Goal: Task Accomplishment & Management: Use online tool/utility

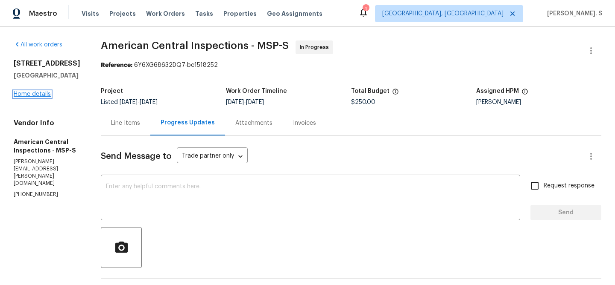
click at [38, 97] on link "Home details" at bounding box center [32, 94] width 37 height 6
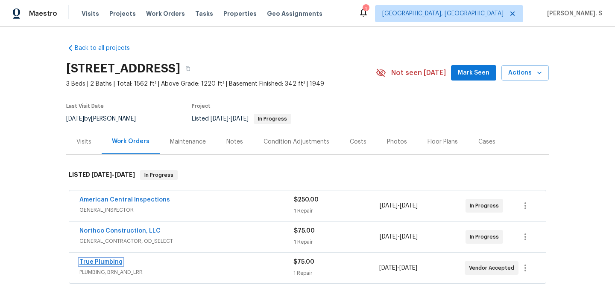
click at [112, 263] on link "True Plumbing" at bounding box center [100, 262] width 43 height 6
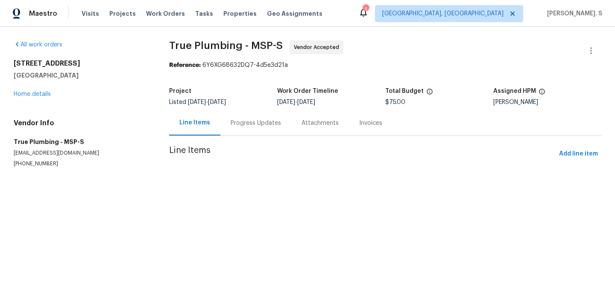
click at [246, 133] on div "Progress Updates" at bounding box center [255, 123] width 71 height 25
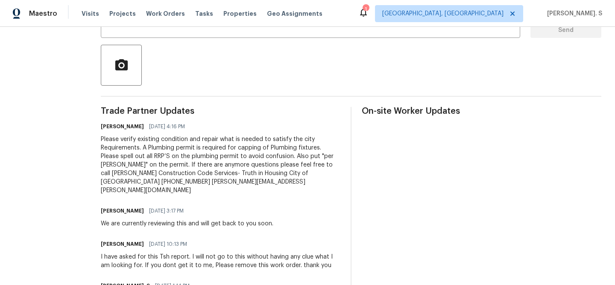
scroll to position [188, 0]
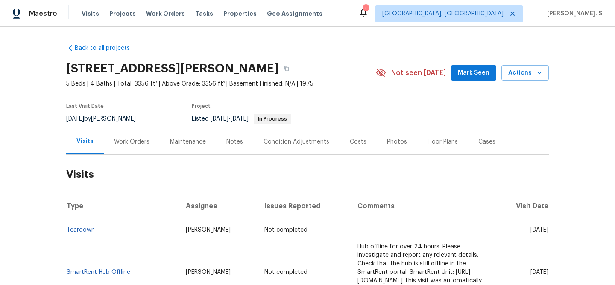
click at [143, 149] on div "Work Orders" at bounding box center [132, 141] width 56 height 25
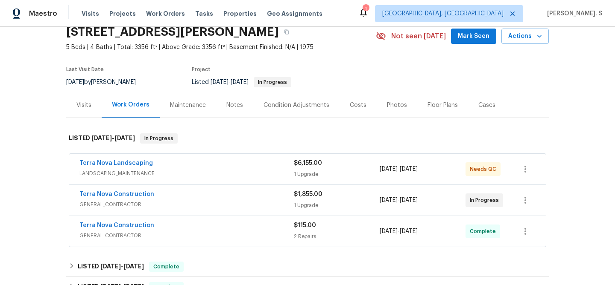
scroll to position [53, 0]
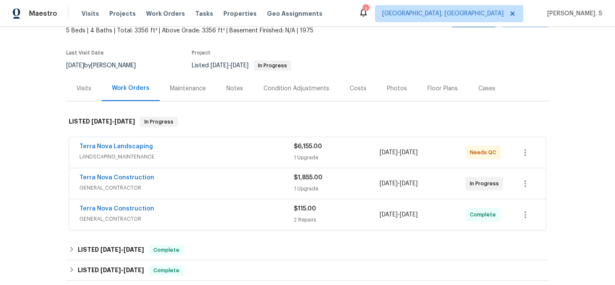
click at [110, 186] on span "GENERAL_CONTRACTOR" at bounding box center [186, 188] width 214 height 9
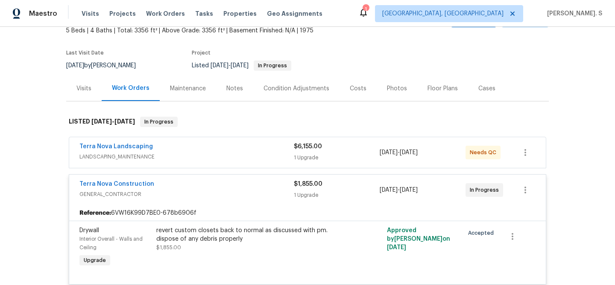
click at [122, 159] on span "LANDSCAPING_MAINTENANCE" at bounding box center [186, 157] width 214 height 9
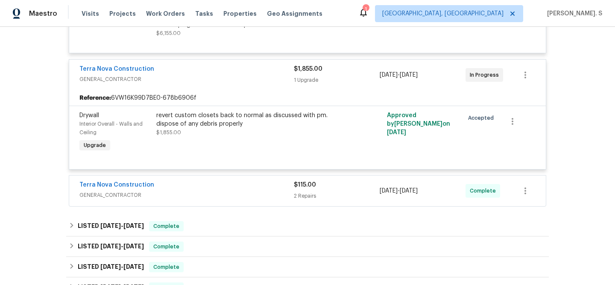
scroll to position [283, 0]
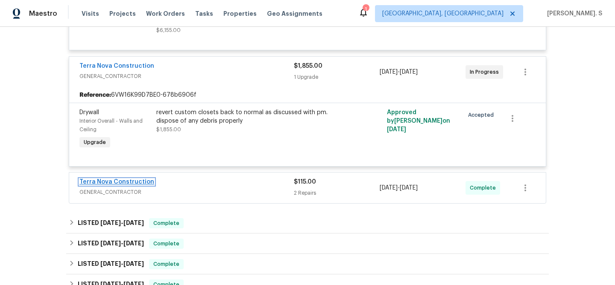
click at [123, 183] on link "Terra Nova Construction" at bounding box center [116, 182] width 75 height 6
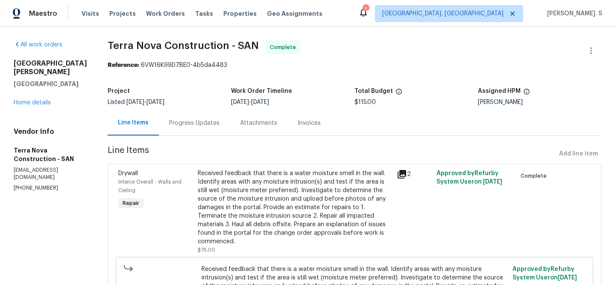
click at [214, 125] on div "Progress Updates" at bounding box center [194, 123] width 50 height 9
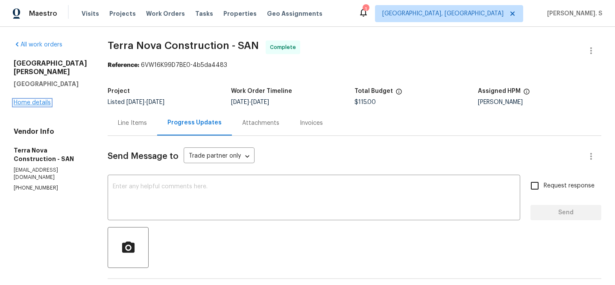
click at [29, 100] on link "Home details" at bounding box center [32, 103] width 37 height 6
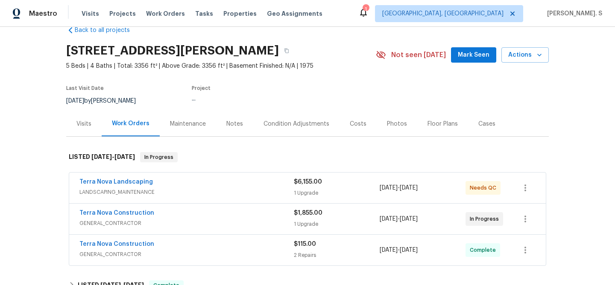
scroll to position [25, 0]
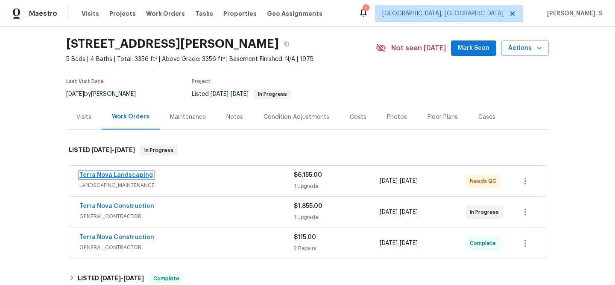
click at [121, 175] on link "Terra Nova Landscaping" at bounding box center [115, 175] width 73 height 6
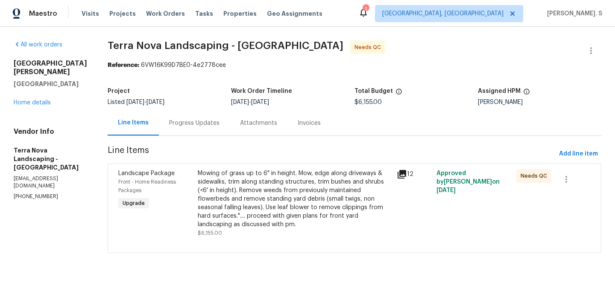
click at [222, 126] on div "Progress Updates" at bounding box center [194, 123] width 71 height 25
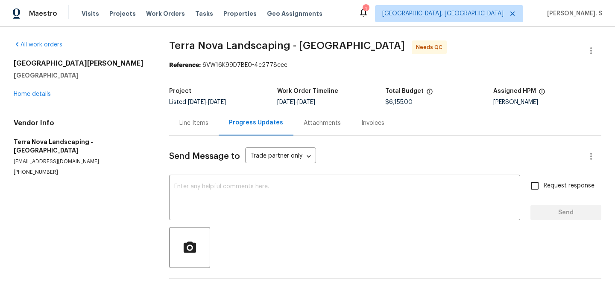
click at [222, 126] on div "Progress Updates" at bounding box center [255, 123] width 75 height 25
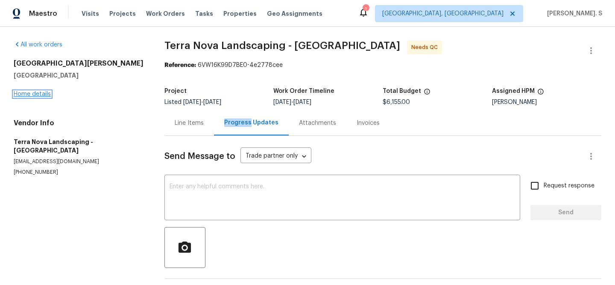
click at [22, 93] on link "Home details" at bounding box center [32, 94] width 37 height 6
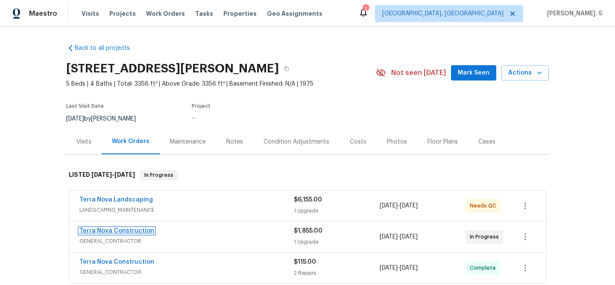
click at [120, 230] on link "Terra Nova Construction" at bounding box center [116, 231] width 75 height 6
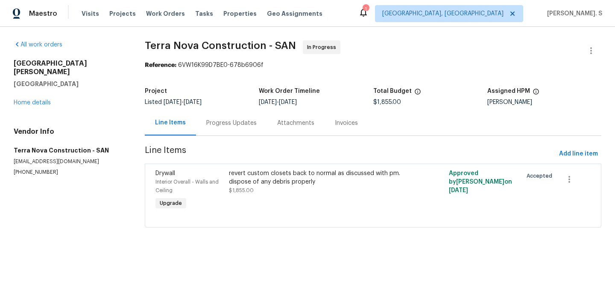
click at [221, 130] on div "Progress Updates" at bounding box center [231, 123] width 71 height 25
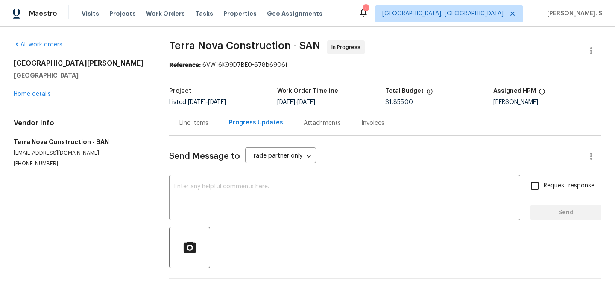
click at [190, 105] on span "9/18/2025" at bounding box center [197, 102] width 18 height 6
click at [199, 131] on div "Line Items" at bounding box center [194, 123] width 50 height 25
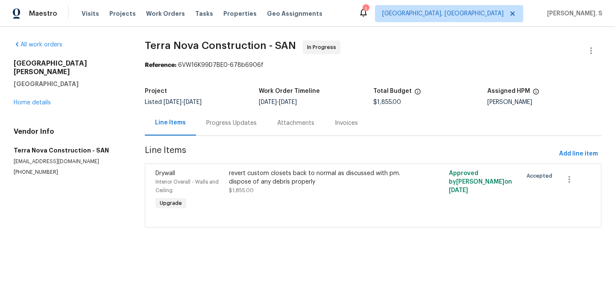
click at [221, 141] on section "Terra Nova Construction - SAN In Progress Reference: 6VW16K99D7BE0-678b6906f Pr…" at bounding box center [373, 140] width 456 height 198
click at [220, 126] on div "Progress Updates" at bounding box center [231, 123] width 50 height 9
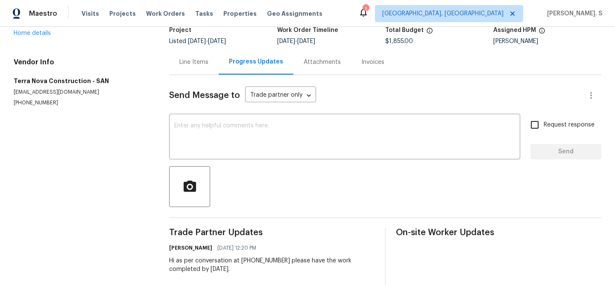
scroll to position [41, 0]
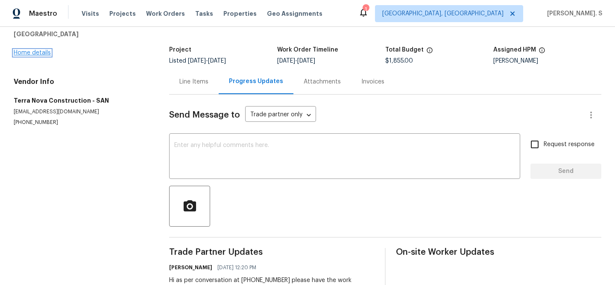
click at [36, 52] on link "Home details" at bounding box center [32, 53] width 37 height 6
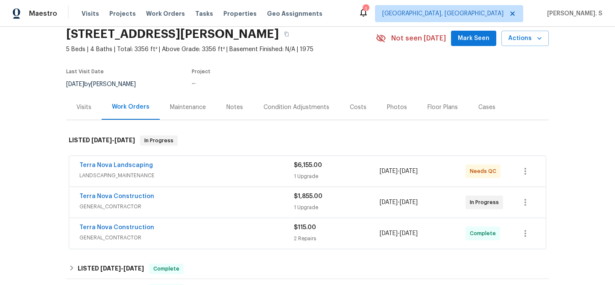
scroll to position [48, 0]
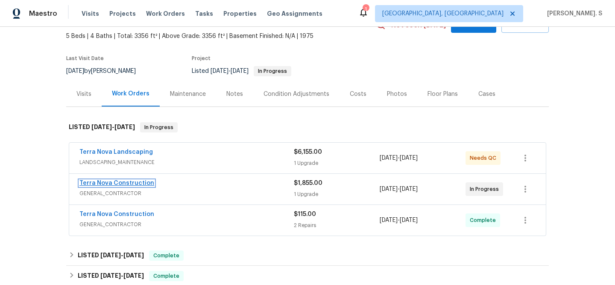
click at [128, 184] on link "Terra Nova Construction" at bounding box center [116, 184] width 75 height 6
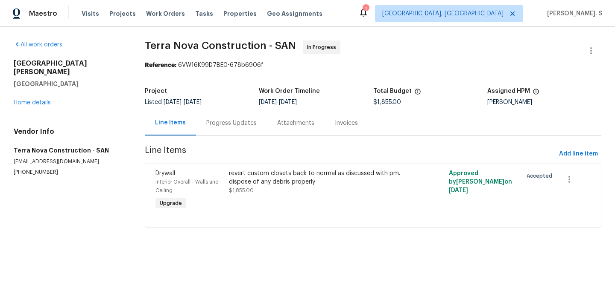
click at [507, 101] on div "Kaden Peterson" at bounding box center [544, 102] width 114 height 6
copy div "Kaden Peterson"
click at [218, 134] on div "Progress Updates" at bounding box center [231, 123] width 71 height 25
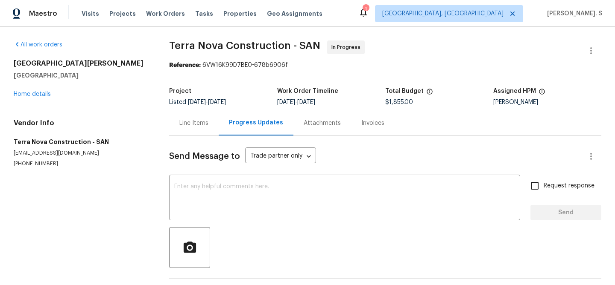
click at [182, 122] on div "Line Items" at bounding box center [193, 123] width 29 height 9
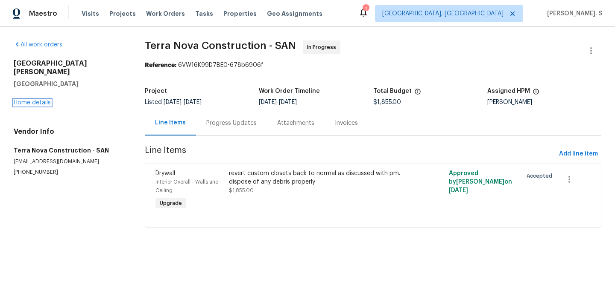
click at [19, 100] on link "Home details" at bounding box center [32, 103] width 37 height 6
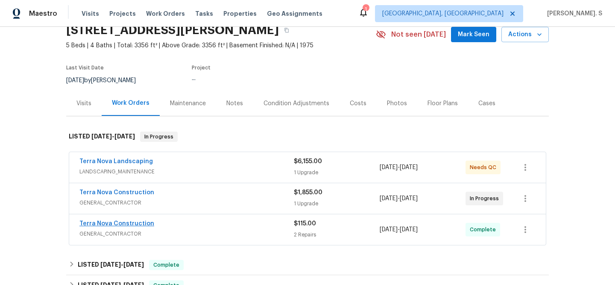
scroll to position [44, 0]
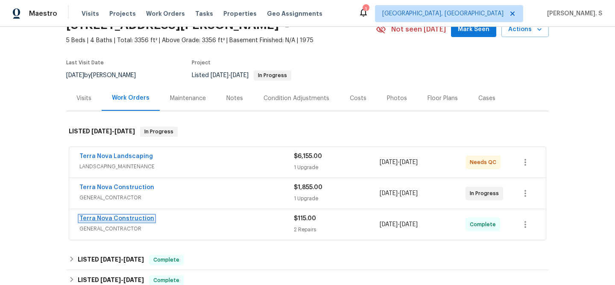
click at [125, 219] on link "Terra Nova Construction" at bounding box center [116, 219] width 75 height 6
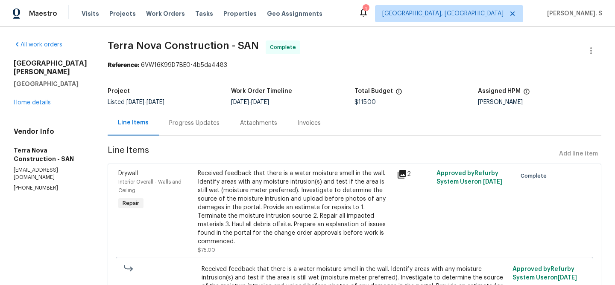
click at [212, 99] on div "Project" at bounding box center [169, 93] width 123 height 11
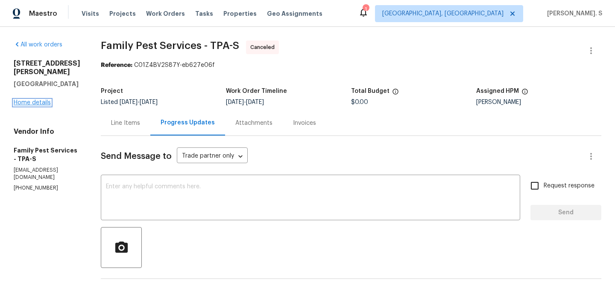
click at [27, 100] on link "Home details" at bounding box center [32, 103] width 37 height 6
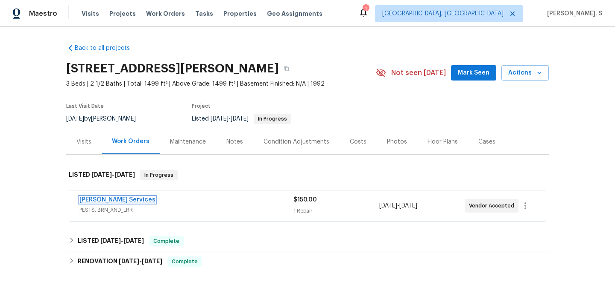
click at [103, 199] on link "Massey Services" at bounding box center [117, 200] width 76 height 6
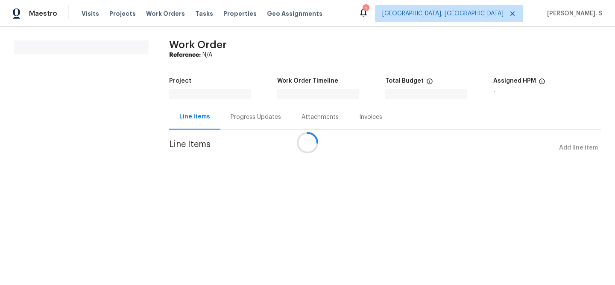
click at [241, 122] on div "Progress Updates" at bounding box center [255, 117] width 71 height 25
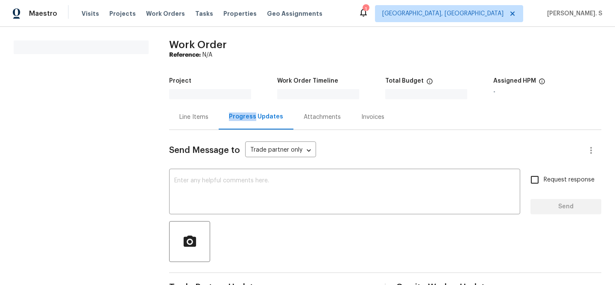
click at [241, 121] on div "Progress Updates" at bounding box center [256, 117] width 54 height 9
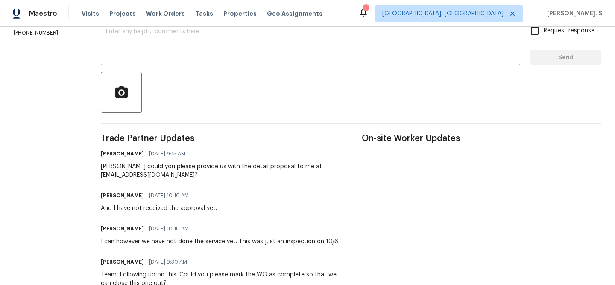
scroll to position [154, 0]
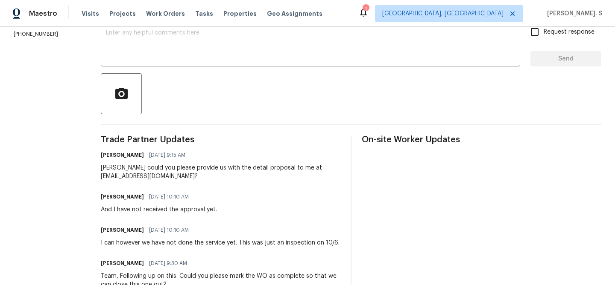
click at [200, 79] on div at bounding box center [351, 93] width 500 height 41
click at [197, 57] on textarea at bounding box center [310, 45] width 409 height 30
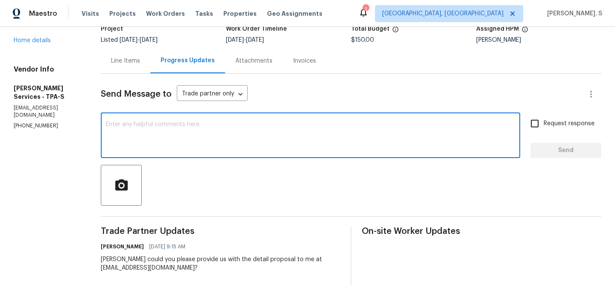
scroll to position [35, 0]
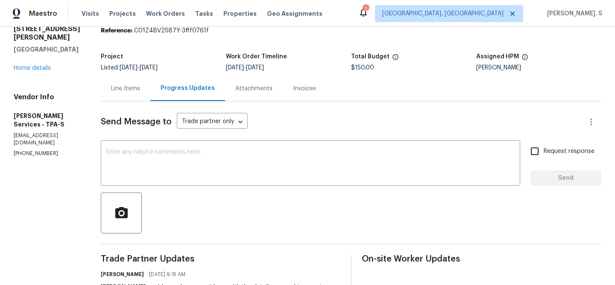
copy p "(407) 645-2500"
click at [172, 146] on div "x ​" at bounding box center [310, 165] width 419 height 44
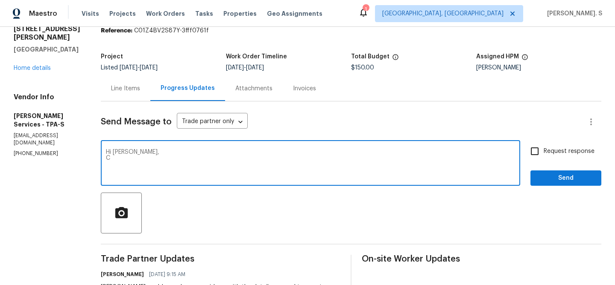
type textarea "Hi Tisha, C"
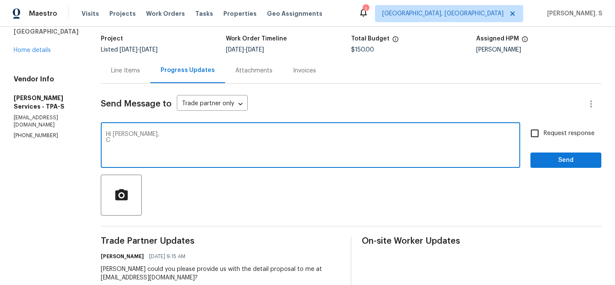
scroll to position [49, 0]
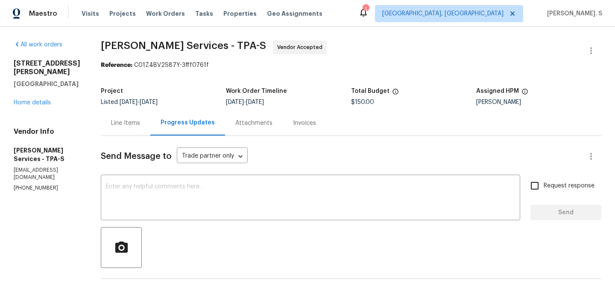
click at [137, 105] on span "9/26/2025" at bounding box center [128, 102] width 18 height 6
click at [150, 129] on div "Line Items" at bounding box center [126, 123] width 50 height 25
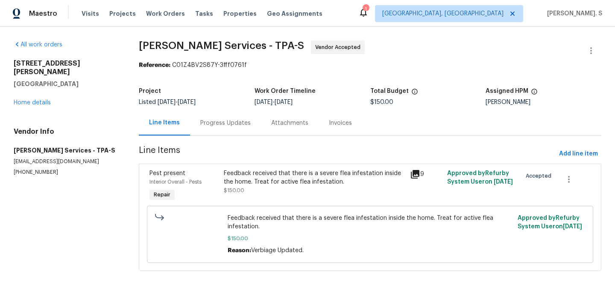
scroll to position [2, 0]
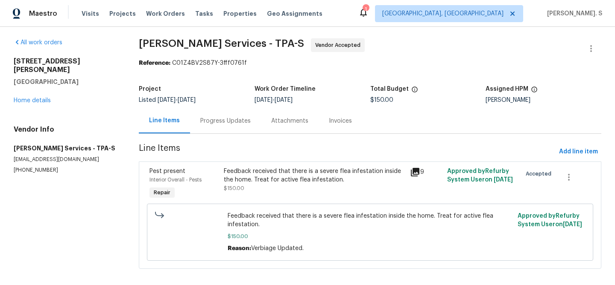
click at [218, 114] on div "Progress Updates" at bounding box center [225, 120] width 71 height 25
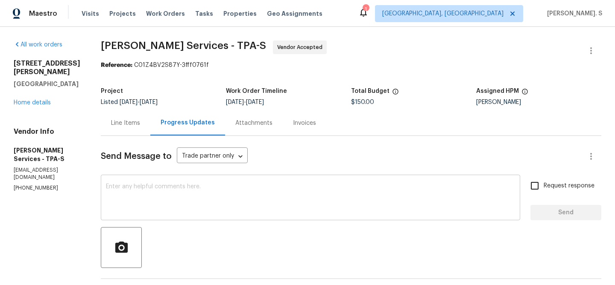
click at [175, 183] on div "x ​" at bounding box center [310, 199] width 419 height 44
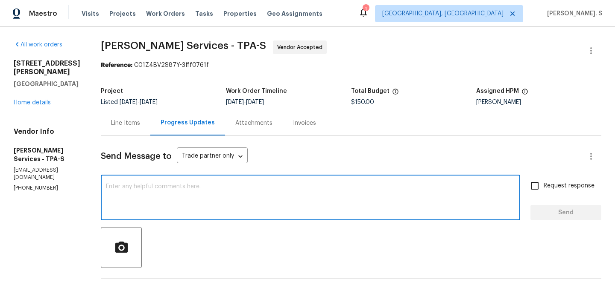
click at [175, 183] on div "x ​" at bounding box center [310, 199] width 419 height 44
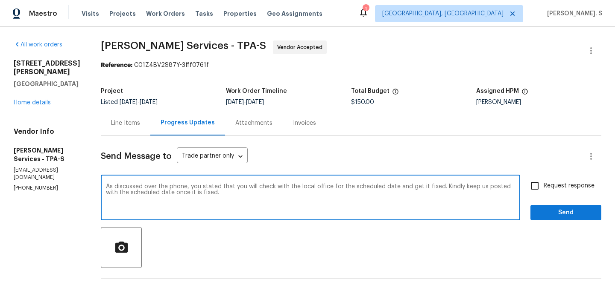
type textarea "As discussed over the phone, you stated that you will check with the local offi…"
click at [235, 182] on div "As discussed over the phone, you stated that you will check with the local offi…" at bounding box center [310, 199] width 419 height 44
click at [416, 186] on textarea "As discussed over the phone, you stated that you will check with the local offi…" at bounding box center [310, 199] width 409 height 30
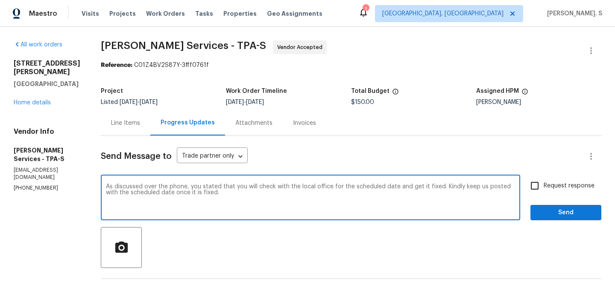
click at [560, 194] on label "Request response" at bounding box center [559, 186] width 69 height 18
click at [543, 194] on input "Request response" at bounding box center [534, 186] width 18 height 18
checkbox input "true"
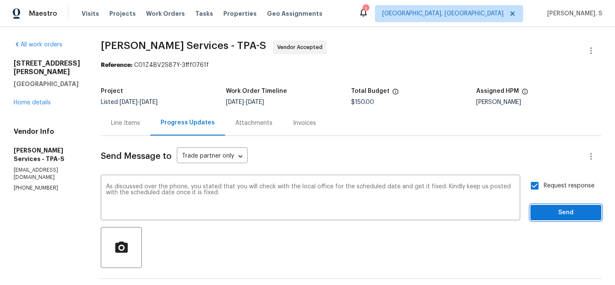
click at [555, 218] on span "Send" at bounding box center [565, 213] width 57 height 11
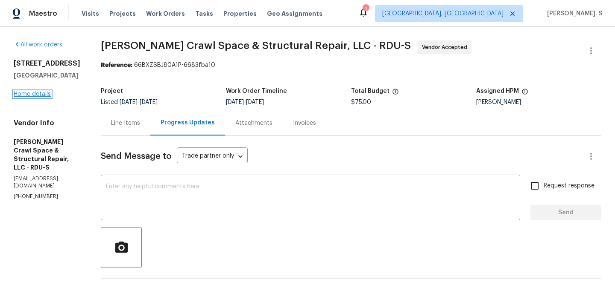
click at [18, 92] on link "Home details" at bounding box center [32, 94] width 37 height 6
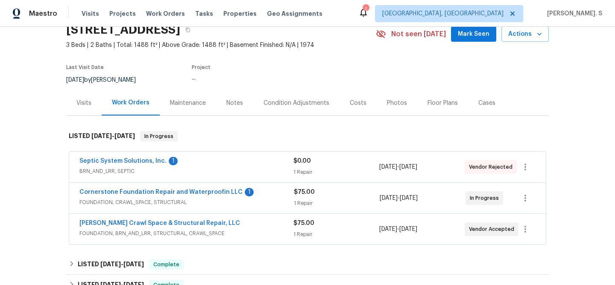
scroll to position [50, 0]
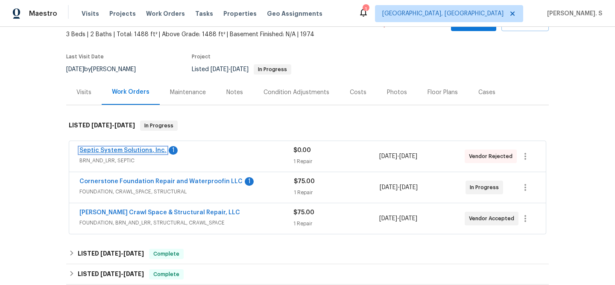
click at [111, 152] on link "Septic System Solutions, Inc." at bounding box center [122, 151] width 87 height 6
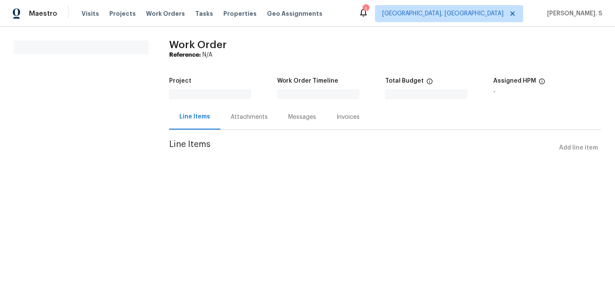
click at [247, 110] on div "Attachments" at bounding box center [249, 117] width 58 height 25
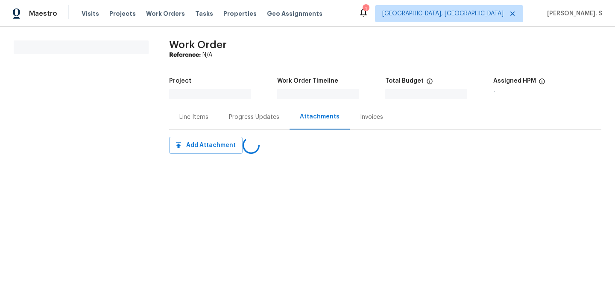
click at [247, 105] on div "Project Work Order Timeline Total Budget $0.00 Assigned HPM -" at bounding box center [385, 89] width 432 height 32
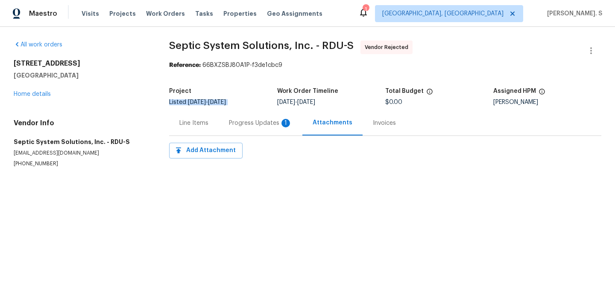
click at [247, 110] on div "Project Listed [DATE] - [DATE] Work Order Timeline [DATE] - [DATE] Total Budget…" at bounding box center [385, 96] width 432 height 27
click at [244, 133] on div "Progress Updates 1" at bounding box center [260, 123] width 84 height 25
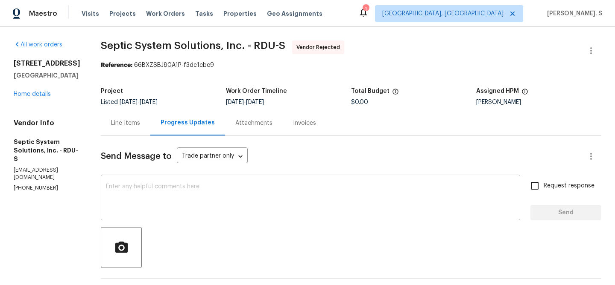
click at [196, 181] on div "x ​" at bounding box center [310, 199] width 419 height 44
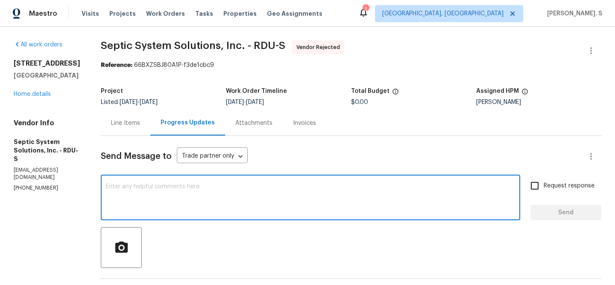
click at [196, 181] on div "x ​" at bounding box center [310, 199] width 419 height 44
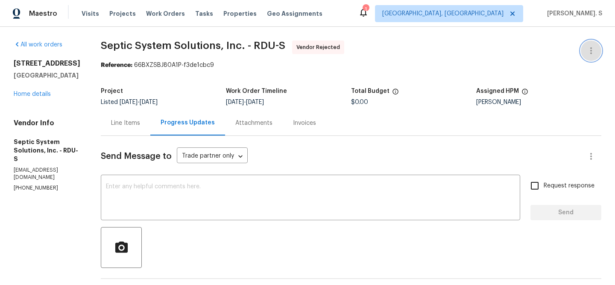
click at [588, 47] on icon "button" at bounding box center [590, 51] width 10 height 10
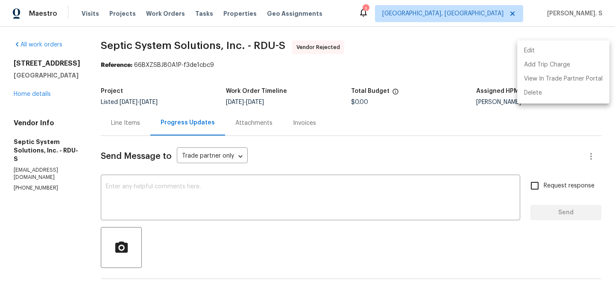
click at [568, 49] on li "Edit" at bounding box center [563, 51] width 92 height 14
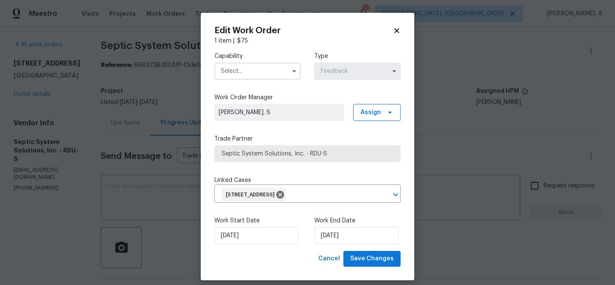
click at [260, 73] on input "text" at bounding box center [257, 71] width 86 height 17
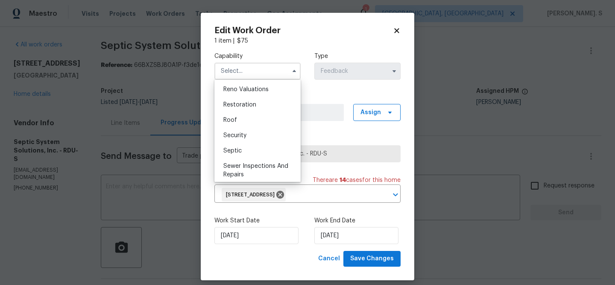
scroll to position [845, 0]
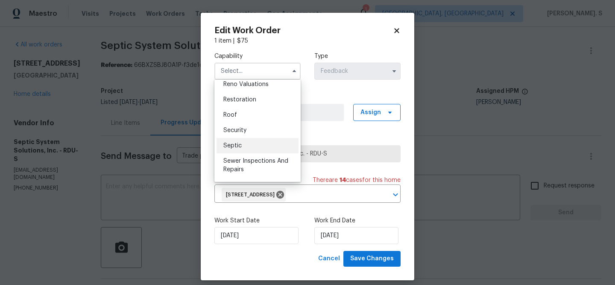
click at [262, 150] on div "Septic" at bounding box center [257, 145] width 82 height 15
type input "Septic"
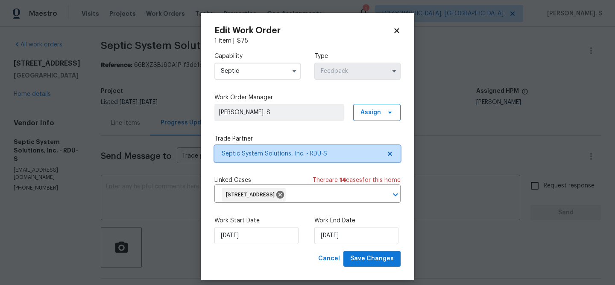
click at [391, 154] on icon at bounding box center [389, 154] width 7 height 7
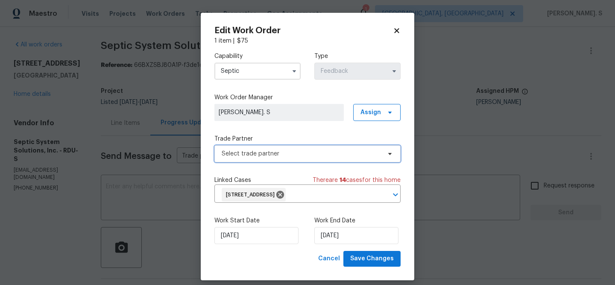
click at [391, 154] on icon at bounding box center [389, 154] width 7 height 7
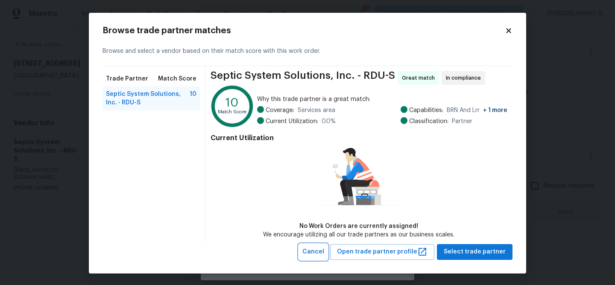
click at [324, 255] on span "Cancel" at bounding box center [313, 252] width 22 height 11
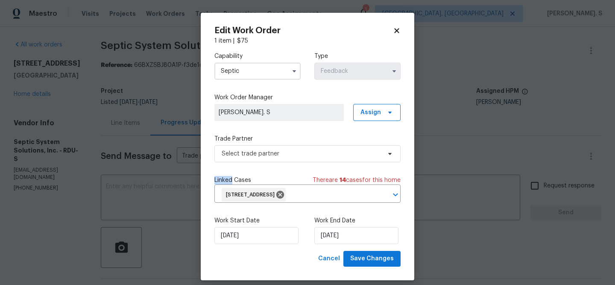
click at [401, 23] on div "Edit Work Order 1 item | $ 75 Capability Septic Type Feedback Work Order Manage…" at bounding box center [307, 147] width 213 height 268
click at [399, 27] on icon at bounding box center [397, 31] width 8 height 8
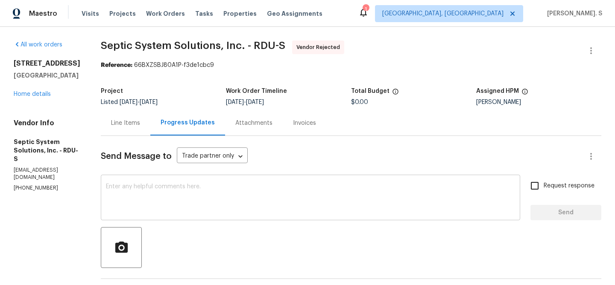
scroll to position [128, 0]
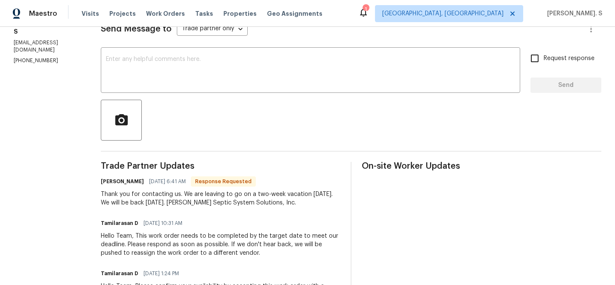
click at [147, 248] on div "Hello Team, This work order needs to be completed by the target date to meet ou…" at bounding box center [220, 245] width 239 height 26
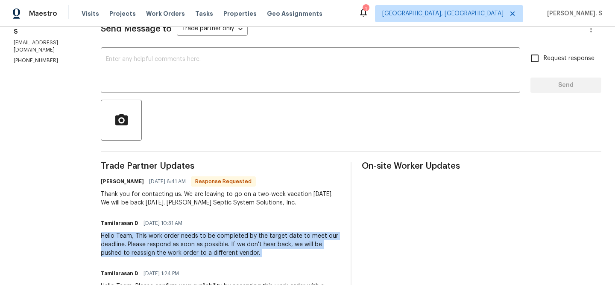
click at [147, 248] on div "Hello Team, This work order needs to be completed by the target date to meet ou…" at bounding box center [220, 245] width 239 height 26
click at [132, 189] on div "[PERSON_NAME] [DATE] 6:41 AM Response Requested Thank you for contacting us. We…" at bounding box center [220, 192] width 239 height 32
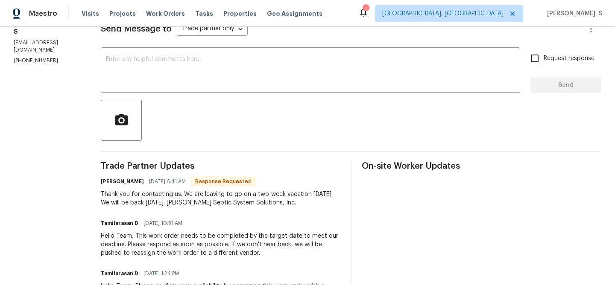
click at [132, 189] on div "[PERSON_NAME] [DATE] 6:41 AM Response Requested Thank you for contacting us. We…" at bounding box center [220, 192] width 239 height 32
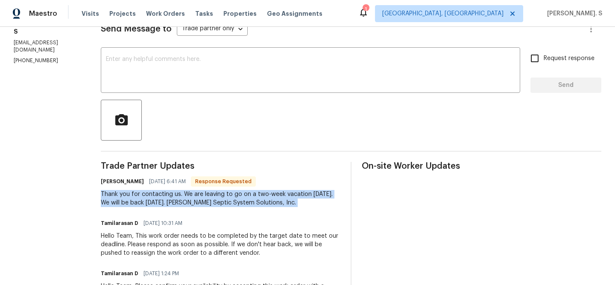
click at [132, 189] on div "[PERSON_NAME] [DATE] 6:41 AM Response Requested Thank you for contacting us. We…" at bounding box center [220, 192] width 239 height 32
copy div "Thank you for contacting us. We are leaving to go on a two-week vacation [DATE]…"
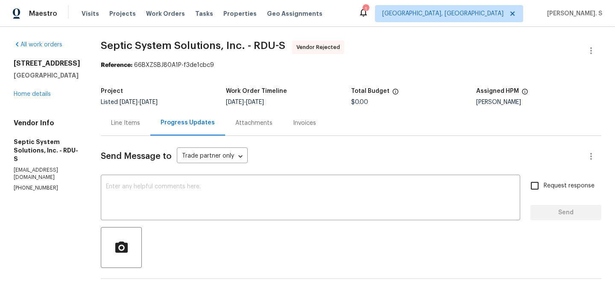
click at [154, 41] on span "Septic System Solutions, Inc. - RDU-S" at bounding box center [193, 46] width 184 height 10
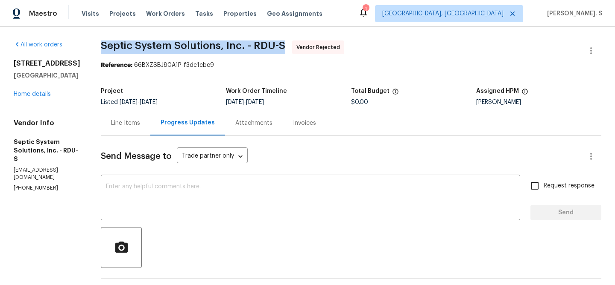
copy span "Septic System Solutions, Inc. - RDU-S"
click at [150, 178] on div "x ​" at bounding box center [310, 199] width 419 height 44
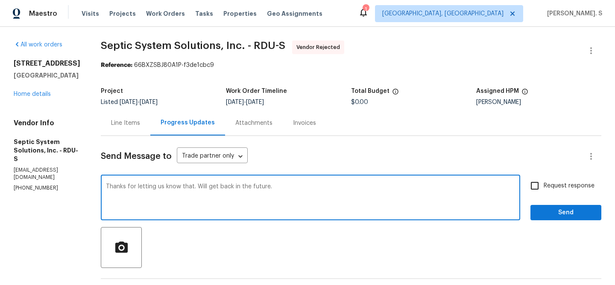
type textarea "Thanks for letting us know that. Will get back in the future."
click at [561, 179] on label "Request response" at bounding box center [559, 186] width 69 height 18
click at [543, 179] on input "Request response" at bounding box center [534, 186] width 18 height 18
checkbox input "true"
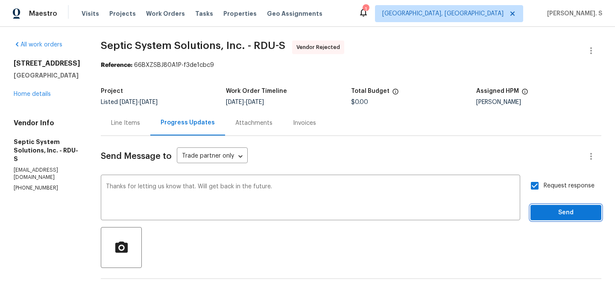
click at [553, 212] on span "Send" at bounding box center [565, 213] width 57 height 11
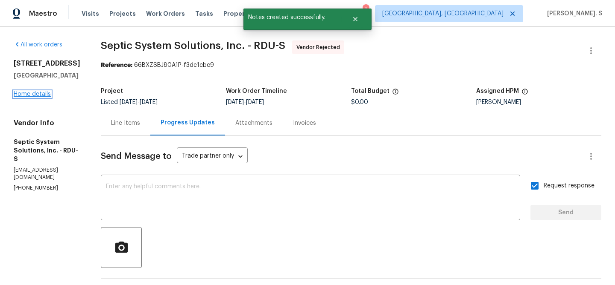
click at [35, 91] on link "Home details" at bounding box center [32, 94] width 37 height 6
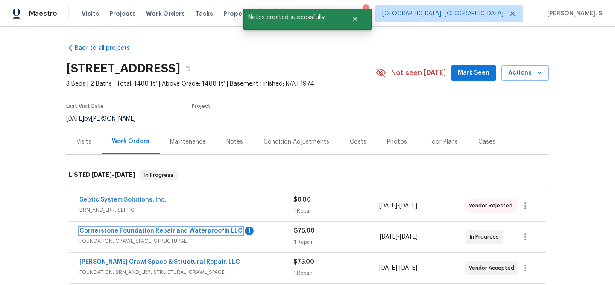
click at [107, 232] on link "Cornerstone Foundation Repair and Waterproofin LLC" at bounding box center [160, 231] width 163 height 6
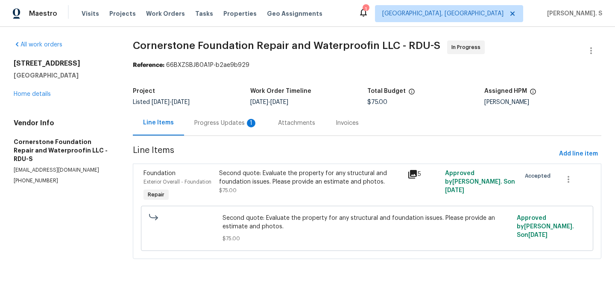
click at [232, 131] on div "Progress Updates 1" at bounding box center [226, 123] width 84 height 25
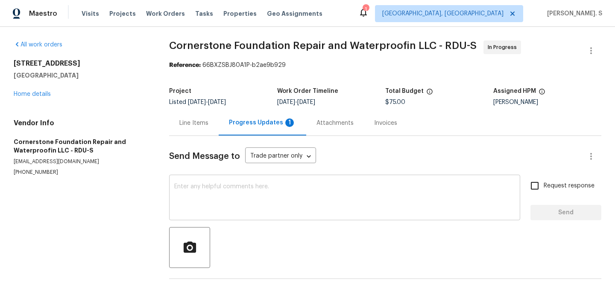
click at [244, 185] on textarea at bounding box center [344, 199] width 341 height 30
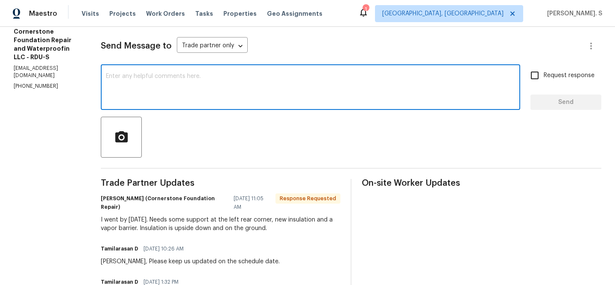
scroll to position [114, 0]
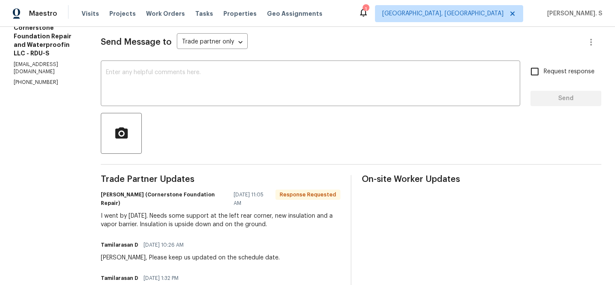
click at [191, 222] on div "I went by today. Needs some support at the left rear corner, new insulation and…" at bounding box center [220, 220] width 239 height 17
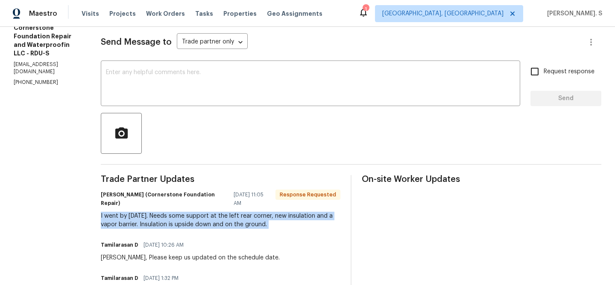
copy div "I went by today. Needs some support at the left rear corner, new insulation and…"
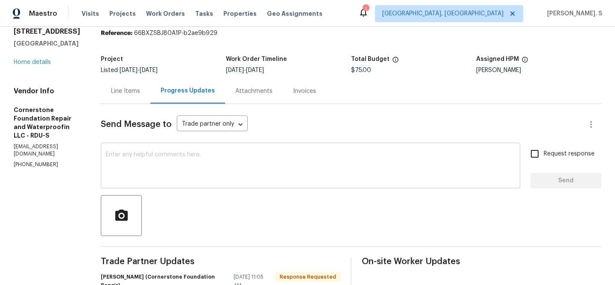
scroll to position [0, 0]
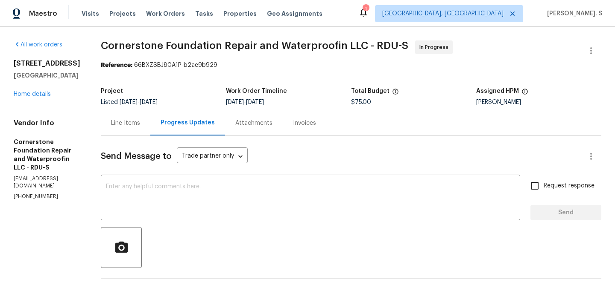
click at [163, 44] on span "Cornerstone Foundation Repair and Waterproofin LLC - RDU-S" at bounding box center [254, 46] width 307 height 10
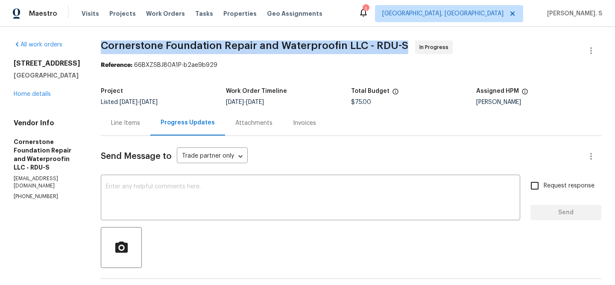
copy span "Cornerstone Foundation Repair and Waterproofin LLC - RDU-S"
click at [183, 199] on textarea at bounding box center [310, 199] width 409 height 30
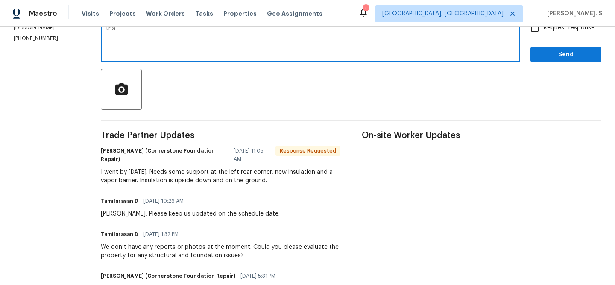
scroll to position [157, 0]
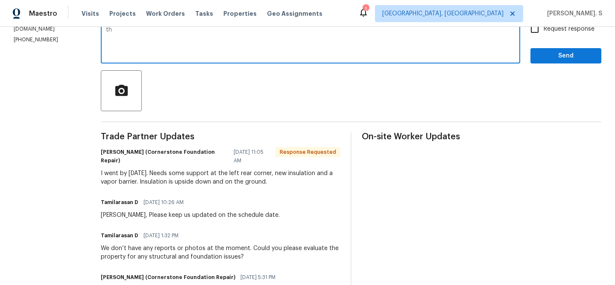
type textarea "t"
click at [143, 200] on span "10/08/2025 10:26 AM" at bounding box center [163, 202] width 40 height 9
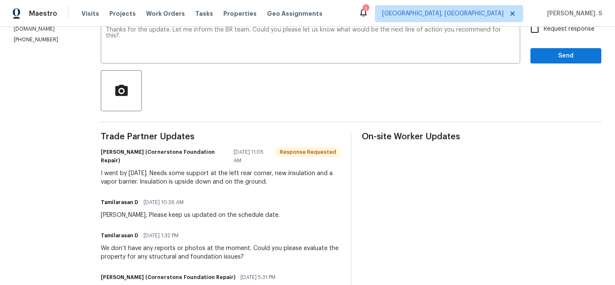
click at [151, 169] on div "I went by today. Needs some support at the left rear corner, new insulation and…" at bounding box center [220, 177] width 239 height 17
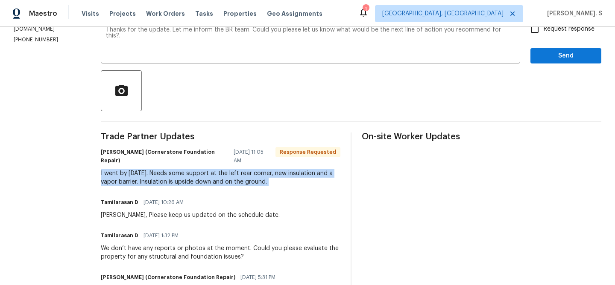
copy div "I went by today. Needs some support at the left rear corner, new insulation and…"
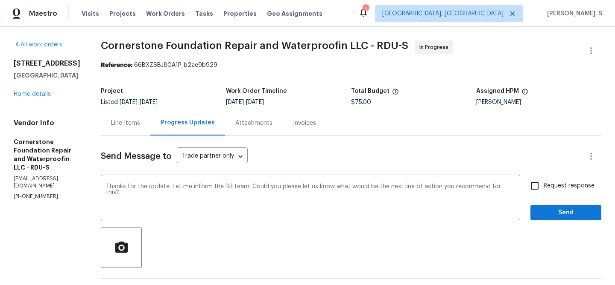
click at [0, 0] on div "Change the word order" at bounding box center [0, 0] width 0 height 0
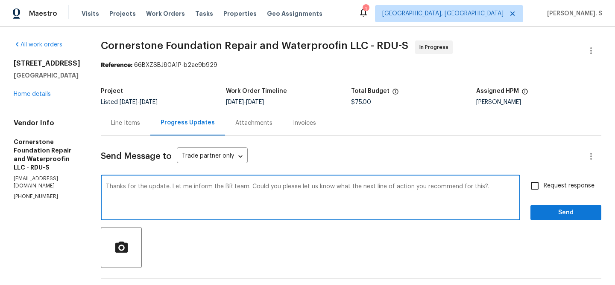
click at [0, 0] on div "Add" at bounding box center [0, 0] width 0 height 0
type textarea "Thanks for the update. Let me inform the BR team. Could you please let us know …"
click at [553, 198] on div "Request response Send" at bounding box center [565, 199] width 71 height 44
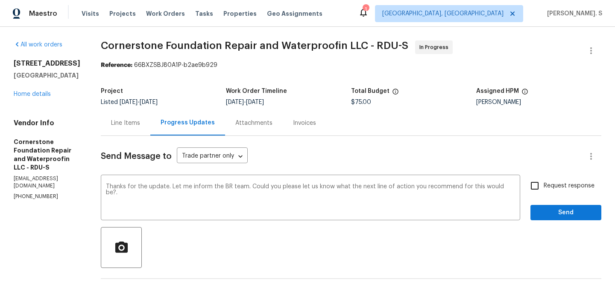
click at [558, 192] on label "Request response" at bounding box center [559, 186] width 69 height 18
click at [543, 192] on input "Request response" at bounding box center [534, 186] width 18 height 18
checkbox input "true"
click at [549, 218] on span "Send" at bounding box center [565, 213] width 57 height 11
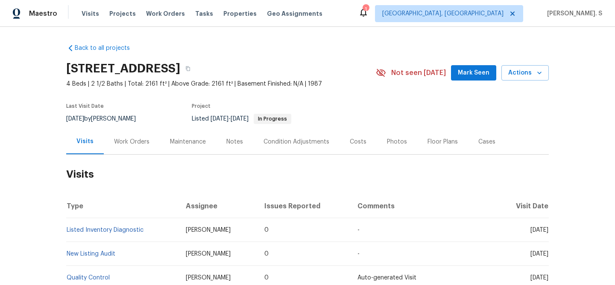
click at [121, 143] on div "Work Orders" at bounding box center [131, 142] width 35 height 9
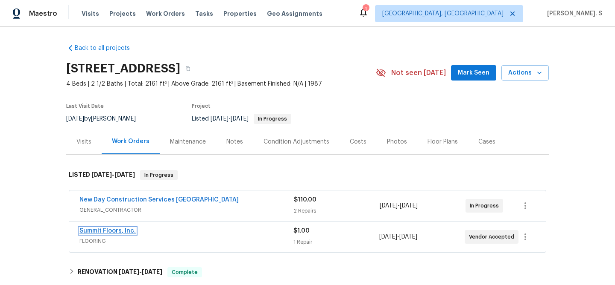
click at [119, 230] on link "Summit Floors, Inc." at bounding box center [107, 231] width 56 height 6
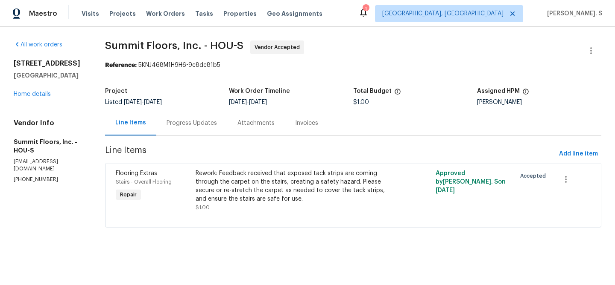
click at [224, 129] on div "Progress Updates" at bounding box center [191, 123] width 71 height 25
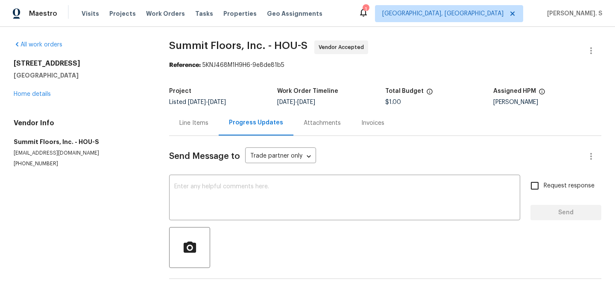
click at [224, 129] on div "Progress Updates" at bounding box center [255, 123] width 75 height 25
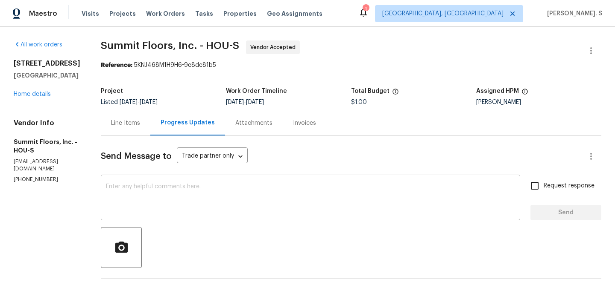
click at [185, 204] on textarea at bounding box center [310, 199] width 409 height 30
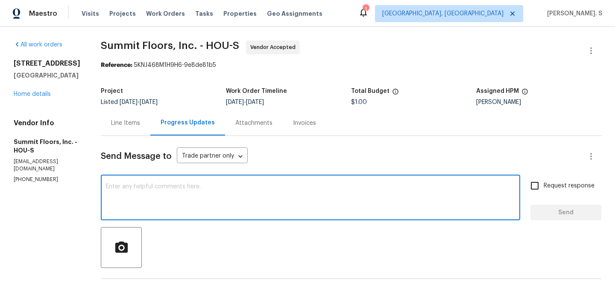
paste textarea "Hello, It's important that this work order is completed within the designated t…"
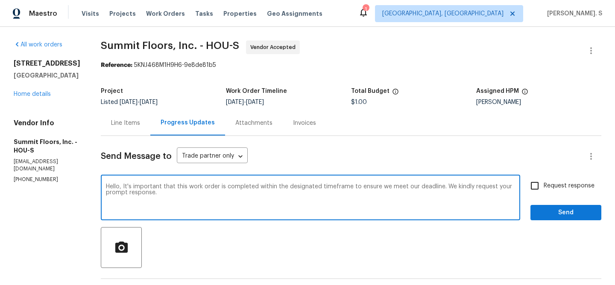
type textarea "Hello, It's important that this work order is completed within the designated t…"
click at [572, 189] on span "Request response" at bounding box center [568, 186] width 51 height 9
click at [543, 189] on input "Request response" at bounding box center [534, 186] width 18 height 18
checkbox input "true"
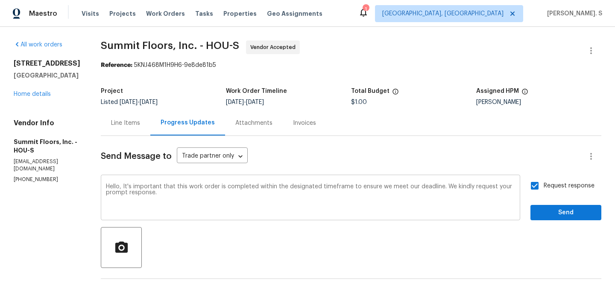
click at [393, 207] on textarea "Hello, It's important that this work order is completed within the designated t…" at bounding box center [310, 199] width 409 height 30
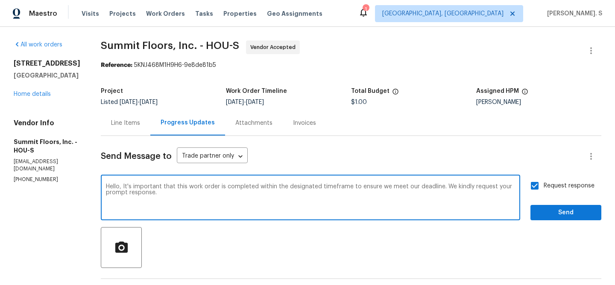
click at [433, 192] on textarea "Hello, It's important that this work order is completed within the designated t…" at bounding box center [310, 199] width 409 height 30
type textarea "Hello, It's important that this work order is completed within the designated t…"
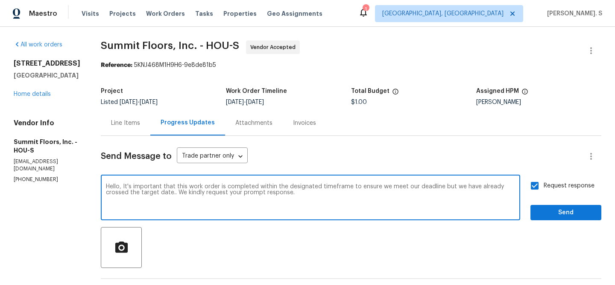
click at [557, 228] on div at bounding box center [351, 247] width 500 height 41
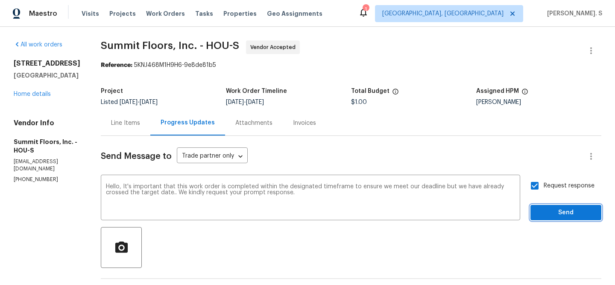
click at [560, 213] on span "Send" at bounding box center [565, 213] width 57 height 11
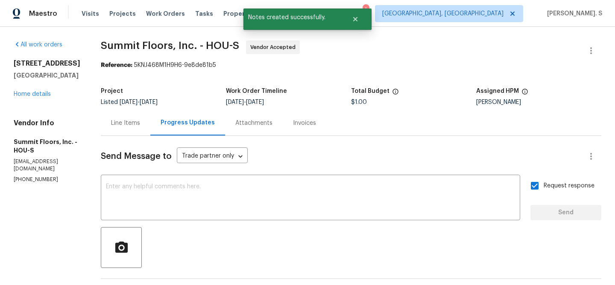
copy p "(832) 399-5700"
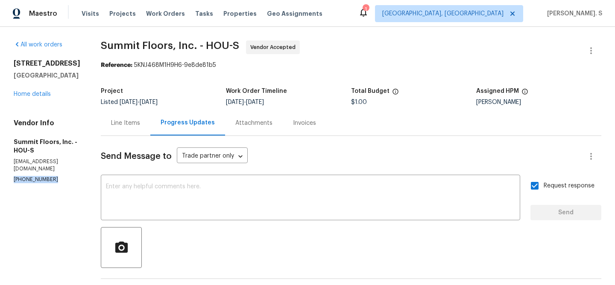
click at [115, 125] on div "Line Items" at bounding box center [125, 123] width 29 height 9
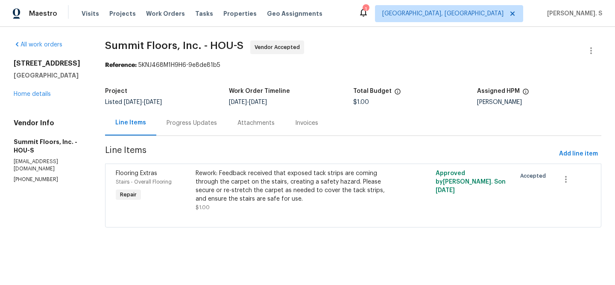
click at [195, 113] on div "Progress Updates" at bounding box center [191, 123] width 71 height 25
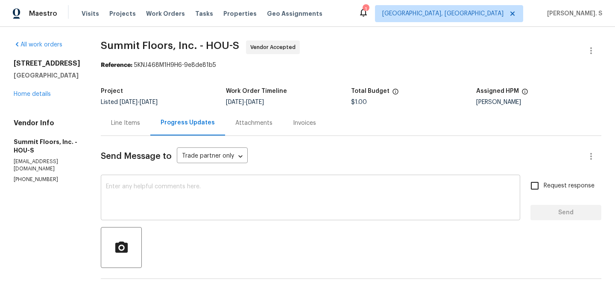
click at [126, 204] on textarea at bounding box center [310, 199] width 409 height 30
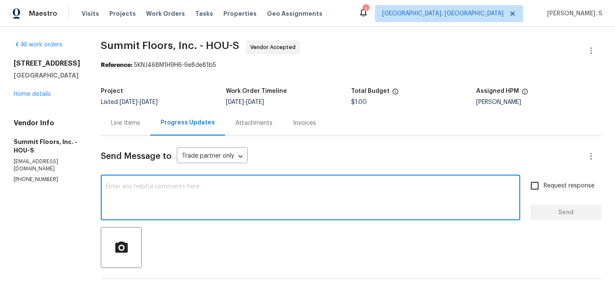
type textarea "a"
paste textarea "confirmed that the property was visited and the work was completed yesterday, a…"
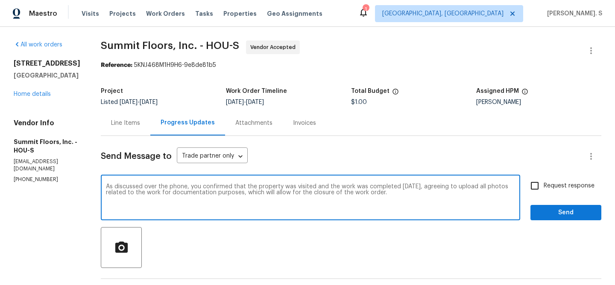
drag, startPoint x: 239, startPoint y: 191, endPoint x: 451, endPoint y: 191, distance: 211.2
click at [451, 191] on textarea "As discussed over the phone, you confirmed that the property was visited and th…" at bounding box center [310, 199] width 409 height 30
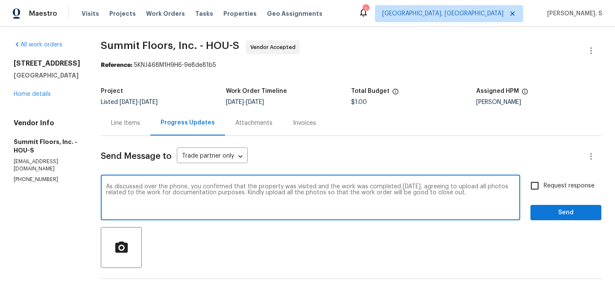
type textarea "As discussed over the phone, you confirmed that the property was visited and th…"
click at [548, 186] on span "Request response" at bounding box center [568, 186] width 51 height 9
click at [543, 186] on input "Request response" at bounding box center [534, 186] width 18 height 18
checkbox input "true"
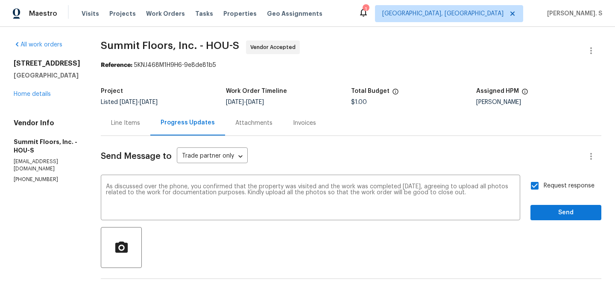
click at [545, 210] on span "Send" at bounding box center [565, 213] width 57 height 11
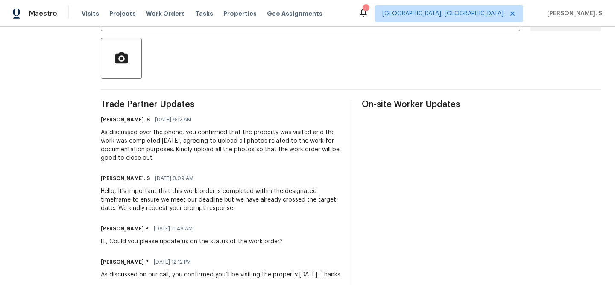
scroll to position [208, 0]
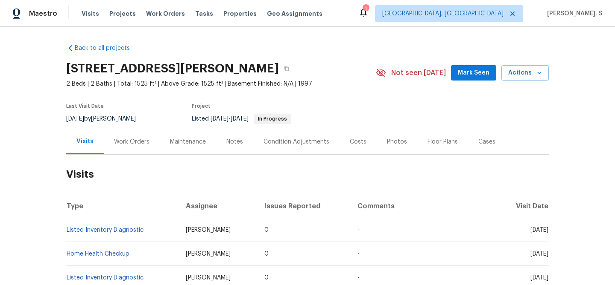
click at [143, 146] on div "Work Orders" at bounding box center [131, 142] width 35 height 9
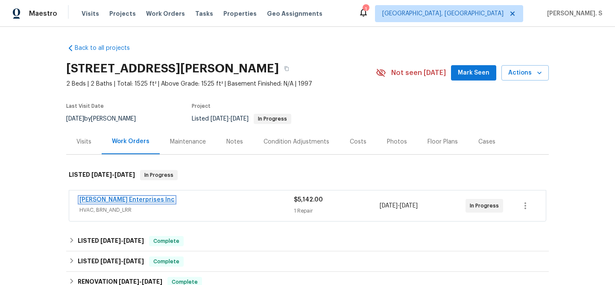
click at [108, 201] on link "[PERSON_NAME] Enterprises Inc" at bounding box center [126, 200] width 95 height 6
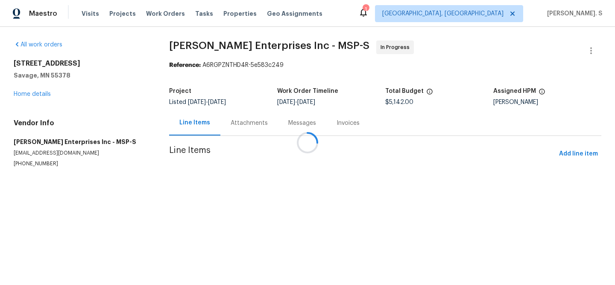
click at [218, 153] on span "Line Items" at bounding box center [362, 154] width 386 height 16
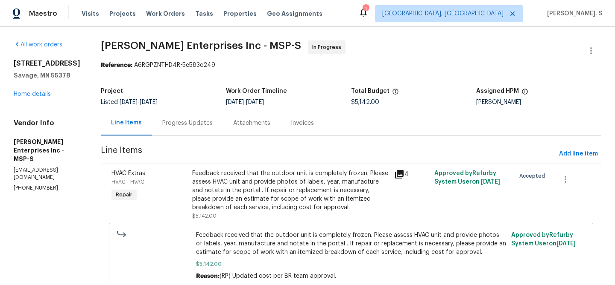
click at [184, 118] on div "Progress Updates" at bounding box center [187, 123] width 71 height 25
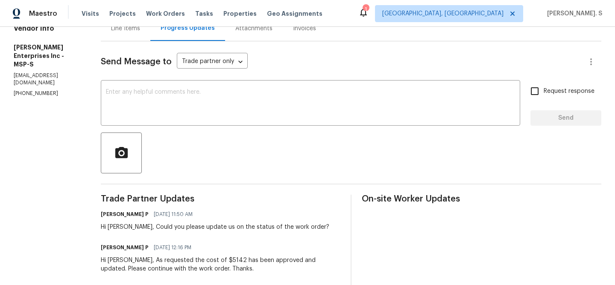
scroll to position [55, 0]
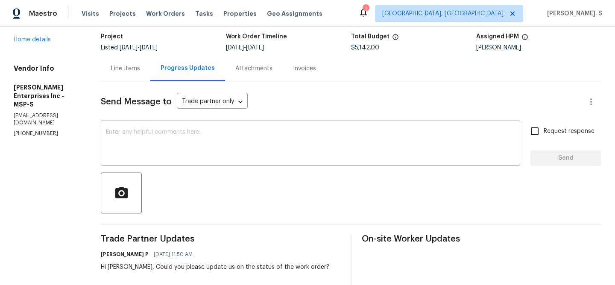
click at [205, 150] on textarea at bounding box center [310, 144] width 409 height 30
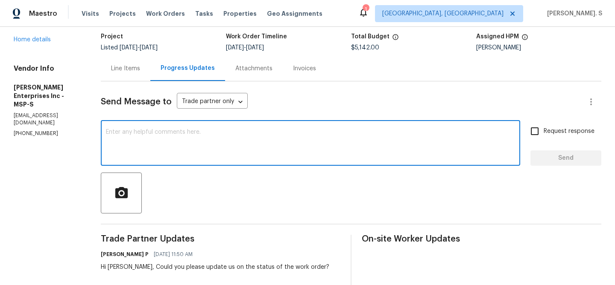
paste textarea "May we have an update on the progress of the work order?"
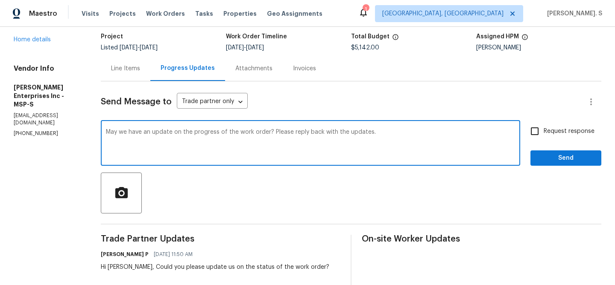
type textarea "May we have an update on the progress of the work order? Please reply back with…"
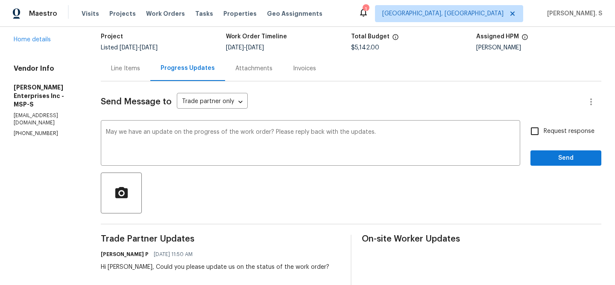
click at [562, 126] on label "Request response" at bounding box center [559, 131] width 69 height 18
click at [543, 126] on input "Request response" at bounding box center [534, 131] width 18 height 18
checkbox input "true"
click at [559, 159] on span "Send" at bounding box center [565, 158] width 57 height 11
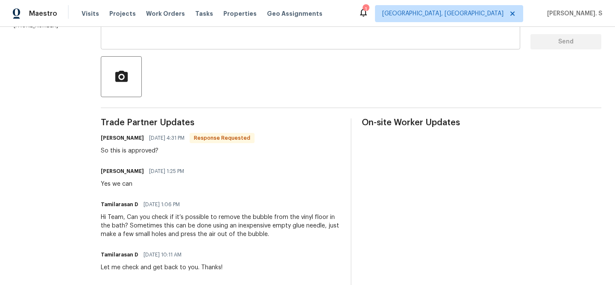
scroll to position [102, 0]
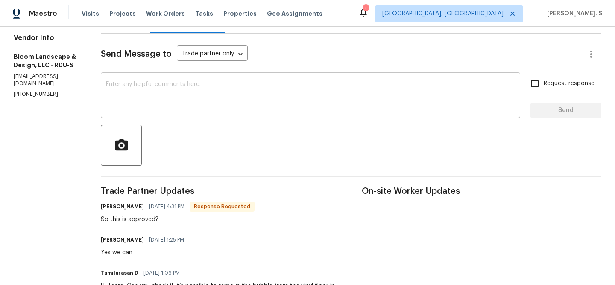
click at [214, 83] on textarea at bounding box center [310, 97] width 409 height 30
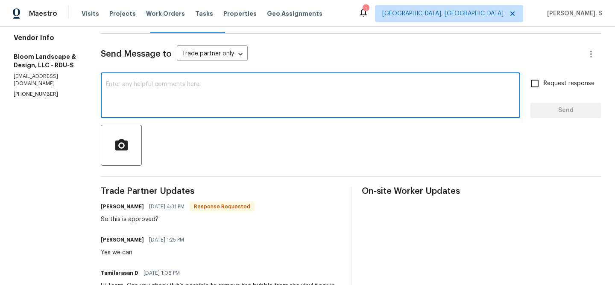
click at [189, 82] on textarea at bounding box center [310, 97] width 409 height 30
type textarea "H"
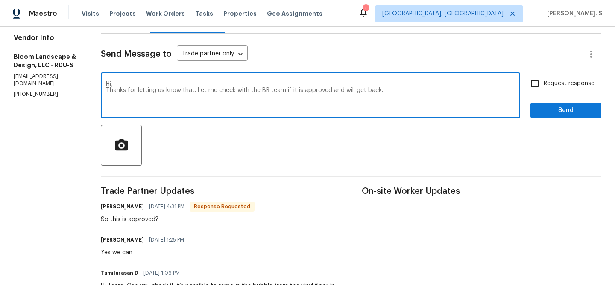
type textarea "Hi, Thanks for letting us know that. Let me check with the BR team if it is app…"
click at [138, 250] on div "Yes we can" at bounding box center [145, 253] width 88 height 9
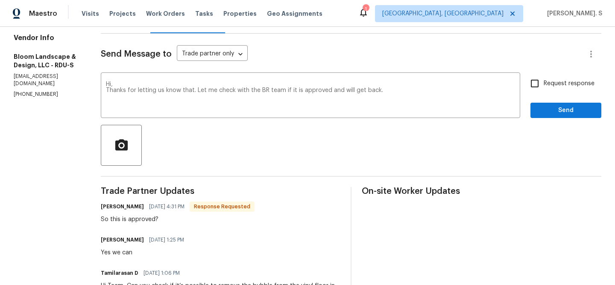
click at [138, 250] on div "Yes we can" at bounding box center [145, 253] width 88 height 9
copy div "Yes we can"
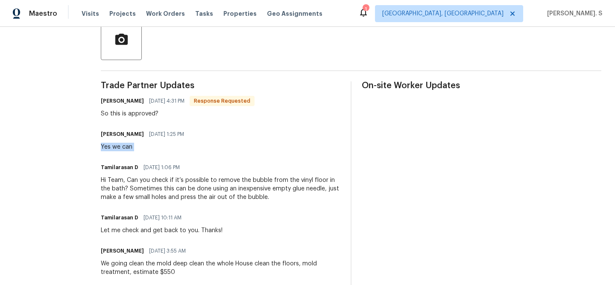
scroll to position [211, 0]
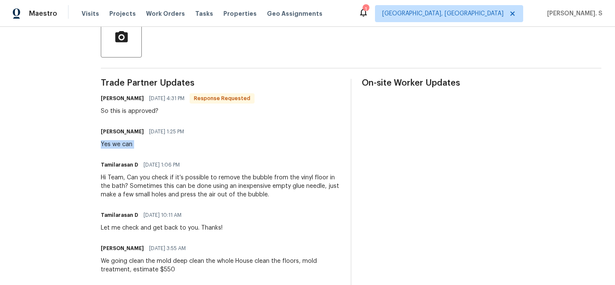
click at [126, 106] on div "[PERSON_NAME] [DATE] 4:31 PM Response Requested So this is approved?" at bounding box center [178, 104] width 154 height 23
copy div "So this is approved?"
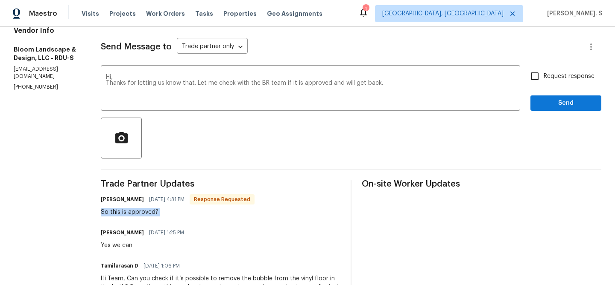
scroll to position [0, 0]
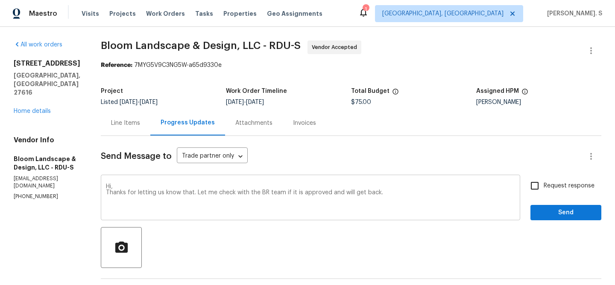
click at [183, 217] on div "Hi, Thanks for letting us know that. Let me check with the BR team if it is app…" at bounding box center [310, 199] width 419 height 44
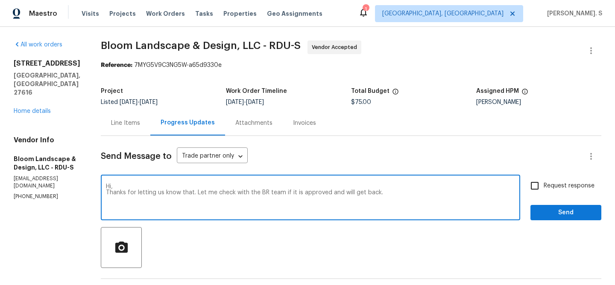
click at [600, 179] on div "Request response Send" at bounding box center [565, 199] width 71 height 44
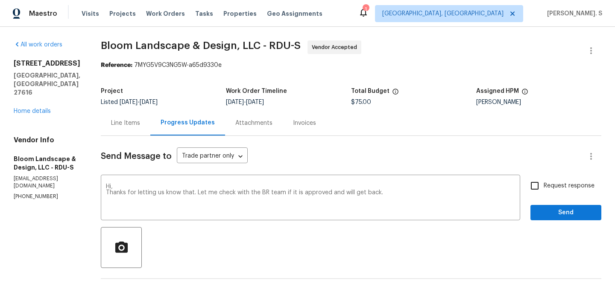
click at [568, 190] on span "Request response" at bounding box center [568, 186] width 51 height 9
click at [543, 190] on input "Request response" at bounding box center [534, 186] width 18 height 18
checkbox input "true"
click at [559, 210] on span "Send" at bounding box center [565, 213] width 57 height 11
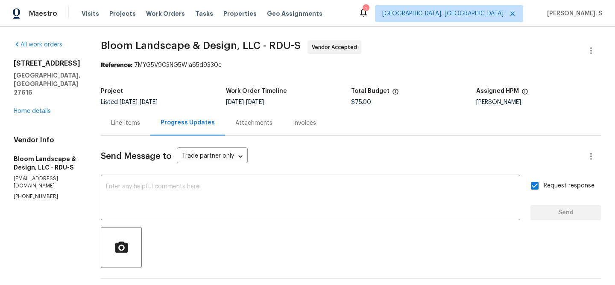
click at [140, 51] on span "Bloom Landscape & Design, LLC - RDU-S Vendor Accepted" at bounding box center [341, 51] width 480 height 20
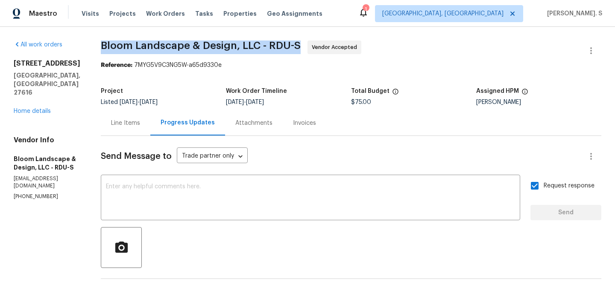
copy span "Bloom Landscape & Design, LLC - RDU-S"
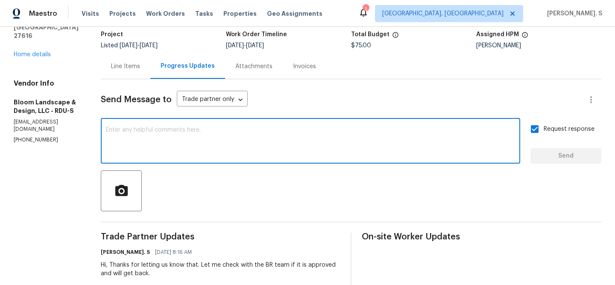
scroll to position [56, 0]
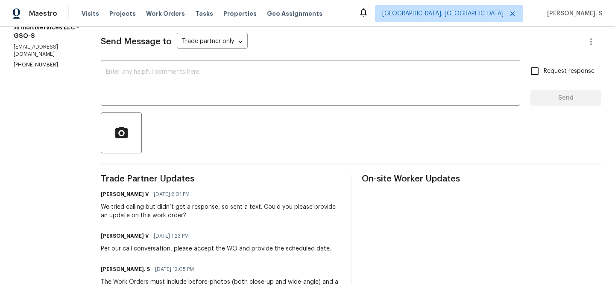
scroll to position [126, 0]
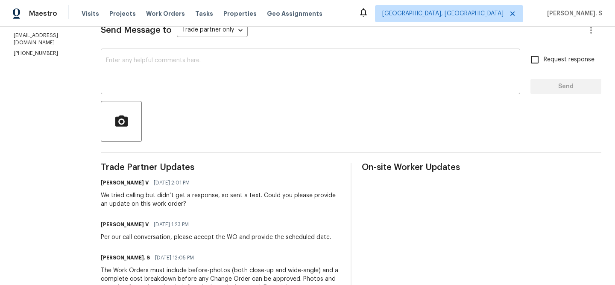
click at [210, 82] on textarea at bounding box center [310, 73] width 409 height 30
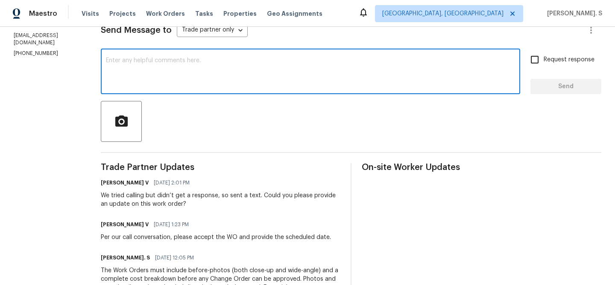
paste textarea "Hello, It's important that this work order is completed within the designated t…"
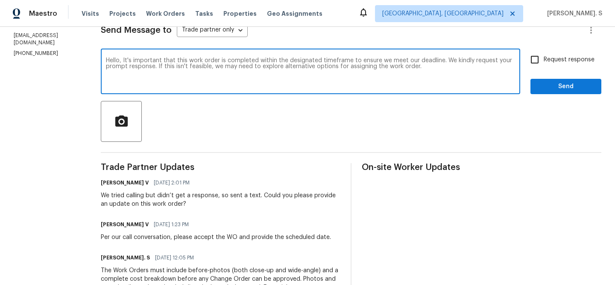
type textarea "Hello, It's important that this work order is completed within the designated t…"
click at [538, 58] on input "Request response" at bounding box center [534, 60] width 18 height 18
checkbox input "true"
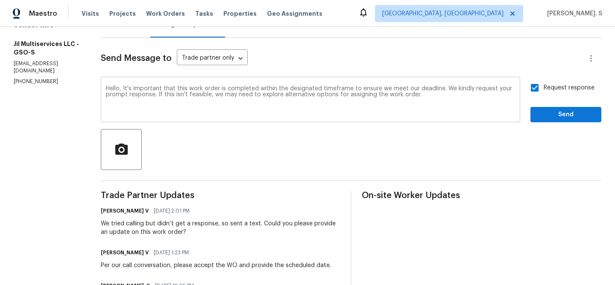
scroll to position [55, 0]
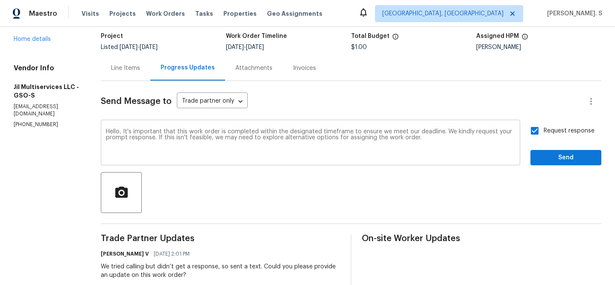
click at [441, 129] on textarea "Hello, It's important that this work order is completed within the designated t…" at bounding box center [310, 144] width 409 height 30
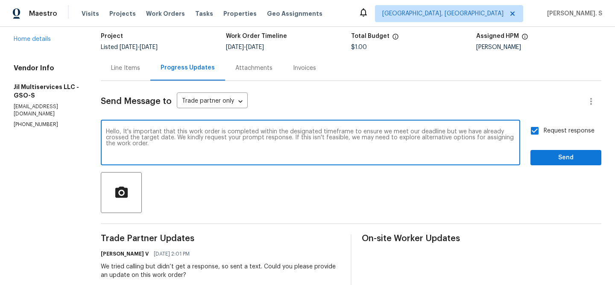
click at [392, 148] on textarea "Hello, It's important that this work order is completed within the designated t…" at bounding box center [310, 144] width 409 height 30
type textarea "Hello, It's important that this work order is completed within the designated t…"
click at [556, 163] on button "Send" at bounding box center [565, 158] width 71 height 16
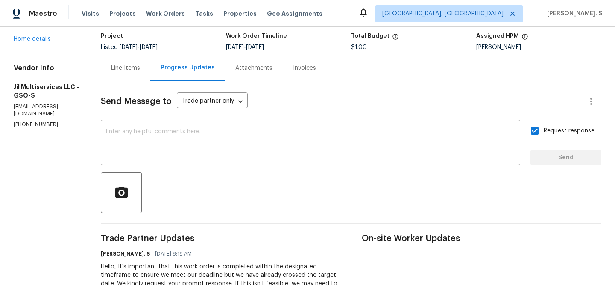
scroll to position [0, 0]
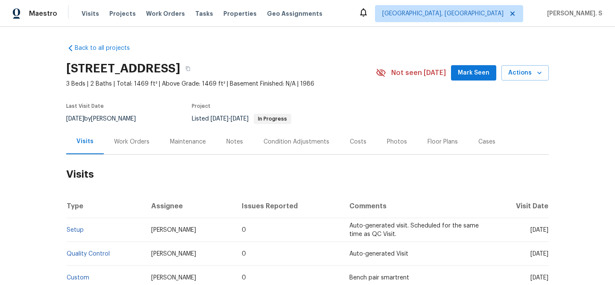
click at [129, 157] on h2 "Visits" at bounding box center [307, 175] width 482 height 40
click at [132, 140] on div "Work Orders" at bounding box center [131, 142] width 35 height 9
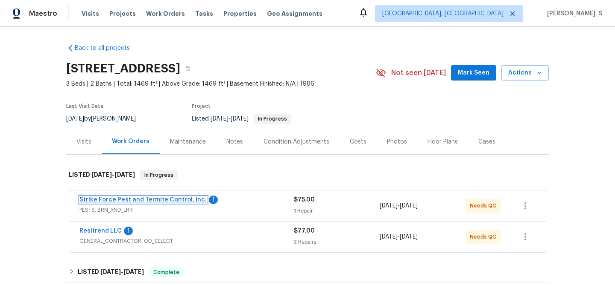
click at [111, 200] on link "Strike Force Pest and Termite Control, Inc." at bounding box center [142, 200] width 127 height 6
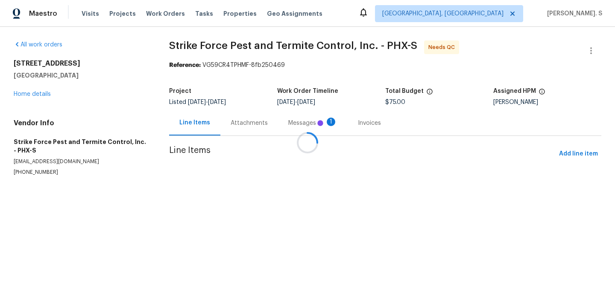
click at [288, 120] on div "Messages 1" at bounding box center [312, 123] width 49 height 9
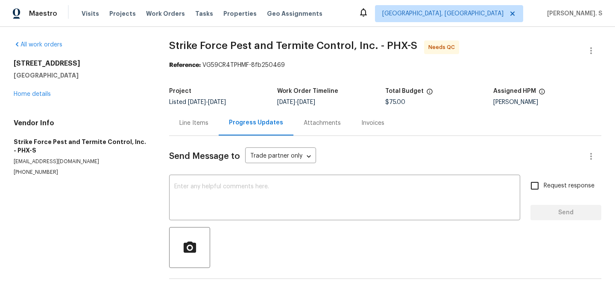
click at [249, 120] on div "Progress Updates" at bounding box center [256, 123] width 54 height 9
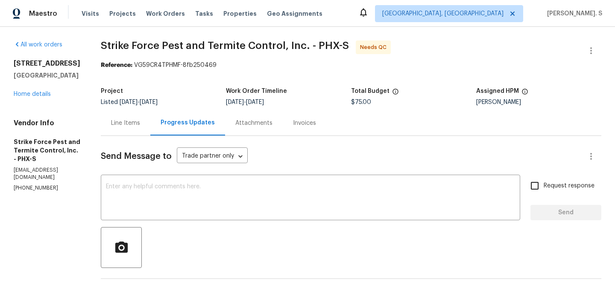
click at [142, 113] on div "Line Items" at bounding box center [126, 123] width 50 height 25
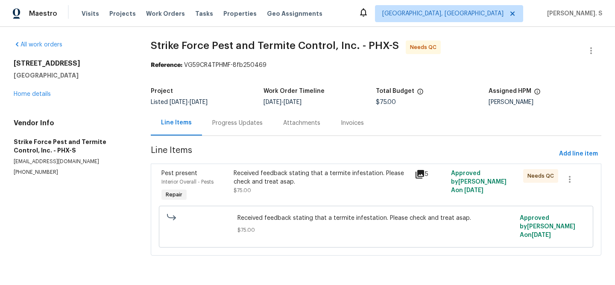
click at [227, 129] on div "Progress Updates" at bounding box center [237, 123] width 71 height 25
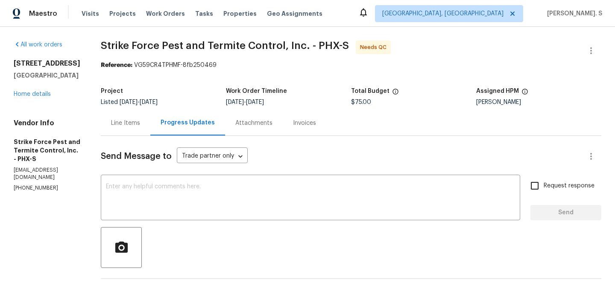
scroll to position [6, 0]
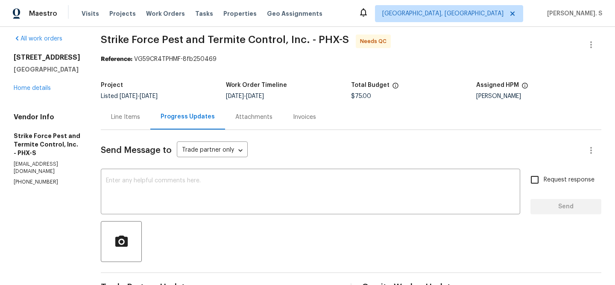
click at [119, 120] on div "Line Items" at bounding box center [125, 117] width 29 height 9
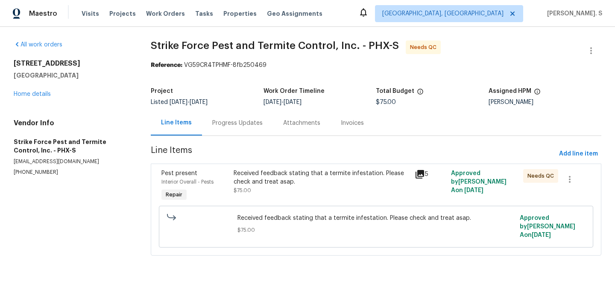
click at [215, 50] on span "Strike Force Pest and Termite Control, Inc. - PHX-S" at bounding box center [275, 46] width 248 height 10
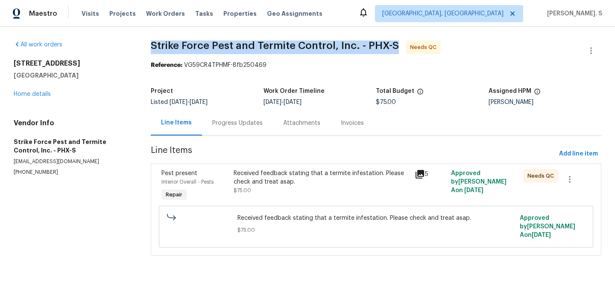
copy span "Strike Force Pest and Termite Control, Inc. - PHX-S"
click at [317, 218] on span "Received feedback stating that a termite infestation. Please check and treat as…" at bounding box center [375, 218] width 277 height 9
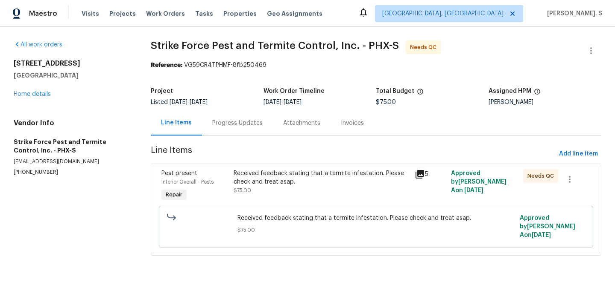
click at [317, 218] on span "Received feedback stating that a termite infestation. Please check and treat as…" at bounding box center [375, 218] width 277 height 9
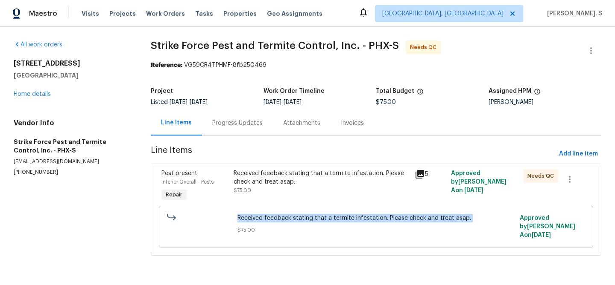
copy span "Received feedback stating that a termite infestation. Please check and treat as…"
click at [207, 112] on div "Progress Updates" at bounding box center [237, 123] width 71 height 25
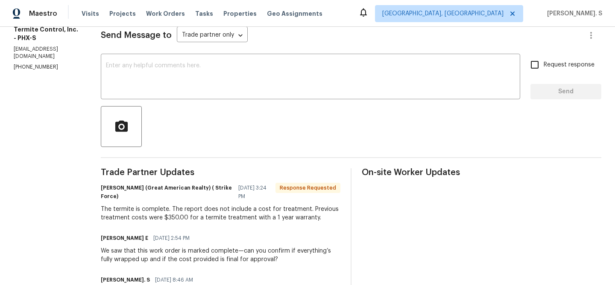
scroll to position [133, 0]
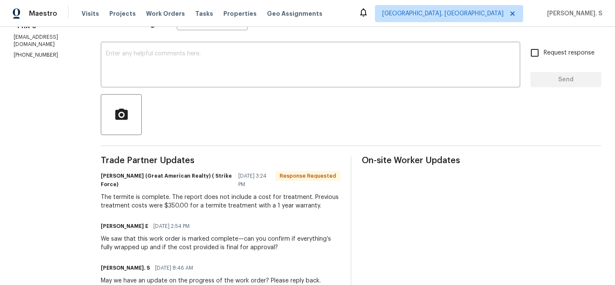
click at [207, 198] on div "The termite is complete. The report does not include a cost for treatment. Prev…" at bounding box center [220, 201] width 239 height 17
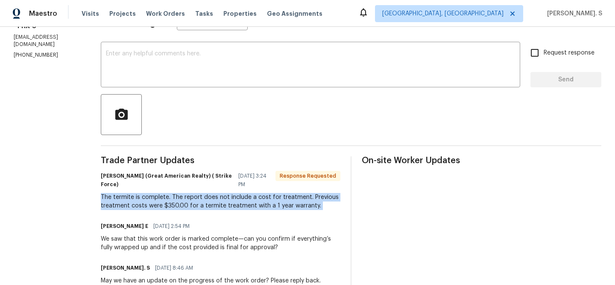
copy div "The termite is complete. The report does not include a cost for treatment. Prev…"
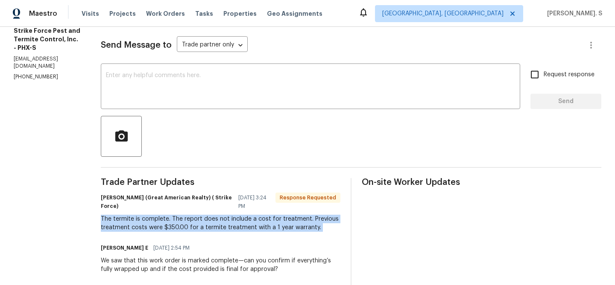
scroll to position [82, 0]
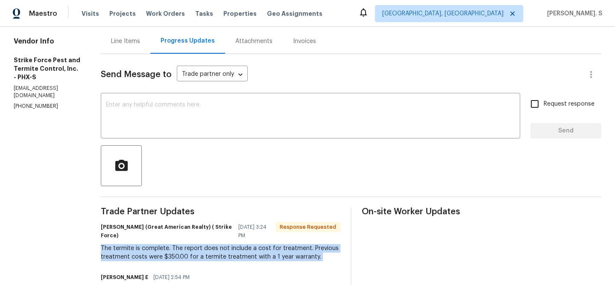
click at [262, 157] on div at bounding box center [351, 166] width 500 height 41
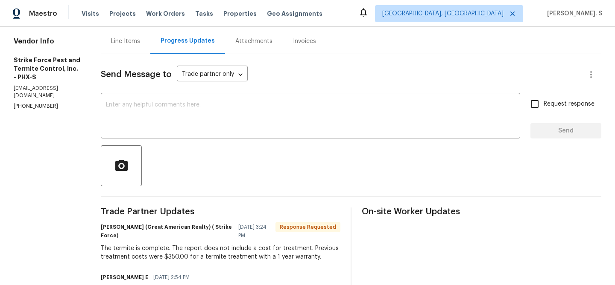
click at [126, 52] on div "Line Items" at bounding box center [126, 41] width 50 height 25
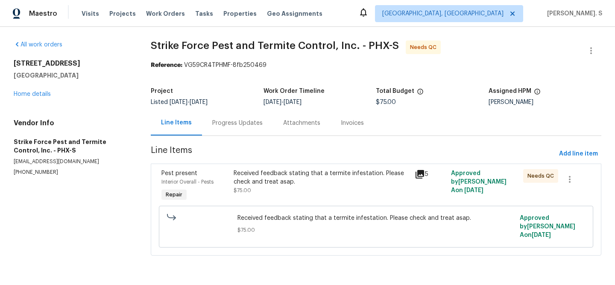
click at [265, 183] on div "Received feedback stating that a termite infestation. Please check and treat as…" at bounding box center [321, 177] width 176 height 17
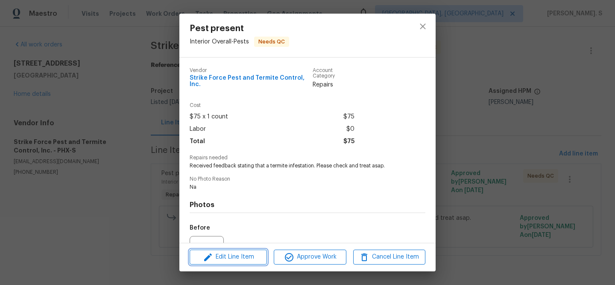
click at [241, 257] on span "Edit Line Item" at bounding box center [228, 257] width 72 height 11
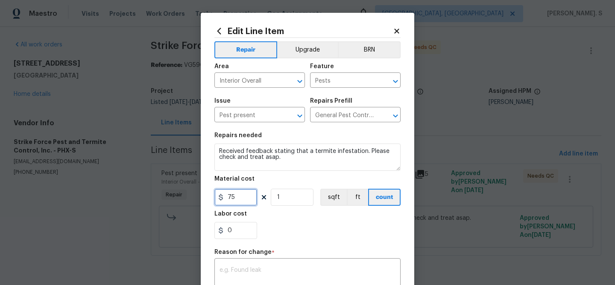
click at [247, 200] on input "75" at bounding box center [235, 197] width 43 height 17
type input "350"
click at [270, 283] on textarea at bounding box center [307, 277] width 176 height 18
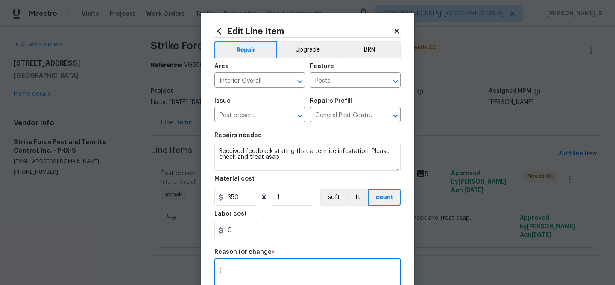
paste textarea "GJ) Updated per vendor’s final cost."
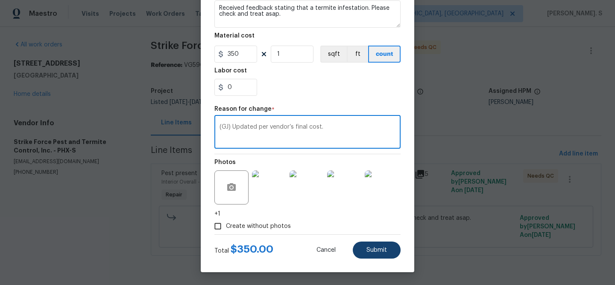
type textarea "(GJ) Updated per vendor’s final cost."
click at [363, 250] on button "Submit" at bounding box center [376, 250] width 48 height 17
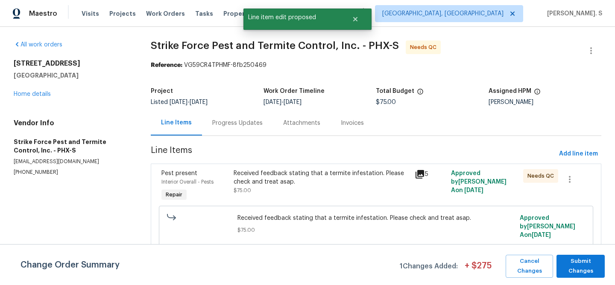
scroll to position [0, 0]
click at [570, 268] on span "Submit Changes" at bounding box center [580, 267] width 40 height 20
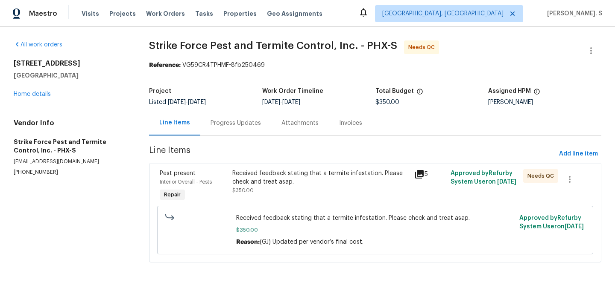
click at [595, 39] on div "All work orders 6547 N 73rd Dr Glendale, AZ 85303 Home details Vendor Info Stri…" at bounding box center [307, 157] width 615 height 260
click at [592, 45] on button "button" at bounding box center [590, 51] width 20 height 20
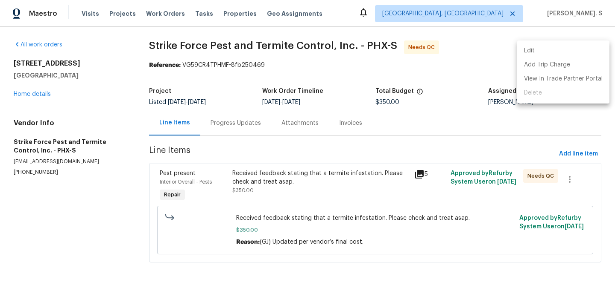
click at [559, 43] on ul "Edit Add Trip Charge View In Trade Partner Portal Delete" at bounding box center [563, 72] width 92 height 63
click at [533, 47] on li "Edit" at bounding box center [563, 51] width 92 height 14
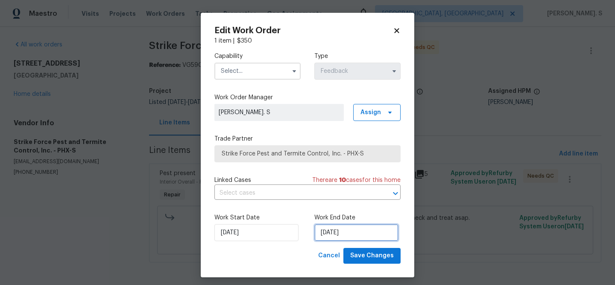
click at [337, 228] on input "[DATE]" at bounding box center [356, 232] width 84 height 17
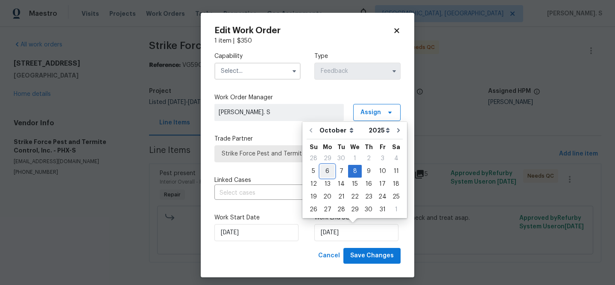
click at [322, 169] on div "6" at bounding box center [327, 172] width 14 height 12
type input "[DATE]"
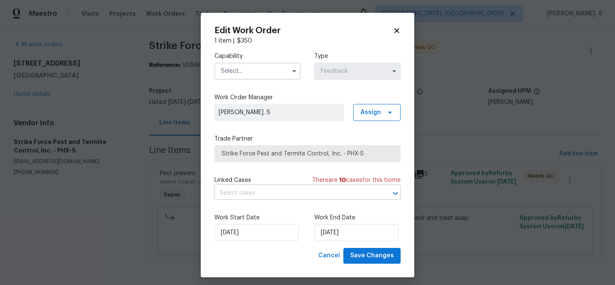
click at [268, 198] on input "text" at bounding box center [295, 193] width 162 height 13
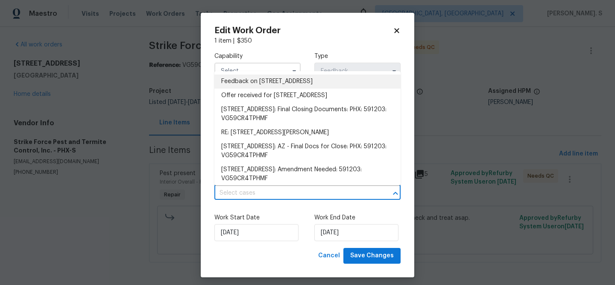
click at [271, 79] on li "Feedback on 6547 N 73rd Dr, Glendale, AZ 85303" at bounding box center [307, 82] width 186 height 14
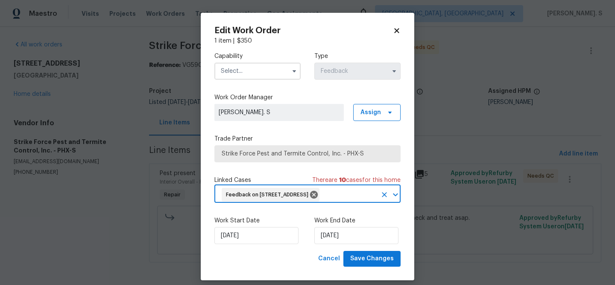
click at [260, 64] on input "text" at bounding box center [257, 71] width 86 height 17
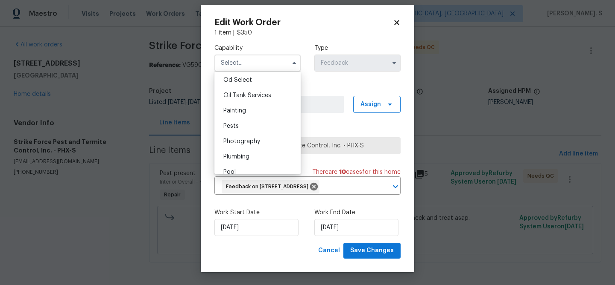
scroll to position [690, 0]
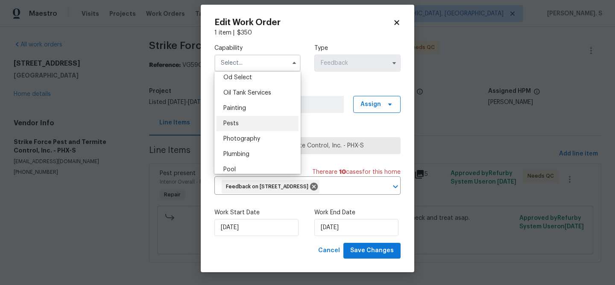
click at [245, 128] on div "Pests" at bounding box center [257, 123] width 82 height 15
type input "Pests"
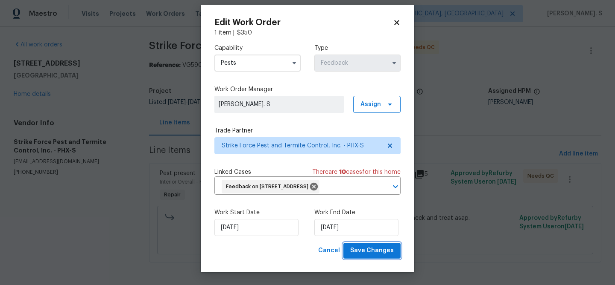
click at [380, 256] on span "Save Changes" at bounding box center [372, 251] width 44 height 11
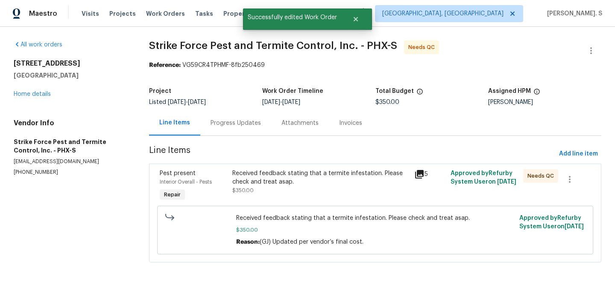
scroll to position [0, 0]
click at [295, 154] on span "Line Items" at bounding box center [352, 154] width 406 height 16
click at [298, 182] on div "Received feedback stating that a termite infestation. Please check and treat as…" at bounding box center [320, 177] width 176 height 17
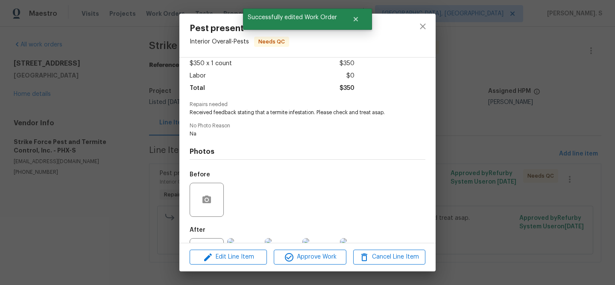
scroll to position [86, 0]
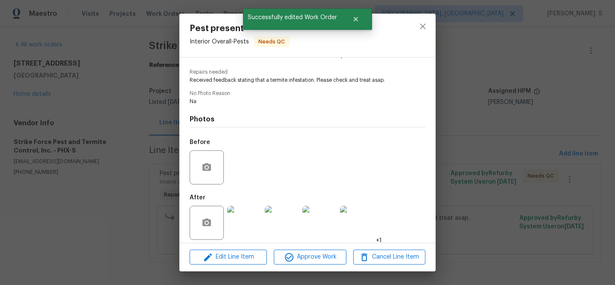
click at [509, 176] on div "Pest present Interior Overall - Pests Needs QC Vendor Strike Force Pest and Ter…" at bounding box center [307, 142] width 615 height 285
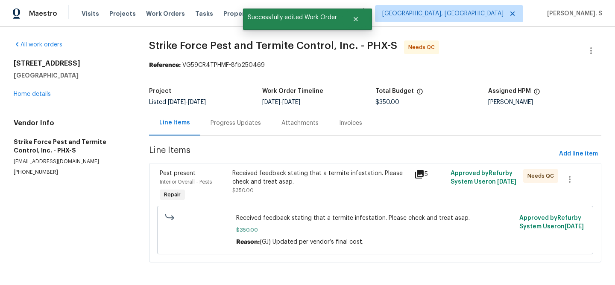
click at [338, 178] on div "Received feedback stating that a termite infestation. Please check and treat as…" at bounding box center [320, 177] width 176 height 17
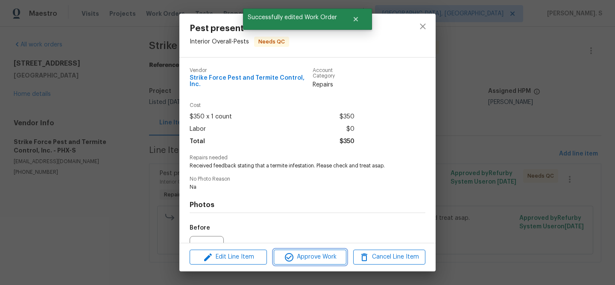
click at [326, 253] on span "Approve Work" at bounding box center [309, 257] width 67 height 11
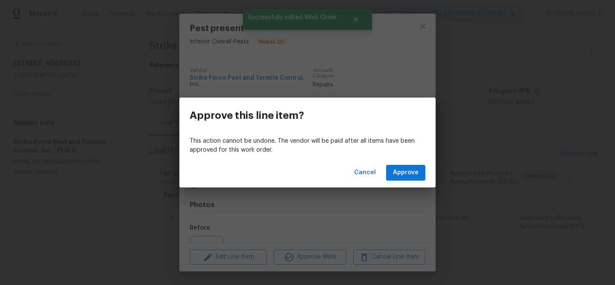
click at [404, 163] on div "Cancel Approve" at bounding box center [307, 172] width 256 height 29
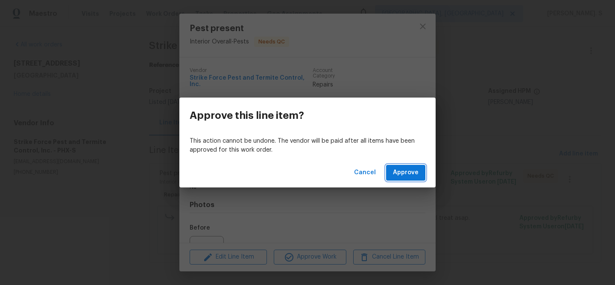
click at [402, 174] on span "Approve" at bounding box center [406, 173] width 26 height 11
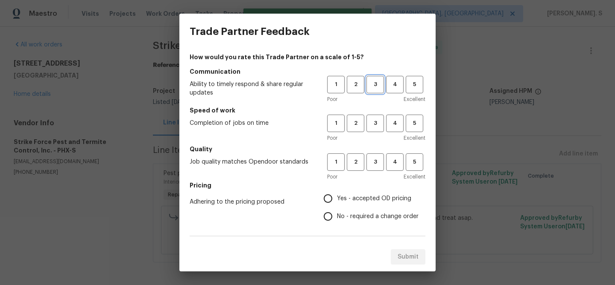
click at [372, 89] on span "3" at bounding box center [375, 85] width 16 height 10
click at [372, 130] on button "3" at bounding box center [374, 123] width 17 height 17
click at [375, 173] on div "Poor Excellent" at bounding box center [376, 177] width 98 height 9
click at [375, 161] on span "3" at bounding box center [375, 162] width 16 height 10
click at [339, 218] on span "No - required a change order" at bounding box center [378, 217] width 82 height 9
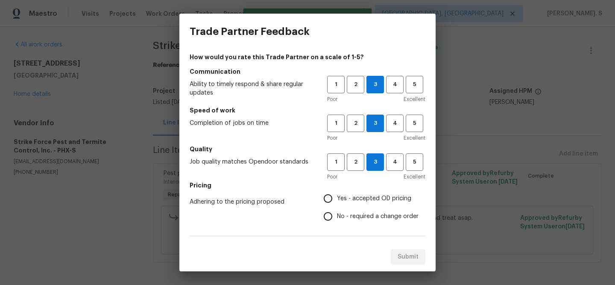
click at [337, 218] on input "No - required a change order" at bounding box center [328, 217] width 18 height 18
radio input "true"
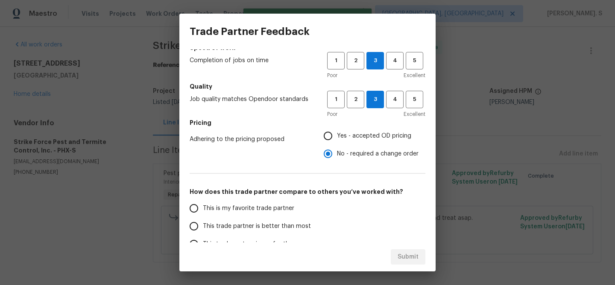
click at [276, 224] on span "This trade partner is better than most" at bounding box center [257, 226] width 108 height 9
click at [203, 224] on input "This trade partner is better than most" at bounding box center [194, 227] width 18 height 18
click at [395, 255] on button "Submit" at bounding box center [407, 258] width 35 height 16
radio input "true"
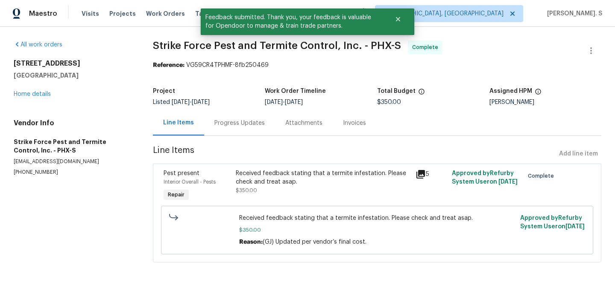
click at [248, 125] on div "Progress Updates" at bounding box center [239, 123] width 50 height 9
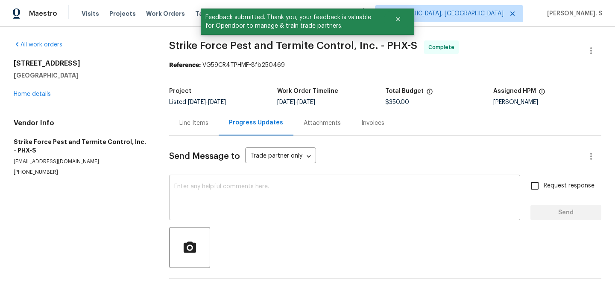
click at [256, 177] on div "x ​" at bounding box center [344, 199] width 351 height 44
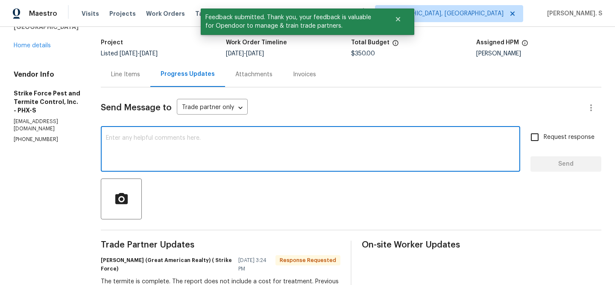
scroll to position [84, 0]
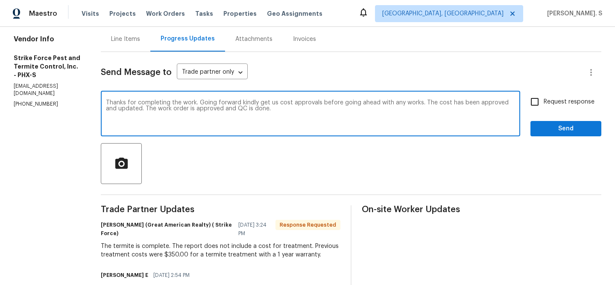
click at [325, 105] on textarea "Thanks for completing the work. Going forward kindly get us cost approvals befo…" at bounding box center [310, 115] width 409 height 30
click at [0, 0] on icon "Paraphrase text" at bounding box center [0, 0] width 0 height 0
click at [0, 0] on span "before" at bounding box center [0, 0] width 0 height 0
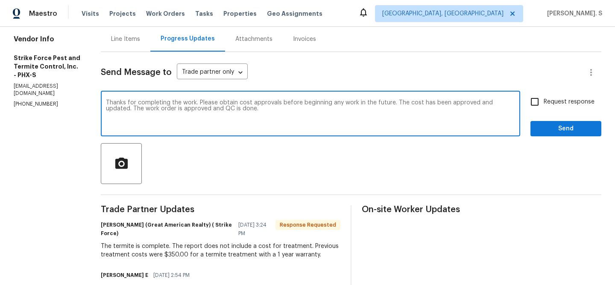
click at [246, 105] on textarea "Thanks for completing the work. Please obtain cost approvals before beginning a…" at bounding box center [310, 115] width 409 height 30
click at [226, 102] on textarea "Thanks for completing the work. Please obtain cost approvals before beginning a…" at bounding box center [310, 115] width 409 height 30
click at [0, 0] on icon "Paraphrase text" at bounding box center [0, 0] width 0 height 0
click at [0, 0] on li "In the future, please get cost approvals before starting any work." at bounding box center [0, 0] width 0 height 0
click at [276, 125] on textarea "Thanks for completing the work. In the future, please get cost approvals before…" at bounding box center [310, 115] width 409 height 30
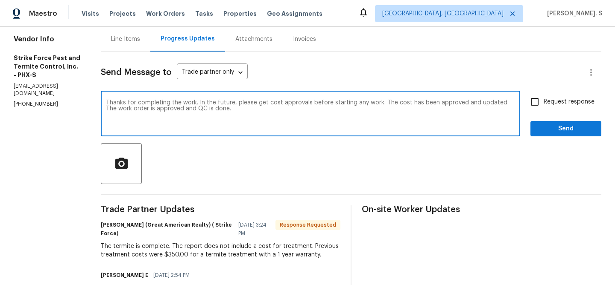
type textarea "Thanks for completing the work. In the future, please get cost approvals before…"
click at [218, 97] on div "Thanks for completing the work. In the future, please get cost approvals before…" at bounding box center [310, 115] width 419 height 44
click at [401, 109] on textarea "Thanks for completing the work. In the future, please get cost approvals before…" at bounding box center [310, 115] width 409 height 30
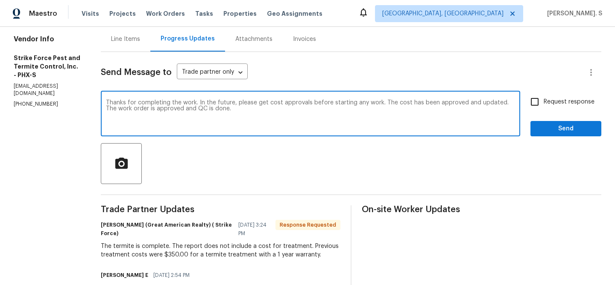
click at [401, 109] on textarea "Thanks for completing the work. In the future, please get cost approvals before…" at bounding box center [310, 115] width 409 height 30
click at [590, 111] on div "Request response Send" at bounding box center [565, 115] width 71 height 44
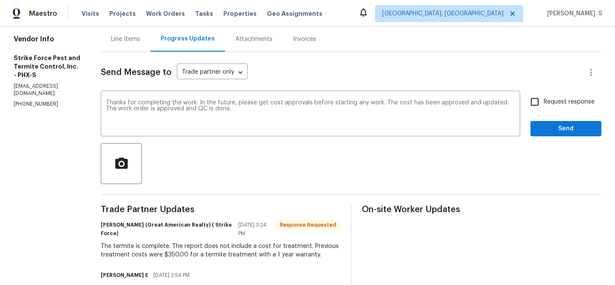
click at [580, 108] on label "Request response" at bounding box center [559, 102] width 69 height 18
click at [543, 108] on input "Request response" at bounding box center [534, 102] width 18 height 18
checkbox input "true"
click at [547, 143] on div "Send Message to Trade partner only Trade partner only ​ Thanks for completing t…" at bounding box center [351, 261] width 500 height 419
click at [571, 124] on span "Send" at bounding box center [565, 129] width 57 height 11
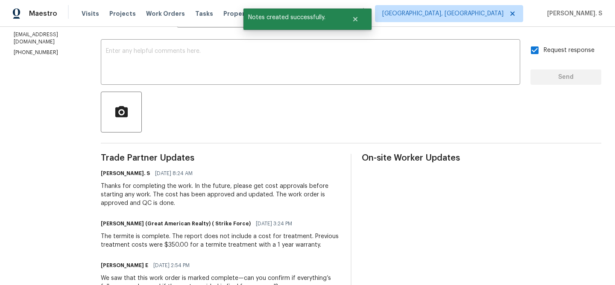
scroll to position [161, 0]
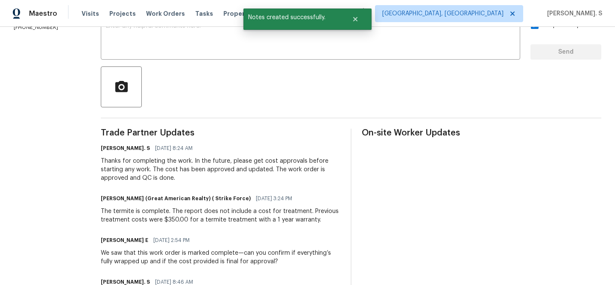
click at [166, 211] on div "The termite is complete. The report does not include a cost for treatment. Prev…" at bounding box center [220, 215] width 239 height 17
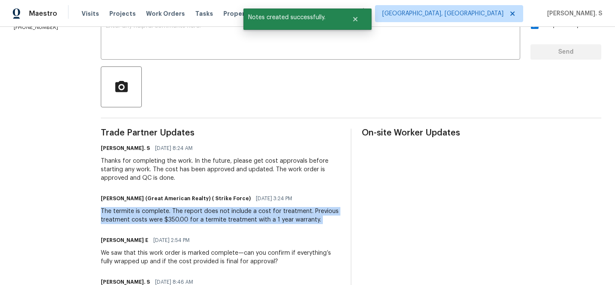
copy div "The termite is complete. The report does not include a cost for treatment. Prev…"
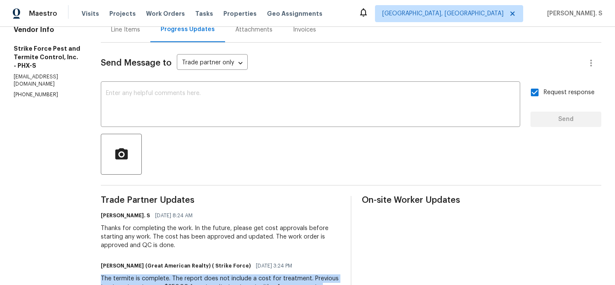
scroll to position [0, 0]
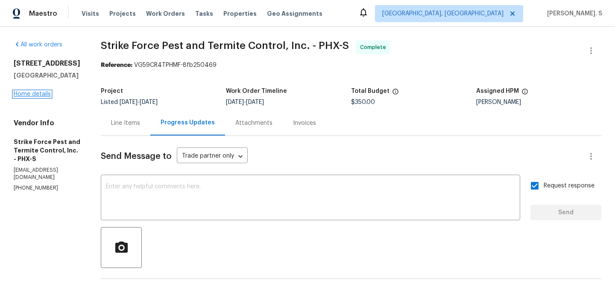
click at [41, 95] on link "Home details" at bounding box center [32, 94] width 37 height 6
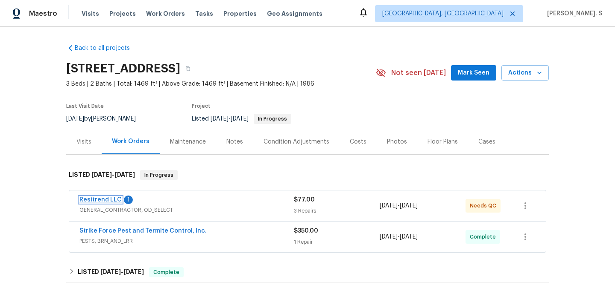
click at [99, 197] on link "Resitrend LLC" at bounding box center [100, 200] width 42 height 6
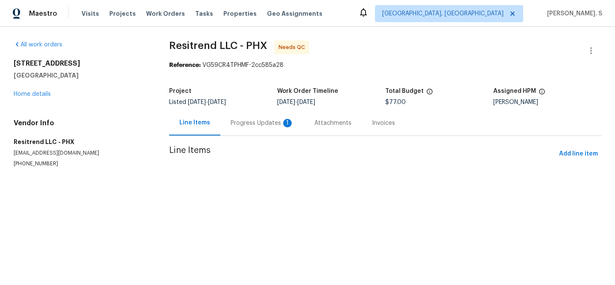
click at [227, 131] on section "Resitrend LLC - PHX Needs QC Reference: VG59CR4TPHMF-2cc585a28 Project Listed 1…" at bounding box center [385, 115] width 432 height 148
click at [227, 131] on div at bounding box center [307, 142] width 615 height 285
click at [227, 131] on div "Progress Updates 1" at bounding box center [262, 123] width 84 height 25
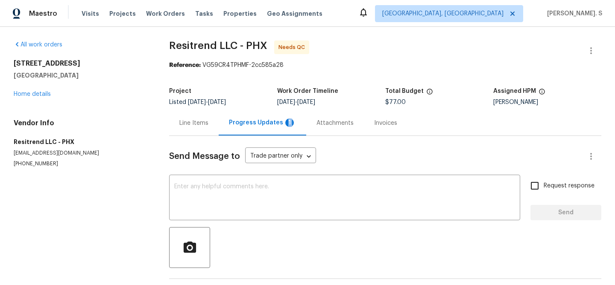
click at [227, 131] on div "Progress Updates 1" at bounding box center [261, 123] width 87 height 25
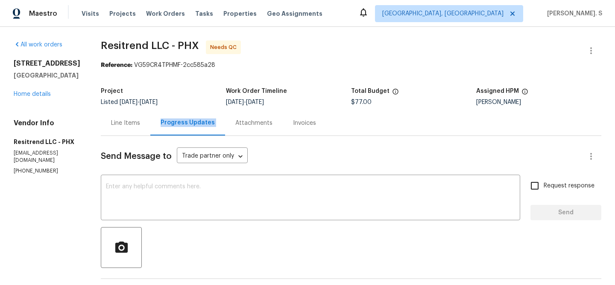
click at [117, 108] on div "Project Listed 10/5/2025 - 10/8/2025 Work Order Timeline 10/5/2025 - 10/8/2025 …" at bounding box center [351, 96] width 500 height 27
click at [119, 126] on div "Line Items" at bounding box center [125, 123] width 29 height 9
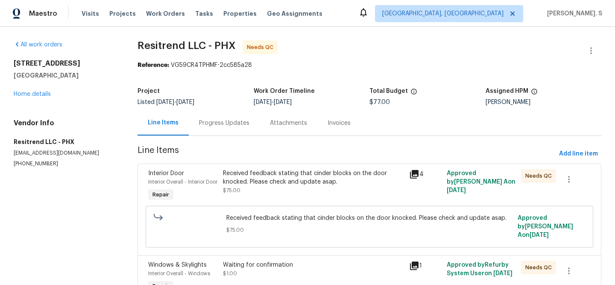
click at [268, 206] on div "Received feedback stating that cinder blocks on the door knocked. Please check …" at bounding box center [313, 186] width 186 height 39
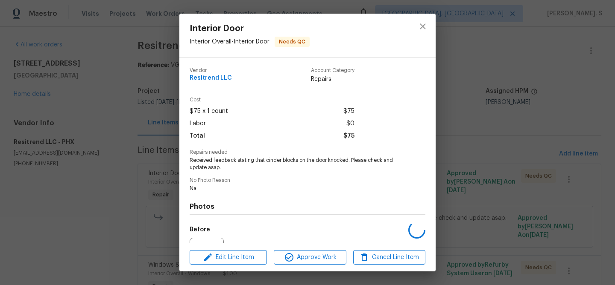
scroll to position [93, 0]
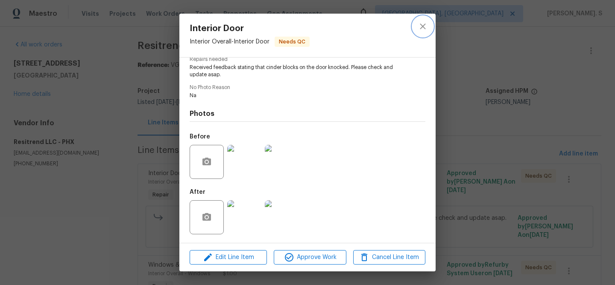
click at [422, 26] on icon "close" at bounding box center [422, 26] width 6 height 6
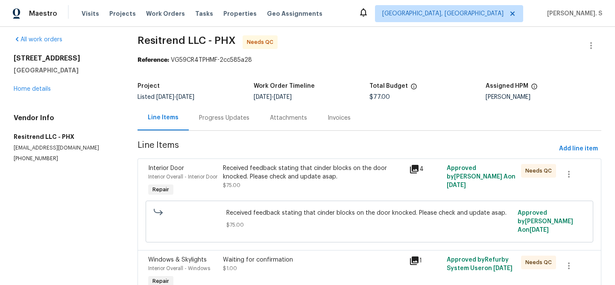
scroll to position [0, 0]
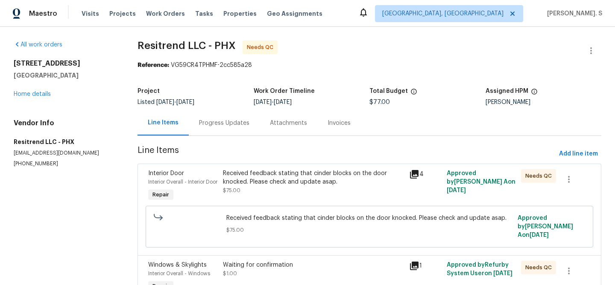
click at [585, 41] on div at bounding box center [590, 51] width 20 height 20
click at [594, 48] on icon "button" at bounding box center [590, 51] width 10 height 10
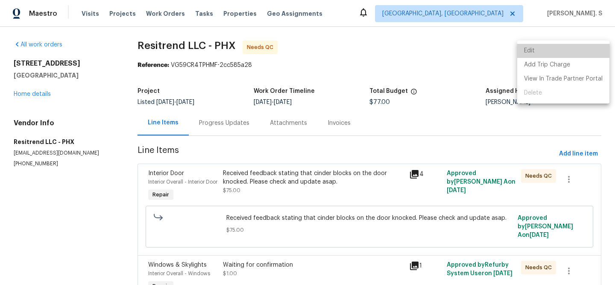
click at [566, 47] on li "Edit" at bounding box center [563, 51] width 92 height 14
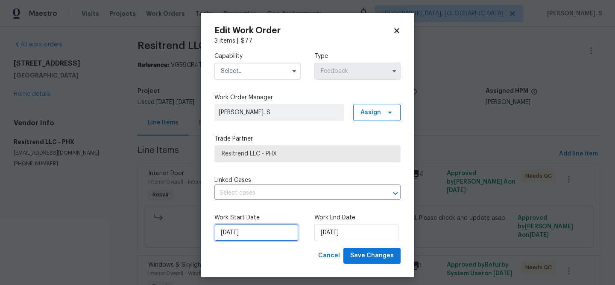
click at [274, 229] on input "10/5/2025" at bounding box center [256, 232] width 84 height 17
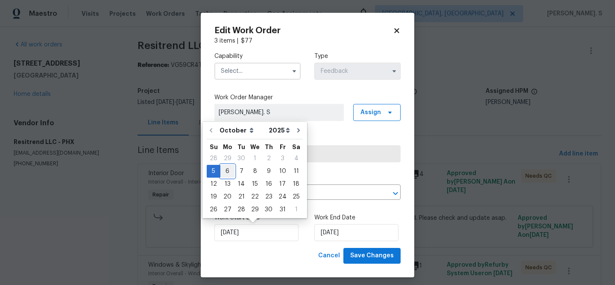
click at [225, 172] on div "6" at bounding box center [227, 172] width 14 height 12
type input "[DATE]"
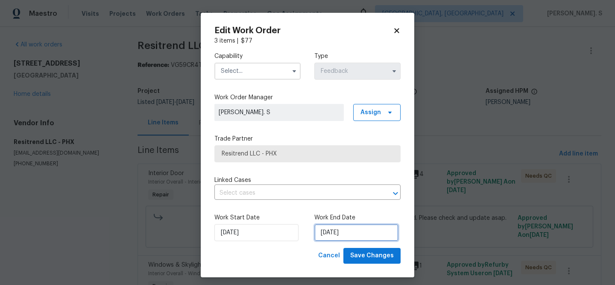
click at [335, 235] on input "[DATE]" at bounding box center [356, 232] width 84 height 17
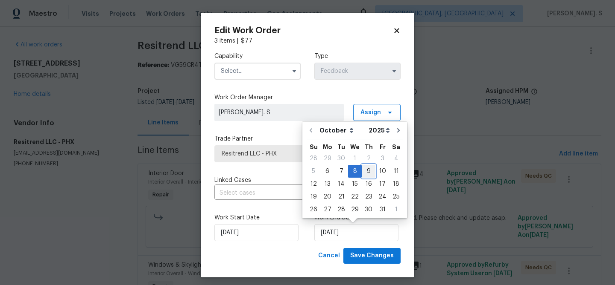
click at [363, 168] on div "9" at bounding box center [368, 172] width 14 height 12
type input "[DATE]"
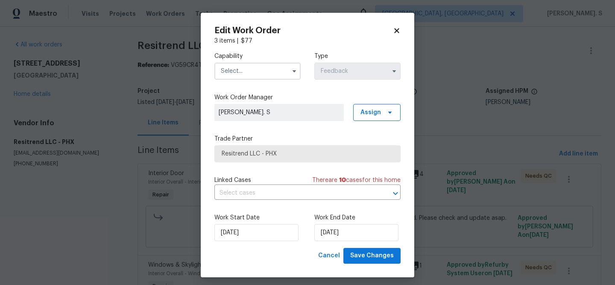
click at [278, 201] on div "Capability Type Feedback Work Order Manager Glory Joyce. S Assign Trade Partner…" at bounding box center [307, 146] width 186 height 203
click at [284, 192] on input "text" at bounding box center [295, 193] width 162 height 13
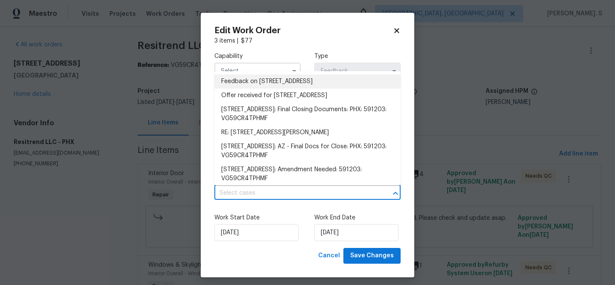
click at [256, 75] on li "Feedback on 6547 N 73rd Dr, Glendale, AZ 85303" at bounding box center [307, 82] width 186 height 14
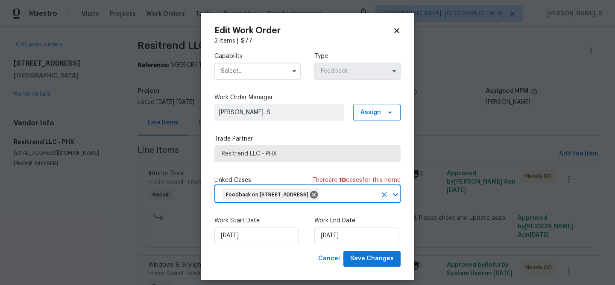
click at [250, 70] on input "text" at bounding box center [257, 71] width 86 height 17
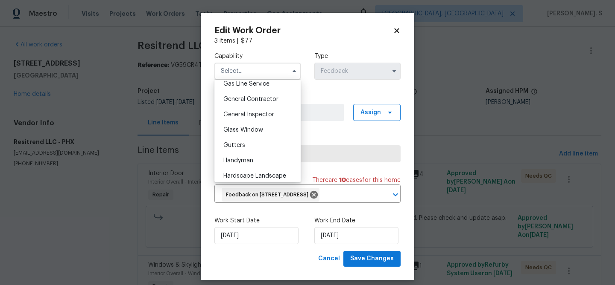
scroll to position [387, 0]
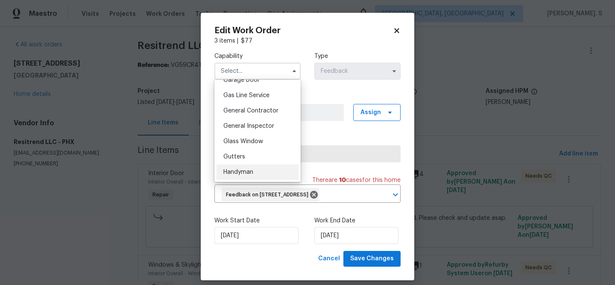
click at [246, 170] on span "Handyman" at bounding box center [238, 172] width 30 height 6
type input "Handyman"
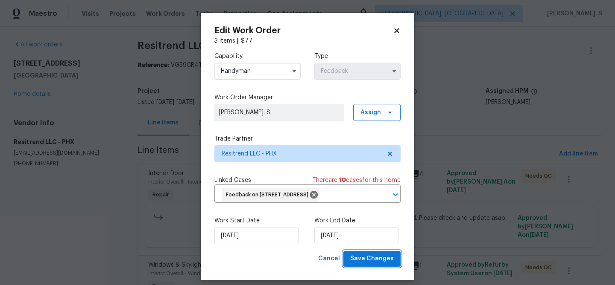
click at [369, 260] on span "Save Changes" at bounding box center [372, 259] width 44 height 11
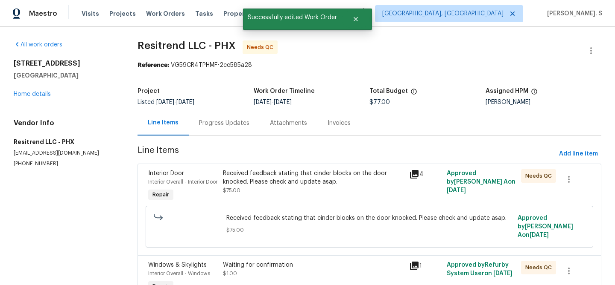
click at [293, 176] on div "Received feedback stating that cinder blocks on the door knocked. Please check …" at bounding box center [313, 177] width 181 height 17
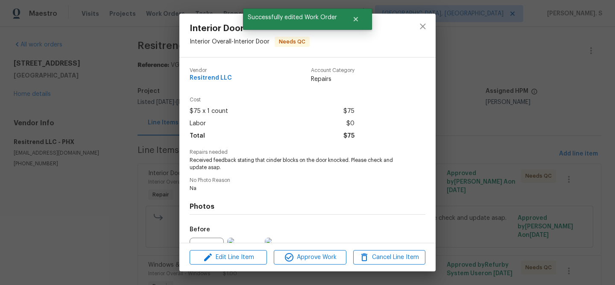
scroll to position [93, 0]
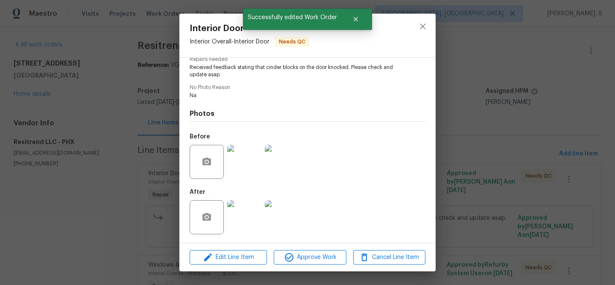
click at [462, 208] on div "Interior Door Interior Overall - Interior Door Needs QC Vendor Resitrend LLC Ac…" at bounding box center [307, 142] width 615 height 285
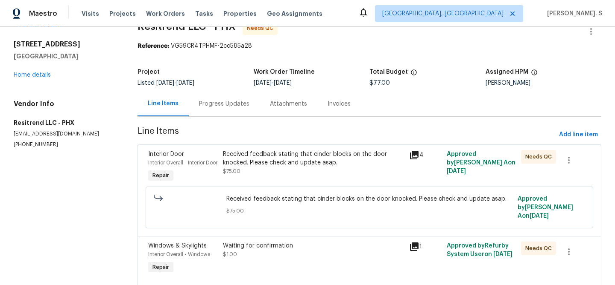
scroll to position [0, 0]
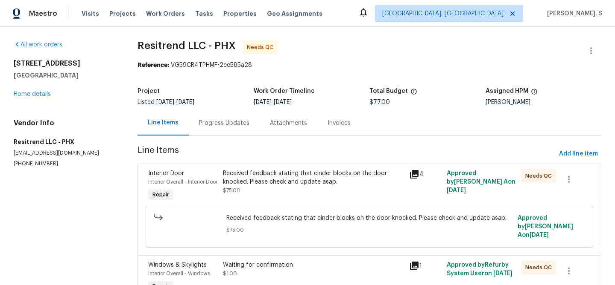
click at [219, 118] on div "Progress Updates" at bounding box center [224, 123] width 71 height 25
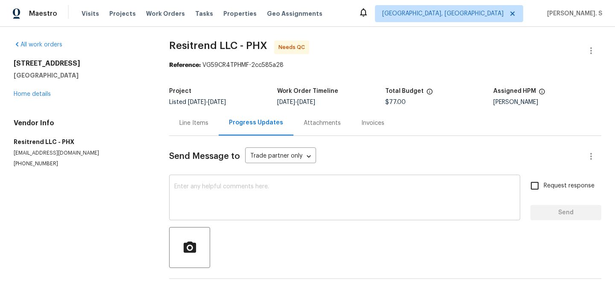
click at [242, 201] on textarea at bounding box center [344, 199] width 341 height 30
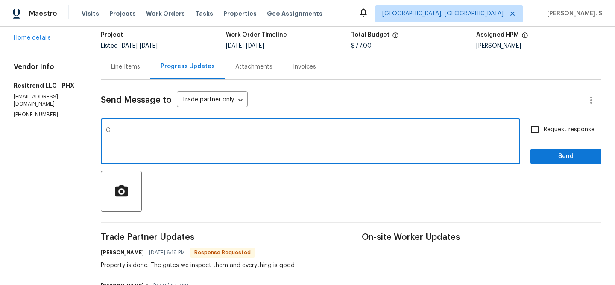
scroll to position [56, 0]
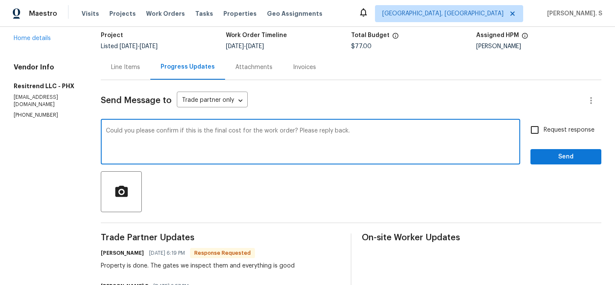
type textarea "Could you please confirm if this is the final cost for the work order? Please r…"
click at [551, 134] on span "Request response" at bounding box center [568, 130] width 51 height 9
click at [543, 134] on input "Request response" at bounding box center [534, 130] width 18 height 18
checkbox input "true"
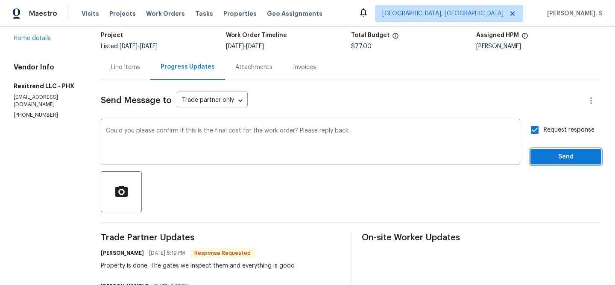
click at [541, 152] on span "Send" at bounding box center [565, 157] width 57 height 11
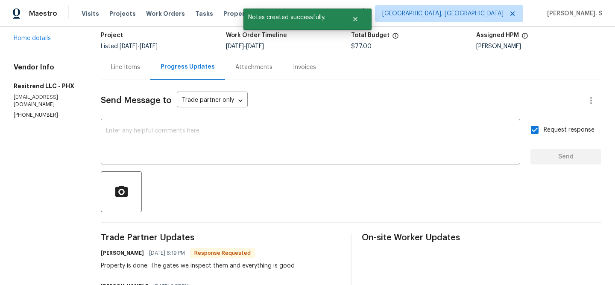
click at [138, 74] on div "Line Items" at bounding box center [126, 67] width 50 height 25
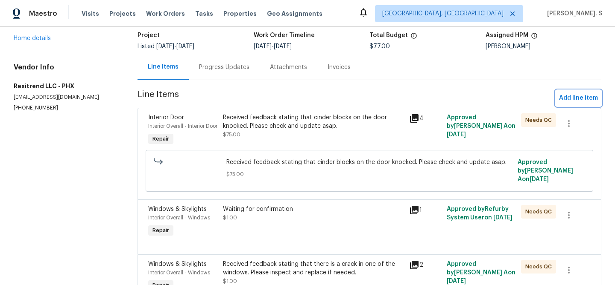
click at [591, 102] on span "Add line item" at bounding box center [578, 98] width 39 height 11
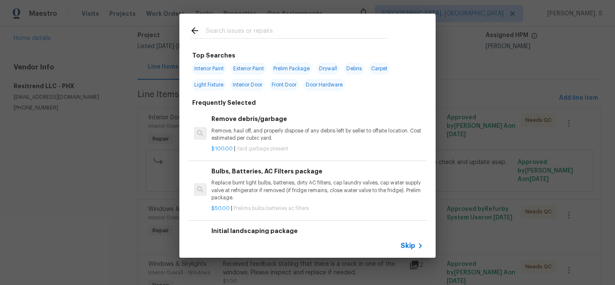
click at [261, 128] on p "Remove, haul off, and properly dispose of any debris left by seller to offsite …" at bounding box center [317, 135] width 212 height 15
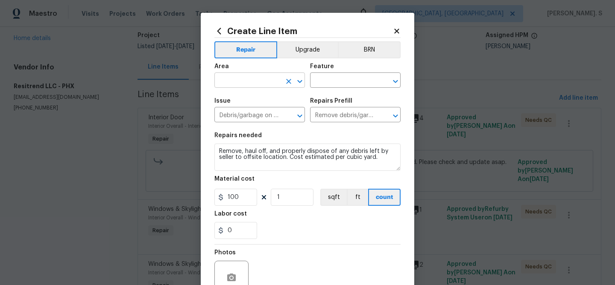
click at [299, 85] on icon "Open" at bounding box center [299, 81] width 10 height 10
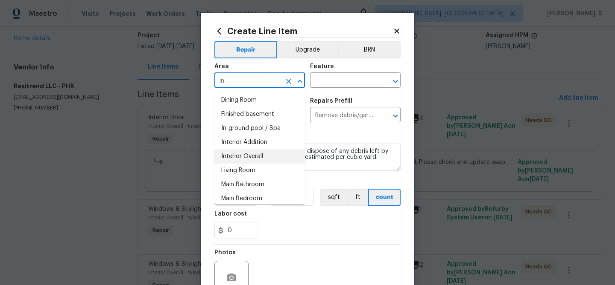
click at [268, 159] on li "Interior Overall" at bounding box center [259, 157] width 90 height 14
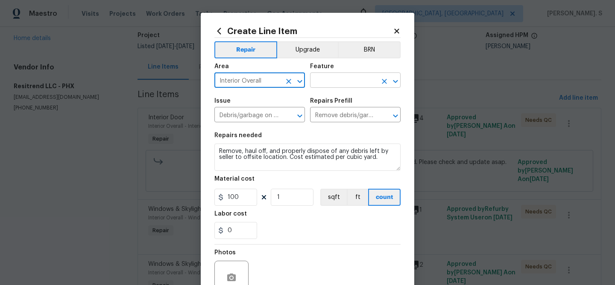
click at [395, 85] on icon "Open" at bounding box center [395, 81] width 10 height 10
type input "Interior Overall"
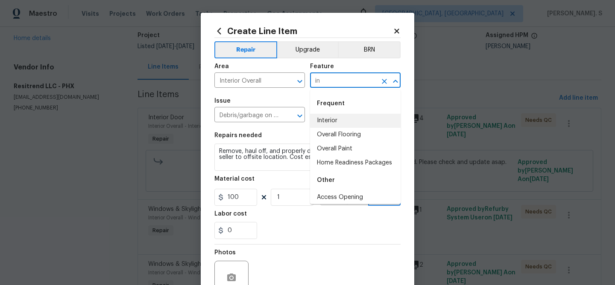
click at [352, 121] on li "Interior" at bounding box center [355, 121] width 90 height 14
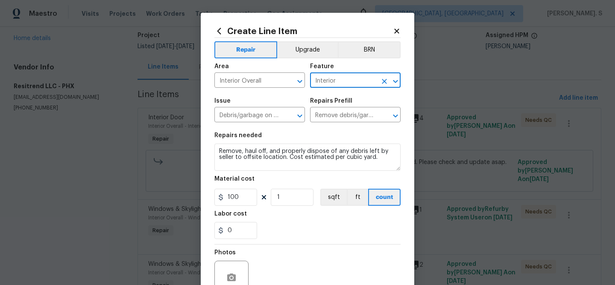
type input "Interior"
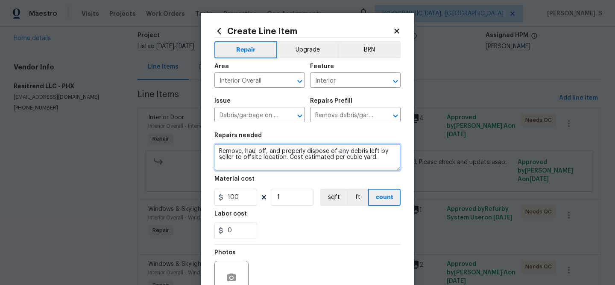
click at [276, 144] on textarea "Remove, haul off, and properly dispose of any debris left by seller to offsite …" at bounding box center [307, 157] width 186 height 27
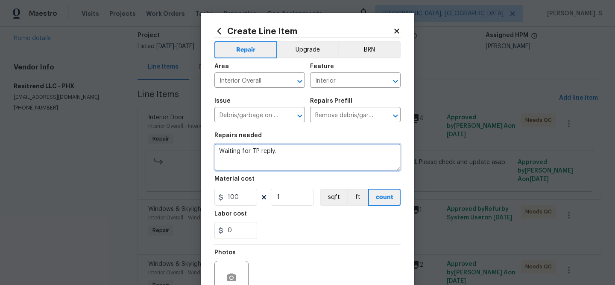
type textarea "Waiting for TP reply."
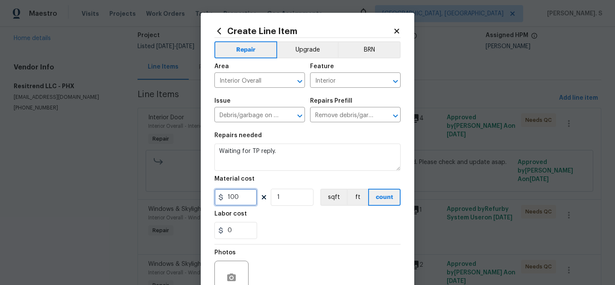
click at [247, 194] on input "100" at bounding box center [235, 197] width 43 height 17
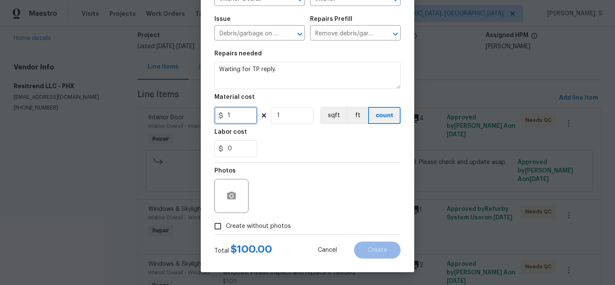
type input "1"
click at [246, 225] on span "Create without photos" at bounding box center [258, 226] width 65 height 9
click at [226, 225] on input "Create without photos" at bounding box center [218, 226] width 16 height 16
checkbox input "true"
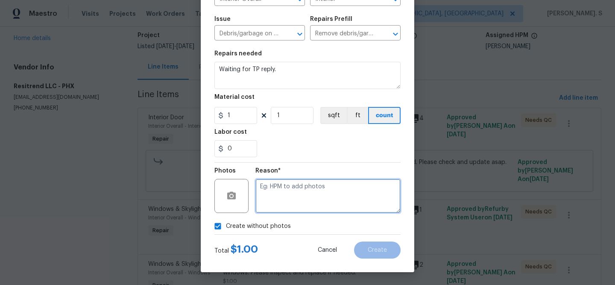
click at [298, 201] on textarea at bounding box center [327, 196] width 145 height 34
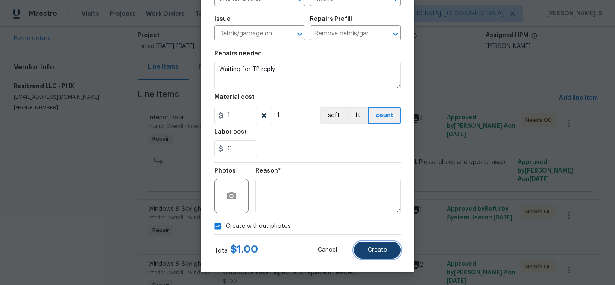
click at [379, 254] on button "Create" at bounding box center [377, 250] width 47 height 17
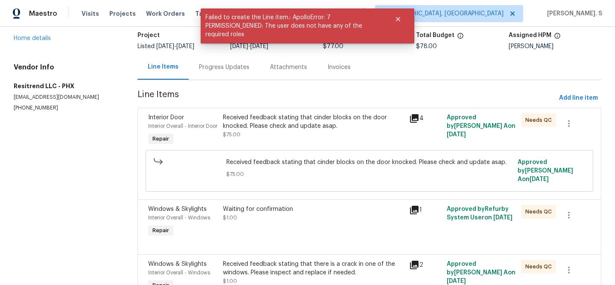
scroll to position [0, 0]
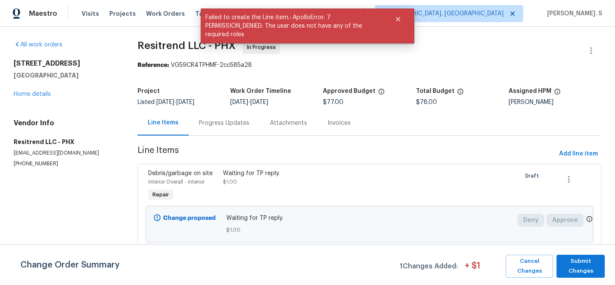
click at [201, 131] on div "Progress Updates" at bounding box center [224, 123] width 71 height 25
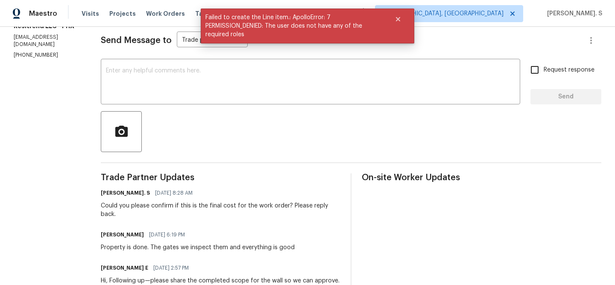
scroll to position [134, 0]
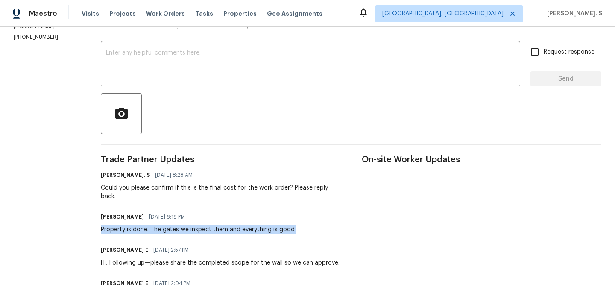
copy div "Property is done. The gates we inspect them and everything is good"
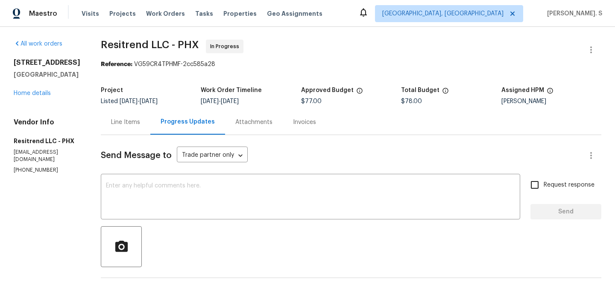
scroll to position [0, 0]
click at [105, 124] on div "Line Items" at bounding box center [126, 123] width 50 height 25
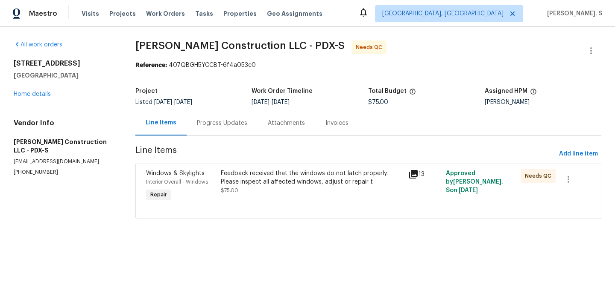
click at [226, 127] on div "Progress Updates" at bounding box center [222, 123] width 50 height 9
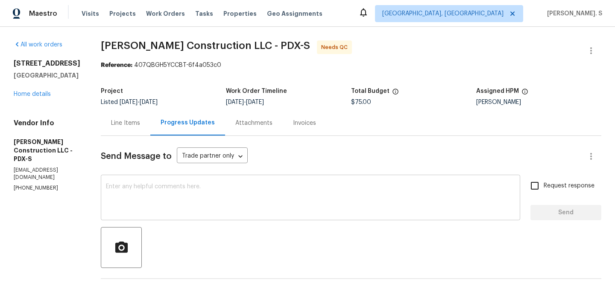
click at [176, 205] on textarea at bounding box center [310, 199] width 409 height 30
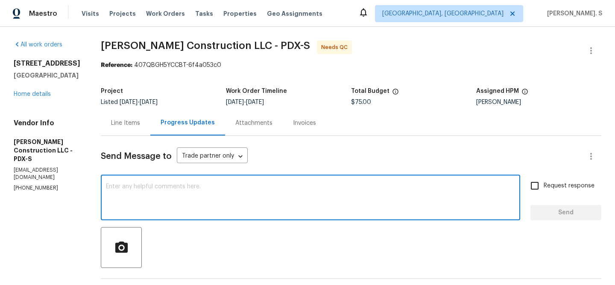
click at [133, 129] on div "Line Items" at bounding box center [126, 123] width 50 height 25
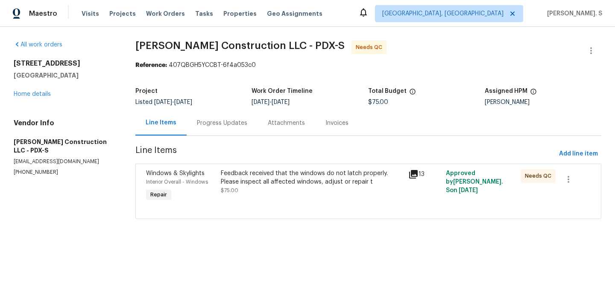
click at [259, 197] on div "Feedback received that the windows do not latch properly. Please inspect all af…" at bounding box center [311, 186] width 187 height 39
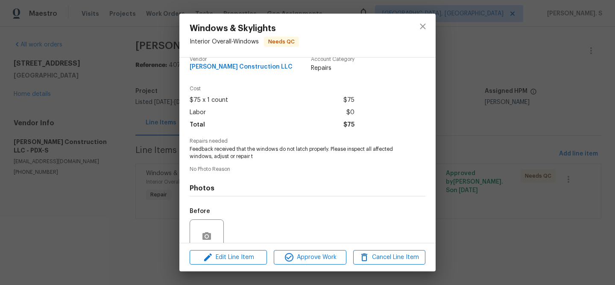
scroll to position [12, 0]
click at [242, 253] on span "Edit Line Item" at bounding box center [228, 258] width 72 height 11
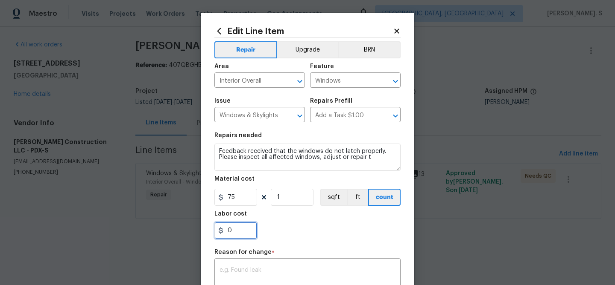
click at [236, 224] on input "0" at bounding box center [235, 230] width 43 height 17
type input "75"
click at [459, 68] on body "Maestro Visits Projects Work Orders Tasks Properties Geo Assignments [GEOGRAPHI…" at bounding box center [307, 121] width 615 height 243
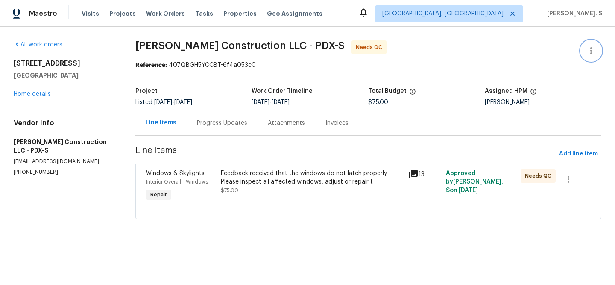
click at [594, 47] on icon "button" at bounding box center [590, 51] width 10 height 10
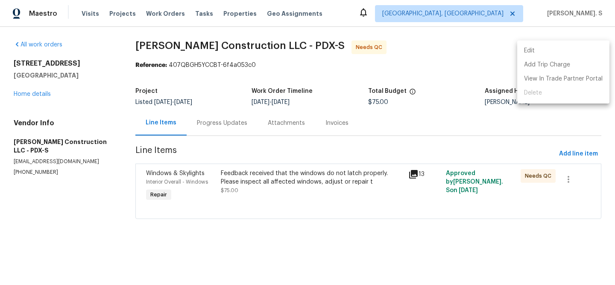
click at [558, 49] on li "Edit" at bounding box center [563, 51] width 92 height 14
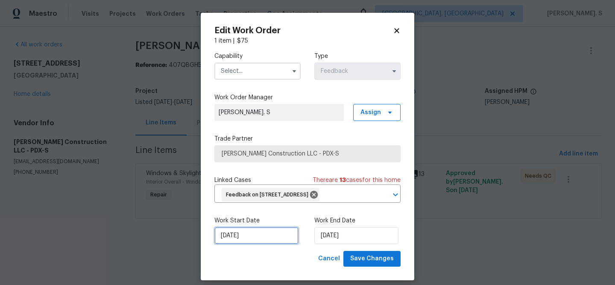
click at [273, 245] on input "[DATE]" at bounding box center [256, 235] width 84 height 17
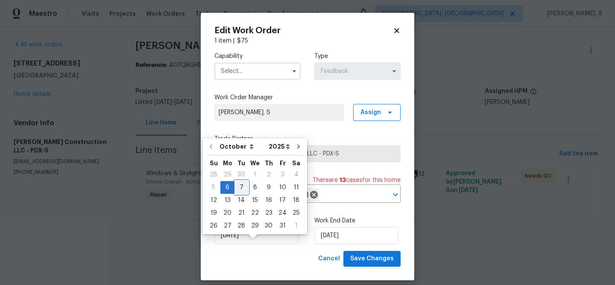
click at [239, 185] on div "7" at bounding box center [241, 188] width 14 height 12
type input "[DATE]"
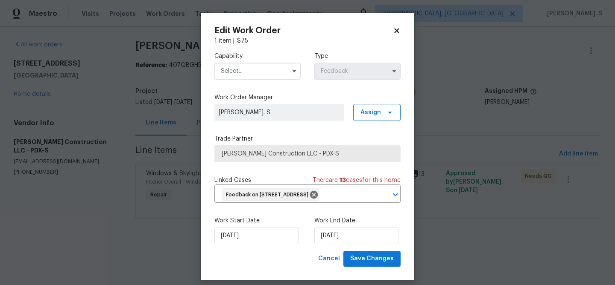
click at [238, 74] on input "text" at bounding box center [257, 71] width 86 height 17
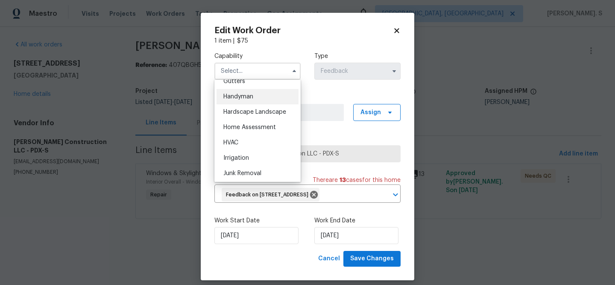
scroll to position [463, 0]
click at [253, 99] on span "Handyman" at bounding box center [238, 96] width 30 height 6
type input "Handyman"
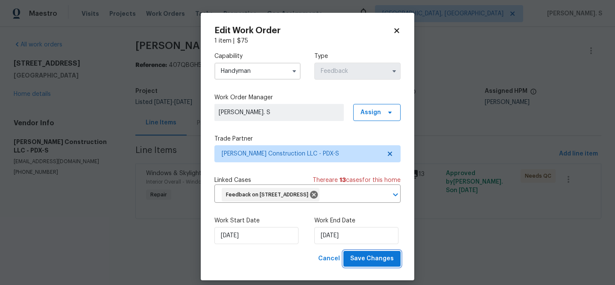
click at [359, 265] on span "Save Changes" at bounding box center [372, 259] width 44 height 11
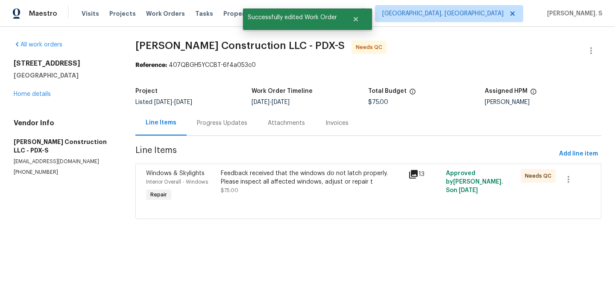
click at [206, 109] on div "Project Listed [DATE] - [DATE] Work Order Timeline [DATE] - [DATE] Total Budget…" at bounding box center [368, 96] width 466 height 27
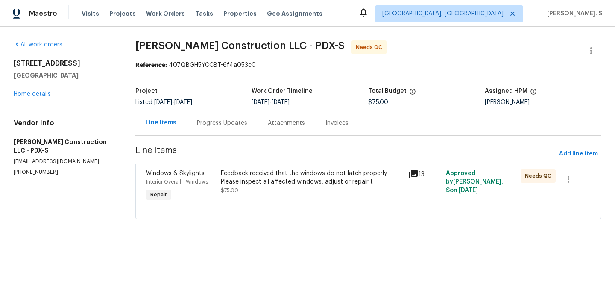
click at [181, 131] on div "Line Items" at bounding box center [160, 123] width 51 height 25
click at [207, 128] on div "Progress Updates" at bounding box center [221, 123] width 71 height 25
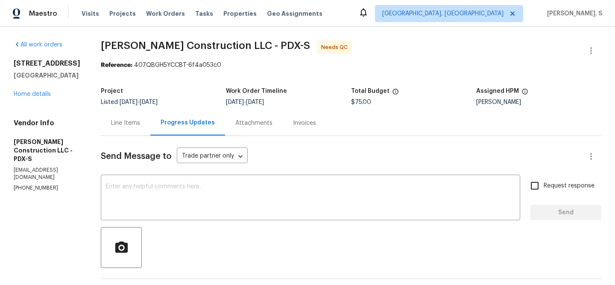
click at [150, 114] on div "Line Items" at bounding box center [126, 123] width 50 height 25
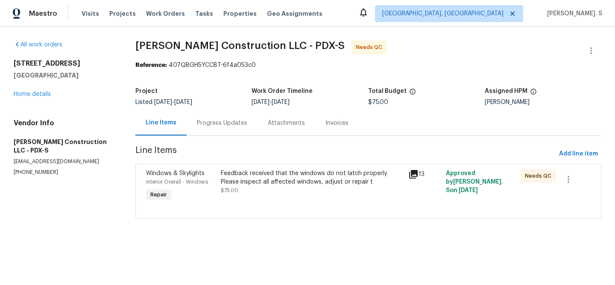
click at [338, 181] on div "Feedback received that the windows do not latch properly. Please inspect all af…" at bounding box center [312, 177] width 182 height 17
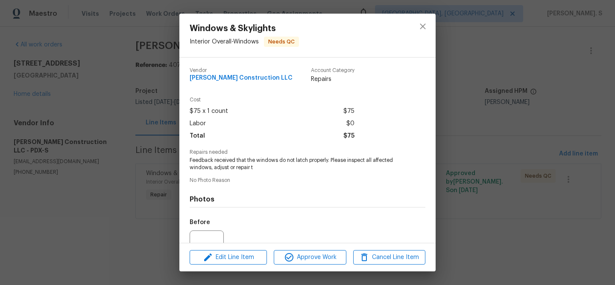
scroll to position [86, 0]
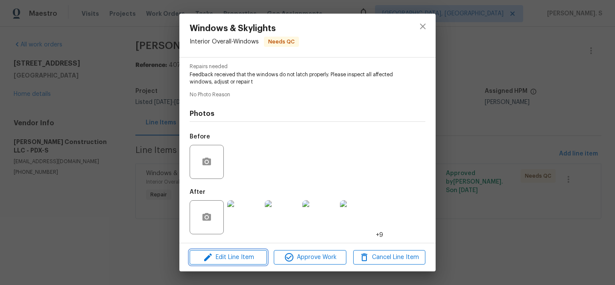
click at [230, 259] on span "Edit Line Item" at bounding box center [228, 258] width 72 height 11
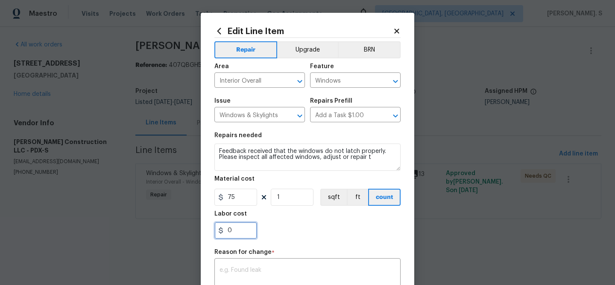
click at [247, 223] on input "0" at bounding box center [235, 230] width 43 height 17
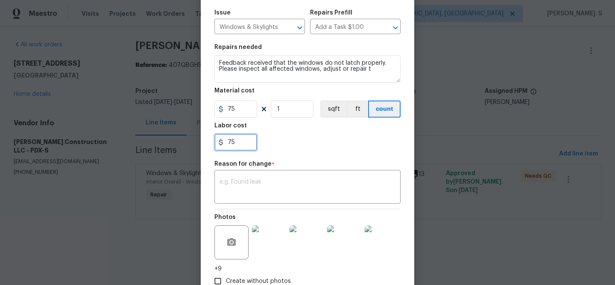
scroll to position [144, 0]
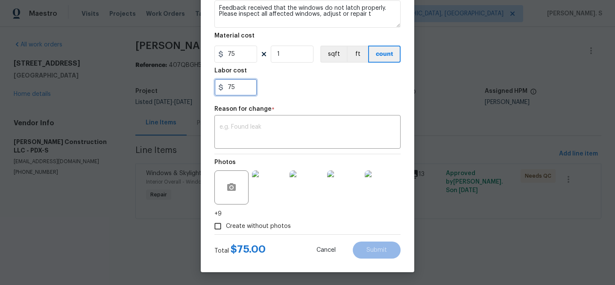
type input "75"
click at [274, 139] on textarea at bounding box center [307, 133] width 176 height 18
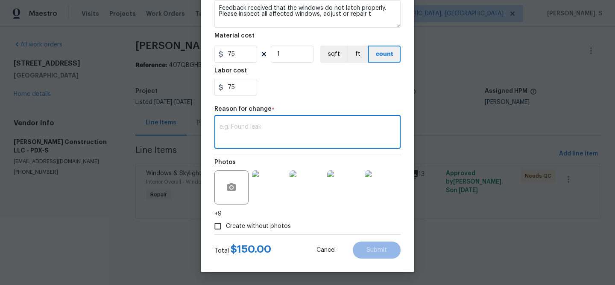
paste textarea "GJ) Updated per vendor’s final cost."
type textarea "GJ) Updated per vendor’s final cost."
click at [373, 257] on button "Submit" at bounding box center [376, 250] width 48 height 17
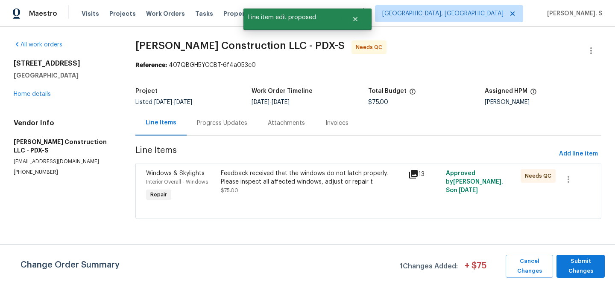
scroll to position [0, 0]
click at [578, 271] on span "Submit Changes" at bounding box center [580, 267] width 40 height 20
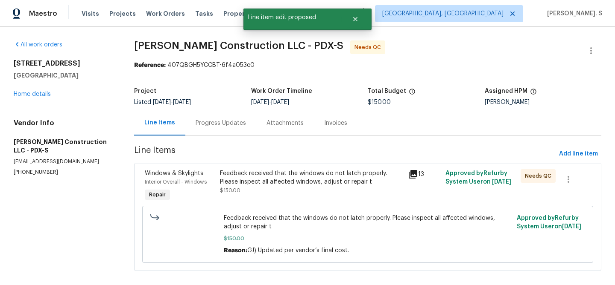
click at [201, 117] on div "Progress Updates" at bounding box center [220, 123] width 71 height 25
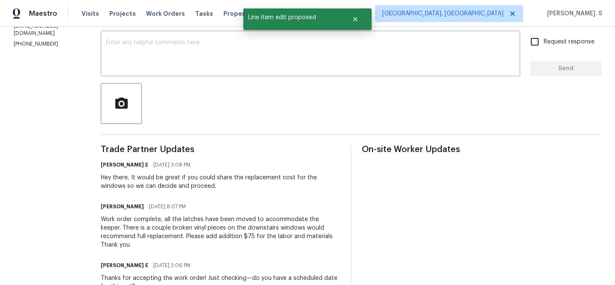
scroll to position [146, 0]
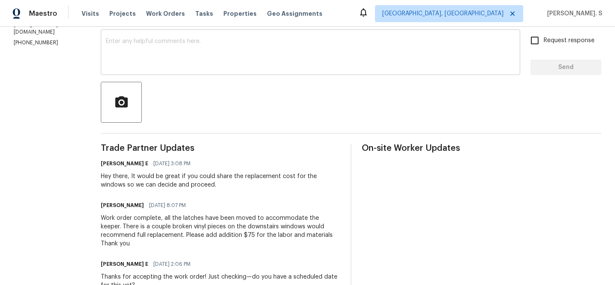
click at [207, 64] on textarea at bounding box center [310, 53] width 409 height 30
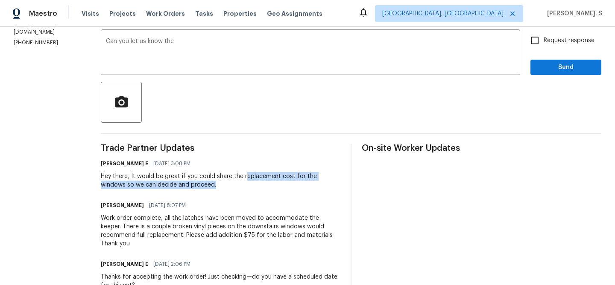
drag, startPoint x: 261, startPoint y: 177, endPoint x: 280, endPoint y: 189, distance: 22.3
click at [280, 189] on div "Hey there, It would be great if you could share the replacement cost for the wi…" at bounding box center [220, 180] width 239 height 17
copy div "eplacement cost for the windows so we can decide and proceed."
click at [262, 52] on textarea "Can you let us know the" at bounding box center [310, 53] width 409 height 30
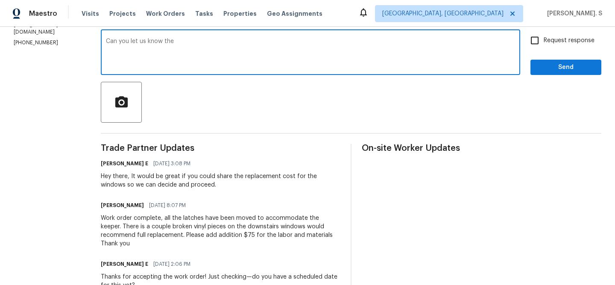
paste textarea "eplacement cost for the windows so we can decide and proceed."
click at [192, 41] on textarea "Can you let us know the eplacement cost for the windows so we can decide and pr…" at bounding box center [310, 53] width 409 height 30
click at [403, 47] on textarea "Can you let us know the replacement cost for the windows so we can decide and p…" at bounding box center [310, 53] width 409 height 30
type textarea "Can you let us know the replacement cost for the windows so we can decide and p…"
click at [573, 37] on span "Request response" at bounding box center [568, 40] width 51 height 9
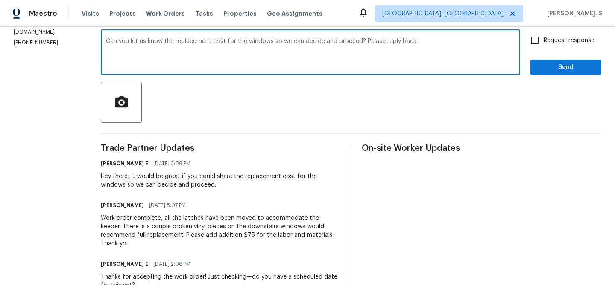
click at [543, 37] on input "Request response" at bounding box center [534, 41] width 18 height 18
checkbox input "true"
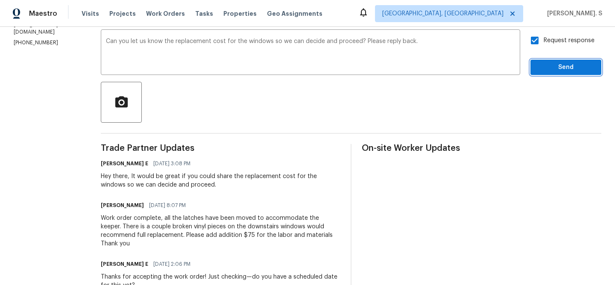
click at [556, 68] on span "Send" at bounding box center [565, 67] width 57 height 11
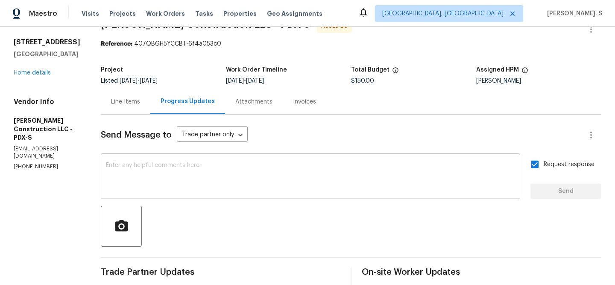
scroll to position [0, 0]
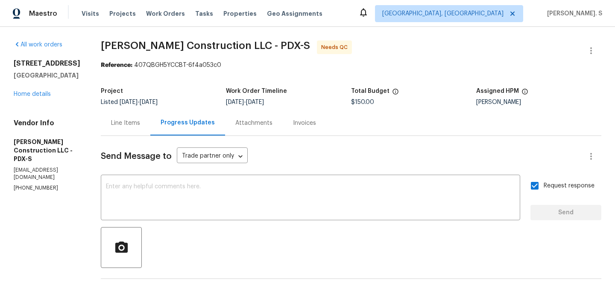
click at [147, 153] on span "Send Message to" at bounding box center [136, 156] width 71 height 9
click at [147, 134] on div "Line Items" at bounding box center [126, 123] width 50 height 25
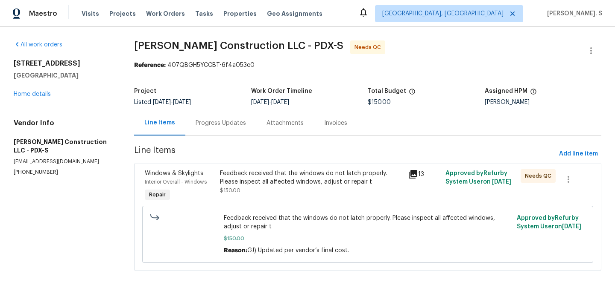
click at [235, 143] on section "Bowen Construction LLC - PDX-S Needs QC Reference: 407QBGH5YCCBT-6f4a053c0 Proj…" at bounding box center [367, 161] width 467 height 241
click at [221, 123] on div "Progress Updates" at bounding box center [220, 123] width 50 height 9
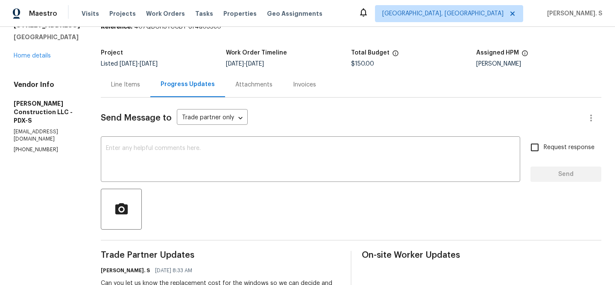
click at [150, 80] on div "Line Items" at bounding box center [126, 84] width 50 height 25
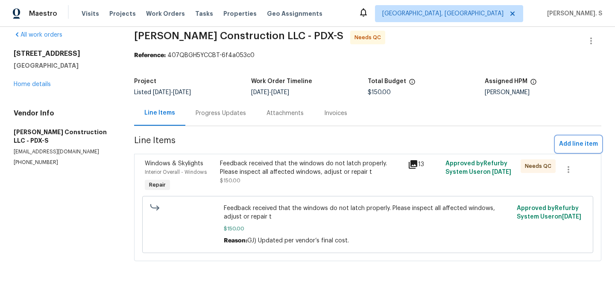
click at [580, 144] on span "Add line item" at bounding box center [578, 144] width 39 height 11
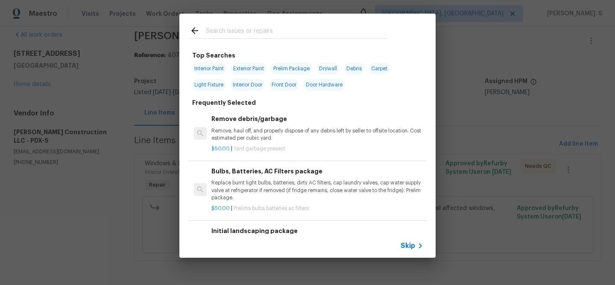
click at [308, 122] on h6 "Remove debris/garbage" at bounding box center [317, 118] width 212 height 9
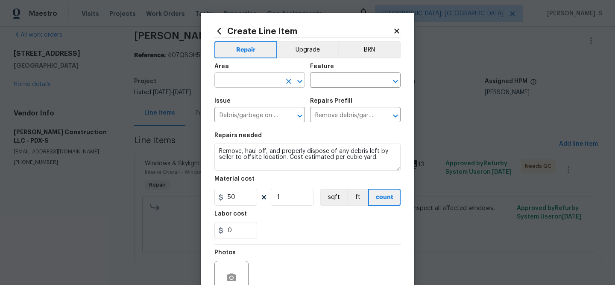
click at [303, 79] on icon "Open" at bounding box center [299, 81] width 10 height 10
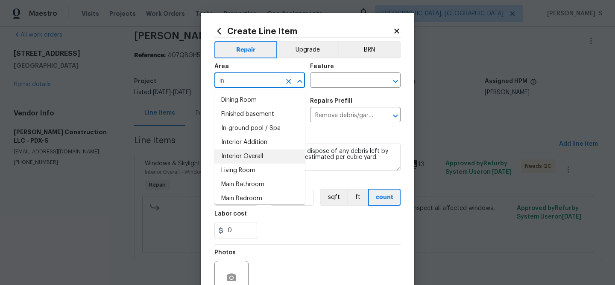
click at [252, 150] on li "Interior Overall" at bounding box center [259, 157] width 90 height 14
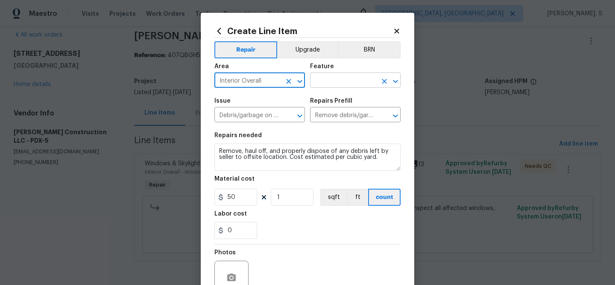
click at [395, 82] on icon "Open" at bounding box center [395, 81] width 5 height 3
type input "Interior Overall"
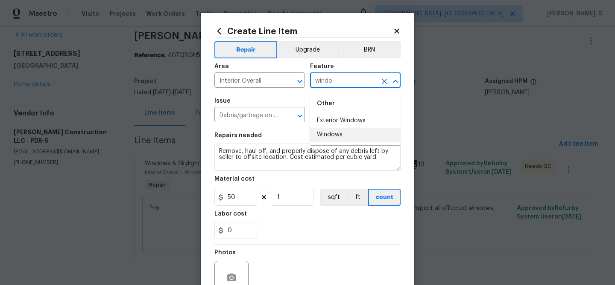
click at [335, 134] on li "Windows" at bounding box center [355, 135] width 90 height 14
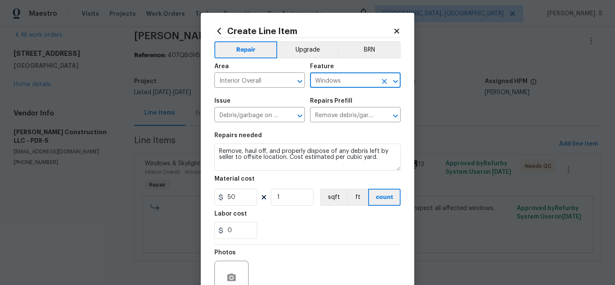
type input "Windows"
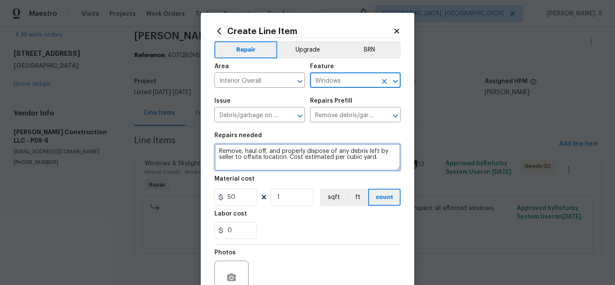
click at [295, 151] on textarea "Remove, haul off, and properly dispose of any debris left by seller to offsite …" at bounding box center [307, 157] width 186 height 27
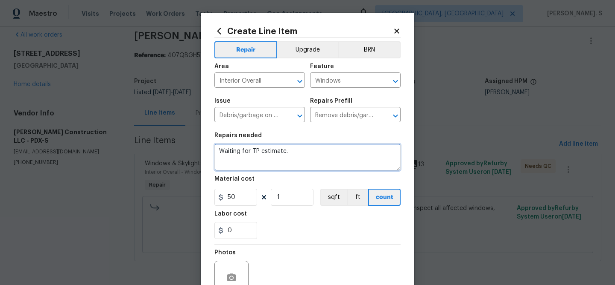
type textarea "Waiting for TP estimate."
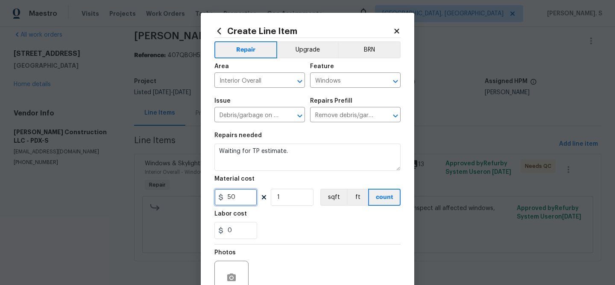
click at [243, 195] on input "50" at bounding box center [235, 197] width 43 height 17
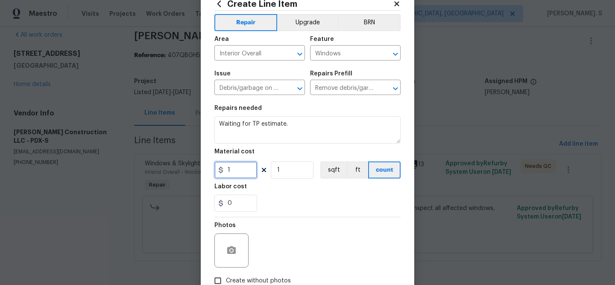
scroll to position [82, 0]
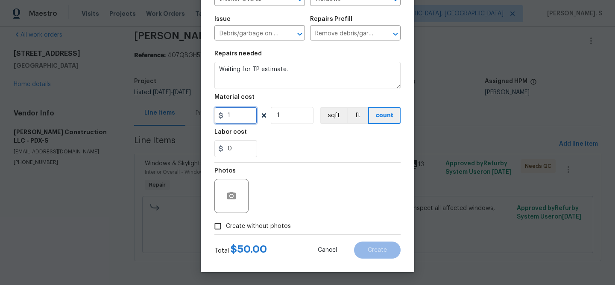
type input "1"
click at [240, 229] on span "Create without photos" at bounding box center [258, 226] width 65 height 9
click at [226, 229] on input "Create without photos" at bounding box center [218, 226] width 16 height 16
checkbox input "true"
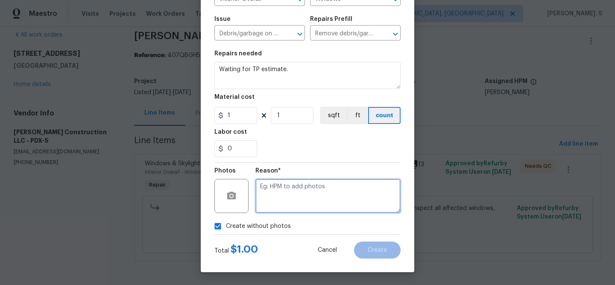
click at [326, 209] on textarea at bounding box center [327, 196] width 145 height 34
click at [0, 0] on div "Correct the article" at bounding box center [0, 0] width 0 height 0
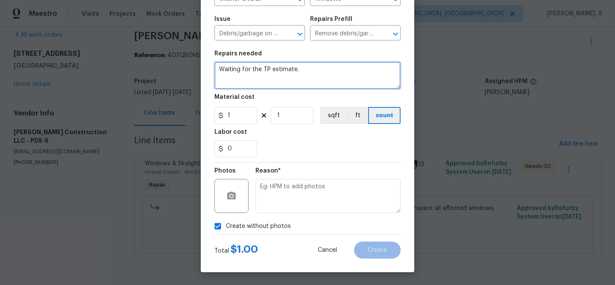
type textarea "Waiting for the TP estimate."
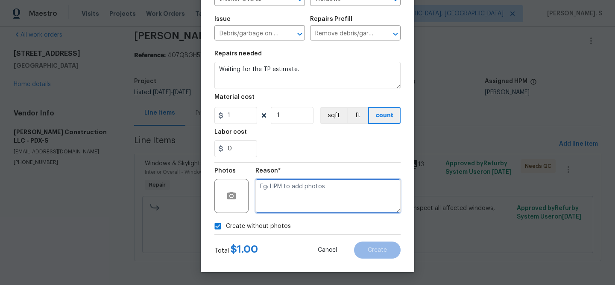
click at [298, 197] on textarea at bounding box center [327, 196] width 145 height 34
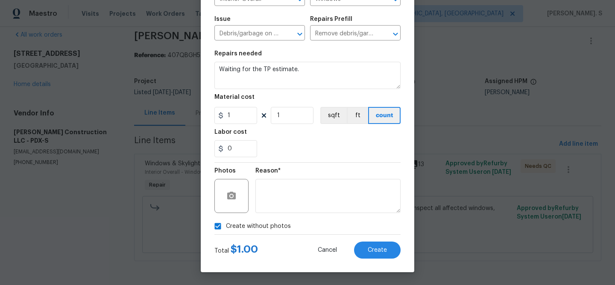
click at [372, 262] on div "Create Line Item Repair Upgrade BRN Area Interior Overall ​ Feature Windows ​ I…" at bounding box center [307, 102] width 213 height 342
click at [378, 245] on button "Create" at bounding box center [377, 250] width 47 height 17
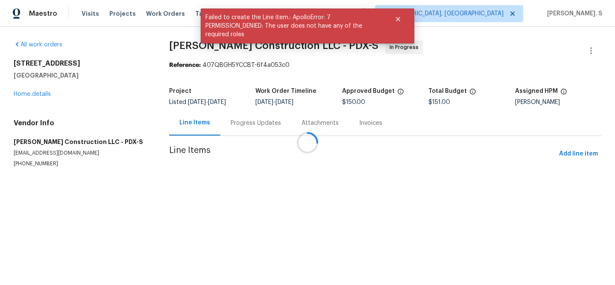
scroll to position [0, 0]
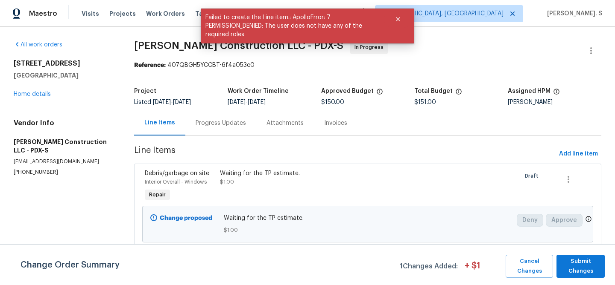
click at [219, 108] on div "Project Listed 10/6/2025 - 10/8/2025 Work Order Timeline 10/7/2025 - 10/8/2025 …" at bounding box center [367, 96] width 467 height 27
click at [219, 128] on div "Progress Updates" at bounding box center [220, 123] width 71 height 25
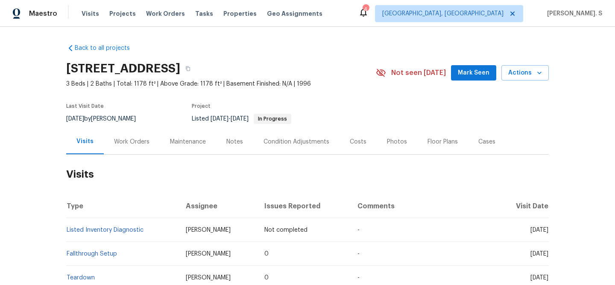
click at [126, 123] on div "[DATE] by [PERSON_NAME]" at bounding box center [106, 119] width 80 height 10
click at [125, 134] on div "Work Orders" at bounding box center [132, 141] width 56 height 25
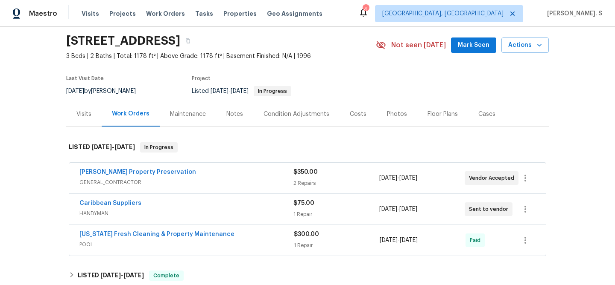
scroll to position [29, 0]
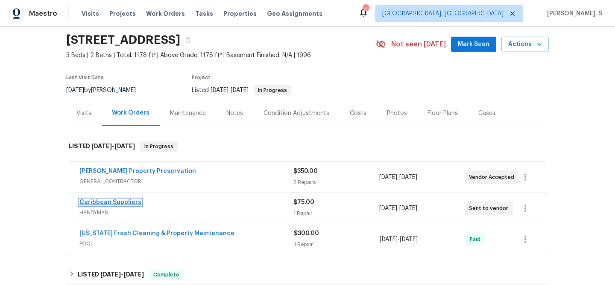
click at [109, 204] on link "Caribbean Suppliers" at bounding box center [110, 203] width 62 height 6
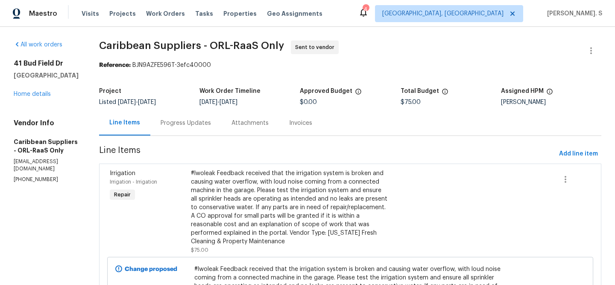
click at [203, 129] on div "Progress Updates" at bounding box center [185, 123] width 71 height 25
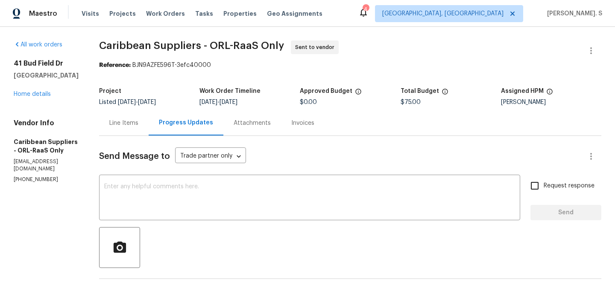
click at [41, 97] on div "[STREET_ADDRESS] Home details" at bounding box center [46, 78] width 65 height 39
click at [19, 92] on link "Home details" at bounding box center [32, 94] width 37 height 6
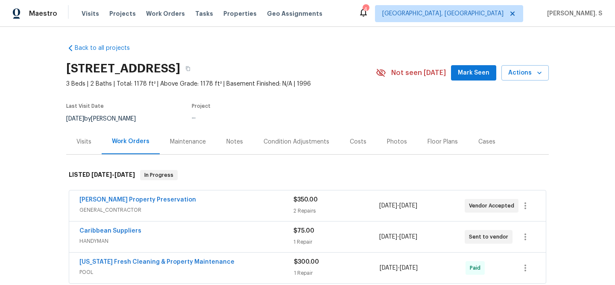
click at [117, 195] on div "[PERSON_NAME] Property Preservation GENERAL_CONTRACTOR $350.00 2 Repairs [DATE]…" at bounding box center [307, 206] width 476 height 31
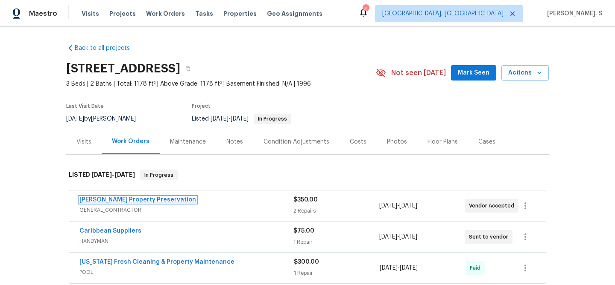
click at [123, 201] on link "[PERSON_NAME] Property Preservation" at bounding box center [137, 200] width 117 height 6
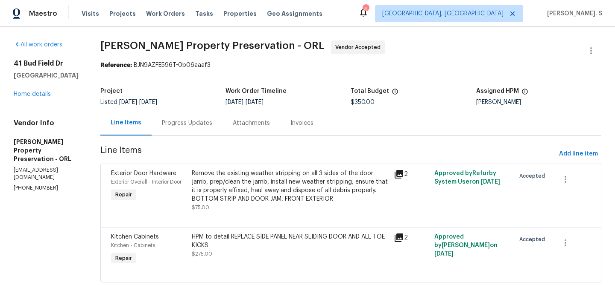
click at [233, 119] on div "Attachments" at bounding box center [251, 123] width 37 height 9
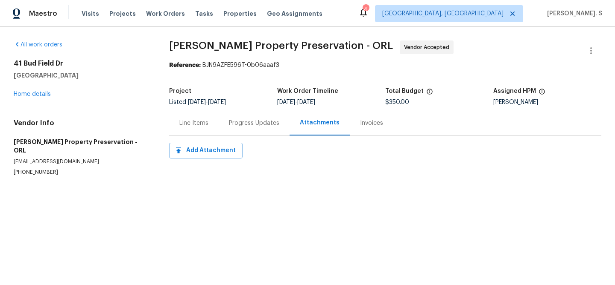
click at [231, 119] on div "Progress Updates" at bounding box center [254, 123] width 50 height 9
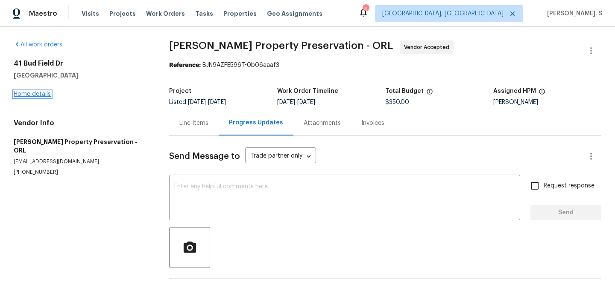
click at [31, 96] on link "Home details" at bounding box center [32, 94] width 37 height 6
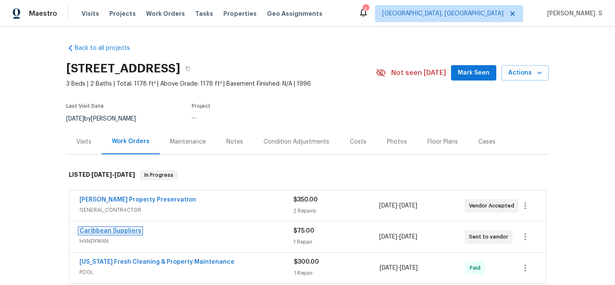
click at [115, 228] on link "Caribbean Suppliers" at bounding box center [110, 231] width 62 height 6
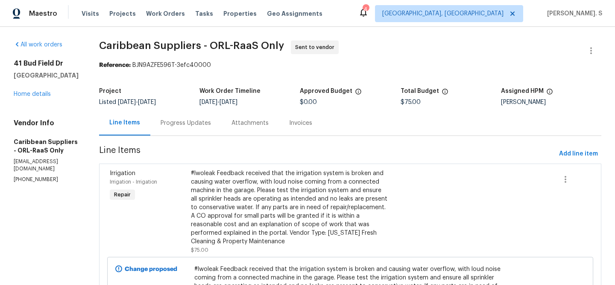
click at [221, 135] on div "Progress Updates" at bounding box center [185, 123] width 71 height 25
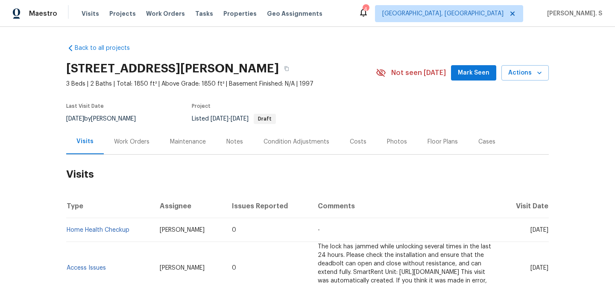
click at [131, 145] on div "Work Orders" at bounding box center [131, 142] width 35 height 9
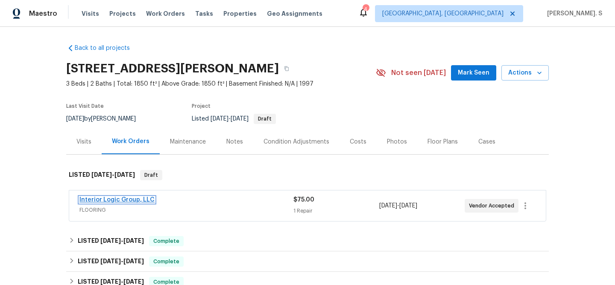
click at [130, 199] on link "Interior Logic Group, LLC" at bounding box center [116, 200] width 75 height 6
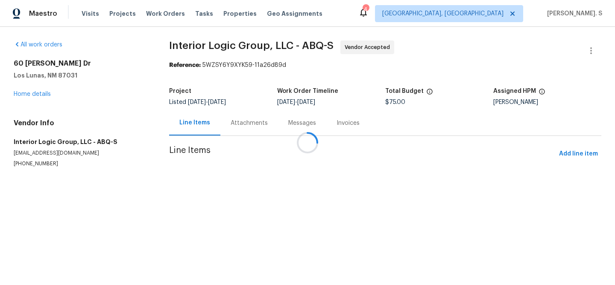
click at [235, 108] on div at bounding box center [307, 142] width 615 height 285
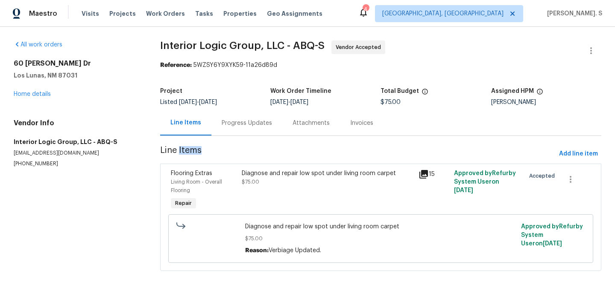
click at [235, 111] on div "Progress Updates" at bounding box center [246, 123] width 71 height 25
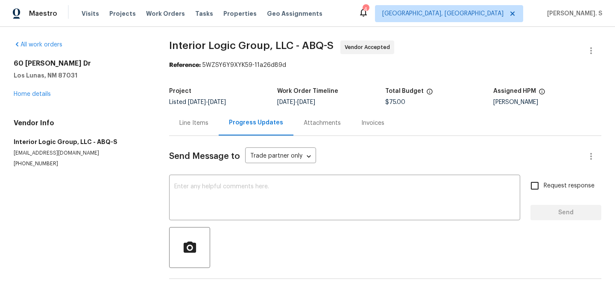
click at [235, 111] on div "Progress Updates" at bounding box center [255, 123] width 75 height 25
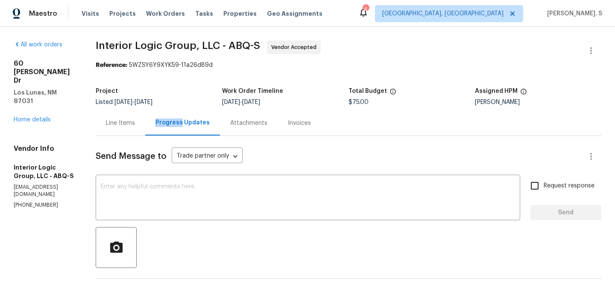
click at [135, 120] on div "Line Items" at bounding box center [120, 123] width 29 height 9
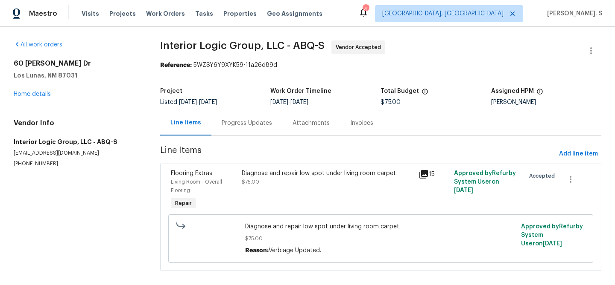
click at [250, 204] on div "Diagnose and repair low spot under living room carpet $75.00" at bounding box center [327, 191] width 177 height 48
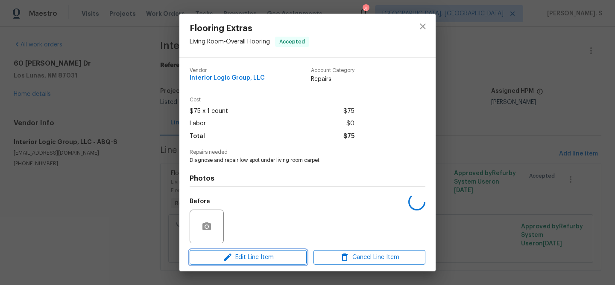
click at [237, 257] on span "Edit Line Item" at bounding box center [248, 258] width 112 height 11
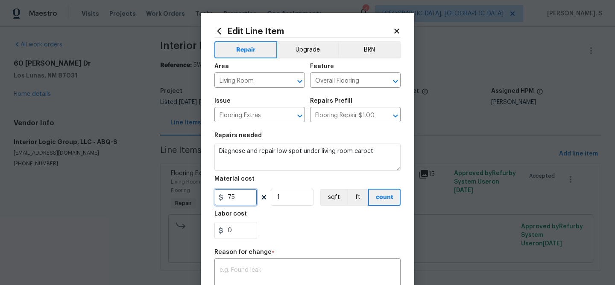
click at [239, 201] on input "75" at bounding box center [235, 197] width 43 height 17
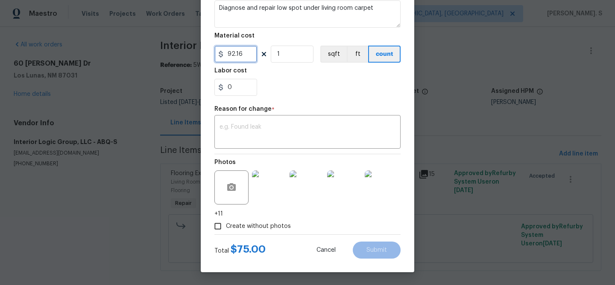
type input "92.16"
click at [295, 135] on textarea at bounding box center [307, 133] width 176 height 18
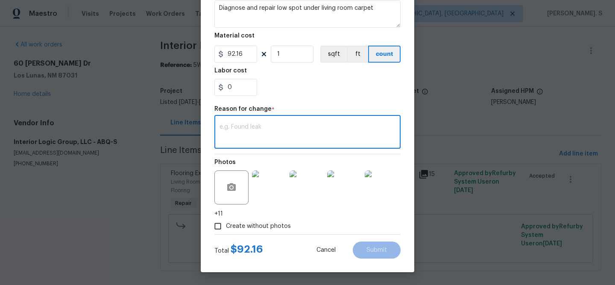
paste textarea "GJ) Updated per vendor’s final cost."
type textarea "GJ) Updated per vendor’s final cost."
click at [382, 250] on span "Submit" at bounding box center [376, 251] width 20 height 6
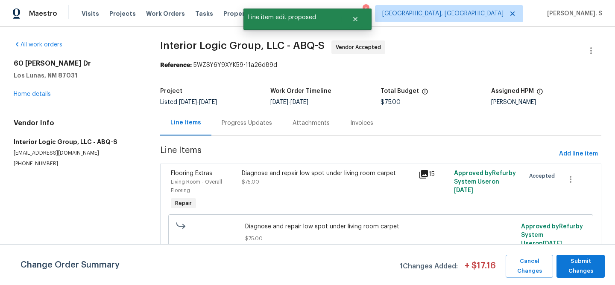
scroll to position [0, 0]
click at [579, 264] on span "Submit Changes" at bounding box center [580, 267] width 40 height 20
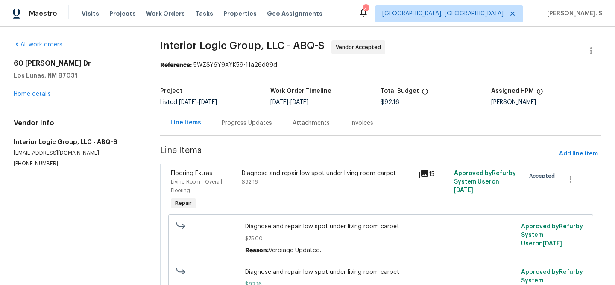
click at [248, 140] on section "Interior Logic Group, LLC - ABQ-S Vendor Accepted Reference: 5WZSY6Y9XYK59-11a2…" at bounding box center [380, 184] width 441 height 287
click at [249, 129] on div "Progress Updates" at bounding box center [246, 123] width 71 height 25
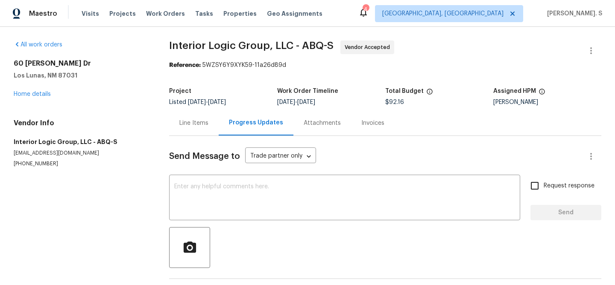
click at [252, 175] on div "Send Message to Trade partner only Trade partner only ​ x ​ Request response Se…" at bounding box center [385, 220] width 432 height 169
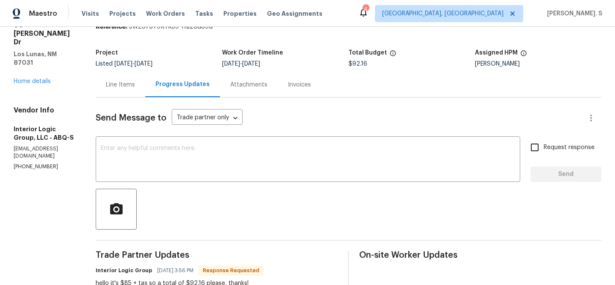
scroll to position [41, 0]
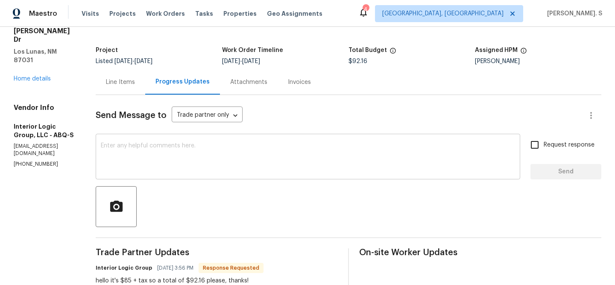
click at [252, 155] on textarea at bounding box center [308, 158] width 414 height 30
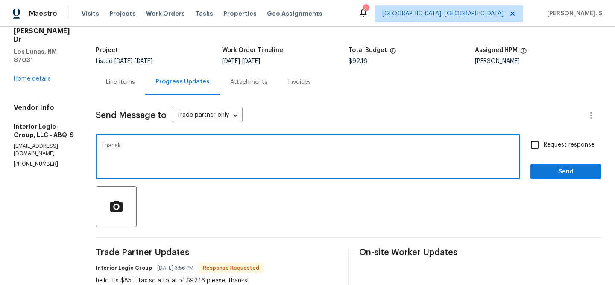
type textarea "Thans"
click at [145, 93] on div "Line Items" at bounding box center [121, 82] width 50 height 25
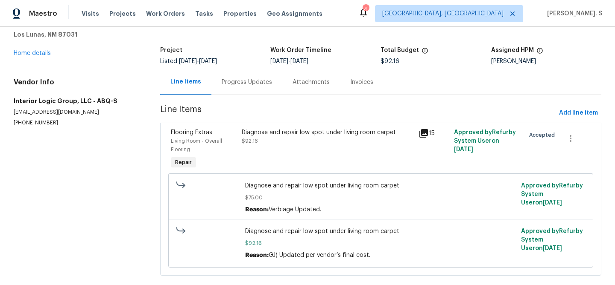
click at [242, 179] on div "Diagnose and repair low spot under living room carpet $75.00 Reason: Verbiage U…" at bounding box center [380, 198] width 425 height 48
click at [241, 98] on section "Interior Logic Group, LLC - ABQ-S Vendor Accepted Reference: 5WZSY6Y9XYK59-11a2…" at bounding box center [380, 143] width 441 height 287
click at [238, 90] on div "Progress Updates" at bounding box center [246, 82] width 71 height 25
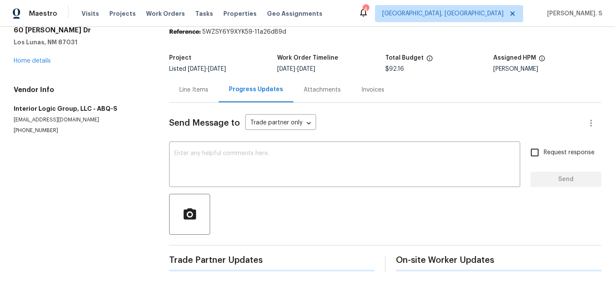
scroll to position [33, 0]
click at [239, 149] on div "x ​" at bounding box center [344, 166] width 351 height 44
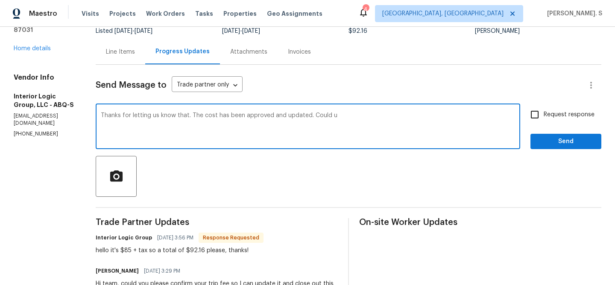
scroll to position [70, 0]
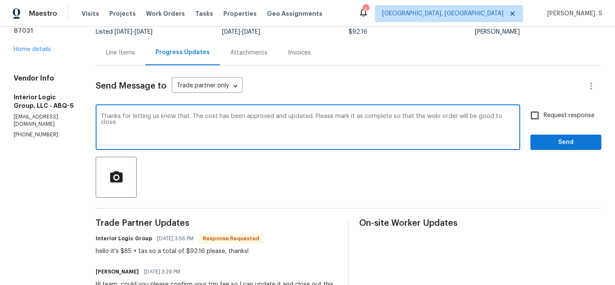
click at [239, 149] on div "Thanks for letting us know that. The cost has been approved and updated. Please…" at bounding box center [308, 129] width 424 height 44
click at [166, 249] on div "hello it's $85 + tax so a total of $92.16 please, thanks!" at bounding box center [180, 252] width 168 height 9
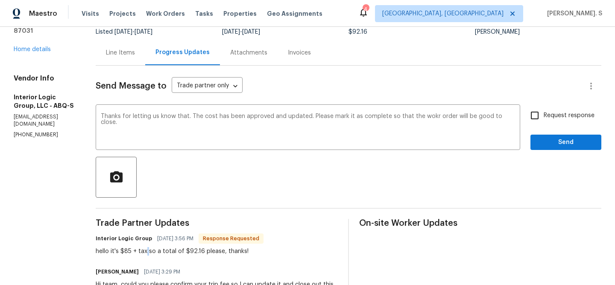
click at [166, 249] on div "hello it's $85 + tax so a total of $92.16 please, thanks!" at bounding box center [180, 252] width 168 height 9
copy div "hello it's $85 + tax so a total of $92.16 please, thanks!"
click at [0, 0] on div "work" at bounding box center [0, 0] width 0 height 0
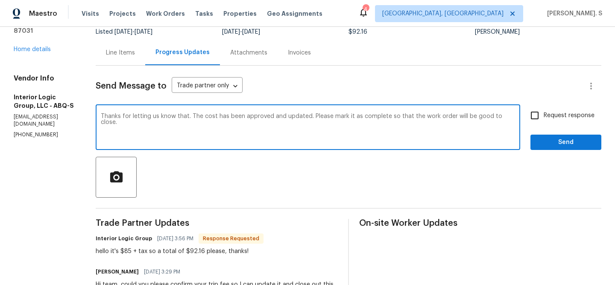
drag, startPoint x: 126, startPoint y: 120, endPoint x: 196, endPoint y: 126, distance: 69.8
click at [196, 126] on textarea "Thanks for letting us know that. The cost has been approved and updated. Please…" at bounding box center [308, 129] width 414 height 30
click at [216, 116] on textarea "Thanks for letting us know that. The cost has been approved and updated. Please…" at bounding box center [308, 129] width 414 height 30
drag, startPoint x: 216, startPoint y: 116, endPoint x: 234, endPoint y: 124, distance: 19.9
click at [234, 124] on textarea "Thanks for letting us know that. The cost has been approved and updated. Please…" at bounding box center [308, 129] width 414 height 30
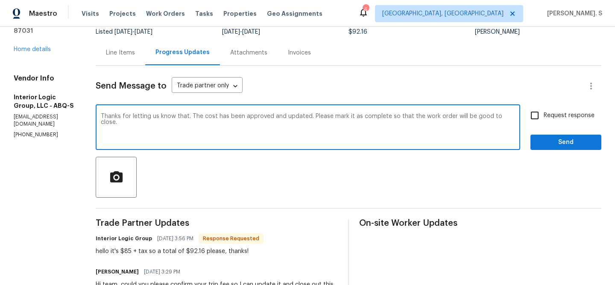
type textarea "Thanks for letting us know that. The cost has been approved and updated. Please…"
click at [548, 114] on span "Request response" at bounding box center [568, 115] width 51 height 9
click at [543, 114] on input "Request response" at bounding box center [534, 116] width 18 height 18
checkbox input "true"
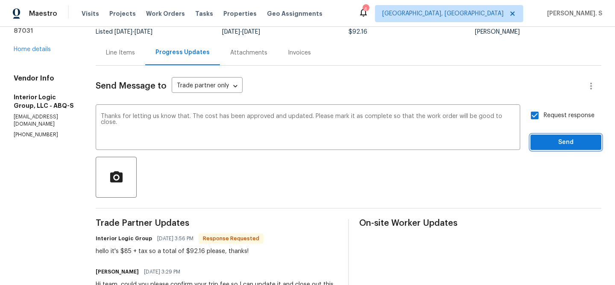
click at [548, 143] on span "Send" at bounding box center [565, 142] width 57 height 11
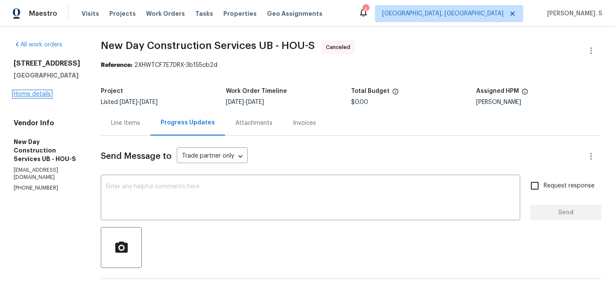
click at [39, 91] on link "Home details" at bounding box center [32, 94] width 37 height 6
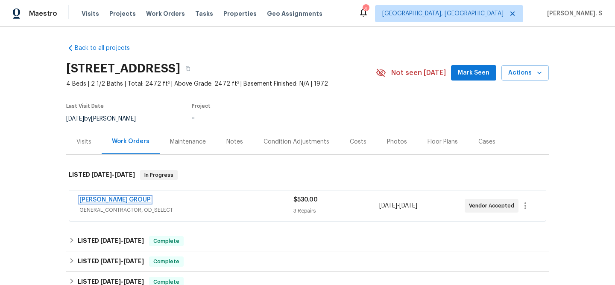
click at [115, 197] on link "BARAKEL VENZ GROUP" at bounding box center [114, 200] width 71 height 6
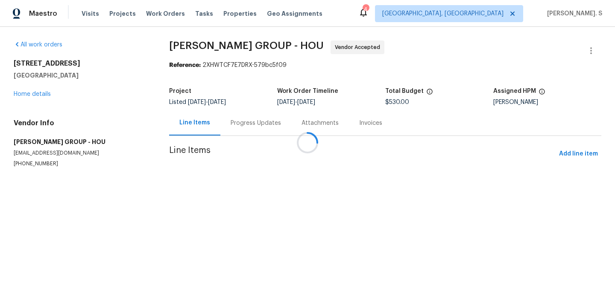
click at [249, 97] on div at bounding box center [307, 142] width 615 height 285
click at [246, 119] on div "Progress Updates" at bounding box center [255, 123] width 50 height 9
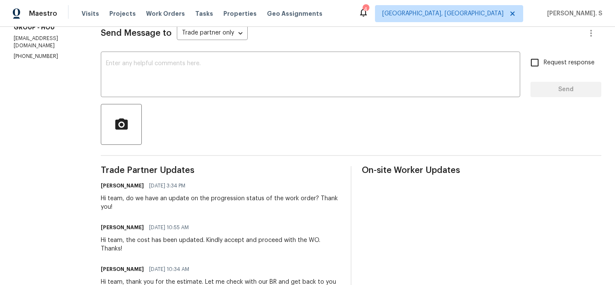
scroll to position [147, 0]
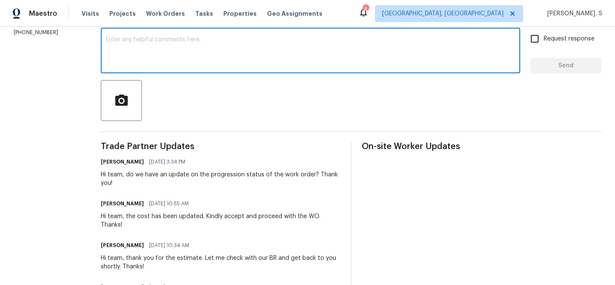
click at [207, 55] on textarea at bounding box center [310, 52] width 409 height 30
click at [193, 58] on textarea at bounding box center [310, 52] width 409 height 30
paste textarea "Hello, It's important that this work order is completed within the designated t…"
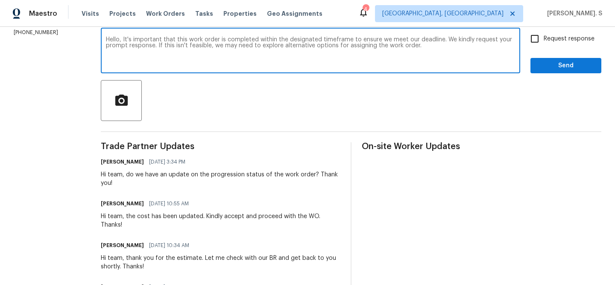
type textarea "Hello, It's important that this work order is completed within the designated t…"
click at [540, 39] on input "Request response" at bounding box center [534, 39] width 18 height 18
checkbox input "true"
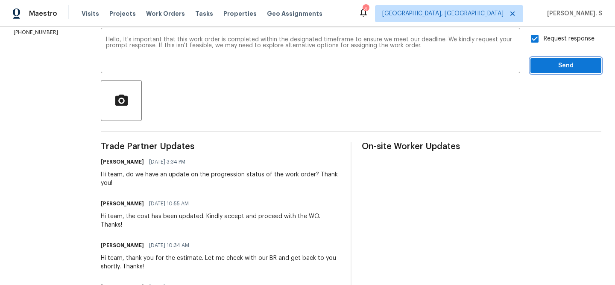
click at [542, 66] on span "Send" at bounding box center [565, 66] width 57 height 11
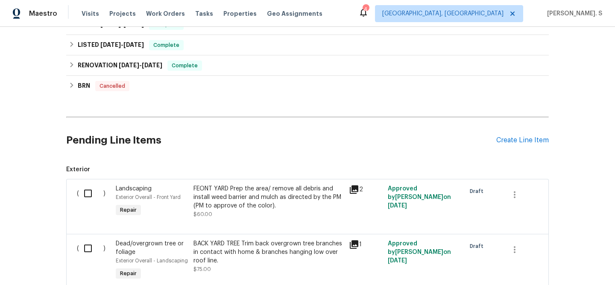
scroll to position [183, 0]
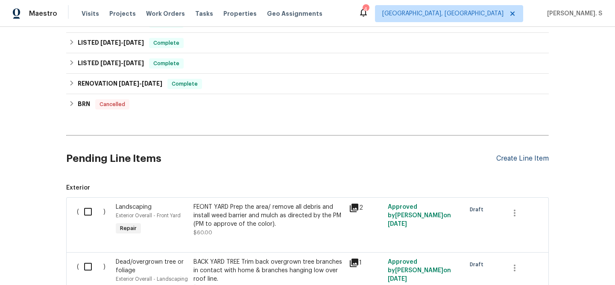
click at [504, 156] on div "Create Line Item" at bounding box center [522, 159] width 52 height 8
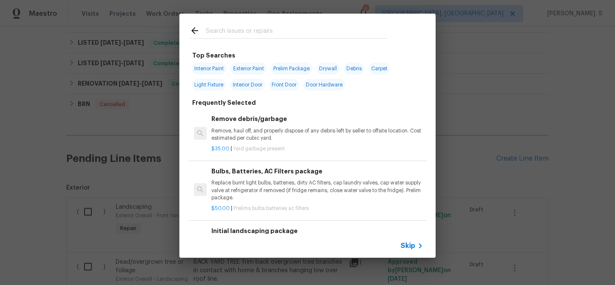
click at [271, 129] on p "Remove, haul off, and properly dispose of any debris left by seller to offsite …" at bounding box center [317, 135] width 212 height 15
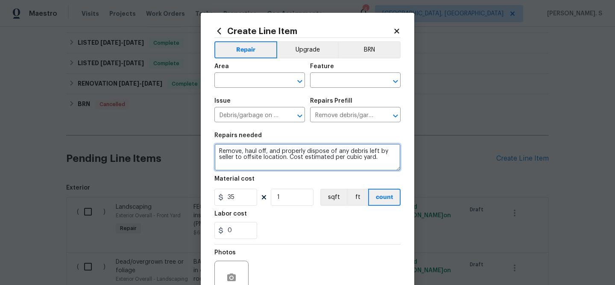
click at [279, 151] on textarea "Remove, haul off, and properly dispose of any debris left by seller to offsite …" at bounding box center [307, 157] width 186 height 27
paste textarea "Please clean up the overgrown DIY garden along the back fence and add fresh mul…"
type textarea "Please clean up the overgrown DIY garden along the back fence and add fresh mul…"
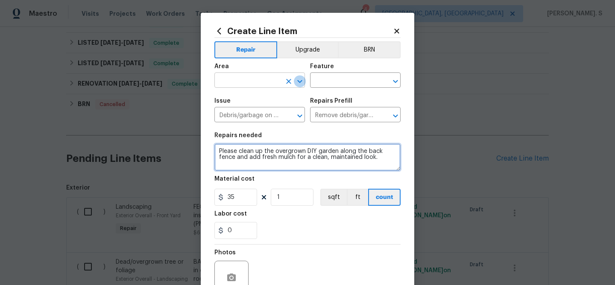
click at [297, 84] on icon "Open" at bounding box center [299, 81] width 10 height 10
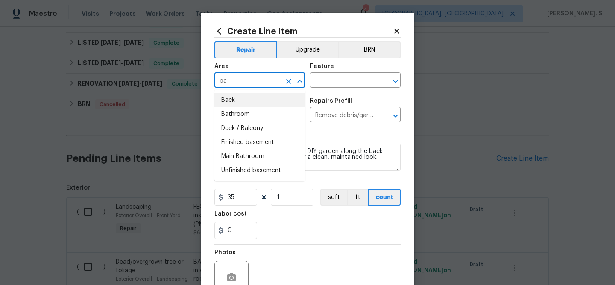
click at [242, 103] on li "Back" at bounding box center [259, 100] width 90 height 14
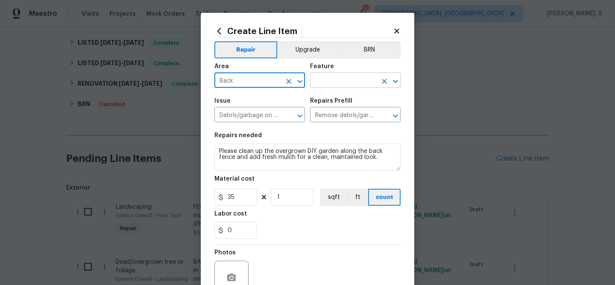
click at [399, 82] on icon "Open" at bounding box center [395, 81] width 10 height 10
type input "Back"
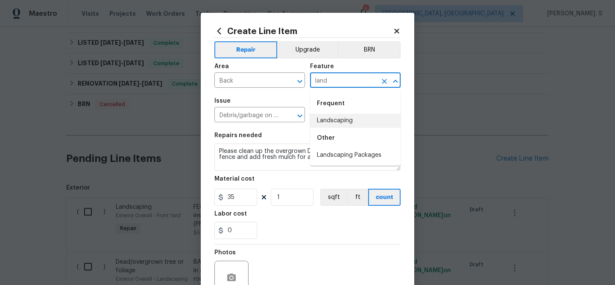
click at [372, 124] on li "Landscaping" at bounding box center [355, 121] width 90 height 14
click at [301, 117] on icon "Open" at bounding box center [299, 116] width 10 height 10
type input "Landscaping"
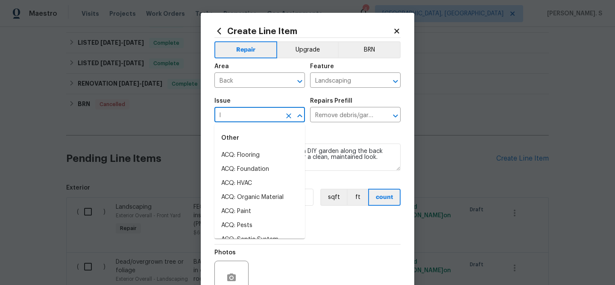
scroll to position [0, 0]
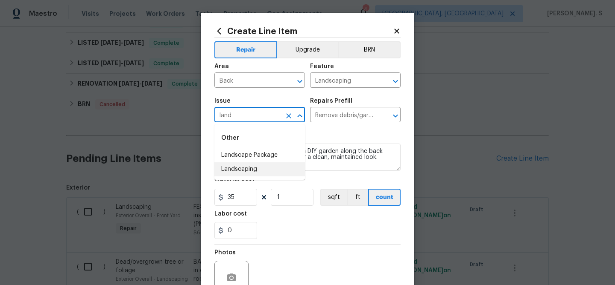
click at [256, 169] on li "Landscaping" at bounding box center [259, 170] width 90 height 14
type input "Landscaping"
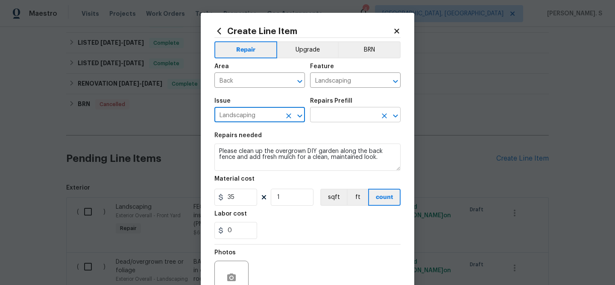
click at [393, 114] on icon "Open" at bounding box center [395, 116] width 10 height 10
type input "Landscaping"
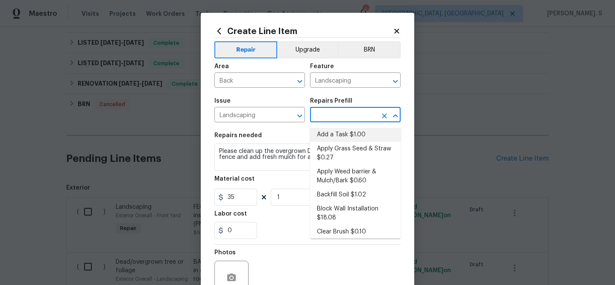
click at [347, 133] on li "Add a Task $1.00" at bounding box center [355, 135] width 90 height 14
type input "Add a Task $1.00"
type textarea "HPM to detail"
type input "1"
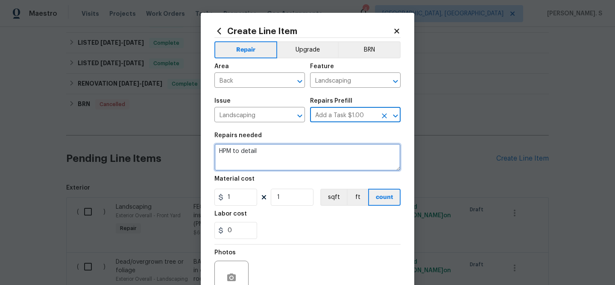
click at [249, 164] on textarea "HPM to detail" at bounding box center [307, 157] width 186 height 27
paste textarea "Please clean up the overgrown DIY garden along the back fence and add fresh mul…"
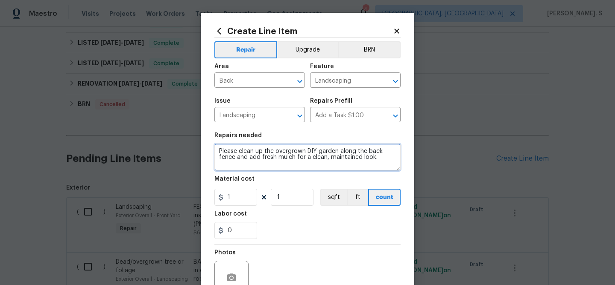
type textarea "Please clean up the overgrown DIY garden along the back fence and add fresh mul…"
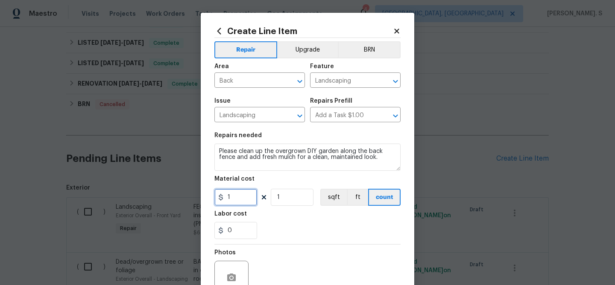
click at [248, 199] on input "1" at bounding box center [235, 197] width 43 height 17
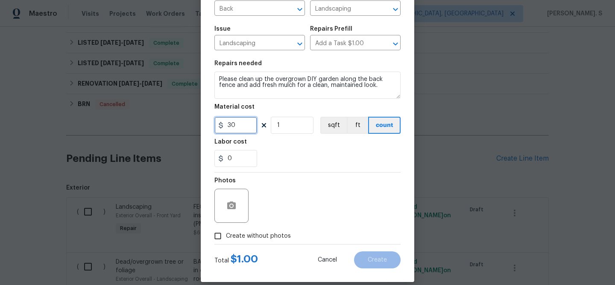
scroll to position [82, 0]
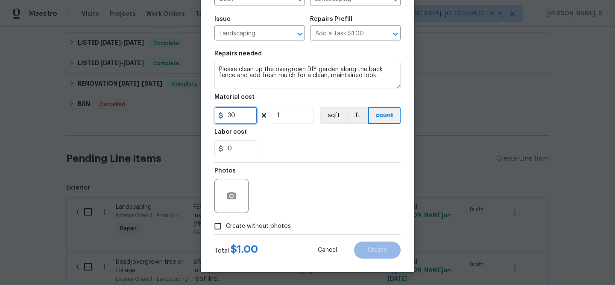
type input "30"
click at [238, 221] on label "Create without photos" at bounding box center [250, 226] width 81 height 16
click at [226, 221] on input "Create without photos" at bounding box center [218, 226] width 16 height 16
checkbox input "true"
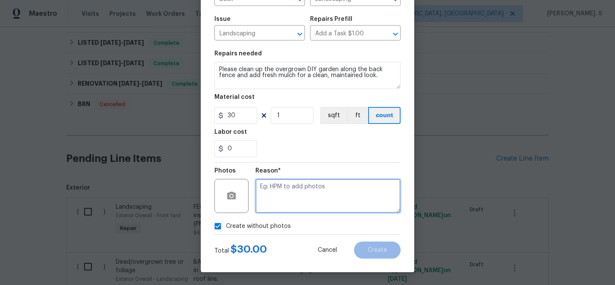
click at [303, 198] on textarea at bounding box center [327, 196] width 145 height 34
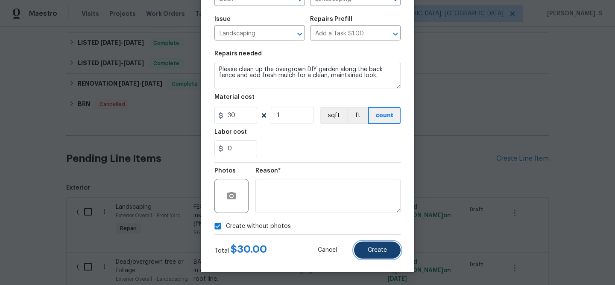
click at [372, 253] on span "Create" at bounding box center [376, 251] width 19 height 6
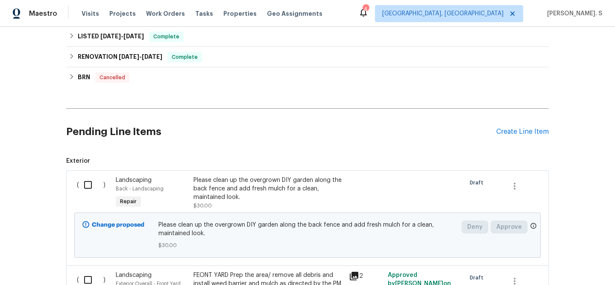
scroll to position [230, 0]
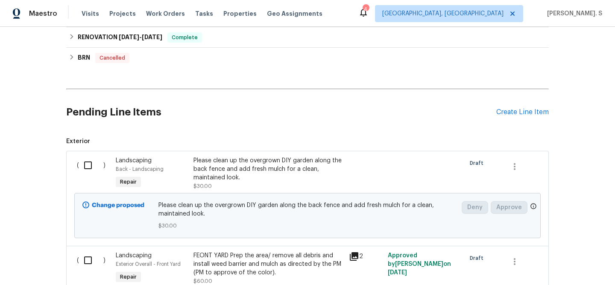
click at [87, 167] on input "checkbox" at bounding box center [91, 166] width 24 height 18
checkbox input "true"
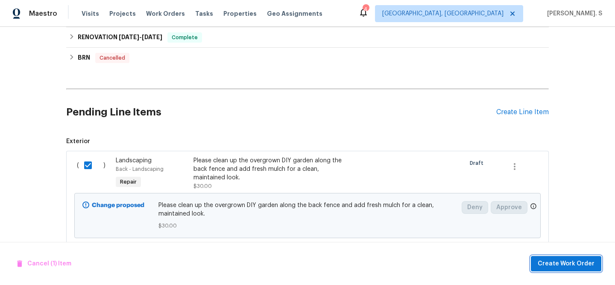
click at [565, 268] on span "Create Work Order" at bounding box center [565, 264] width 57 height 11
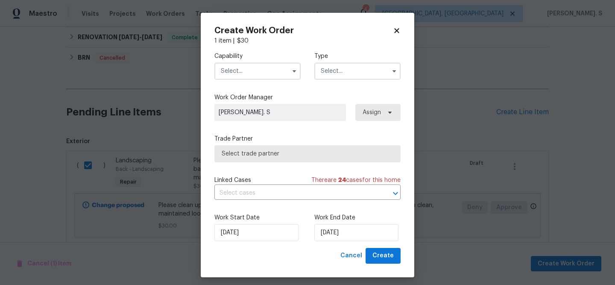
click at [250, 68] on input "text" at bounding box center [257, 71] width 86 height 17
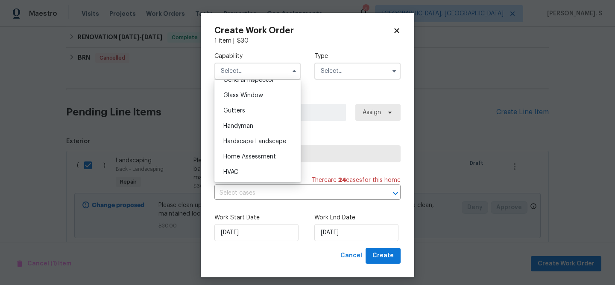
scroll to position [441, 0]
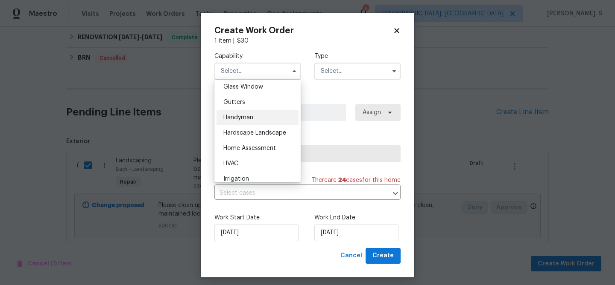
click at [247, 118] on span "Handyman" at bounding box center [238, 118] width 30 height 6
type input "Handyman"
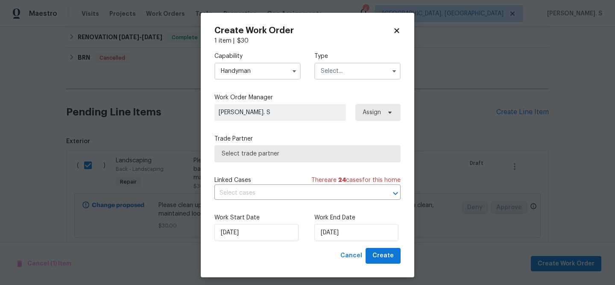
click at [345, 64] on input "text" at bounding box center [357, 71] width 86 height 17
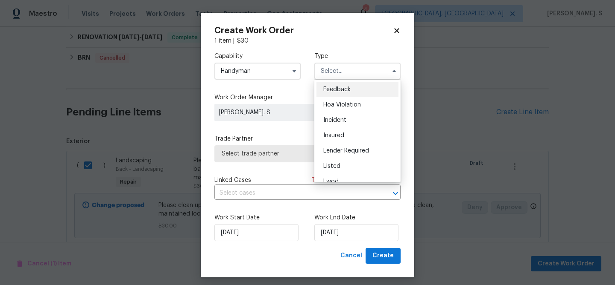
click at [339, 84] on div "Feedback" at bounding box center [357, 89] width 82 height 15
type input "Feedback"
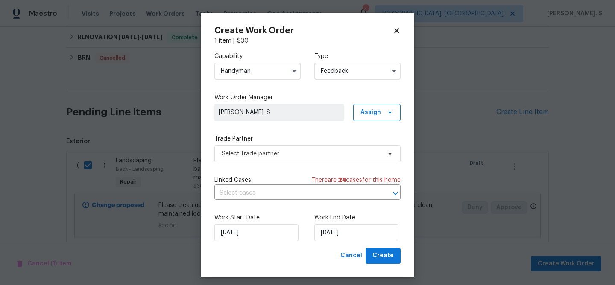
click at [298, 144] on div "Trade Partner Select trade partner" at bounding box center [307, 149] width 186 height 28
click at [297, 150] on span "Select trade partner" at bounding box center [300, 154] width 159 height 9
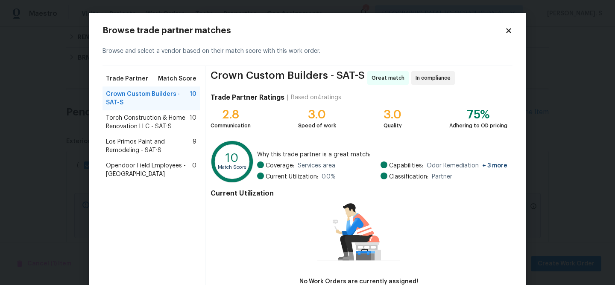
scroll to position [56, 0]
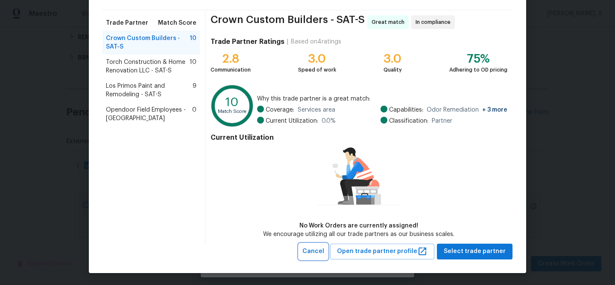
click at [324, 249] on span "Cancel" at bounding box center [313, 252] width 22 height 11
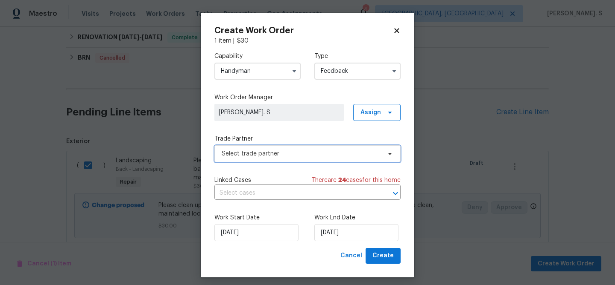
scroll to position [0, 0]
click at [275, 81] on div "Capability Handyman Type Feedback" at bounding box center [307, 65] width 186 height 41
click at [275, 77] on input "Handyman" at bounding box center [257, 71] width 86 height 17
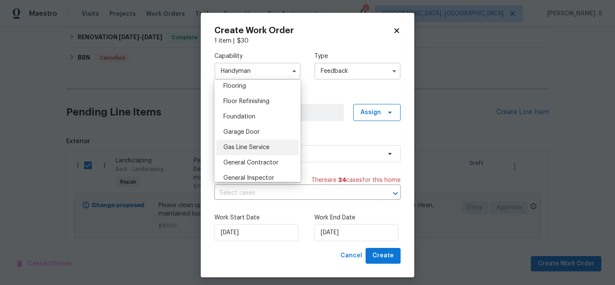
scroll to position [345, 0]
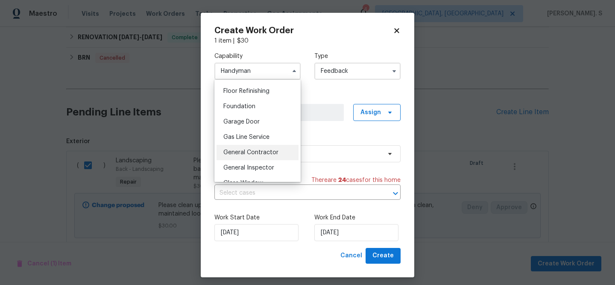
click at [259, 151] on span "General Contractor" at bounding box center [250, 153] width 55 height 6
type input "General Contractor"
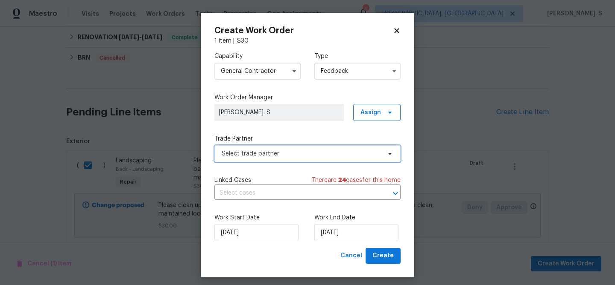
click at [300, 149] on span "Select trade partner" at bounding box center [307, 154] width 186 height 17
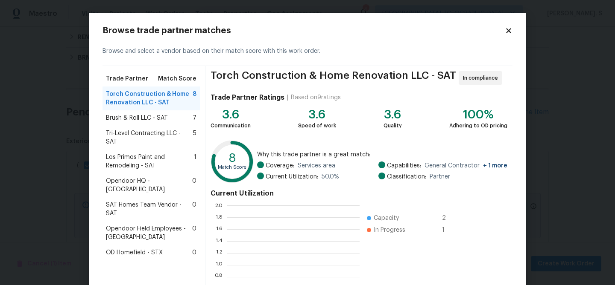
scroll to position [119, 133]
click at [156, 114] on span "Brush & Roll LLC - SAT" at bounding box center [137, 118] width 62 height 9
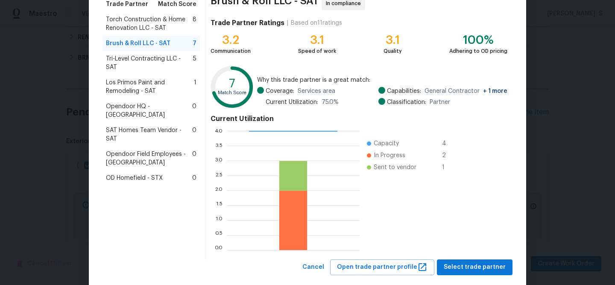
scroll to position [91, 0]
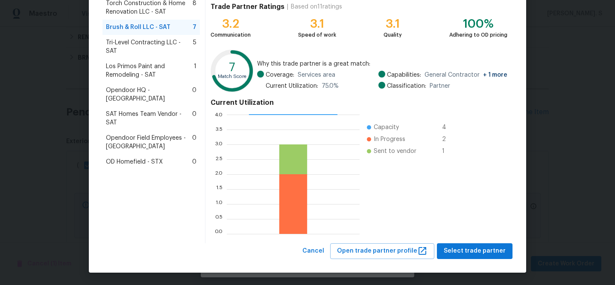
click at [459, 260] on div "Browse trade partner matches Browse and select a vendor based on their match sc…" at bounding box center [307, 97] width 437 height 351
click at [464, 251] on span "Select trade partner" at bounding box center [474, 251] width 62 height 11
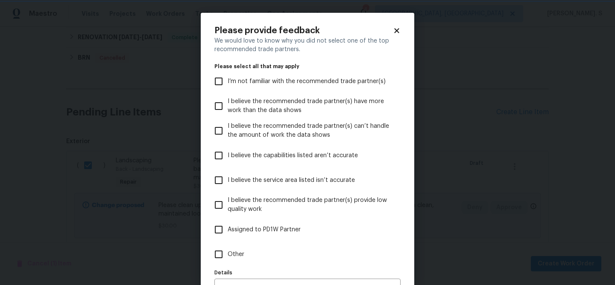
scroll to position [0, 0]
click at [225, 262] on input "Other" at bounding box center [219, 255] width 18 height 18
checkbox input "true"
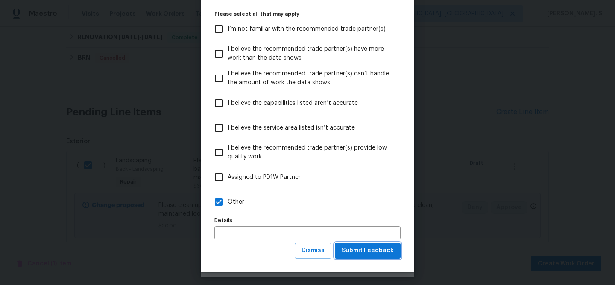
click at [374, 254] on span "Submit Feedback" at bounding box center [367, 251] width 52 height 11
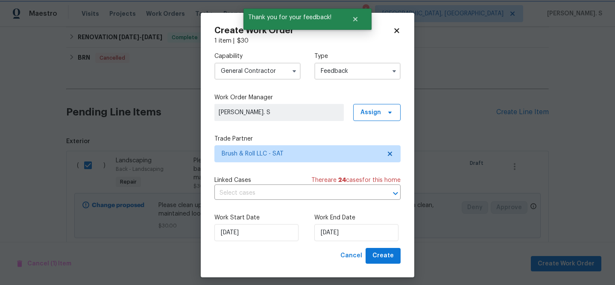
scroll to position [0, 0]
click at [254, 199] on input "text" at bounding box center [295, 193] width 162 height 13
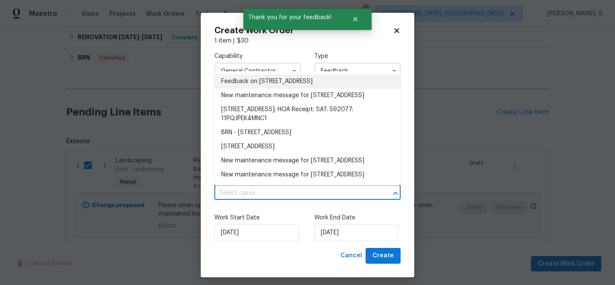
click at [256, 86] on li "Feedback on 12370 Erstein Vly, Selma, TX 78154" at bounding box center [307, 82] width 186 height 14
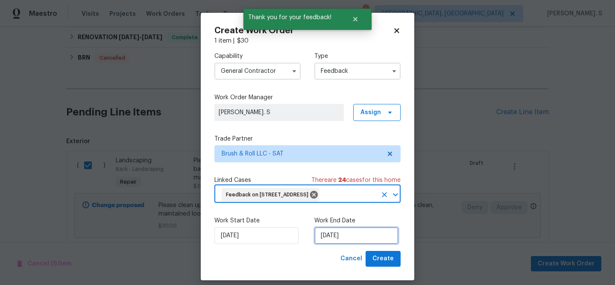
click at [332, 242] on input "[DATE]" at bounding box center [356, 235] width 84 height 17
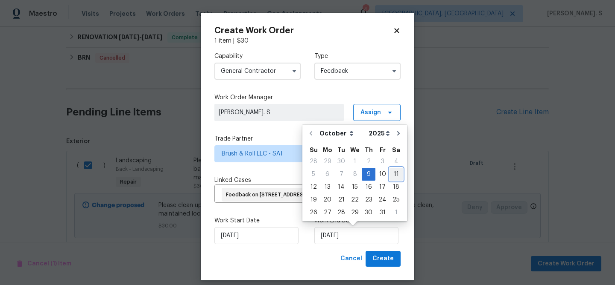
click at [393, 175] on div "11" at bounding box center [395, 175] width 13 height 12
type input "[DATE]"
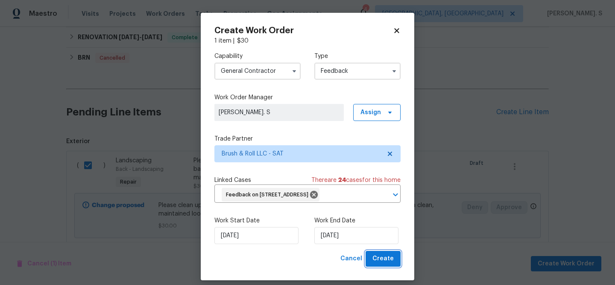
click at [378, 259] on span "Create" at bounding box center [382, 259] width 21 height 11
checkbox input "false"
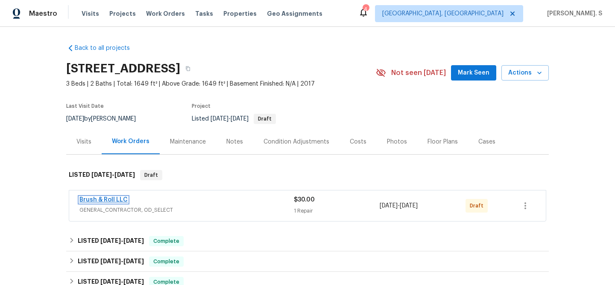
click at [103, 197] on link "Brush & Roll LLC" at bounding box center [103, 200] width 48 height 6
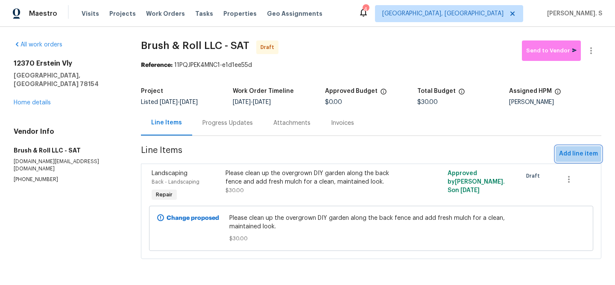
click at [585, 155] on span "Add line item" at bounding box center [578, 154] width 39 height 11
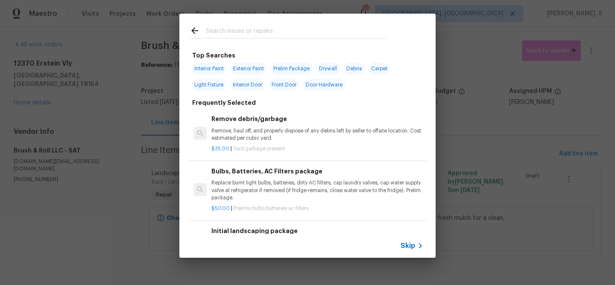
click at [259, 116] on h6 "Remove debris/garbage" at bounding box center [317, 118] width 212 height 9
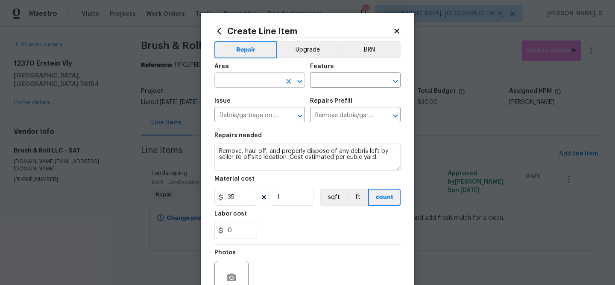
click at [300, 82] on icon "Open" at bounding box center [299, 81] width 5 height 3
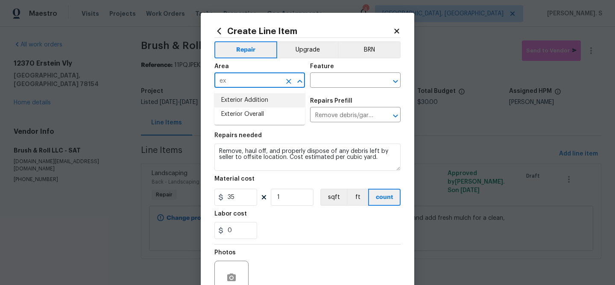
click at [275, 105] on li "Exterior Addition" at bounding box center [259, 100] width 90 height 14
type input "Exterior Addition"
click at [285, 79] on icon "Clear" at bounding box center [288, 81] width 9 height 9
click at [271, 108] on li "Exterior Overall" at bounding box center [259, 115] width 90 height 14
click at [393, 83] on icon "Open" at bounding box center [395, 81] width 10 height 10
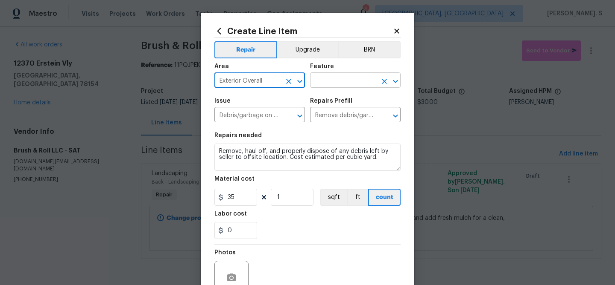
type input "Exterior Overall"
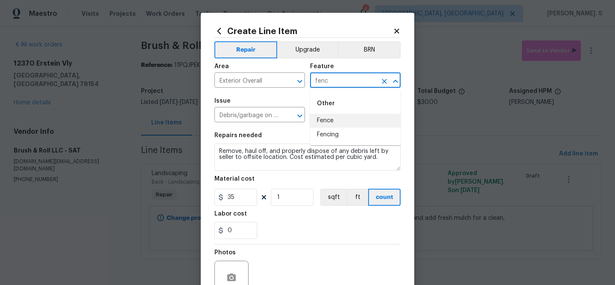
click at [354, 124] on li "Fence" at bounding box center [355, 121] width 90 height 14
click at [302, 114] on icon "Open" at bounding box center [299, 116] width 10 height 10
type input "Fence"
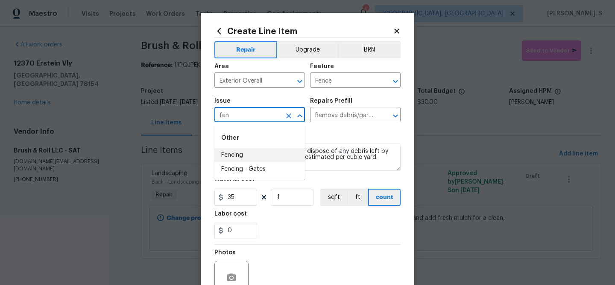
click at [277, 157] on li "Fencing" at bounding box center [259, 156] width 90 height 14
type input "Fencing"
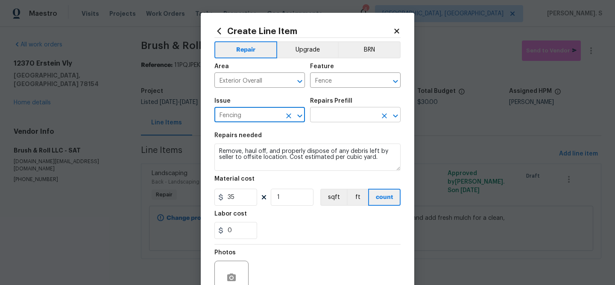
click at [396, 117] on icon "Open" at bounding box center [395, 116] width 10 height 10
type input "Fencing"
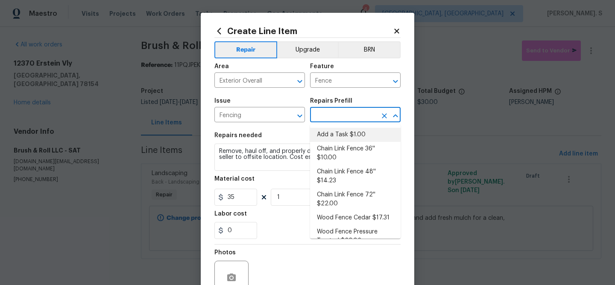
click at [346, 136] on li "Add a Task $1.00" at bounding box center [355, 135] width 90 height 14
type input "Add a Task $1.00"
type textarea "HPM to detail"
type input "1"
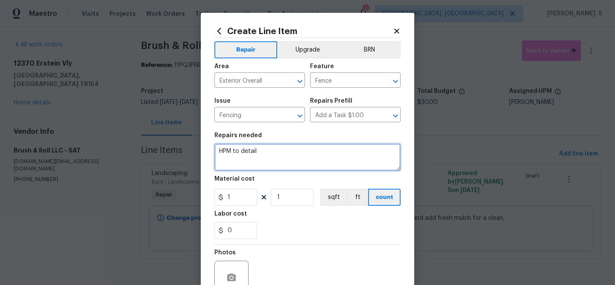
click at [270, 156] on textarea "HPM to detail" at bounding box center [307, 157] width 186 height 27
paste textarea "The fence post is leaning. Please repair and secure the post properly to preven…"
type textarea "The fence post is leaning. Please repair and secure the post properly to preven…"
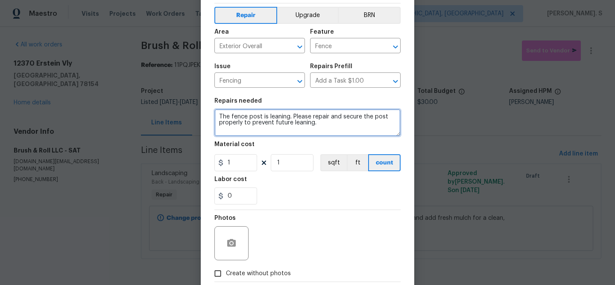
scroll to position [82, 0]
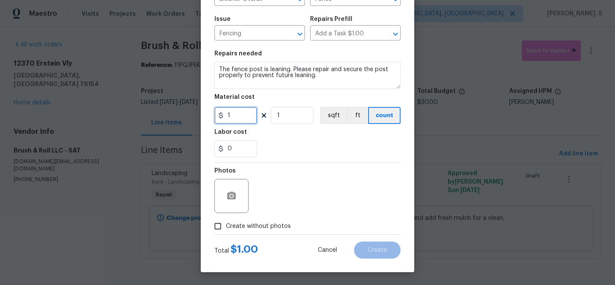
click at [245, 122] on input "1" at bounding box center [235, 115] width 43 height 17
type input "45"
click at [235, 227] on span "Create without photos" at bounding box center [258, 226] width 65 height 9
click at [226, 227] on input "Create without photos" at bounding box center [218, 226] width 16 height 16
checkbox input "true"
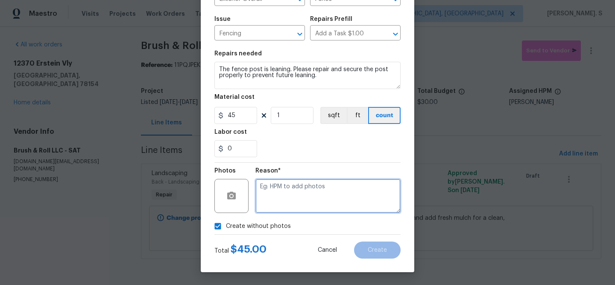
click at [290, 198] on textarea at bounding box center [327, 196] width 145 height 34
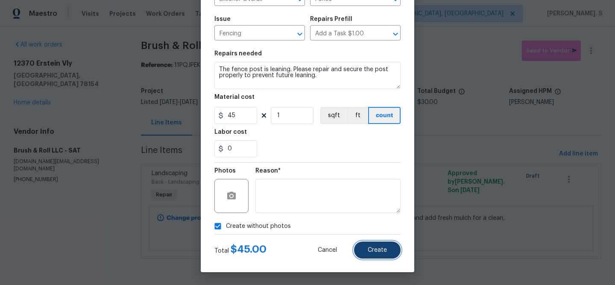
click at [375, 253] on span "Create" at bounding box center [376, 251] width 19 height 6
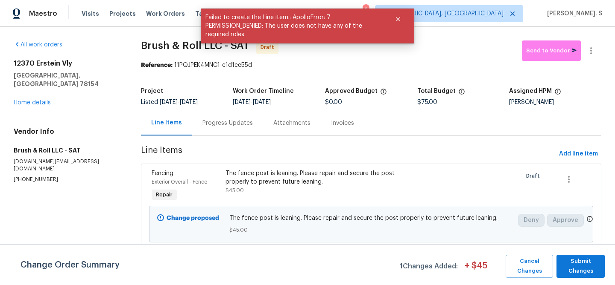
scroll to position [85, 0]
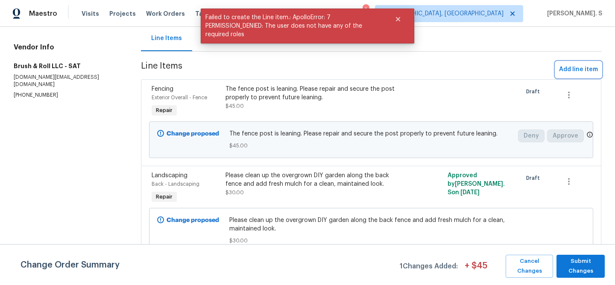
click at [584, 72] on span "Add line item" at bounding box center [578, 69] width 39 height 11
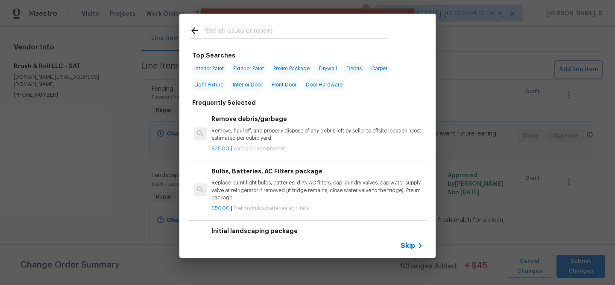
click at [438, 111] on div "Top Searches Interior Paint Exterior Paint Prelim Package Drywall Debris Carpet…" at bounding box center [307, 136] width 615 height 272
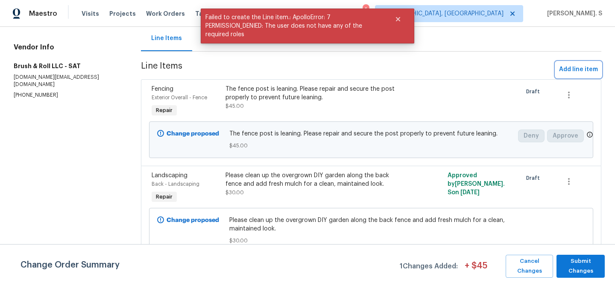
click at [577, 70] on span "Add line item" at bounding box center [578, 69] width 39 height 11
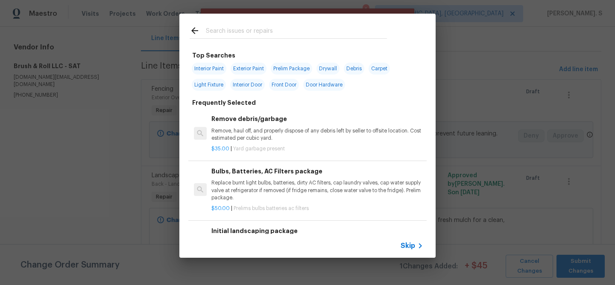
click at [362, 121] on h6 "Remove debris/garbage" at bounding box center [317, 118] width 212 height 9
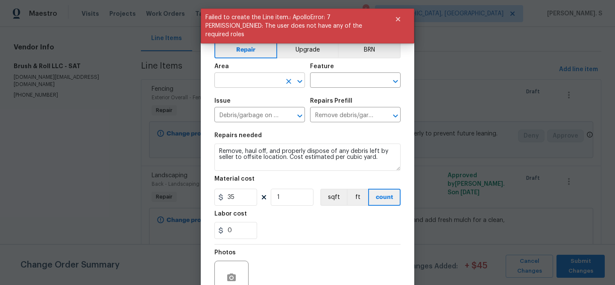
click at [297, 83] on icon "Open" at bounding box center [299, 81] width 10 height 10
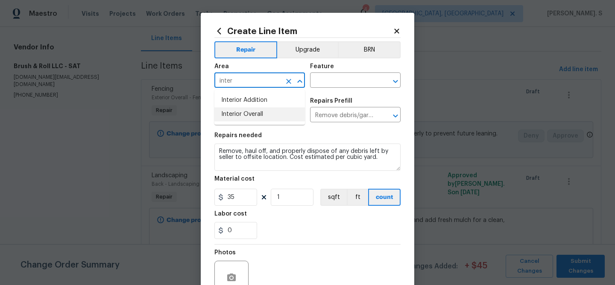
click at [282, 119] on li "Interior Overall" at bounding box center [259, 115] width 90 height 14
click at [395, 80] on icon "Open" at bounding box center [395, 81] width 10 height 10
type input "Interior Overall"
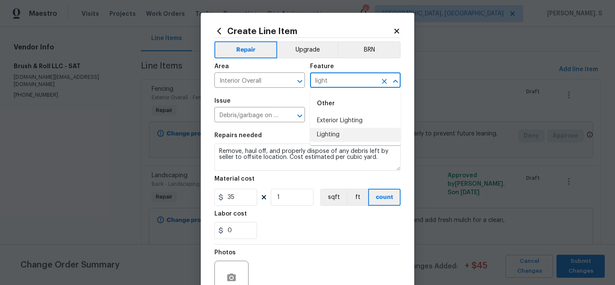
click at [342, 135] on li "Lighting" at bounding box center [355, 135] width 90 height 14
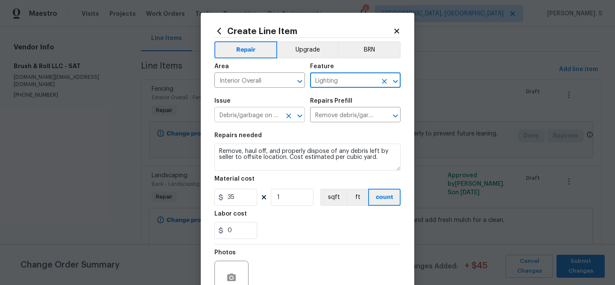
click at [300, 117] on icon "Open" at bounding box center [299, 115] width 5 height 3
type input "Lighting"
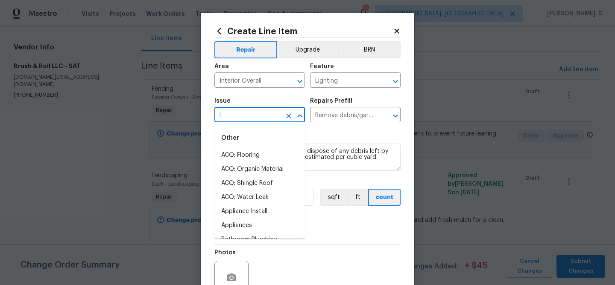
scroll to position [0, 0]
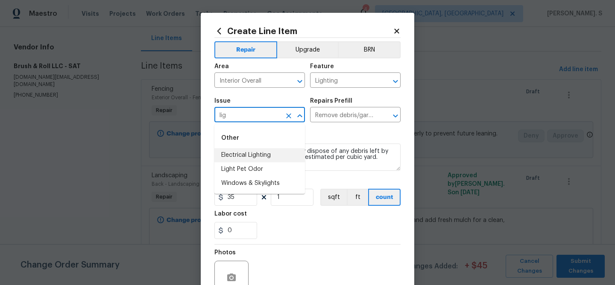
click at [242, 154] on li "Electrical Lighting" at bounding box center [259, 156] width 90 height 14
type input "Electrical Lighting"
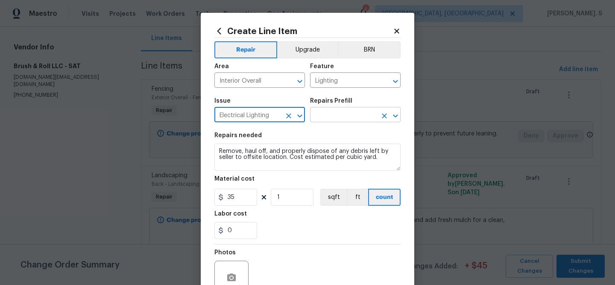
click at [394, 114] on icon "Open" at bounding box center [395, 116] width 10 height 10
type input "Electrical Lighting"
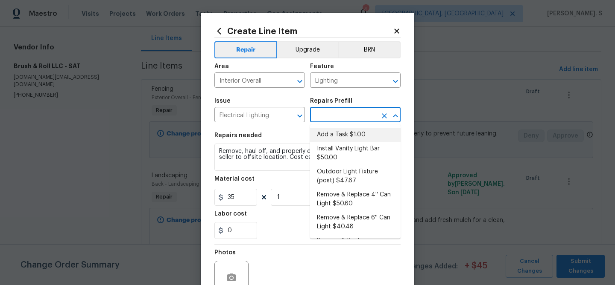
click at [334, 134] on li "Add a Task $1.00" at bounding box center [355, 135] width 90 height 14
type input "Add a Task $1.00"
type textarea "HPM to detail"
type input "1"
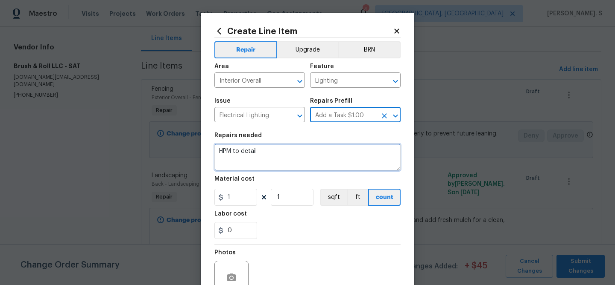
click at [245, 160] on textarea "HPM to detail" at bounding box center [307, 157] width 186 height 27
paste textarea "Please clean out all light fixtures and replace any dead bulbs on both the inte…"
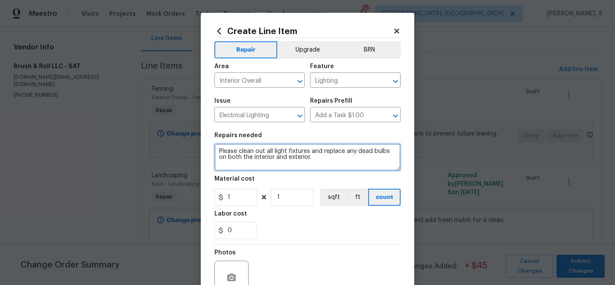
type textarea "Please clean out all light fixtures and replace any dead bulbs on both the inte…"
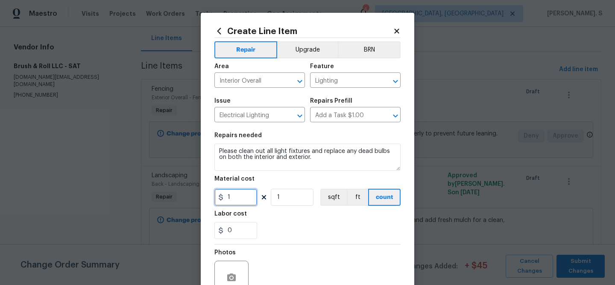
click at [239, 194] on input "1" at bounding box center [235, 197] width 43 height 17
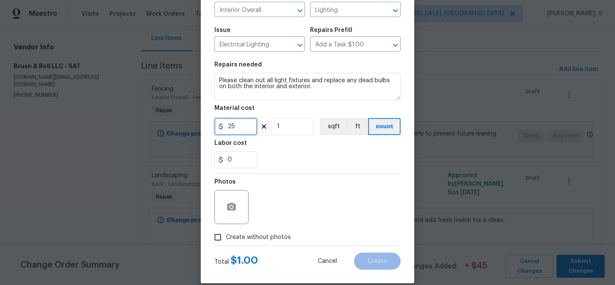
scroll to position [82, 0]
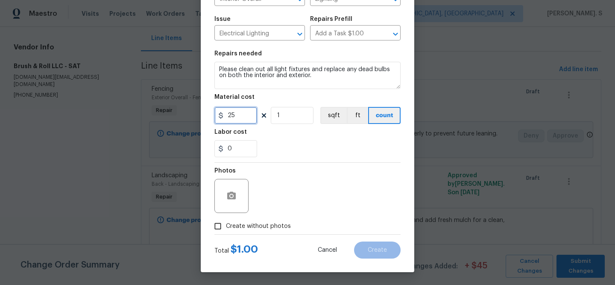
type input "25"
click at [253, 231] on label "Create without photos" at bounding box center [250, 226] width 81 height 16
click at [226, 231] on input "Create without photos" at bounding box center [218, 226] width 16 height 16
checkbox input "true"
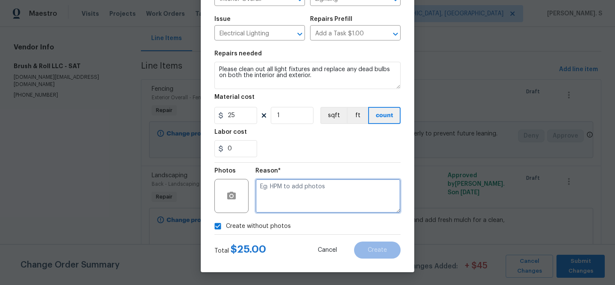
click at [330, 198] on textarea at bounding box center [327, 196] width 145 height 34
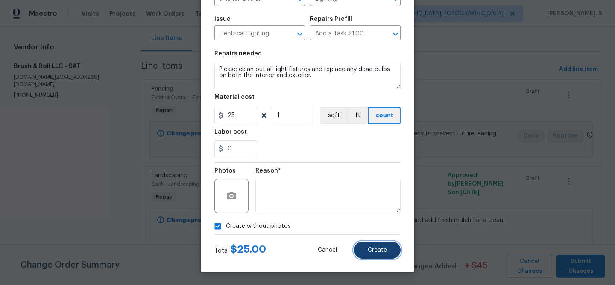
click at [384, 251] on span "Create" at bounding box center [376, 251] width 19 height 6
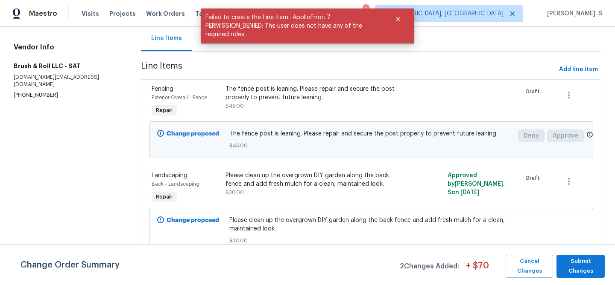
scroll to position [0, 0]
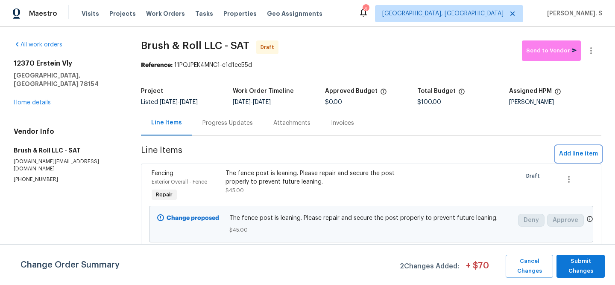
click at [590, 147] on button "Add line item" at bounding box center [578, 154] width 46 height 16
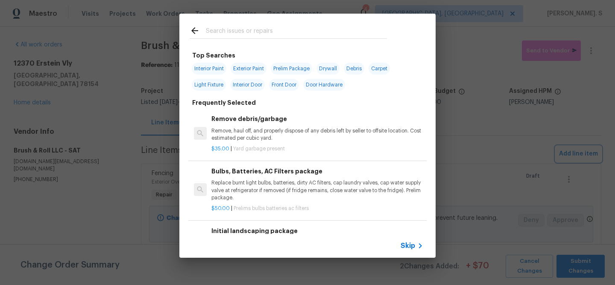
click at [543, 131] on div "Top Searches Interior Paint Exterior Paint Prelim Package Drywall Debris Carpet…" at bounding box center [307, 136] width 615 height 272
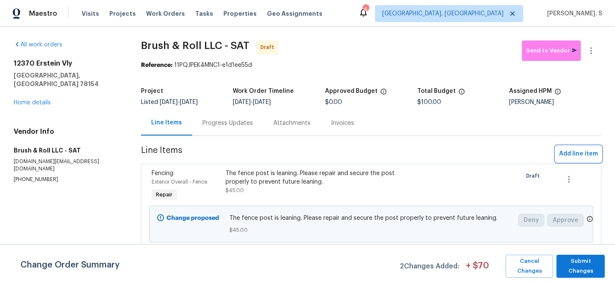
click at [576, 156] on span "Add line item" at bounding box center [578, 154] width 39 height 11
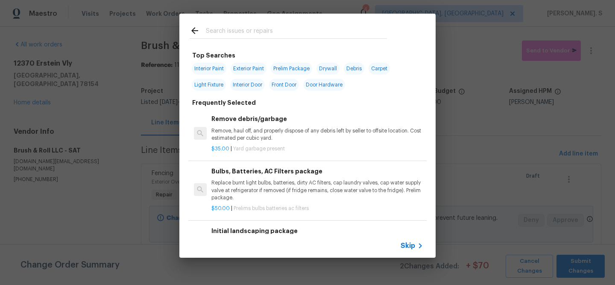
click at [277, 138] on p "Remove, haul off, and properly dispose of any debris left by seller to offsite …" at bounding box center [317, 135] width 212 height 15
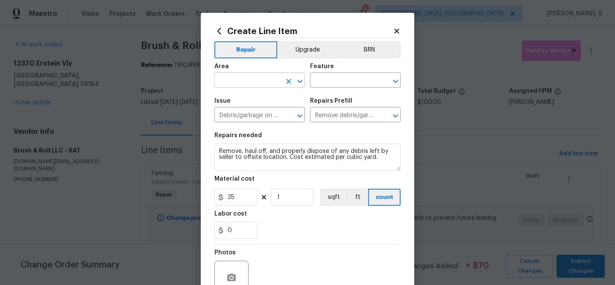
click at [296, 84] on icon "Open" at bounding box center [299, 81] width 10 height 10
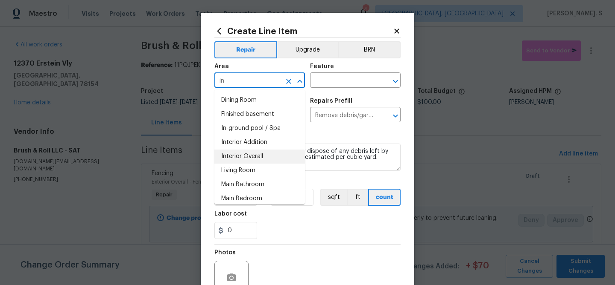
click at [240, 156] on li "Interior Overall" at bounding box center [259, 157] width 90 height 14
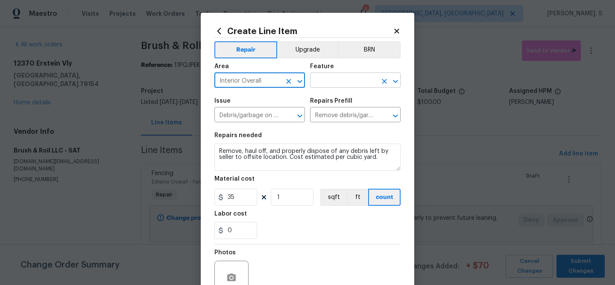
click at [395, 82] on icon "Open" at bounding box center [395, 81] width 5 height 3
type input "Interior Overall"
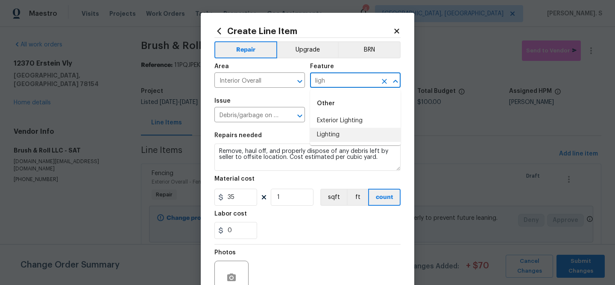
click at [364, 138] on li "Lighting" at bounding box center [355, 135] width 90 height 14
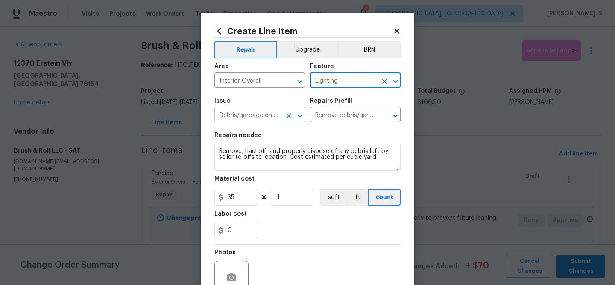
click at [299, 114] on icon "Open" at bounding box center [299, 116] width 10 height 10
type input "Lighting"
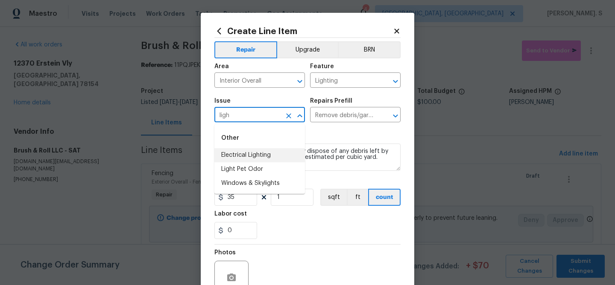
click at [283, 157] on li "Electrical Lighting" at bounding box center [259, 156] width 90 height 14
type input "Electrical Lighting"
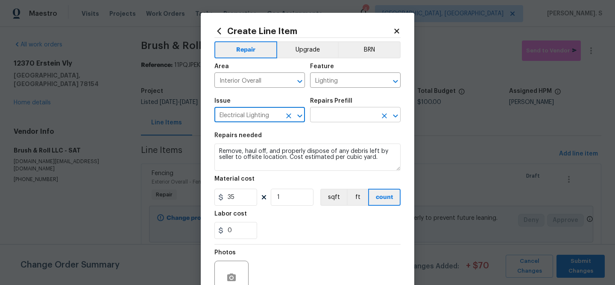
click at [395, 111] on icon "Open" at bounding box center [395, 116] width 10 height 10
type input "Electrical Lighting"
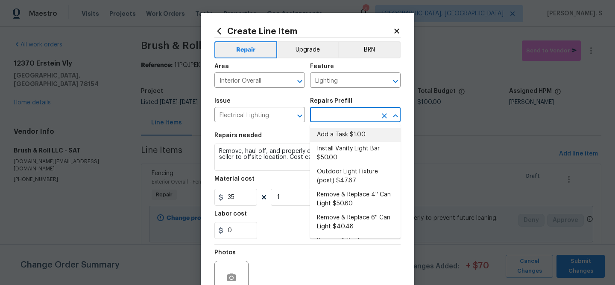
click at [358, 134] on li "Add a Task $1.00" at bounding box center [355, 135] width 90 height 14
type input "Add a Task $1.00"
type textarea "HPM to detail"
type input "1"
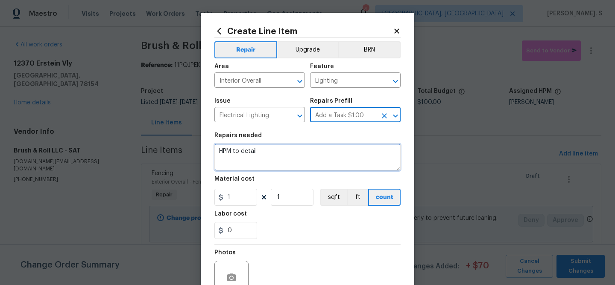
click at [230, 165] on textarea "HPM to detail" at bounding box center [307, 157] width 186 height 27
paste textarea "Please clean out all light fixtures and replace any dead bulbs on both the inte…"
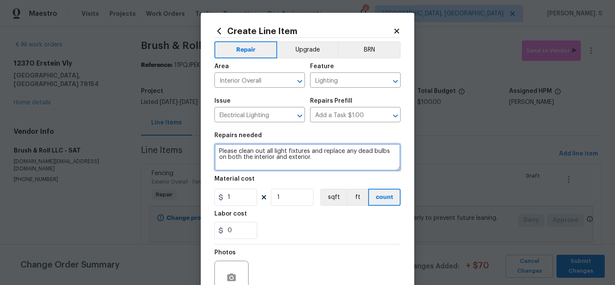
type textarea "Please clean out all light fixtures and replace any dead bulbs on both the inte…"
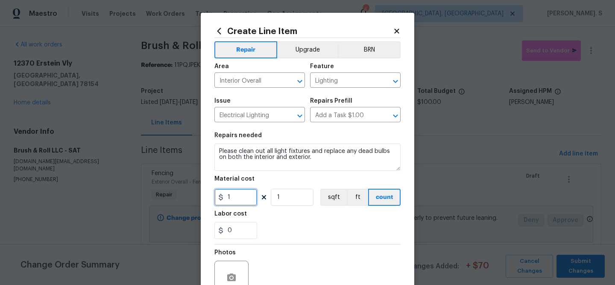
click at [248, 197] on input "1" at bounding box center [235, 197] width 43 height 17
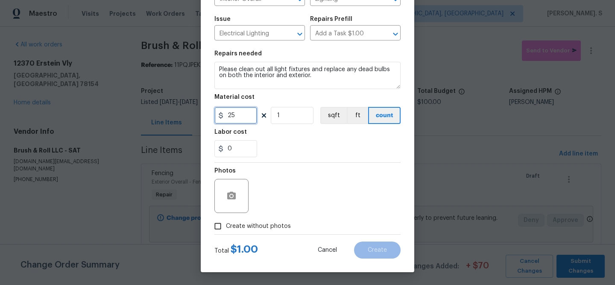
type input "25"
click at [253, 221] on label "Create without photos" at bounding box center [250, 226] width 81 height 16
click at [226, 221] on input "Create without photos" at bounding box center [218, 226] width 16 height 16
checkbox input "true"
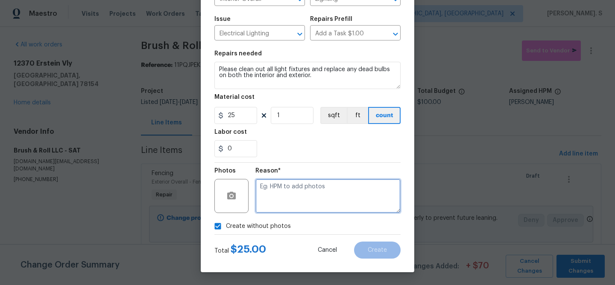
click at [309, 199] on textarea at bounding box center [327, 196] width 145 height 34
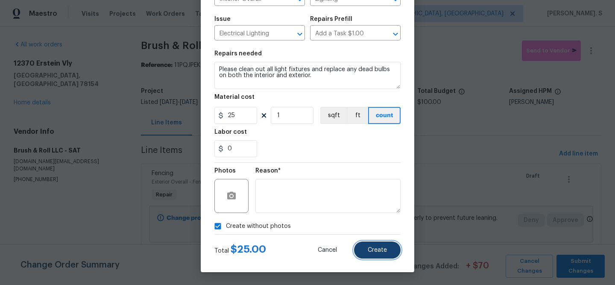
click at [378, 248] on span "Create" at bounding box center [376, 251] width 19 height 6
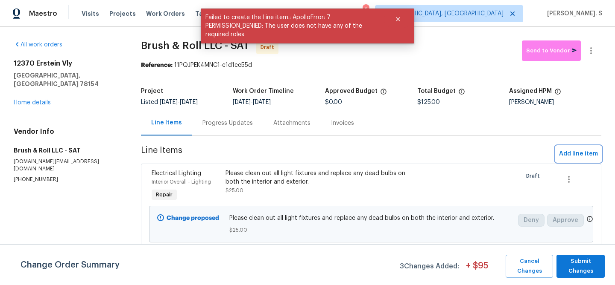
click at [568, 159] on span "Add line item" at bounding box center [578, 154] width 39 height 11
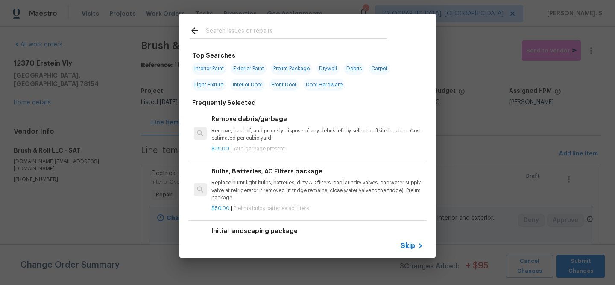
click at [303, 118] on h6 "Remove debris/garbage" at bounding box center [317, 118] width 212 height 9
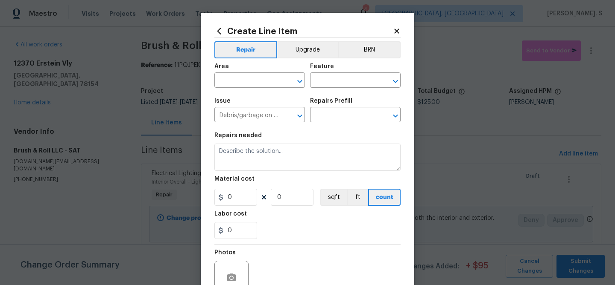
type input "Remove debris/garbage $35.00"
type textarea "Remove, haul off, and properly dispose of any debris left by seller to offsite …"
type input "35"
type input "1"
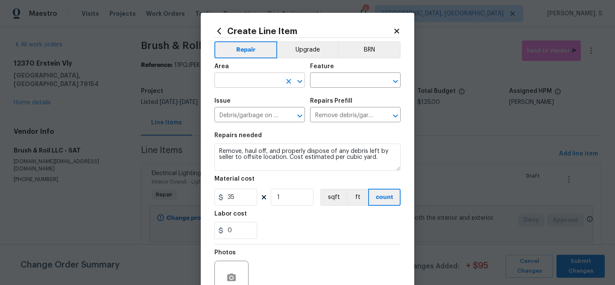
click at [297, 80] on icon "Open" at bounding box center [299, 81] width 5 height 3
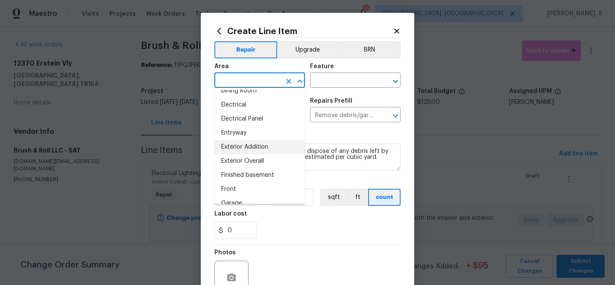
scroll to position [166, 0]
click at [256, 131] on li "Entryway" at bounding box center [259, 131] width 90 height 14
type input "Entryway"
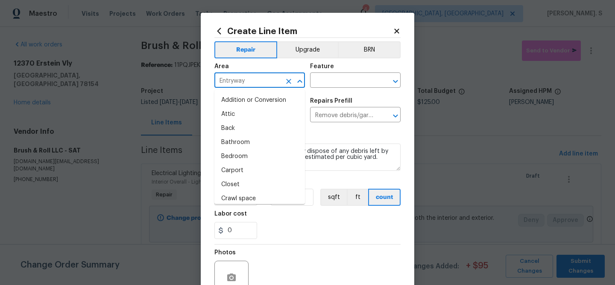
scroll to position [100, 0]
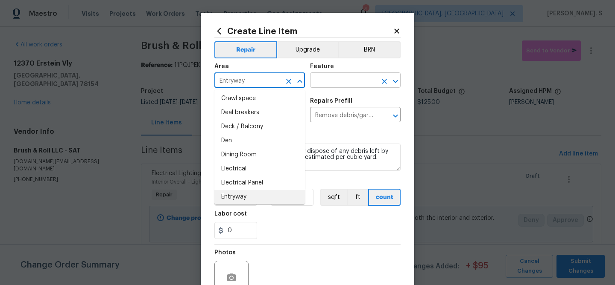
click at [394, 82] on icon "Open" at bounding box center [395, 81] width 5 height 3
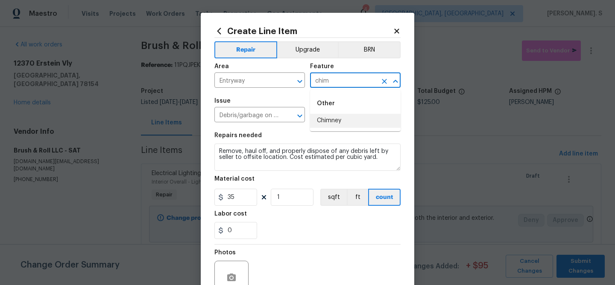
click at [352, 125] on li "Chimney" at bounding box center [355, 121] width 90 height 14
click at [303, 115] on icon "Open" at bounding box center [299, 116] width 10 height 10
type input "Chimney"
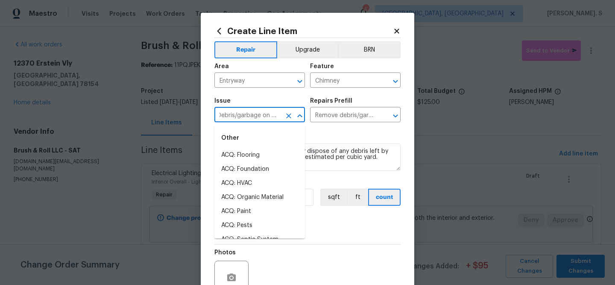
scroll to position [0, 0]
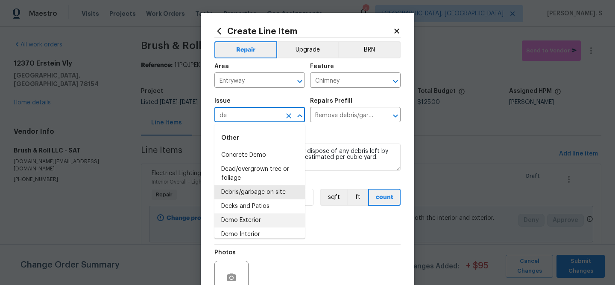
click at [278, 225] on li "Demo Exterior" at bounding box center [259, 221] width 90 height 14
type input "Demo Exterior"
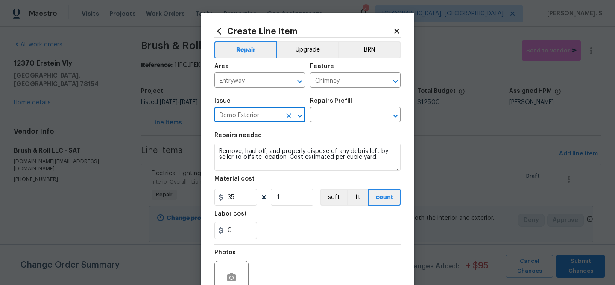
type input "Demo Exterior"
click at [402, 114] on div "Create Line Item Repair Upgrade BRN Area Entryway ​ Feature Chimney ​ Issue Dem…" at bounding box center [307, 184] width 213 height 342
click at [396, 115] on icon "Open" at bounding box center [395, 116] width 10 height 10
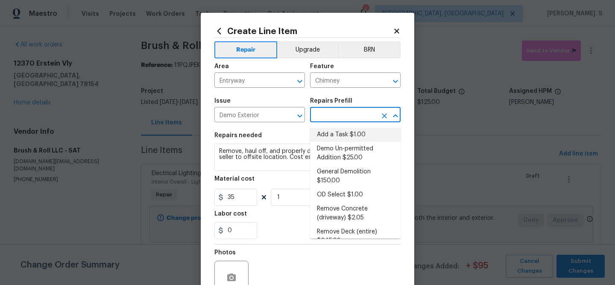
click at [338, 132] on li "Add a Task $1.00" at bounding box center [355, 135] width 90 height 14
type input "Demolition"
type input "Add a Task $1.00"
type textarea "HPM to detail"
type input "1"
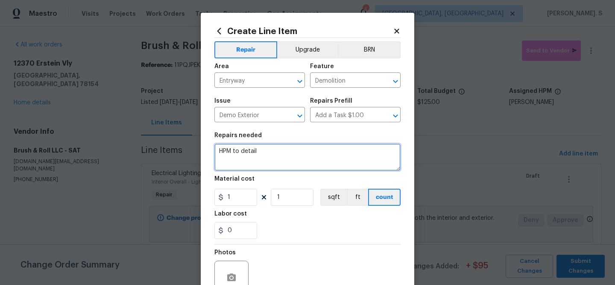
click at [260, 163] on textarea "HPM to detail" at bounding box center [307, 157] width 186 height 27
paste textarea "The doorbell chime cover is missing. Please replace the doorbell chime and ensu…"
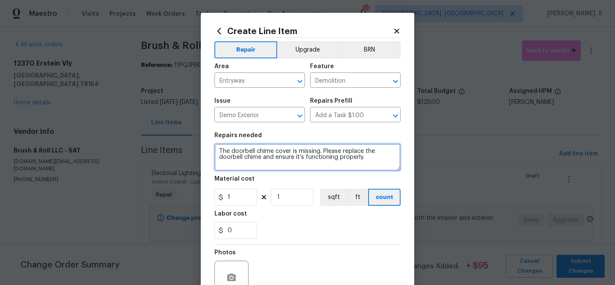
type textarea "The doorbell chime cover is missing. Please replace the doorbell chime and ensu…"
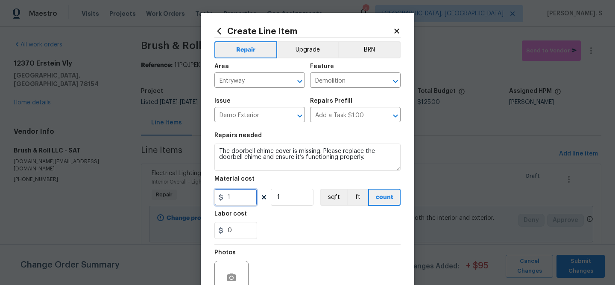
click at [238, 196] on input "1" at bounding box center [235, 197] width 43 height 17
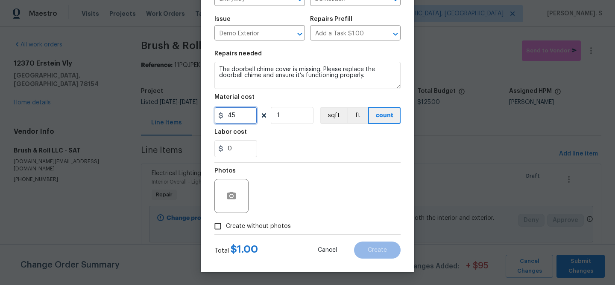
type input "45"
click at [272, 219] on label "Create without photos" at bounding box center [250, 226] width 81 height 16
click at [226, 219] on input "Create without photos" at bounding box center [218, 226] width 16 height 16
checkbox input "true"
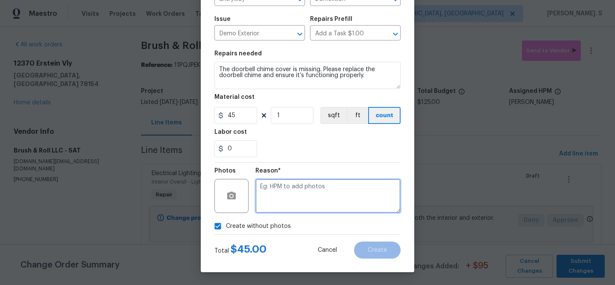
click at [330, 197] on textarea at bounding box center [327, 196] width 145 height 34
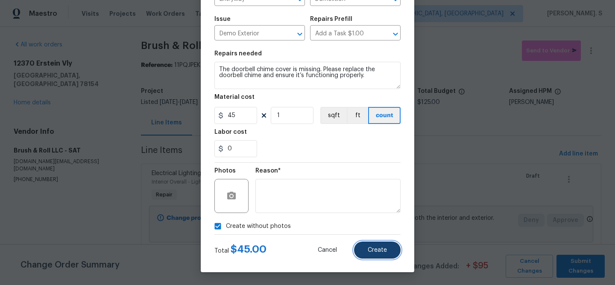
click at [381, 250] on span "Create" at bounding box center [376, 251] width 19 height 6
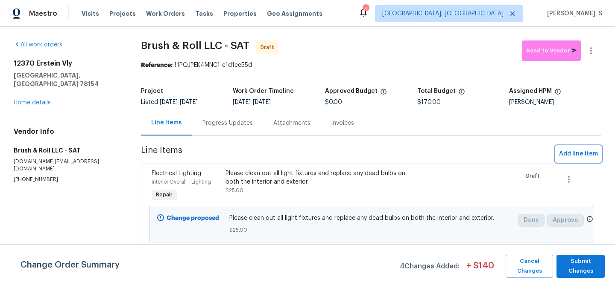
click at [586, 154] on span "Add line item" at bounding box center [578, 154] width 39 height 11
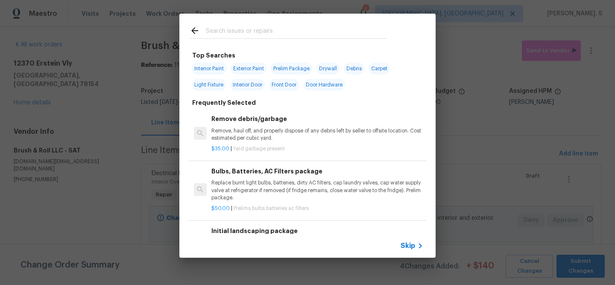
click at [289, 156] on div "Remove debris/garbage Remove, haul off, and properly dispose of any debris left…" at bounding box center [307, 133] width 238 height 55
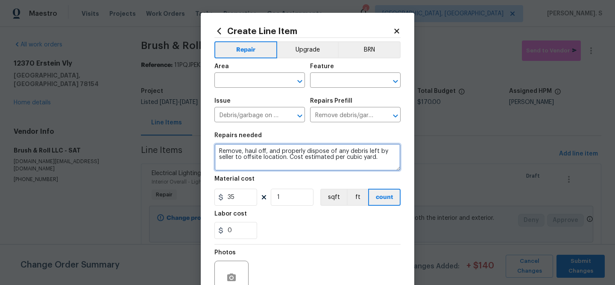
click at [252, 154] on textarea "Remove, haul off, and properly dispose of any debris left by seller to offsite …" at bounding box center [307, 157] width 186 height 27
paste textarea "They are markings or drawings on the back porch siding. Please repaint the sidi…"
click at [231, 152] on textarea "They are markings or drawings on the back porch siding. Please repaint the sidi…" at bounding box center [307, 157] width 186 height 27
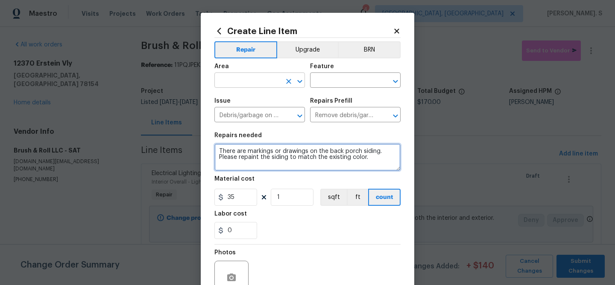
click at [297, 82] on icon "Open" at bounding box center [299, 81] width 10 height 10
type textarea "There are markings or drawings on the back porch siding. Please repaint the sid…"
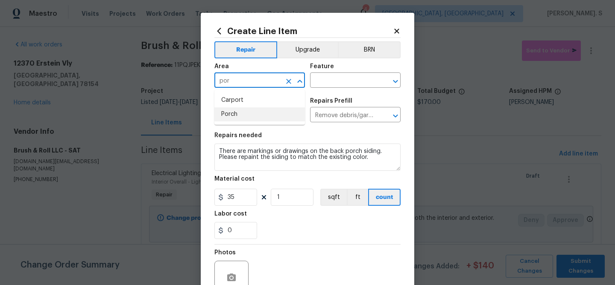
click at [242, 119] on li "Porch" at bounding box center [259, 115] width 90 height 14
click at [394, 84] on icon "Open" at bounding box center [395, 81] width 10 height 10
type input "Porch"
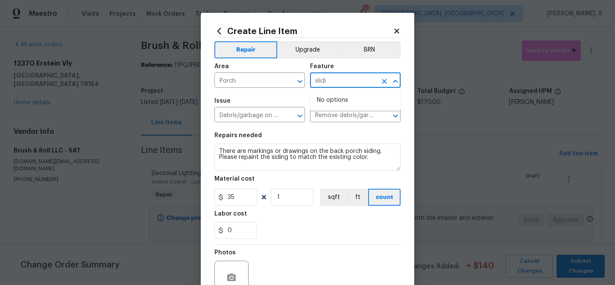
type input "slidi"
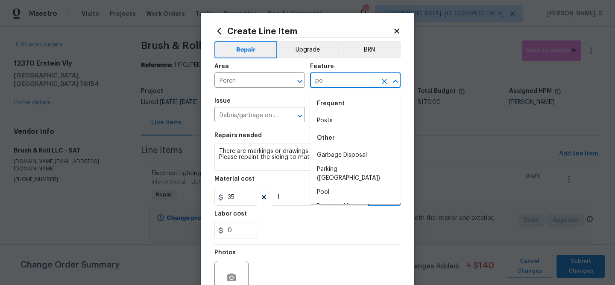
type input "p"
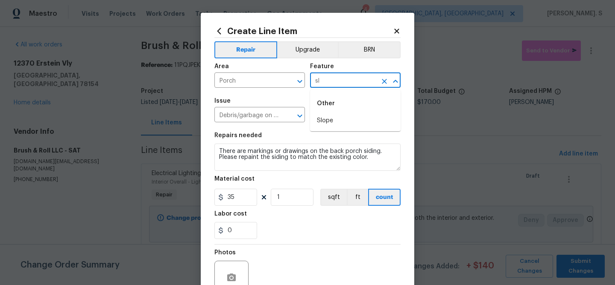
type input "s"
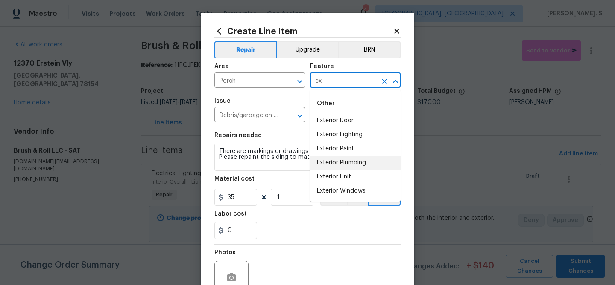
type input "e"
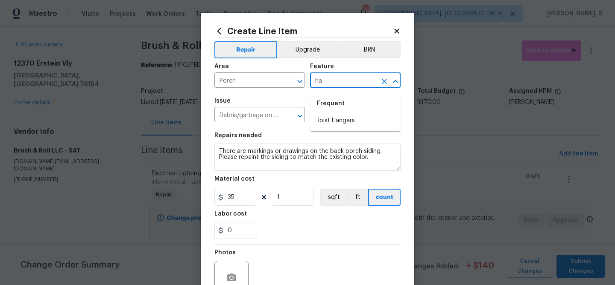
type input "h"
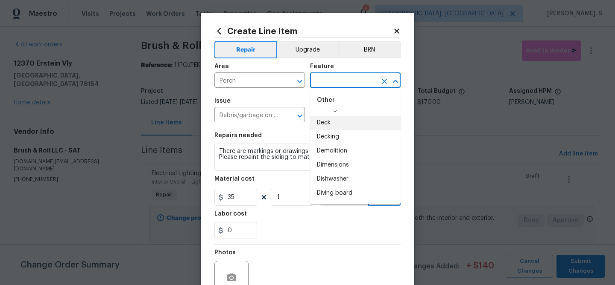
scroll to position [436, 0]
click at [336, 118] on li "Deck" at bounding box center [355, 123] width 90 height 14
type input "Deck"
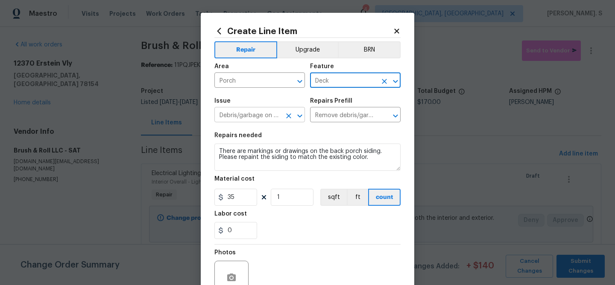
click at [304, 116] on icon "Open" at bounding box center [299, 116] width 10 height 10
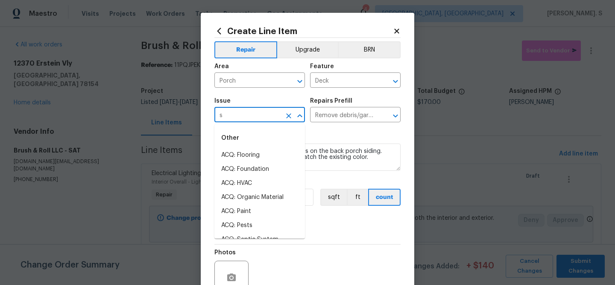
scroll to position [0, 0]
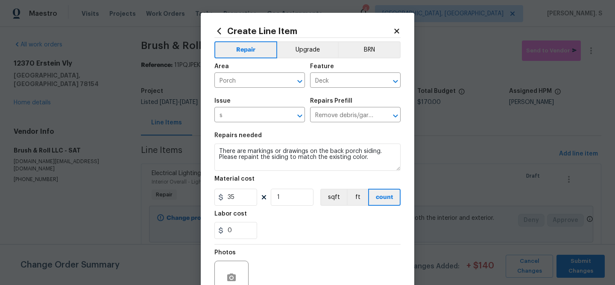
type input "Debris/garbage on site"
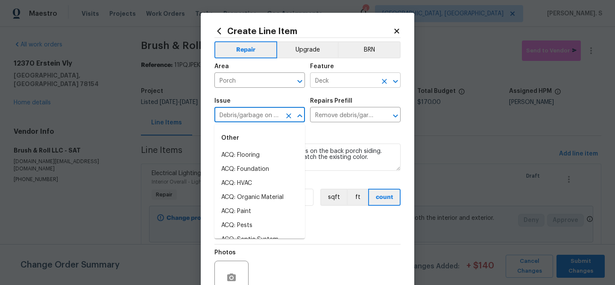
click at [395, 76] on icon "Open" at bounding box center [395, 81] width 10 height 10
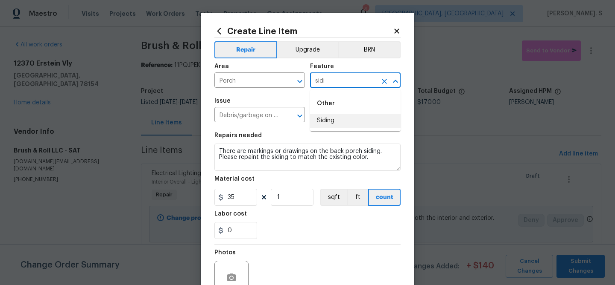
click at [361, 124] on li "Siding" at bounding box center [355, 121] width 90 height 14
click at [299, 116] on icon "Open" at bounding box center [299, 115] width 5 height 3
type input "Siding"
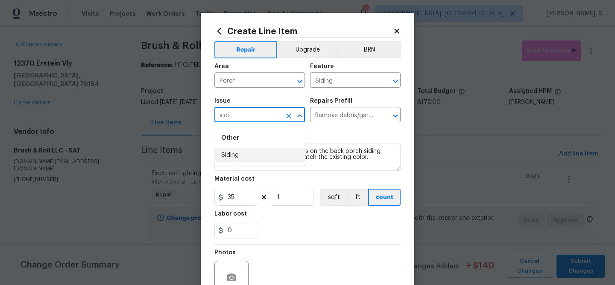
click at [253, 154] on li "Siding" at bounding box center [259, 156] width 90 height 14
type input "Siding"
click at [397, 121] on icon "Open" at bounding box center [395, 116] width 10 height 10
type input "Siding"
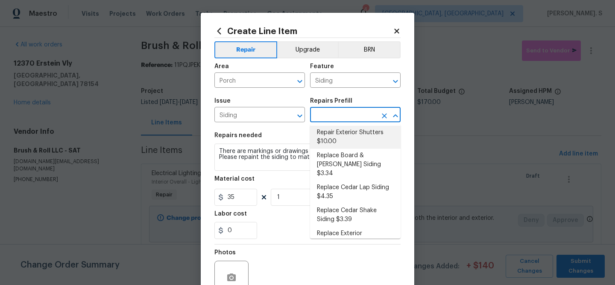
scroll to position [35, 0]
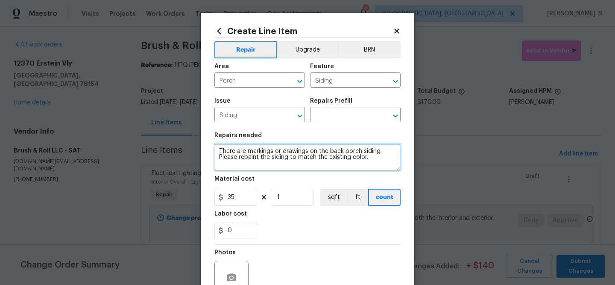
click at [266, 157] on textarea "There are markings or drawings on the back porch siding. Please repaint the sid…" at bounding box center [307, 157] width 186 height 27
click at [242, 155] on textarea "There are markings or drawings on the back porch siding. Please repaint the sid…" at bounding box center [307, 157] width 186 height 27
click at [392, 118] on icon "Open" at bounding box center [395, 116] width 10 height 10
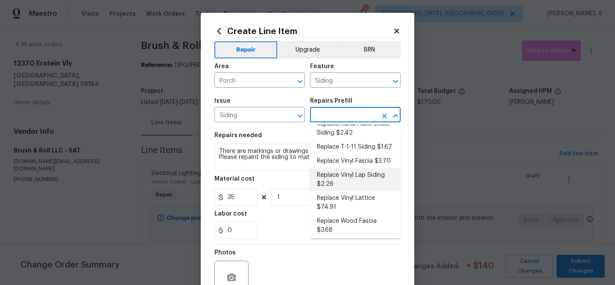
scroll to position [271, 0]
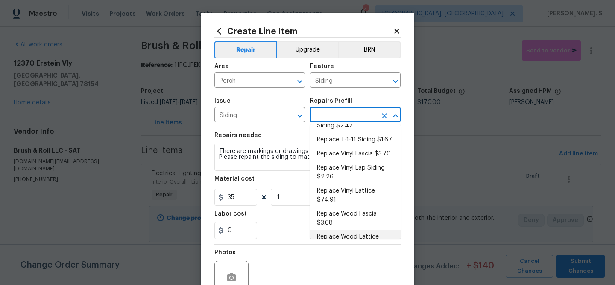
click at [341, 230] on li "Replace Wood Lattice $2.36" at bounding box center [355, 241] width 90 height 23
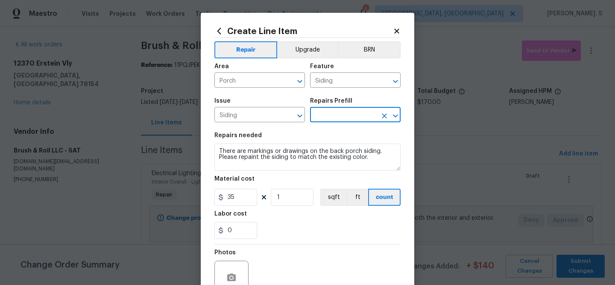
type input "Replace Wood Lattice $2.36"
type textarea "Remove the existing wood lattice, prep the attachment areas and install new woo…"
type input "2.36"
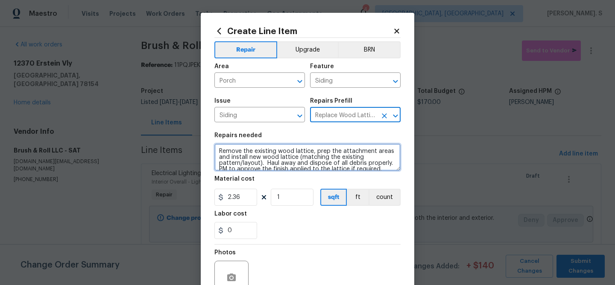
click at [255, 154] on textarea "Remove the existing wood lattice, prep the attachment areas and install new woo…" at bounding box center [307, 157] width 186 height 27
paste textarea "They are markings or drawings on the back porch siding. Please repaint the sidi…"
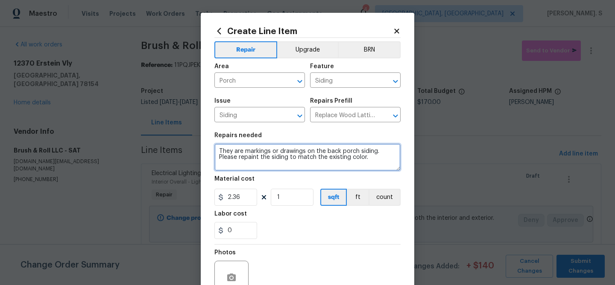
click at [235, 152] on textarea "They are markings or drawings on the back porch siding. Please repaint the sidi…" at bounding box center [307, 157] width 186 height 27
type textarea "There are markings or drawings on the back porch siding. Please repaint the sid…"
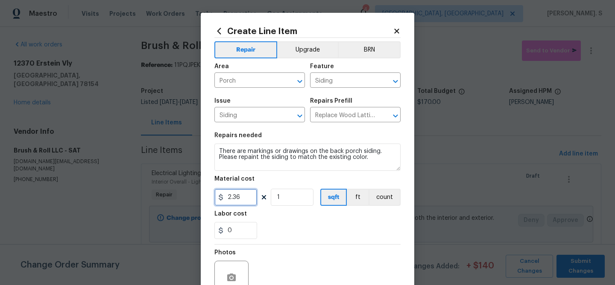
click at [238, 197] on input "2.36" at bounding box center [235, 197] width 43 height 17
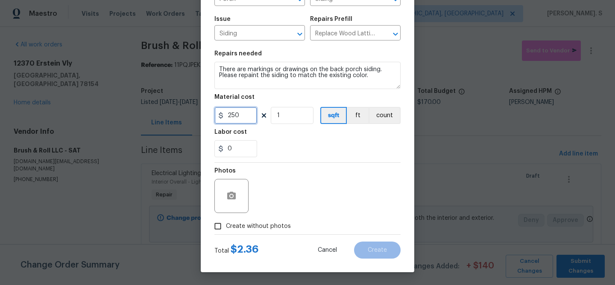
type input "250"
click at [229, 221] on label "Create without photos" at bounding box center [250, 226] width 81 height 16
click at [226, 221] on input "Create without photos" at bounding box center [218, 226] width 16 height 16
checkbox input "true"
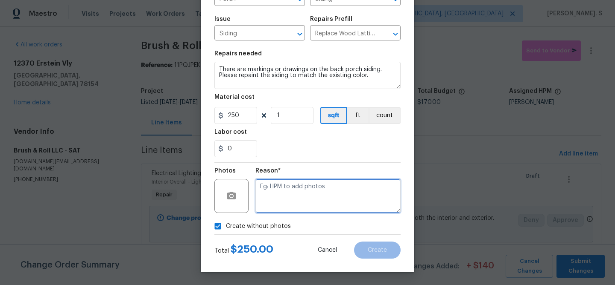
click at [335, 199] on textarea at bounding box center [327, 196] width 145 height 34
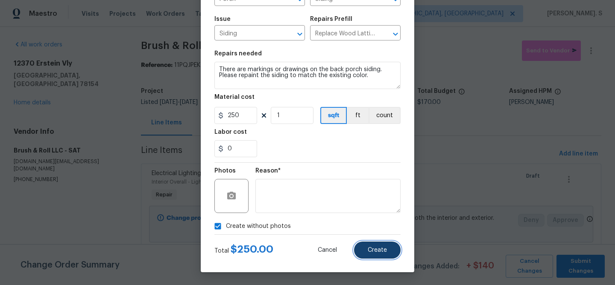
click at [386, 253] on span "Create" at bounding box center [376, 251] width 19 height 6
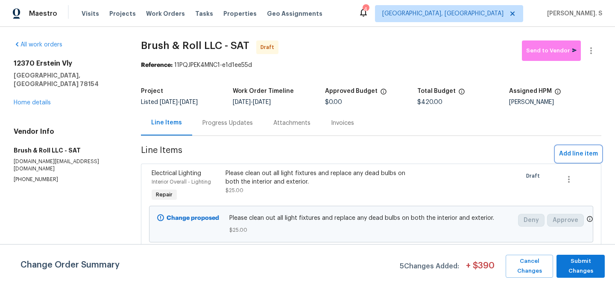
click at [566, 153] on span "Add line item" at bounding box center [578, 154] width 39 height 11
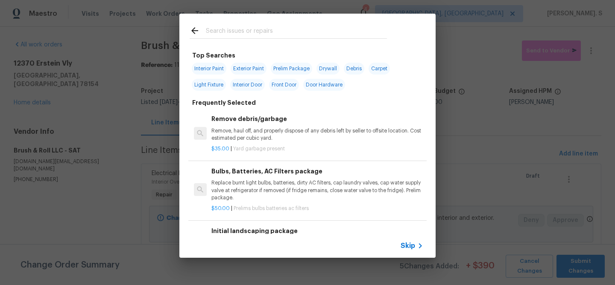
click at [306, 115] on h6 "Remove debris/garbage" at bounding box center [317, 118] width 212 height 9
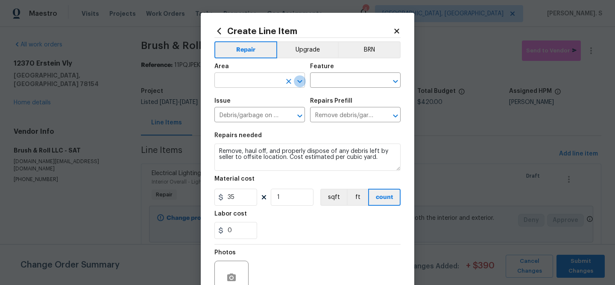
click at [297, 82] on icon "Open" at bounding box center [299, 81] width 10 height 10
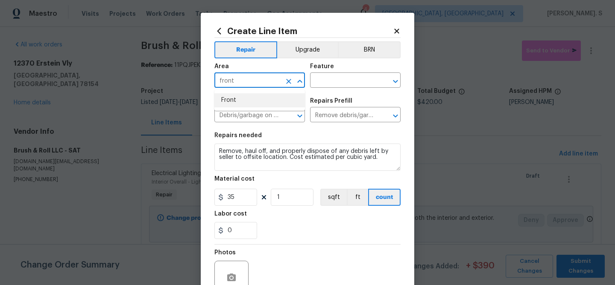
click at [257, 96] on li "Front" at bounding box center [259, 100] width 90 height 14
type input "Front"
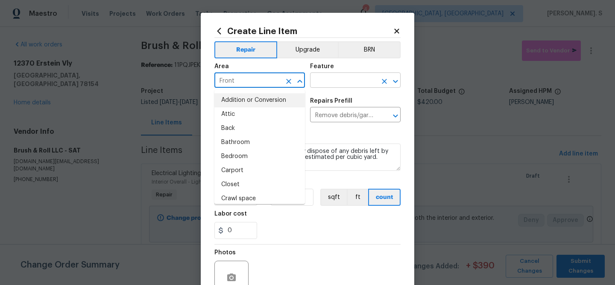
click at [394, 82] on icon "Open" at bounding box center [395, 81] width 5 height 3
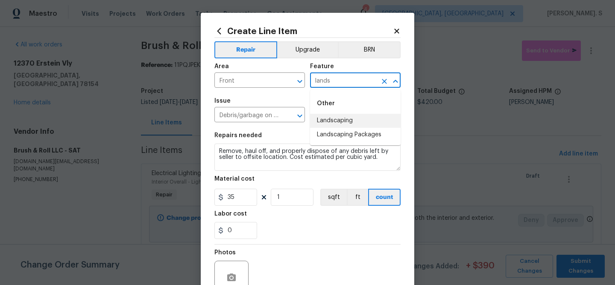
click at [326, 119] on li "Landscaping" at bounding box center [355, 121] width 90 height 14
click at [293, 112] on div at bounding box center [294, 116] width 22 height 12
type input "Landscaping"
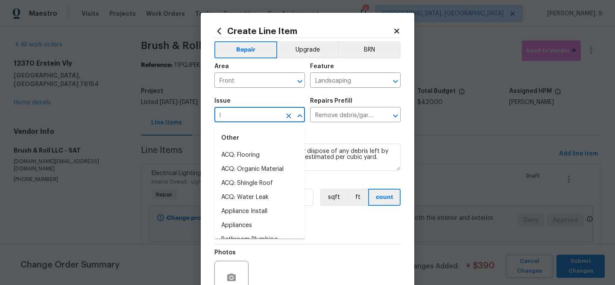
scroll to position [0, 0]
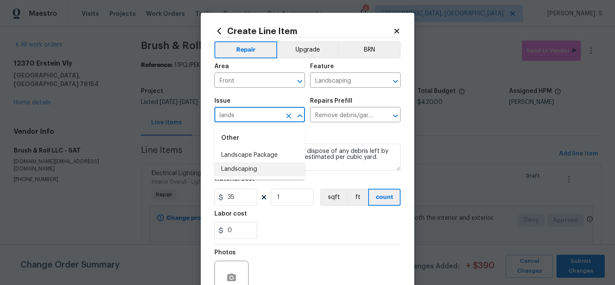
click at [259, 170] on li "Landscaping" at bounding box center [259, 170] width 90 height 14
type input "Landscaping"
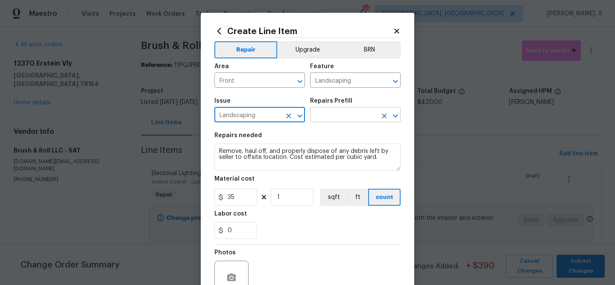
click at [393, 117] on icon "Open" at bounding box center [395, 116] width 10 height 10
type input "Landscaping"
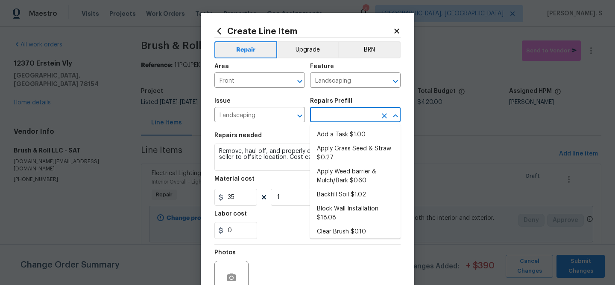
click at [348, 131] on li "Add a Task $1.00" at bounding box center [355, 135] width 90 height 14
type input "Add a Task $1.00"
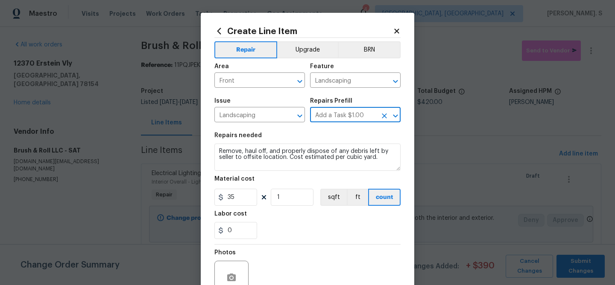
type textarea "HPM to detail"
type input "1"
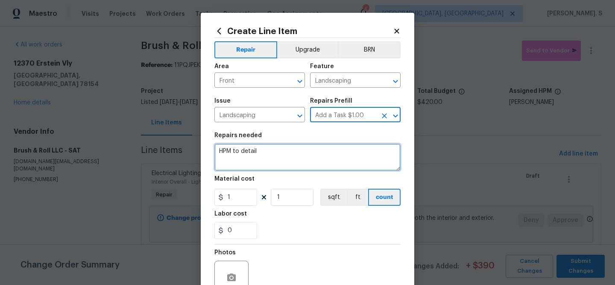
click at [288, 155] on textarea "HPM to detail" at bounding box center [307, 157] width 186 height 27
paste textarea "Please refresh the mulch in the front yard garden bed to improve appearance and…"
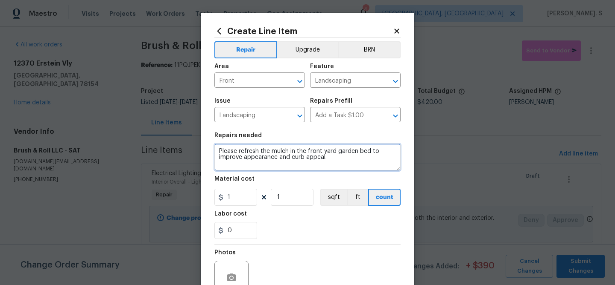
type textarea "Please refresh the mulch in the front yard garden bed to improve appearance and…"
click at [314, 154] on textarea "Please refresh the mulch in the front yard garden bed to improve appearance and…" at bounding box center [307, 157] width 186 height 27
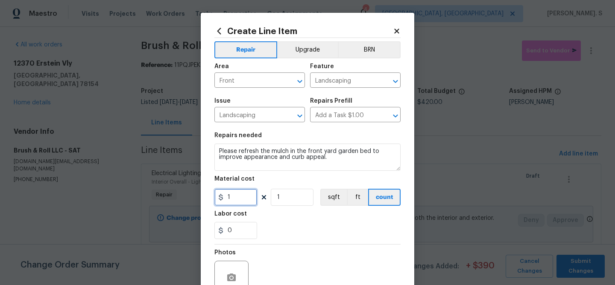
click at [241, 195] on input "1" at bounding box center [235, 197] width 43 height 17
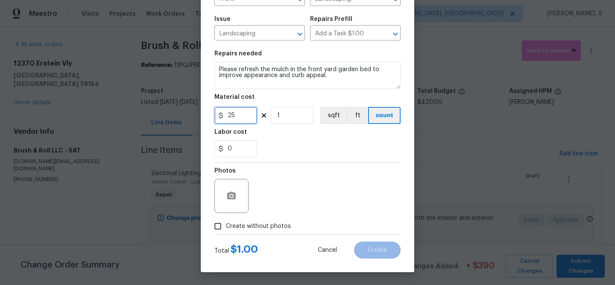
type input "25"
click at [236, 229] on span "Create without photos" at bounding box center [258, 226] width 65 height 9
click at [226, 229] on input "Create without photos" at bounding box center [218, 226] width 16 height 16
checkbox input "true"
click at [296, 173] on div "Reason*" at bounding box center [327, 173] width 145 height 11
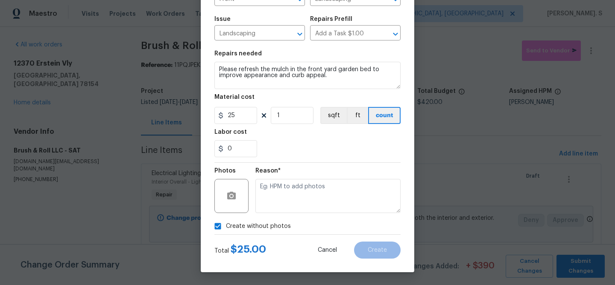
click at [295, 172] on div "Reason*" at bounding box center [327, 173] width 145 height 11
click at [300, 181] on textarea at bounding box center [327, 196] width 145 height 34
click at [367, 249] on button "Create" at bounding box center [377, 250] width 47 height 17
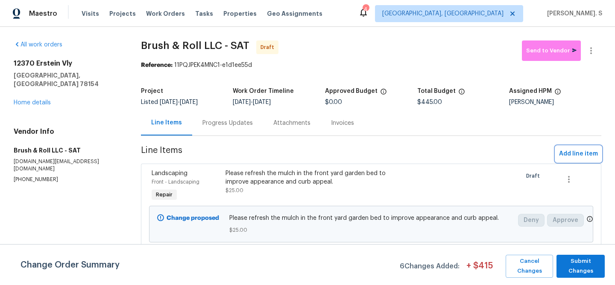
click at [568, 154] on span "Add line item" at bounding box center [578, 154] width 39 height 11
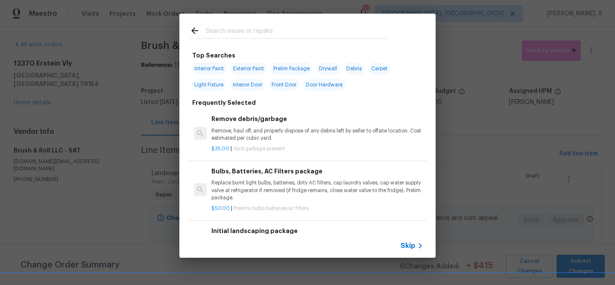
click at [325, 125] on div "Remove debris/garbage Remove, haul off, and properly dispose of any debris left…" at bounding box center [317, 128] width 212 height 28
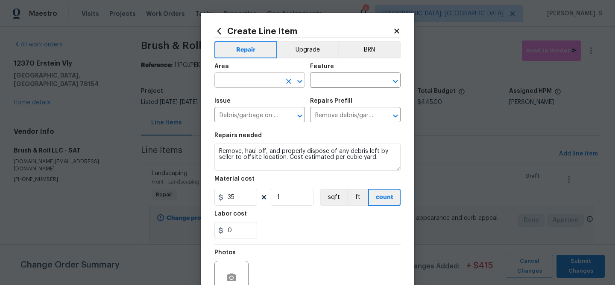
click at [297, 82] on icon "Open" at bounding box center [299, 81] width 10 height 10
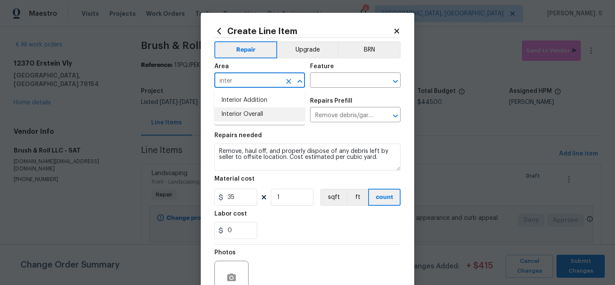
click at [278, 109] on li "Interior Overall" at bounding box center [259, 115] width 90 height 14
click at [397, 81] on icon "Open" at bounding box center [395, 81] width 10 height 10
type input "Interior Overall"
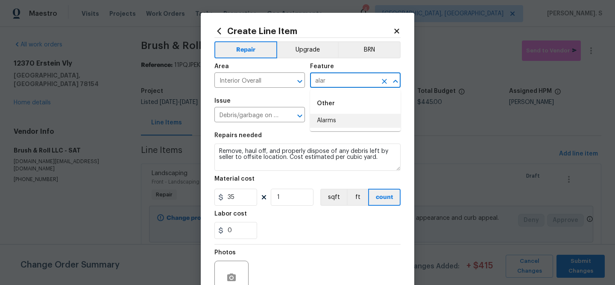
click at [352, 121] on li "Alarms" at bounding box center [355, 121] width 90 height 14
click at [299, 117] on icon "Open" at bounding box center [299, 115] width 5 height 3
type input "Alarms"
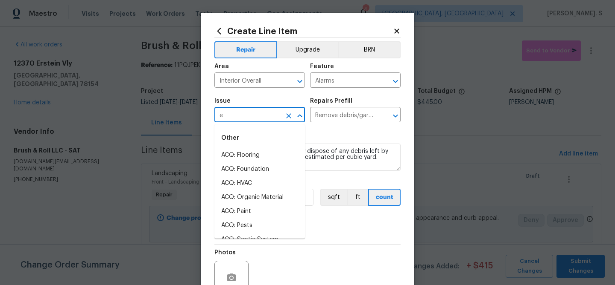
scroll to position [0, 0]
click at [245, 158] on li "Electrical" at bounding box center [259, 156] width 90 height 14
type input "Electrical"
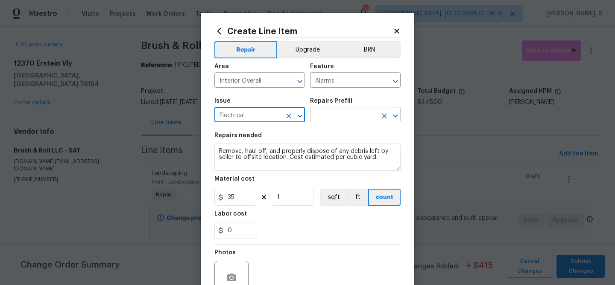
click at [395, 120] on icon "Open" at bounding box center [395, 116] width 10 height 10
type input "Electrical"
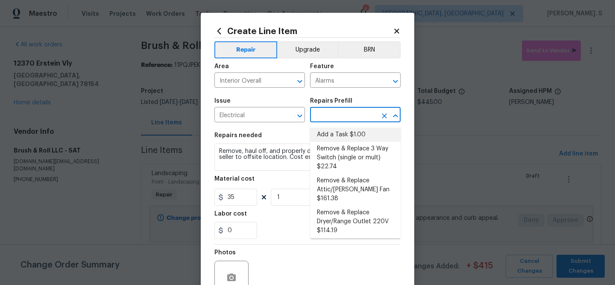
click at [358, 140] on li "Add a Task $1.00" at bounding box center [355, 135] width 90 height 14
type input "Add a Task $1.00"
type textarea "HPM to detail"
type input "1"
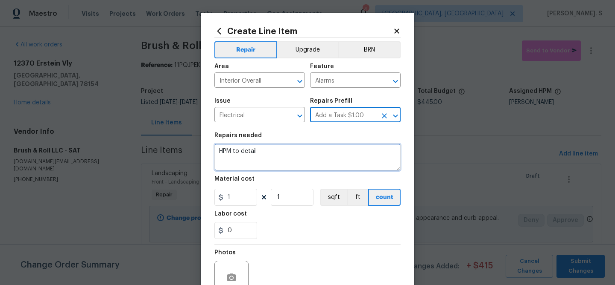
click at [269, 167] on textarea "HPM to detail" at bounding box center [307, 157] width 186 height 27
paste textarea "The smoke detectors are chirping. Please replace the batteries and ensure all s…"
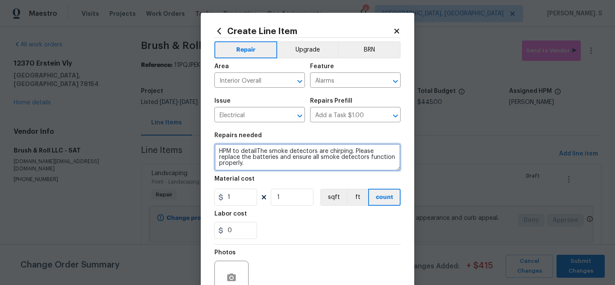
click at [256, 151] on textarea "HPM to detailThe smoke detectors are chirping. Please replace the batteries and…" at bounding box center [307, 157] width 186 height 27
paste textarea
type textarea "The smoke detectors are chirping. Please replace the batteries and ensure all s…"
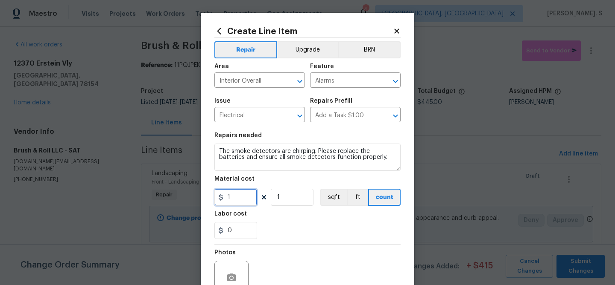
click at [235, 200] on input "1" at bounding box center [235, 197] width 43 height 17
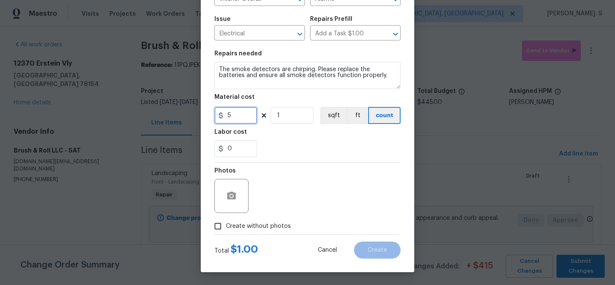
type input "5"
click at [241, 228] on span "Create without photos" at bounding box center [258, 226] width 65 height 9
click at [226, 228] on input "Create without photos" at bounding box center [218, 226] width 16 height 16
checkbox input "true"
click at [323, 168] on div "Reason*" at bounding box center [327, 173] width 145 height 11
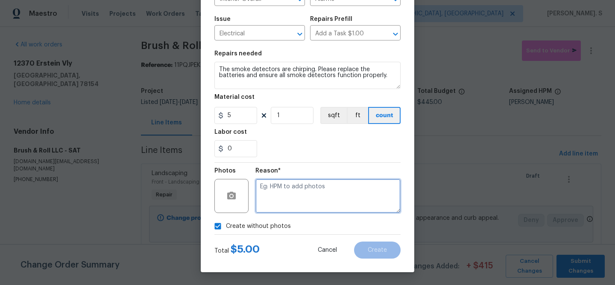
click at [316, 191] on textarea at bounding box center [327, 196] width 145 height 34
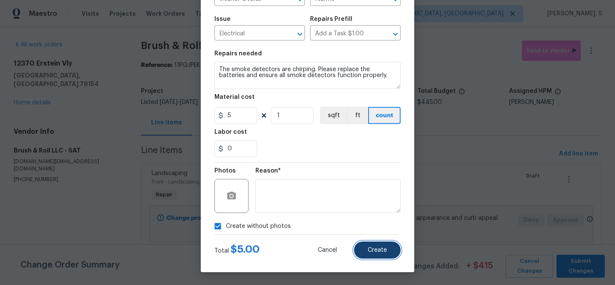
click at [391, 253] on button "Create" at bounding box center [377, 250] width 47 height 17
type input "0"
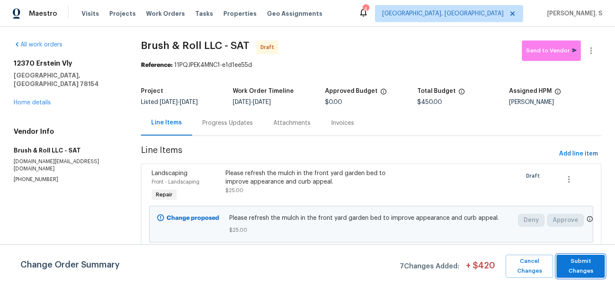
click at [585, 264] on span "Submit Changes" at bounding box center [580, 267] width 40 height 20
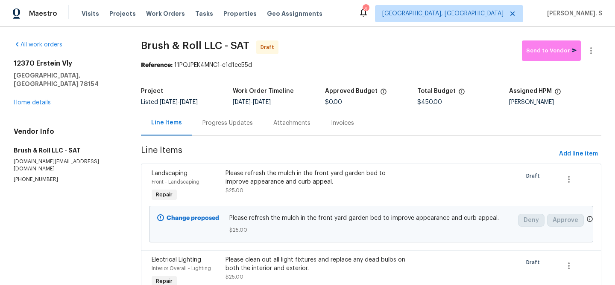
click at [239, 131] on div "Progress Updates" at bounding box center [227, 123] width 71 height 25
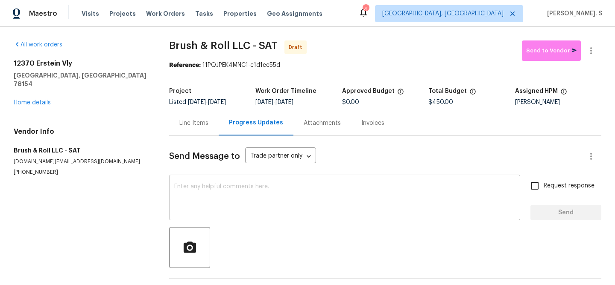
click at [261, 195] on textarea at bounding box center [344, 199] width 341 height 30
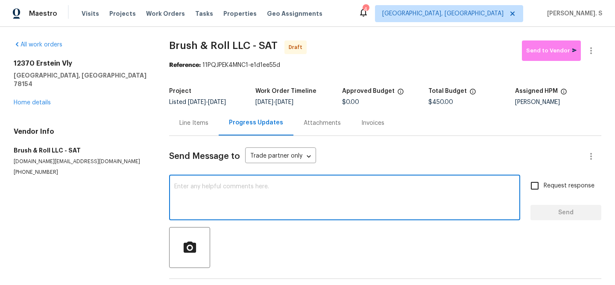
click at [271, 206] on textarea at bounding box center [344, 199] width 341 height 30
paste textarea "Hi this is Glory with Opendoor. I’m confirming you received the WO for the prop…"
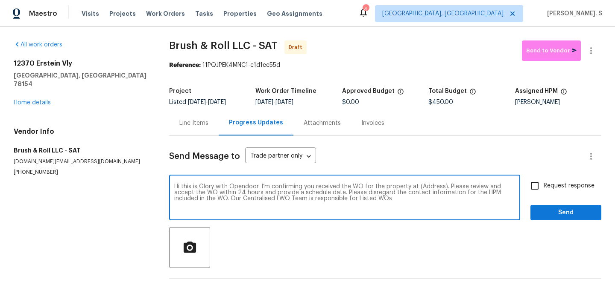
click at [427, 183] on div "Hi this is Glory with Opendoor. I’m confirming you received the WO for the prop…" at bounding box center [344, 199] width 351 height 44
click at [420, 185] on textarea "Hi this is Glory with Opendoor. I’m confirming you received the WO for the prop…" at bounding box center [344, 199] width 341 height 30
paste textarea "12370 Erstein Vly, Selma, TX 78154"
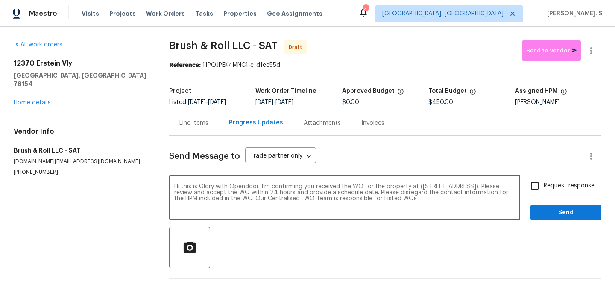
type textarea "Hi this is Glory with Opendoor. I’m confirming you received the WO for the prop…"
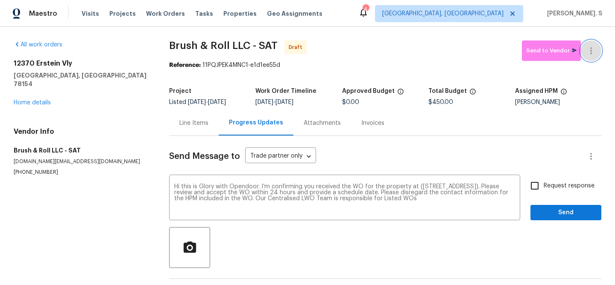
click at [593, 47] on icon "button" at bounding box center [590, 51] width 10 height 10
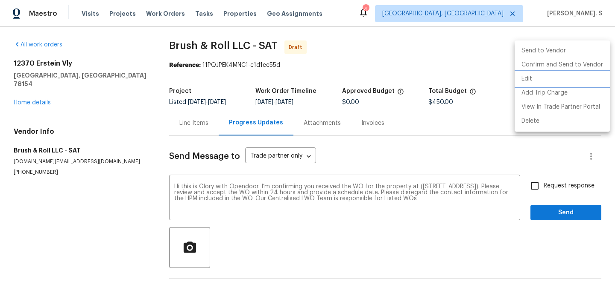
click at [538, 77] on li "Edit" at bounding box center [561, 79] width 95 height 14
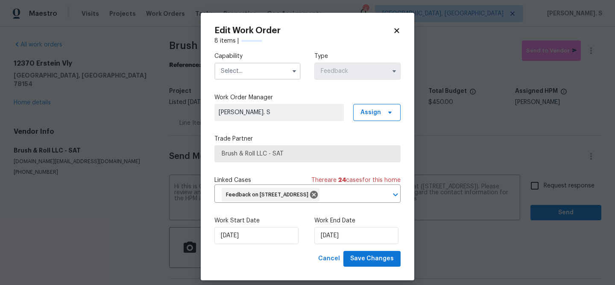
click at [263, 61] on div "Capability" at bounding box center [257, 66] width 86 height 28
click at [261, 77] on input "text" at bounding box center [257, 71] width 86 height 17
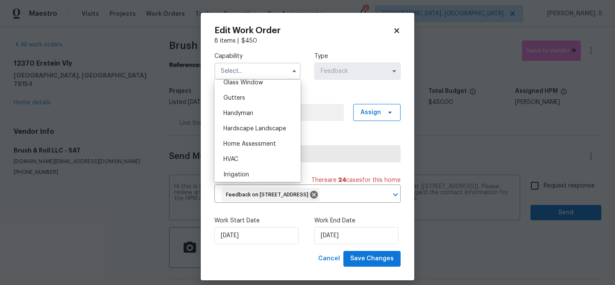
scroll to position [440, 0]
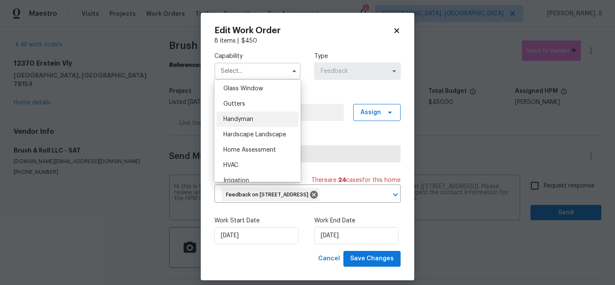
click at [242, 122] on span "Handyman" at bounding box center [238, 120] width 30 height 6
type input "Handyman"
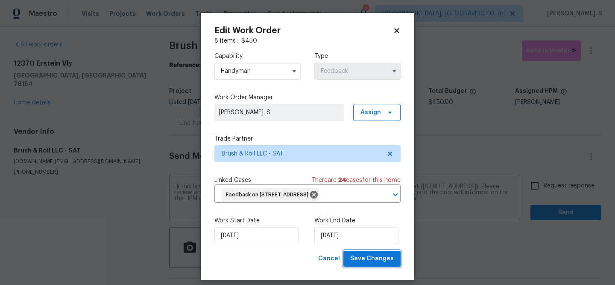
click at [375, 267] on button "Save Changes" at bounding box center [371, 259] width 57 height 16
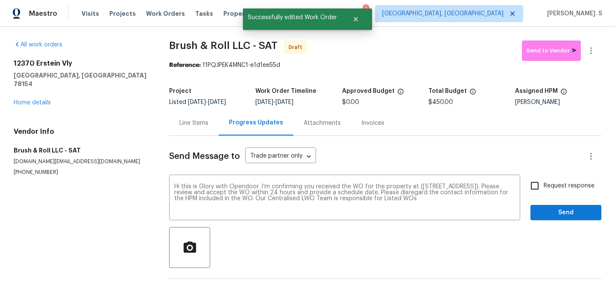
click at [550, 187] on span "Request response" at bounding box center [568, 186] width 51 height 9
click at [543, 187] on input "Request response" at bounding box center [534, 186] width 18 height 18
checkbox input "true"
click at [550, 218] on button "Send" at bounding box center [565, 213] width 71 height 16
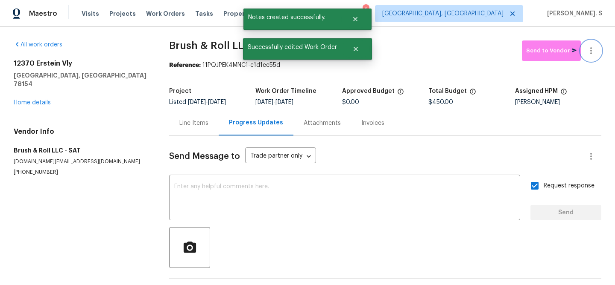
click at [588, 49] on icon "button" at bounding box center [590, 51] width 10 height 10
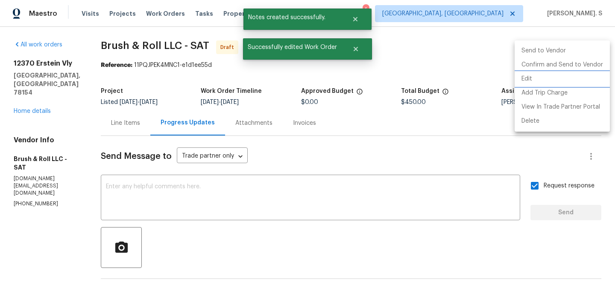
click at [577, 78] on li "Edit" at bounding box center [561, 79] width 95 height 14
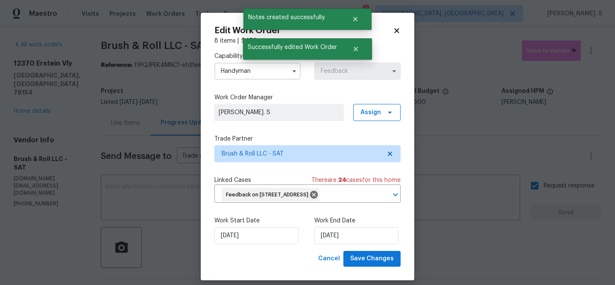
click at [373, 267] on div "Edit Work Order 8 items | $ 450 Capability Handyman Type Feedback Work Order Ma…" at bounding box center [307, 147] width 213 height 268
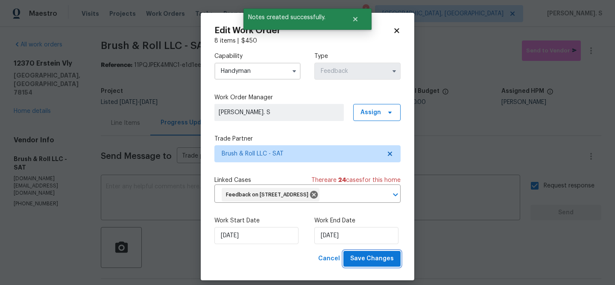
click at [393, 254] on span "Save Changes" at bounding box center [372, 259] width 44 height 11
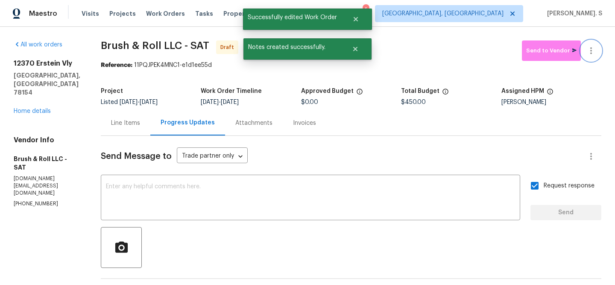
click at [590, 53] on icon "button" at bounding box center [591, 50] width 2 height 7
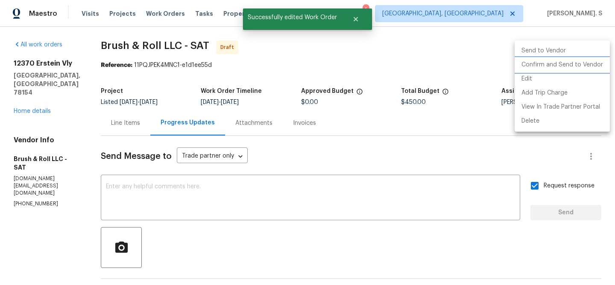
click at [563, 61] on li "Confirm and Send to Vendor" at bounding box center [561, 65] width 95 height 14
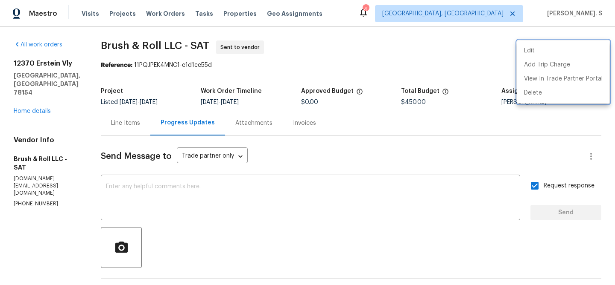
click at [201, 207] on div at bounding box center [307, 142] width 615 height 285
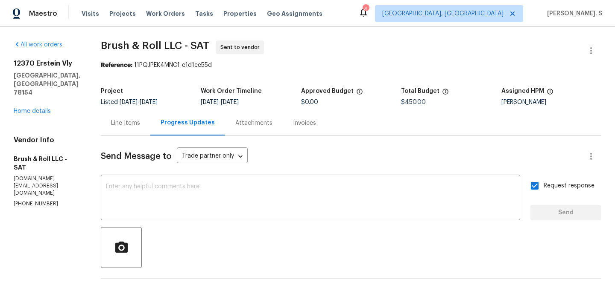
click at [201, 207] on div "Edit Add Trip Charge View In Trade Partner Portal Delete" at bounding box center [307, 142] width 615 height 285
click at [201, 207] on textarea at bounding box center [310, 199] width 409 height 30
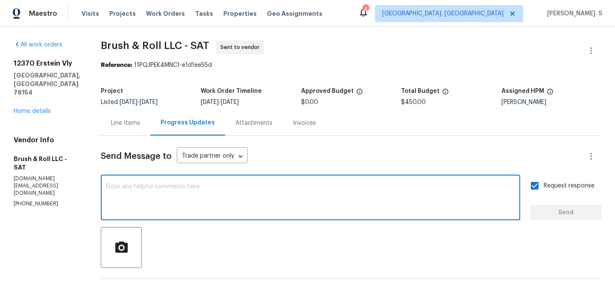
paste textarea "The Work Orders must include before-photos (both close-up and wide-angle) and a…"
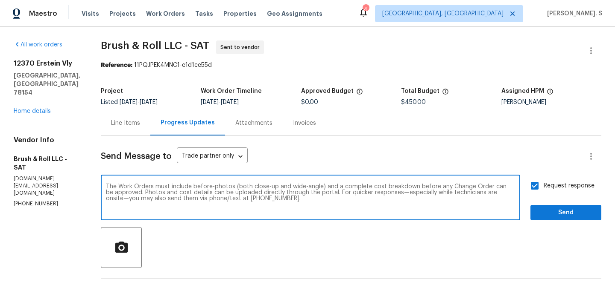
type textarea "The Work Orders must include before-photos (both close-up and wide-angle) and a…"
click at [556, 221] on button "Send" at bounding box center [565, 213] width 71 height 16
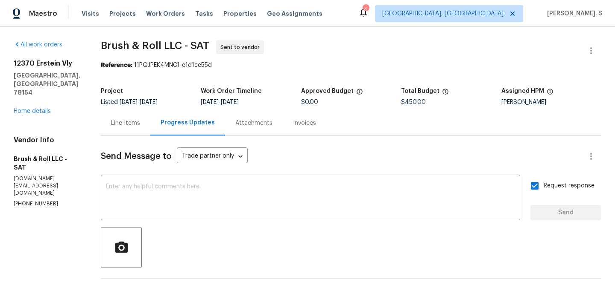
click at [141, 30] on div "All work orders 12370 Erstein Vly Selma, TX 78154 Home details Vendor Info Brus…" at bounding box center [307, 235] width 615 height 417
copy span "Brush & Roll LLC - SAT"
drag, startPoint x: 135, startPoint y: 64, endPoint x: 294, endPoint y: 63, distance: 159.2
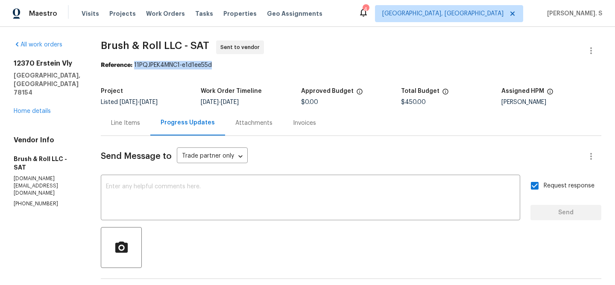
click at [294, 63] on div "Reference: 11PQJPEK4MNC1-e1d1ee55d" at bounding box center [351, 65] width 500 height 9
copy div "11PQJPEK4MNC1-e1d1ee55d"
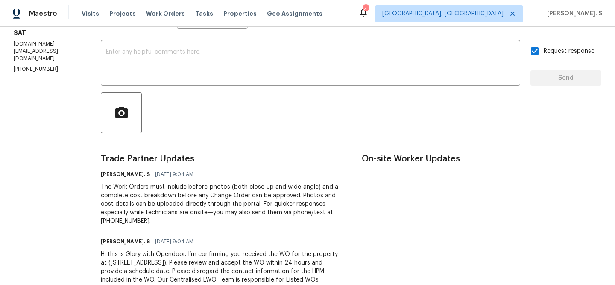
scroll to position [0, 0]
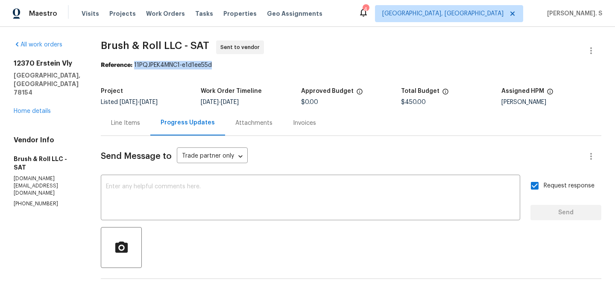
click at [148, 131] on div "Line Items" at bounding box center [126, 123] width 50 height 25
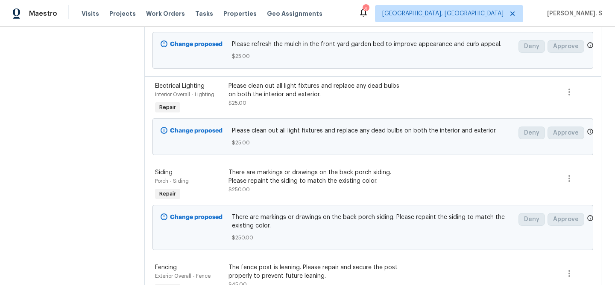
scroll to position [170, 0]
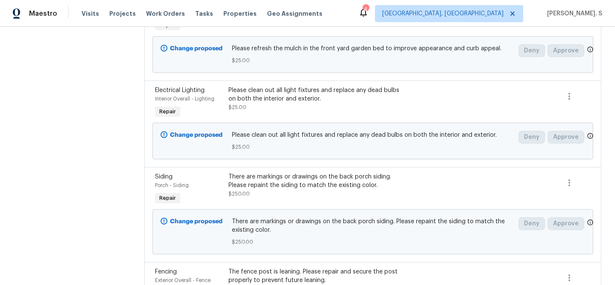
click at [266, 98] on div "Please clean out all light fixtures and replace any dead bulbs on both the inte…" at bounding box center [317, 94] width 178 height 17
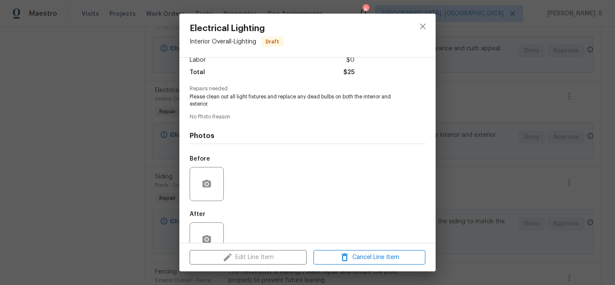
scroll to position [86, 0]
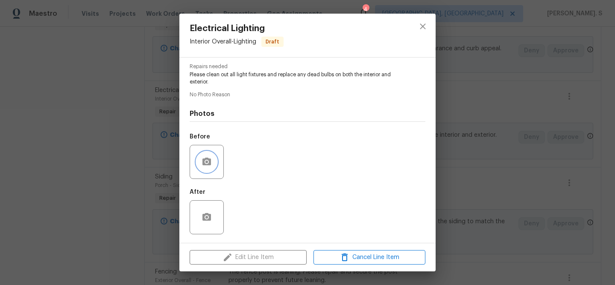
click at [210, 153] on button "button" at bounding box center [206, 162] width 20 height 20
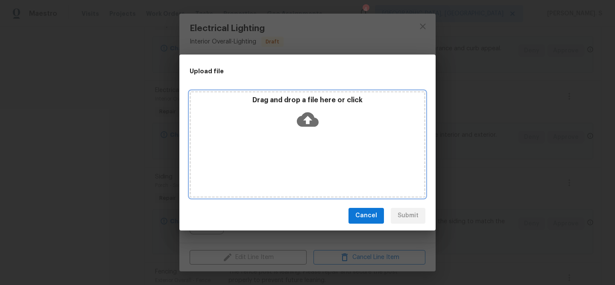
click at [294, 124] on div "Drag and drop a file here or click" at bounding box center [307, 114] width 233 height 37
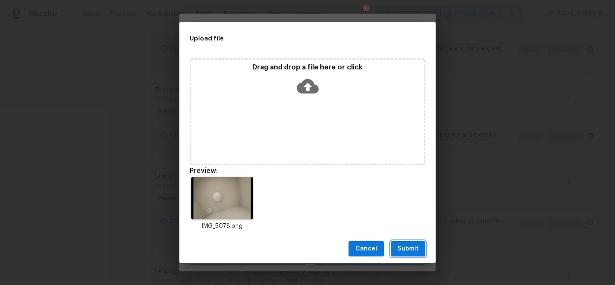
click at [407, 250] on span "Submit" at bounding box center [407, 249] width 21 height 11
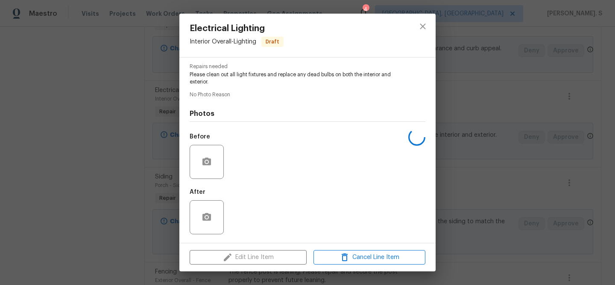
click at [480, 173] on div "Electrical Lighting Interior Overall - Lighting Draft Vendor Brush & Roll LLC A…" at bounding box center [307, 142] width 615 height 285
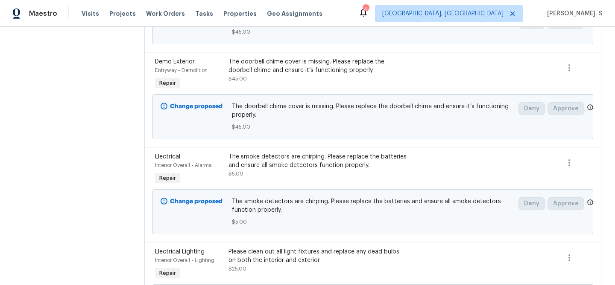
scroll to position [476, 0]
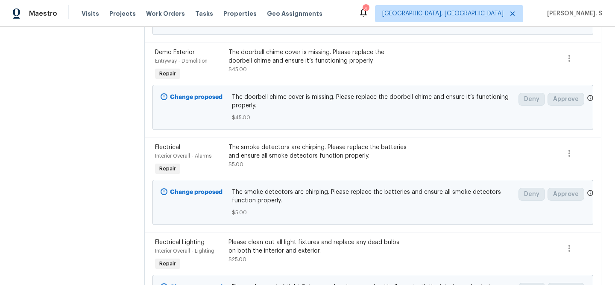
click at [311, 160] on div "The smoke detectors are chirping. Please replace the batteries and ensure all s…" at bounding box center [317, 151] width 178 height 17
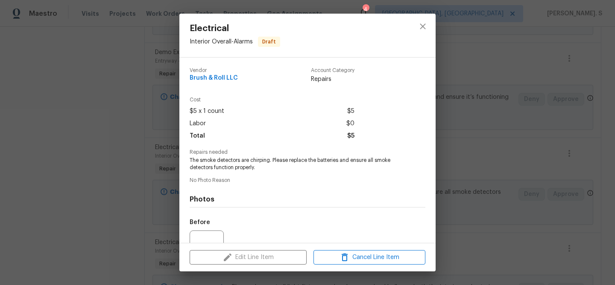
scroll to position [86, 0]
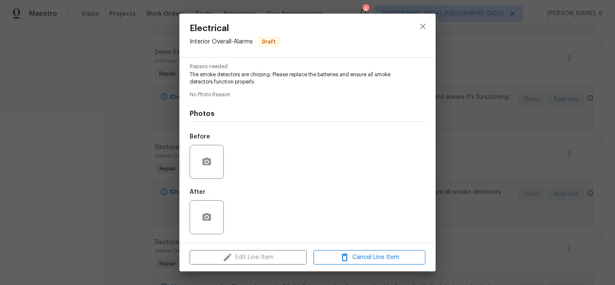
click at [214, 148] on div at bounding box center [206, 162] width 34 height 34
click at [204, 159] on icon "button" at bounding box center [206, 162] width 9 height 8
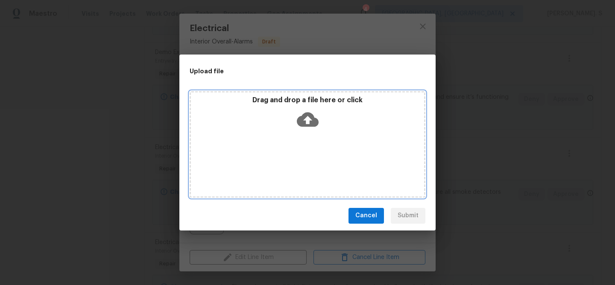
click at [303, 122] on icon at bounding box center [308, 119] width 22 height 15
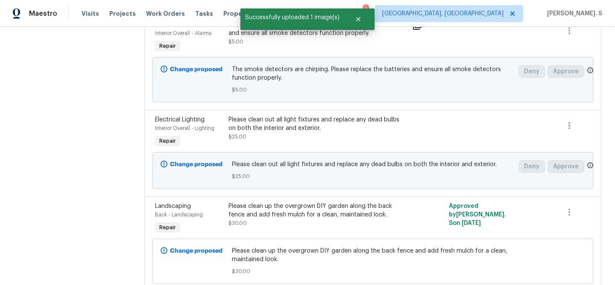
scroll to position [632, 0]
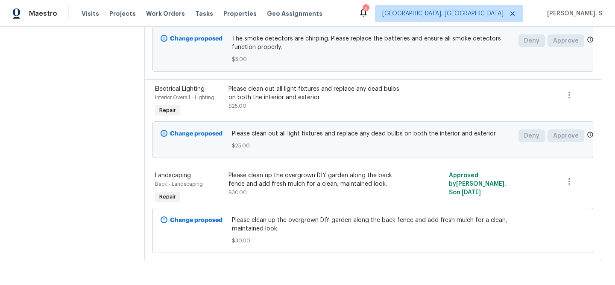
click at [288, 90] on div "Please clean out all light fixtures and replace any dead bulbs on both the inte…" at bounding box center [317, 93] width 178 height 17
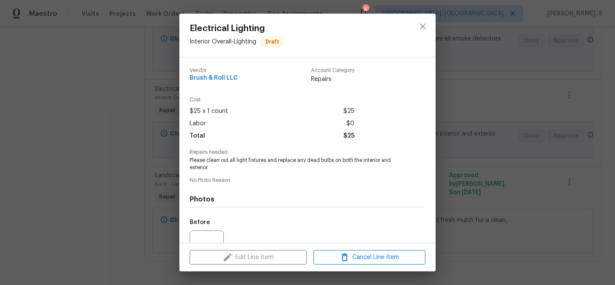
scroll to position [86, 0]
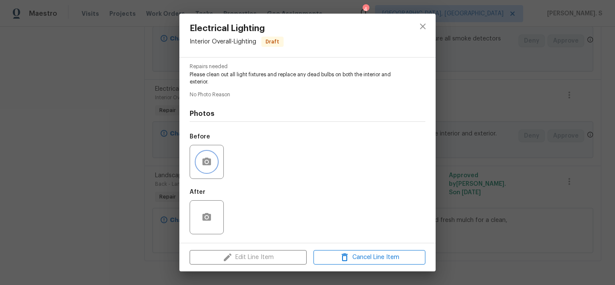
click at [201, 170] on button "button" at bounding box center [206, 162] width 20 height 20
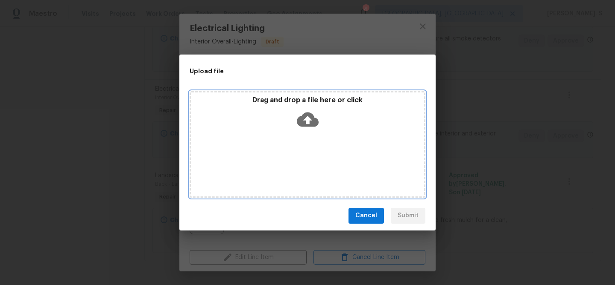
click at [310, 112] on icon at bounding box center [308, 120] width 22 height 22
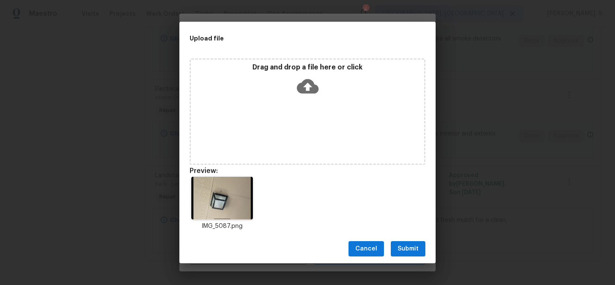
click at [409, 262] on div "Cancel Submit" at bounding box center [307, 249] width 256 height 29
click at [410, 254] on span "Submit" at bounding box center [407, 249] width 21 height 11
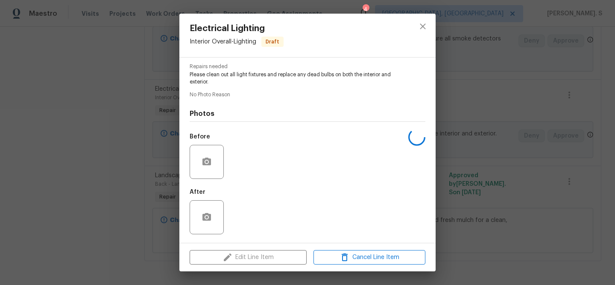
click at [410, 254] on div "Upload file Drag and drop a file here or click Cancel Submit" at bounding box center [307, 142] width 615 height 285
click at [420, 27] on icon "close" at bounding box center [422, 26] width 10 height 10
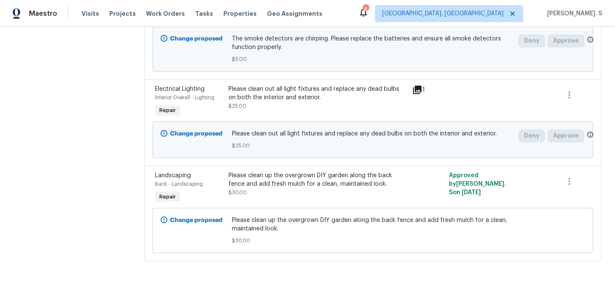
click at [275, 192] on div "Please clean up the overgrown DIY garden along the back fence and add fresh mul…" at bounding box center [317, 185] width 178 height 26
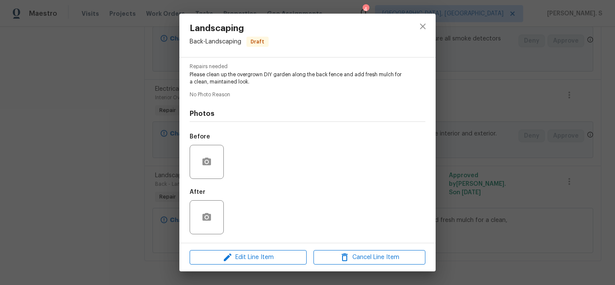
click at [216, 157] on div at bounding box center [206, 162] width 34 height 34
click at [201, 159] on icon "button" at bounding box center [206, 162] width 10 height 10
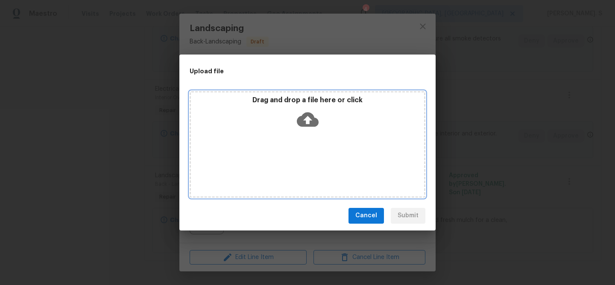
click at [324, 123] on div "Drag and drop a file here or click" at bounding box center [307, 114] width 233 height 37
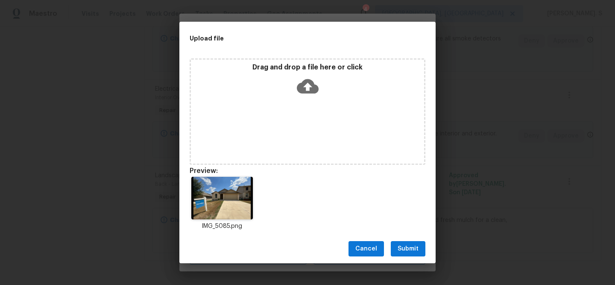
click at [364, 259] on div "Cancel Submit" at bounding box center [307, 249] width 256 height 29
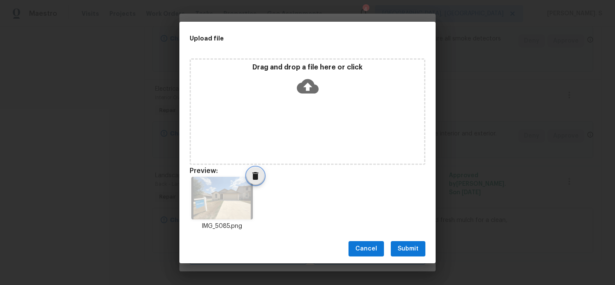
click at [250, 177] on icon "Delete" at bounding box center [255, 176] width 10 height 10
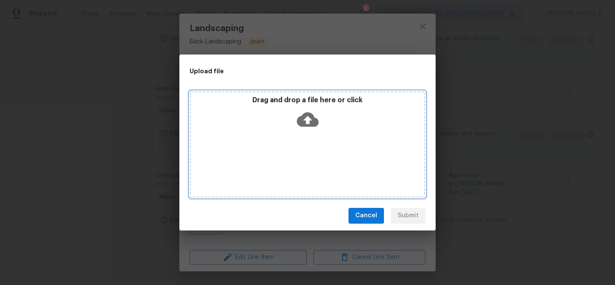
click at [306, 110] on icon at bounding box center [308, 120] width 22 height 22
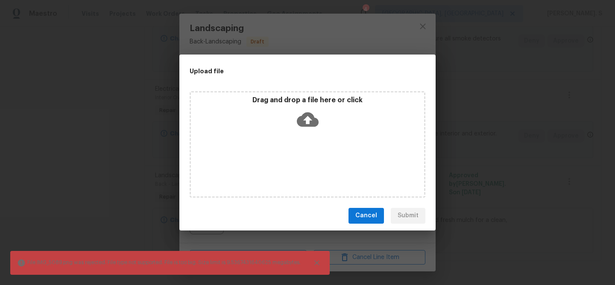
click at [420, 32] on div "Upload file Drag and drop a file here or click File IMG_5089.png was rejected. …" at bounding box center [307, 142] width 615 height 285
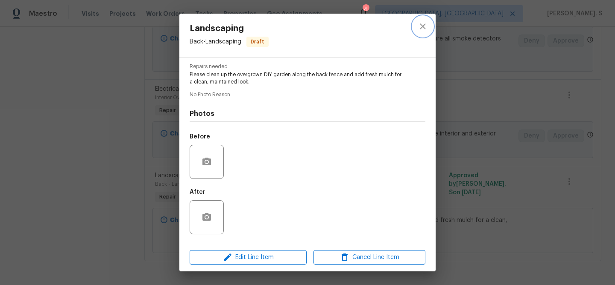
click at [420, 26] on icon "close" at bounding box center [422, 26] width 10 height 10
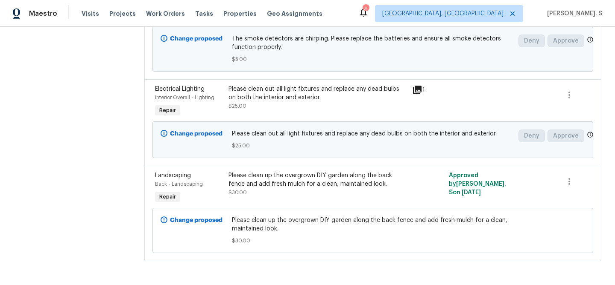
click at [274, 183] on div "Please clean up the overgrown DIY garden along the back fence and add fresh mul…" at bounding box center [317, 180] width 178 height 17
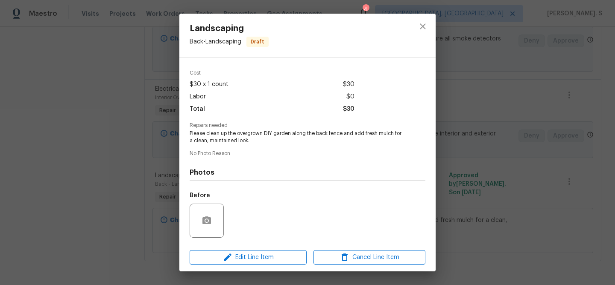
scroll to position [73, 0]
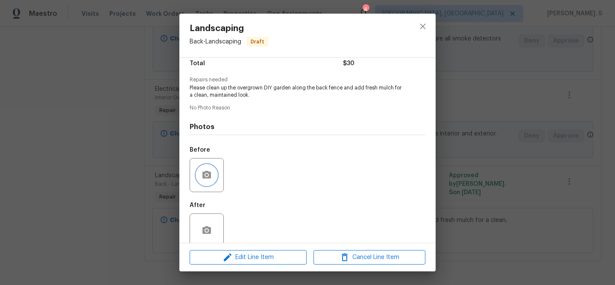
click at [210, 182] on button "button" at bounding box center [206, 175] width 20 height 20
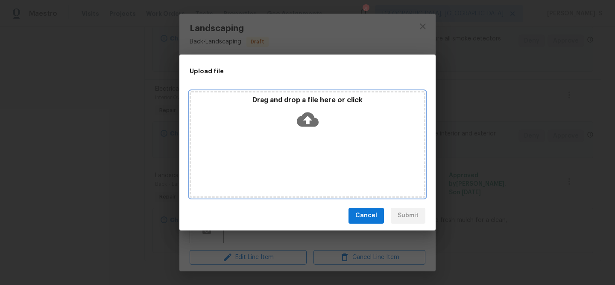
click at [288, 148] on div "Drag and drop a file here or click" at bounding box center [307, 144] width 236 height 107
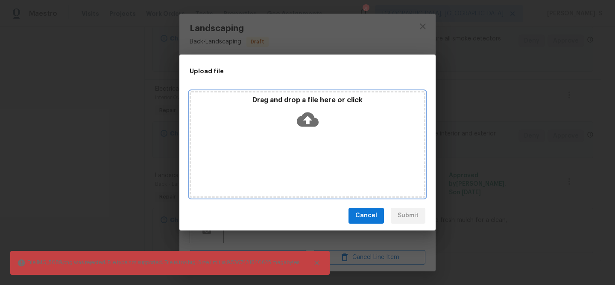
click at [364, 102] on p "Drag and drop a file here or click" at bounding box center [307, 100] width 233 height 9
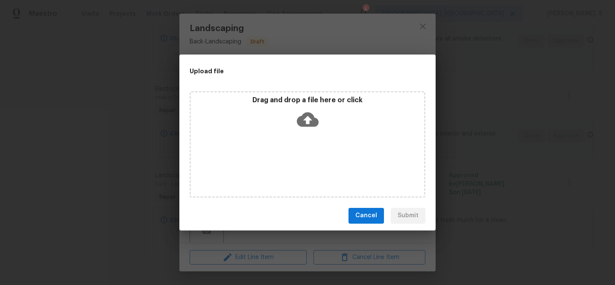
click at [496, 157] on div "Upload file Drag and drop a file here or click Cancel Submit" at bounding box center [307, 142] width 615 height 285
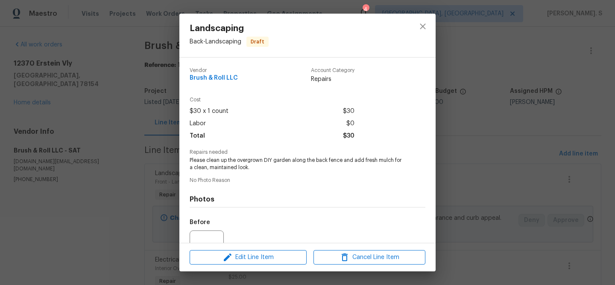
scroll to position [73, 0]
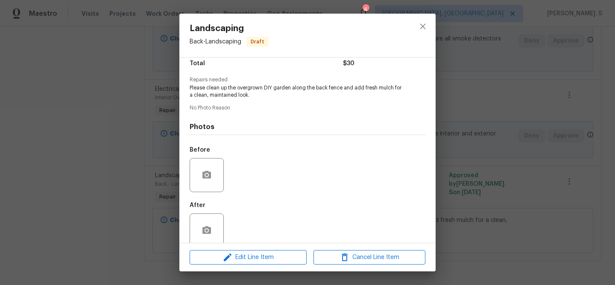
click at [201, 181] on button "button" at bounding box center [206, 175] width 20 height 20
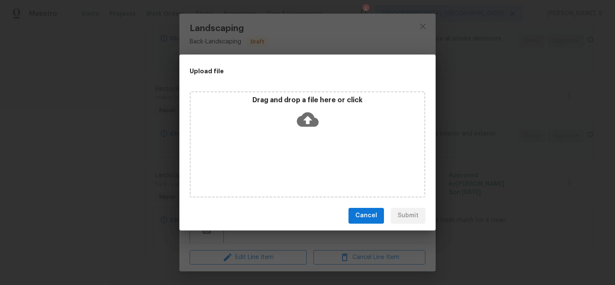
click at [498, 117] on div "Upload file Drag and drop a file here or click Cancel Submit" at bounding box center [307, 142] width 615 height 285
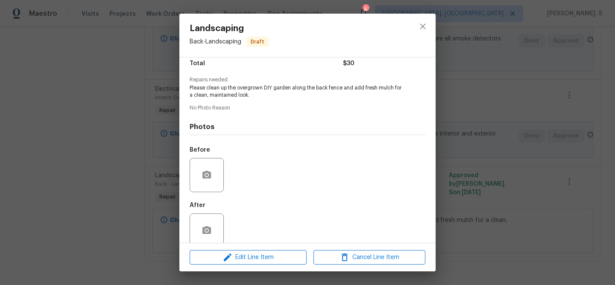
click at [498, 117] on div "Landscaping Back - Landscaping Draft Vendor Brush & Roll LLC Account Category R…" at bounding box center [307, 142] width 615 height 285
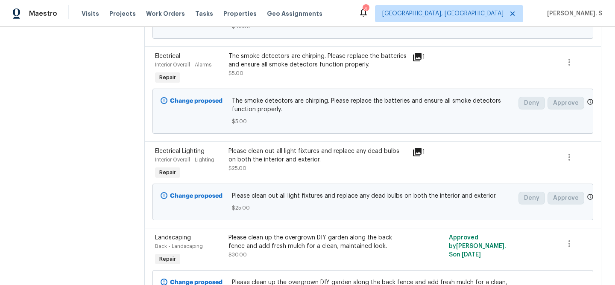
scroll to position [632, 0]
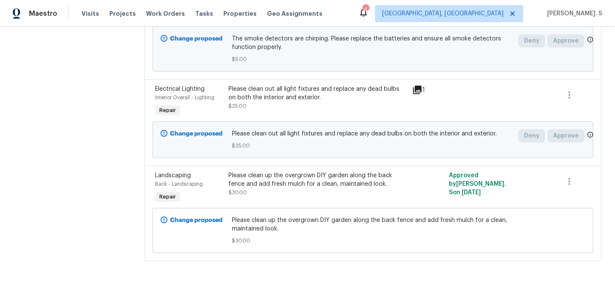
click at [314, 204] on div "Please clean up the overgrown DIY garden along the back fence and add fresh mul…" at bounding box center [317, 188] width 183 height 39
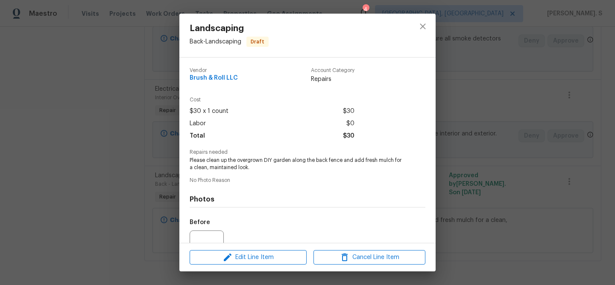
scroll to position [86, 0]
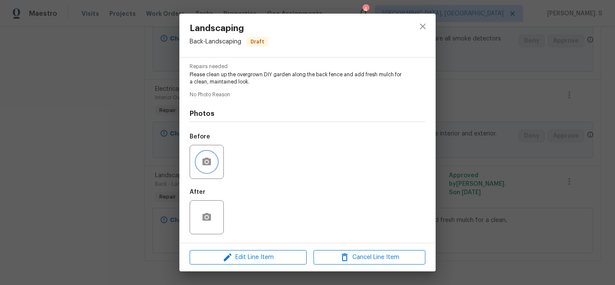
click at [203, 155] on button "button" at bounding box center [206, 162] width 20 height 20
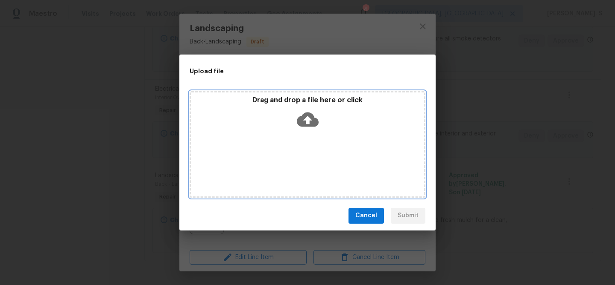
click at [306, 123] on icon at bounding box center [308, 119] width 22 height 15
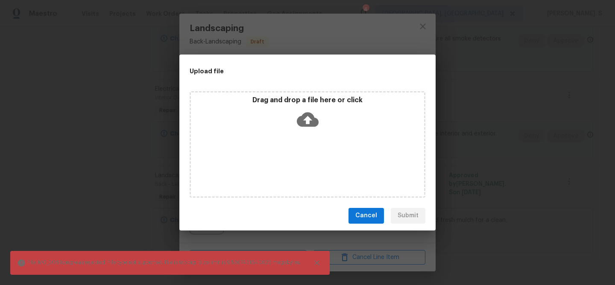
click at [416, 70] on div "Upload file Drag and drop a file here or click File IMG_5089.png was rejected. …" at bounding box center [307, 143] width 256 height 176
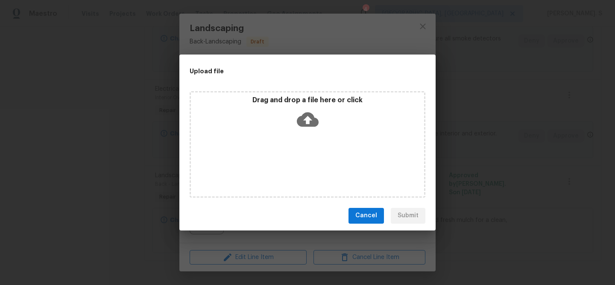
click at [367, 25] on div "Upload file Drag and drop a file here or click Cancel Submit" at bounding box center [307, 142] width 615 height 285
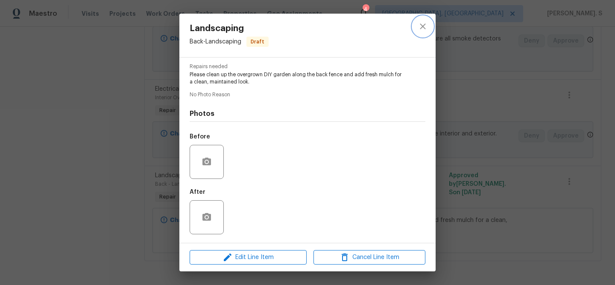
click at [423, 26] on icon "close" at bounding box center [422, 26] width 6 height 6
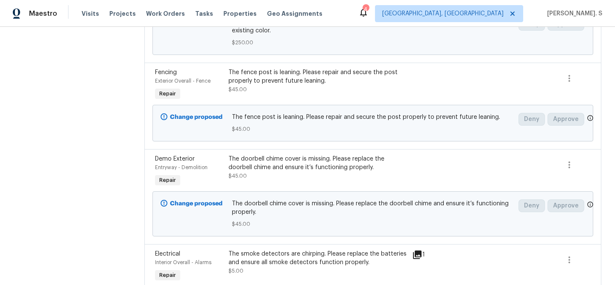
scroll to position [359, 0]
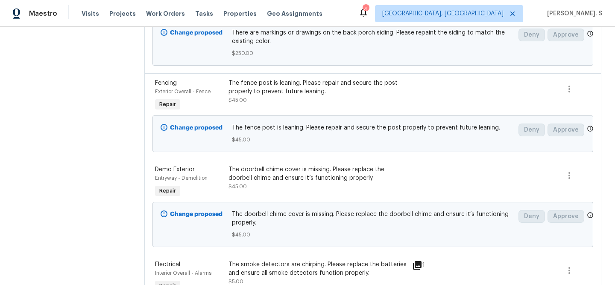
click at [296, 107] on div "The fence post is leaning. Please repair and secure the post properly to preven…" at bounding box center [317, 95] width 183 height 39
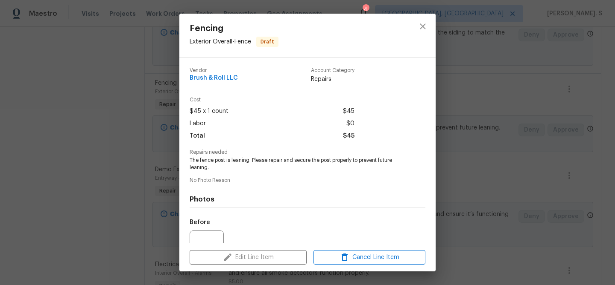
scroll to position [86, 0]
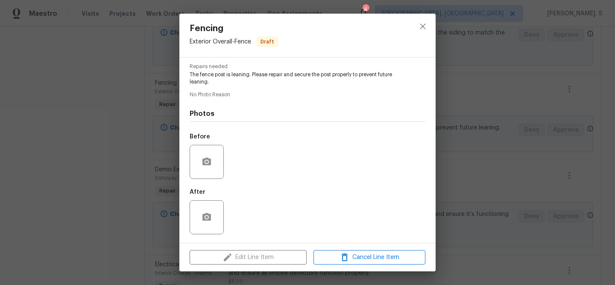
click at [210, 150] on div at bounding box center [206, 162] width 34 height 34
click at [211, 163] on icon "button" at bounding box center [206, 162] width 10 height 10
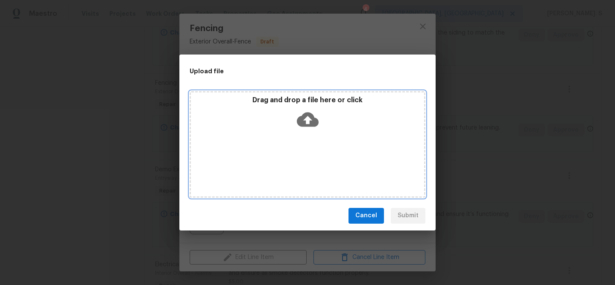
click at [299, 132] on div "Drag and drop a file here or click" at bounding box center [307, 144] width 236 height 107
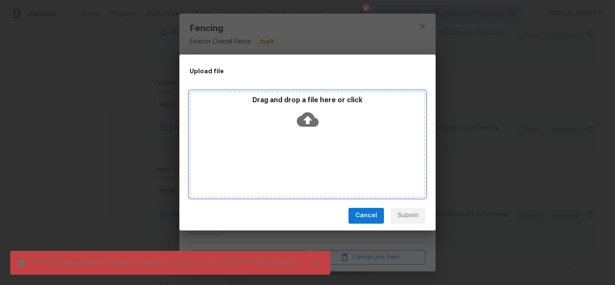
click at [357, 182] on div "Drag and drop a file here or click" at bounding box center [307, 144] width 236 height 107
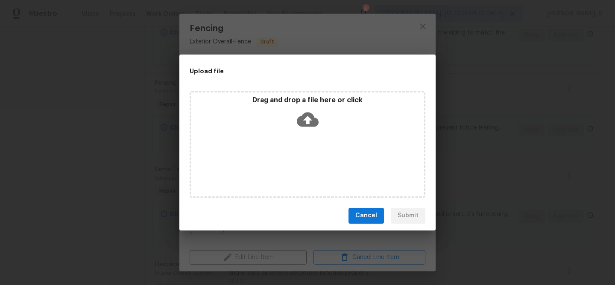
click at [502, 186] on div "Upload file Drag and drop a file here or click Cancel Submit" at bounding box center [307, 142] width 615 height 285
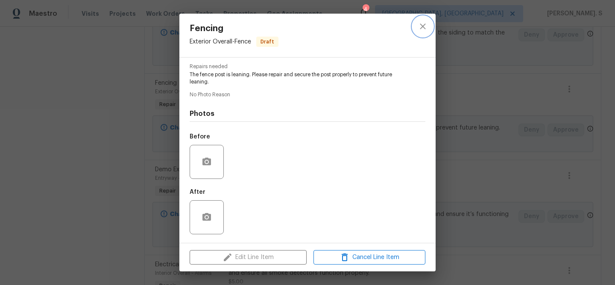
click at [430, 25] on button "close" at bounding box center [422, 26] width 20 height 20
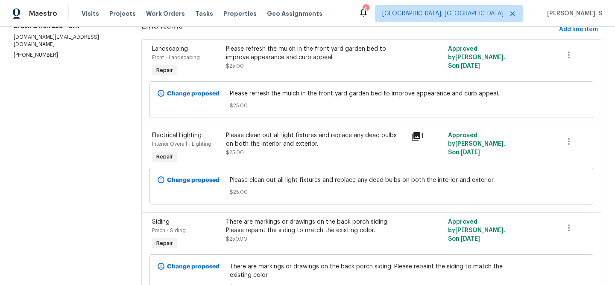
scroll to position [122, 0]
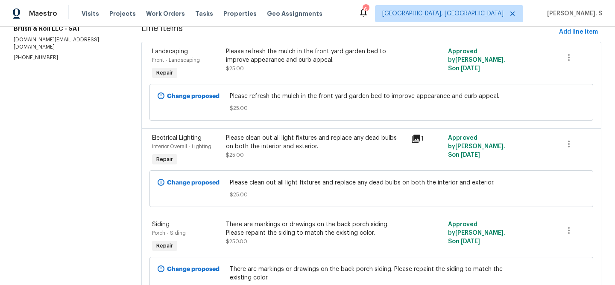
click at [269, 35] on span "Line Items" at bounding box center [348, 32] width 414 height 16
click at [268, 58] on div "Please refresh the mulch in the front yard garden bed to improve appearance and…" at bounding box center [316, 55] width 180 height 17
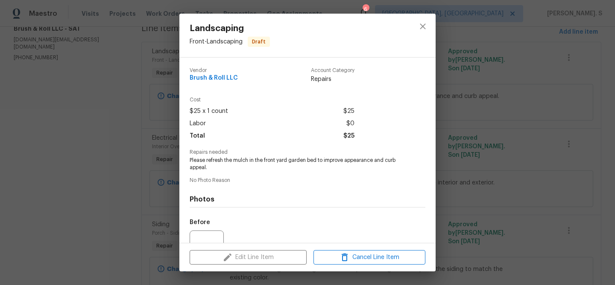
scroll to position [86, 0]
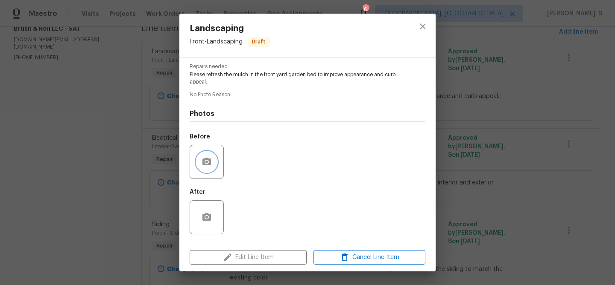
click at [204, 166] on icon "button" at bounding box center [206, 162] width 10 height 10
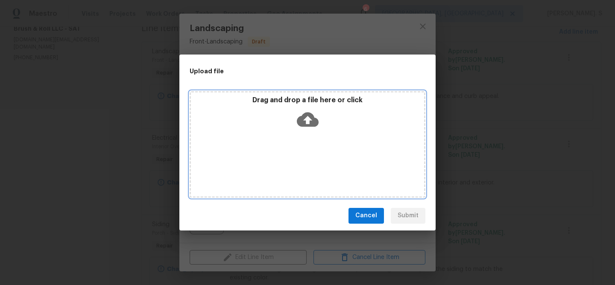
click at [277, 149] on div "Drag and drop a file here or click" at bounding box center [307, 144] width 236 height 107
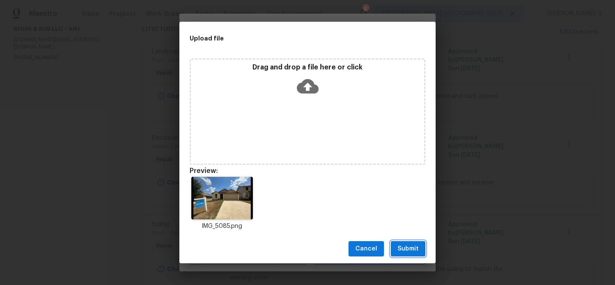
click at [411, 243] on button "Submit" at bounding box center [407, 250] width 35 height 16
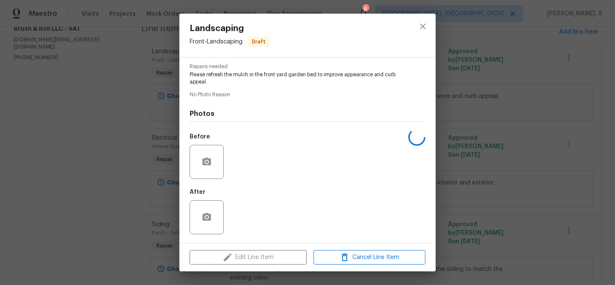
click at [490, 143] on div "Landscaping Front - Landscaping Draft Vendor Brush & Roll LLC Account Category …" at bounding box center [307, 142] width 615 height 285
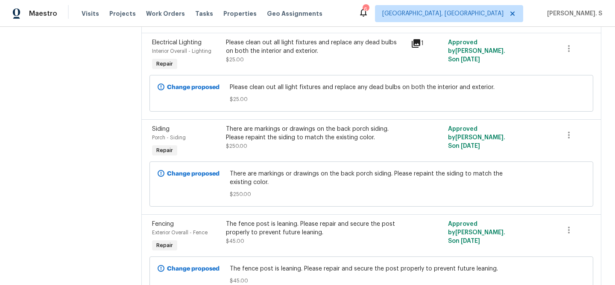
scroll to position [229, 0]
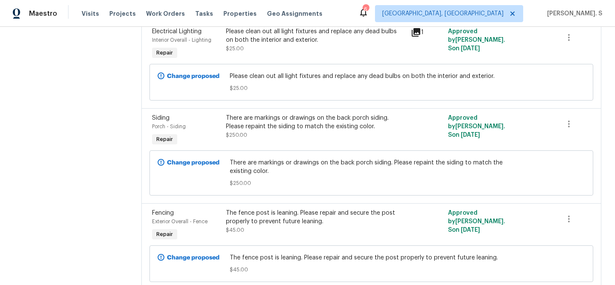
click at [288, 123] on div "There are markings or drawings on the back porch siding. Please repaint the sid…" at bounding box center [316, 122] width 180 height 17
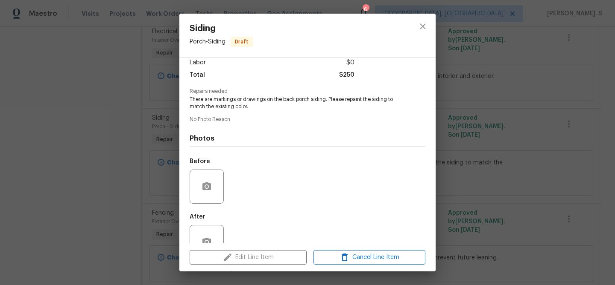
scroll to position [86, 0]
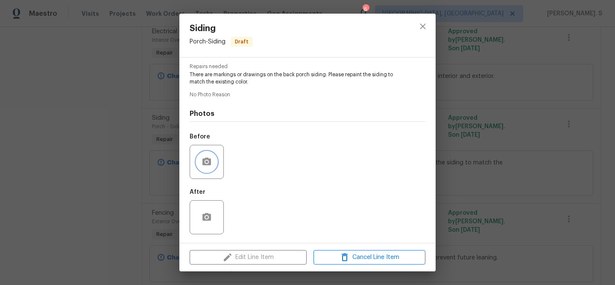
click at [207, 164] on icon "button" at bounding box center [206, 162] width 9 height 8
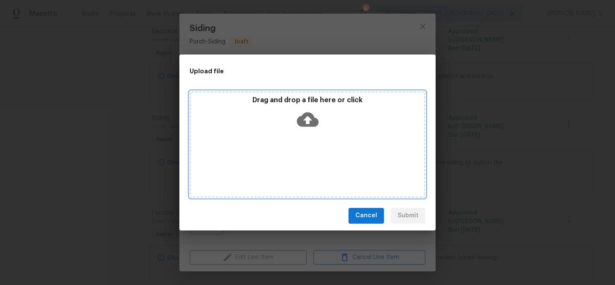
click at [299, 139] on div "Drag and drop a file here or click" at bounding box center [307, 144] width 236 height 107
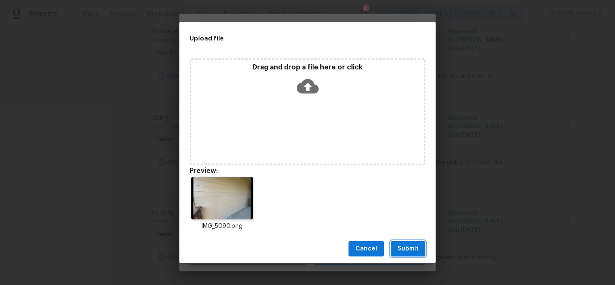
click at [403, 244] on span "Submit" at bounding box center [407, 249] width 21 height 11
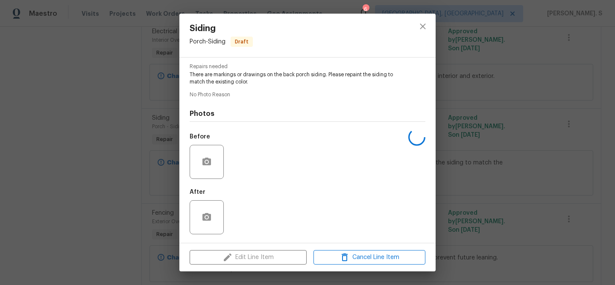
click at [509, 222] on div "Siding Porch - Siding Draft Vendor Brush & Roll LLC Account Category Repairs Co…" at bounding box center [307, 142] width 615 height 285
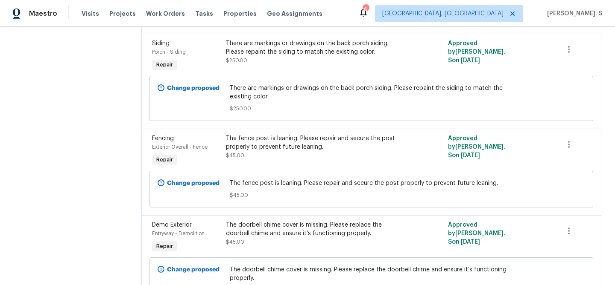
scroll to position [309, 0]
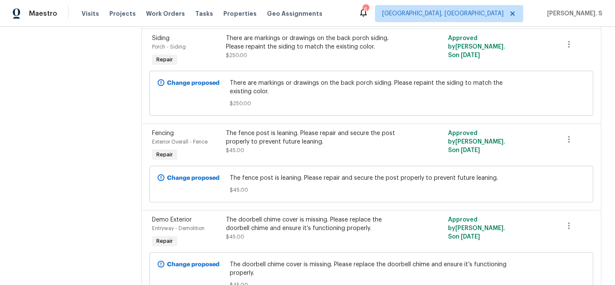
click at [303, 140] on div "The fence post is leaning. Please repair and secure the post properly to preven…" at bounding box center [316, 137] width 180 height 17
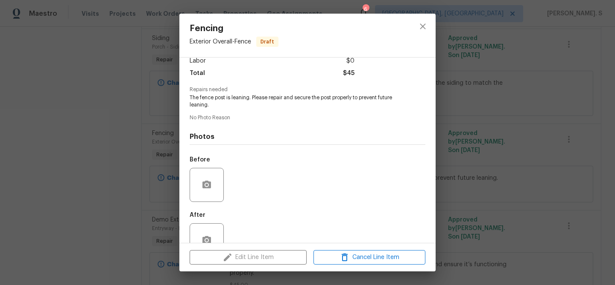
scroll to position [68, 0]
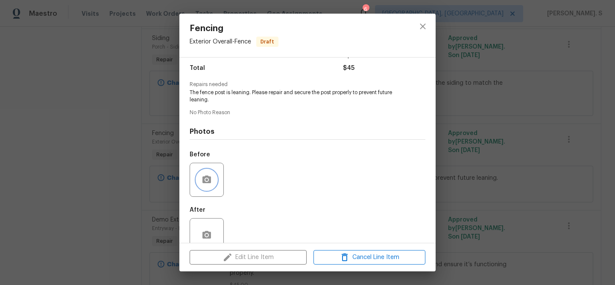
click at [203, 172] on button "button" at bounding box center [206, 180] width 20 height 20
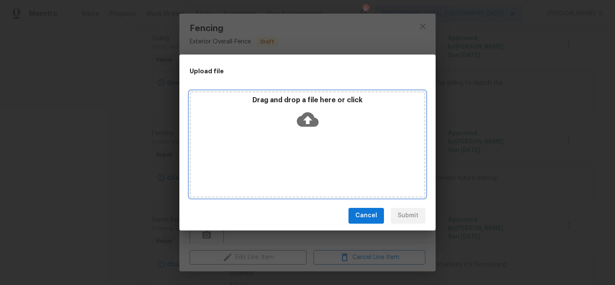
click at [294, 116] on div "Drag and drop a file here or click" at bounding box center [307, 114] width 233 height 37
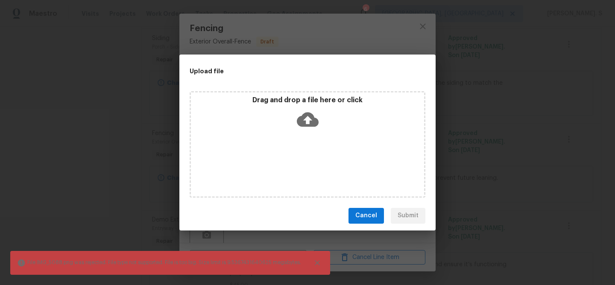
click at [442, 99] on div "Upload file Drag and drop a file here or click File IMG_5088.png was rejected. …" at bounding box center [307, 142] width 615 height 285
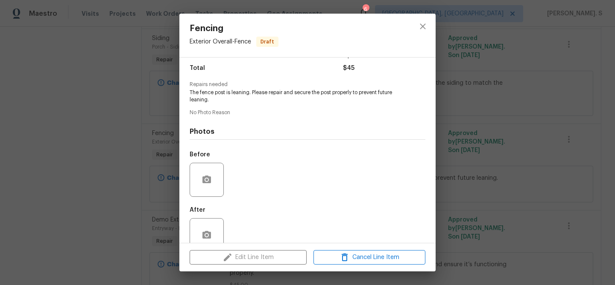
click at [428, 18] on div at bounding box center [423, 36] width 26 height 44
click at [425, 22] on icon "close" at bounding box center [422, 26] width 10 height 10
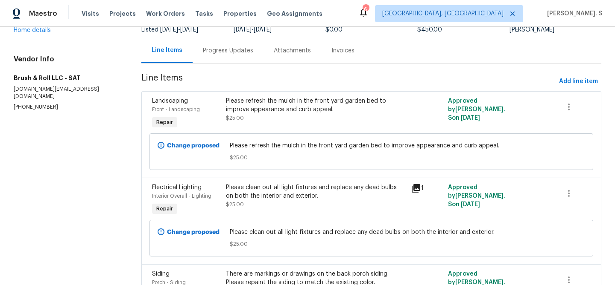
scroll to position [0, 0]
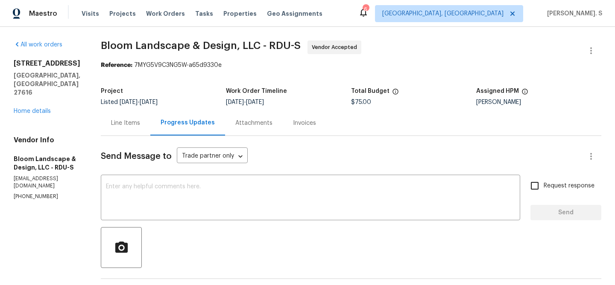
click at [125, 126] on div "Line Items" at bounding box center [125, 123] width 29 height 9
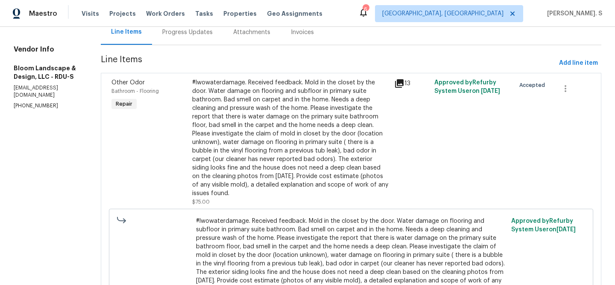
scroll to position [121, 0]
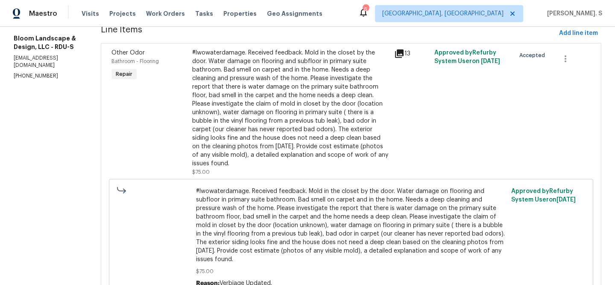
click at [248, 136] on div "#lwowaterdamage. Received feedback. Mold in the closet by the door. Water damag…" at bounding box center [290, 108] width 197 height 119
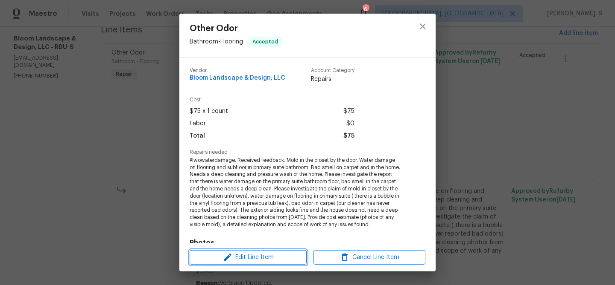
click at [235, 252] on button "Edit Line Item" at bounding box center [247, 257] width 117 height 15
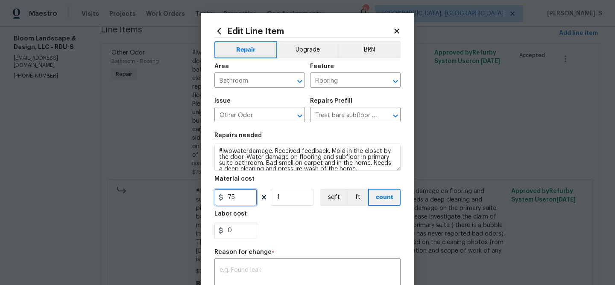
click at [238, 198] on input "75" at bounding box center [235, 197] width 43 height 17
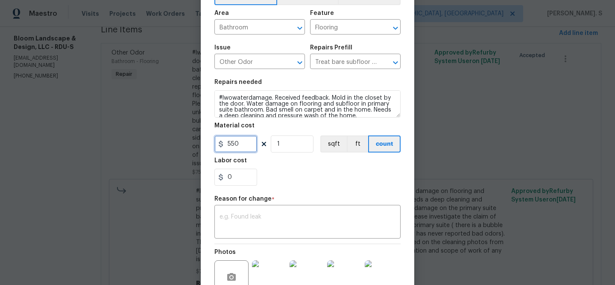
scroll to position [144, 0]
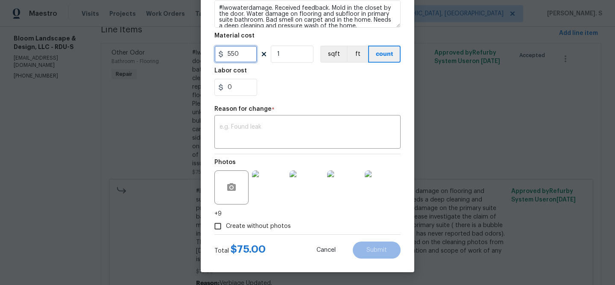
type input "550"
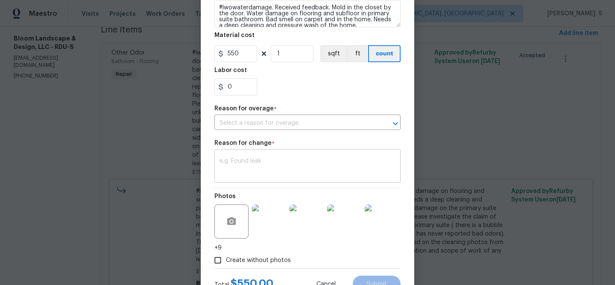
click at [276, 168] on textarea at bounding box center [307, 167] width 176 height 18
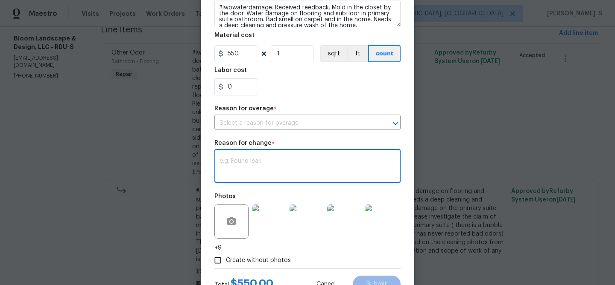
paste textarea "(GJ) Updated cost per BR team approval."
type textarea "(GJ) Updated cost per BR team approval."
click at [279, 117] on input "text" at bounding box center [295, 123] width 162 height 13
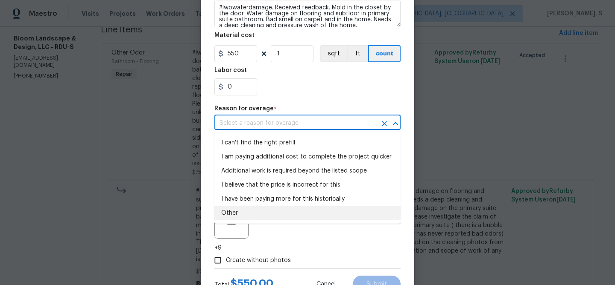
click at [278, 214] on li "Other" at bounding box center [307, 214] width 186 height 14
type input "Other"
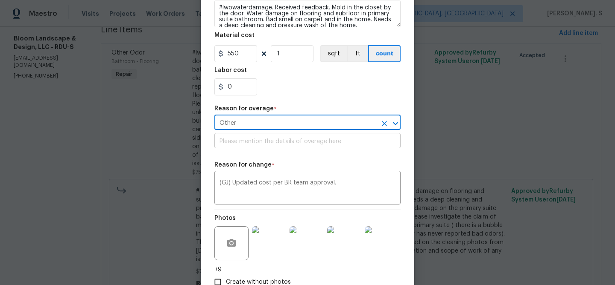
click at [266, 140] on input "text" at bounding box center [307, 141] width 186 height 13
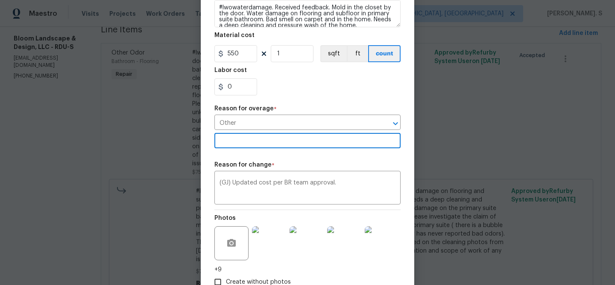
scroll to position [201, 0]
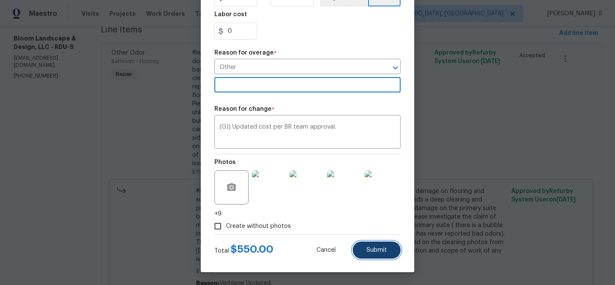
click at [373, 253] on span "Submit" at bounding box center [376, 251] width 20 height 6
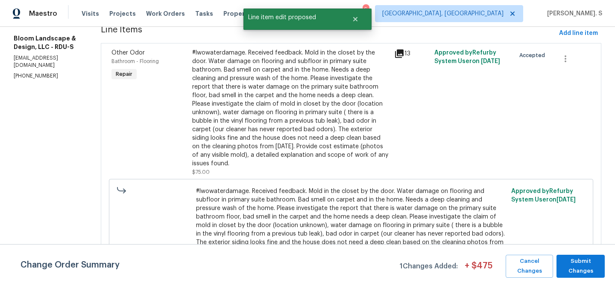
scroll to position [0, 0]
click at [593, 274] on span "Submit Changes" at bounding box center [580, 267] width 40 height 20
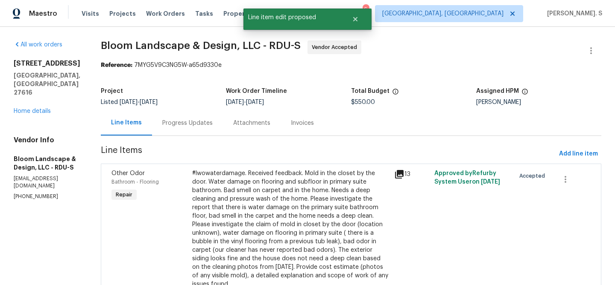
click at [186, 117] on div "Progress Updates" at bounding box center [187, 123] width 71 height 25
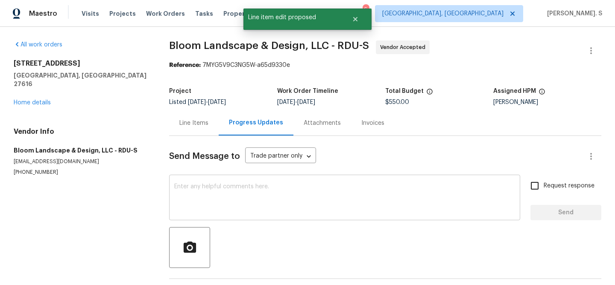
click at [212, 212] on textarea at bounding box center [344, 199] width 341 height 30
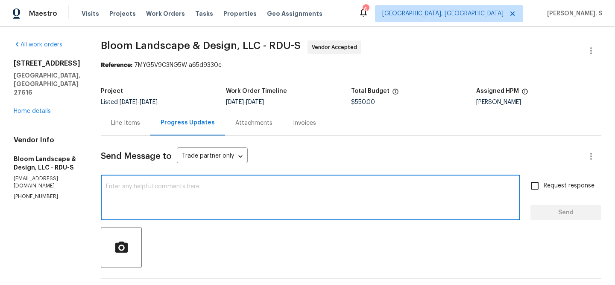
click at [175, 207] on textarea at bounding box center [310, 199] width 409 height 30
paste textarea "The BR team has approved the cost, and it has been updated."
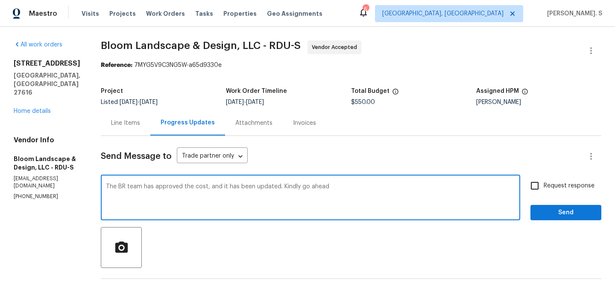
paste textarea "(remove the bubble from the vinyl floor in the bath included)"
click at [338, 186] on textarea "The BR team has approved the cost, and it has been updated. Kindly go ahead (re…" at bounding box center [310, 199] width 409 height 30
click at [507, 186] on textarea "The BR team has approved the cost, and it has been updated. Kindly go ahead rem…" at bounding box center [310, 199] width 409 height 30
type textarea "The BR team has approved the cost, and it has been updated. Kindly go ahead rem…"
click at [571, 179] on label "Request response" at bounding box center [559, 186] width 69 height 18
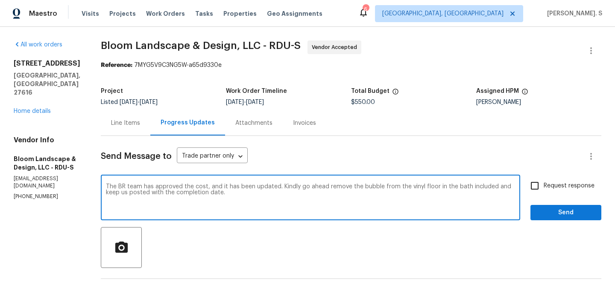
click at [543, 179] on input "Request response" at bounding box center [534, 186] width 18 height 18
checkbox input "true"
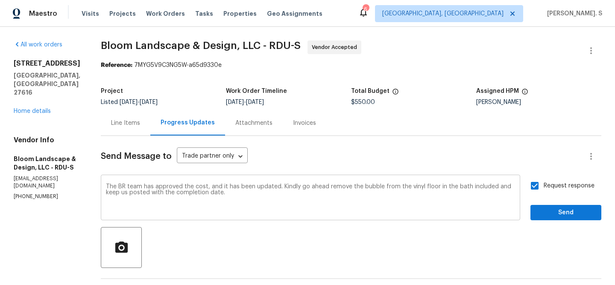
click at [409, 187] on textarea "The BR team has approved the cost, and it has been updated. Kindly go ahead rem…" at bounding box center [310, 199] width 409 height 30
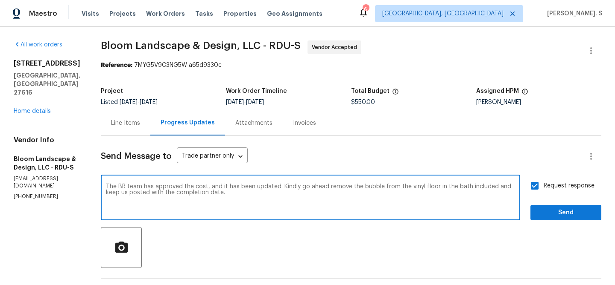
click at [409, 187] on textarea "The BR team has approved the cost, and it has been updated. Kindly go ahead rem…" at bounding box center [310, 199] width 409 height 30
click at [0, 0] on div "ahead and" at bounding box center [0, 0] width 0 height 0
click at [330, 191] on textarea "The BR team has approved the cost, and it has been updated. Kindly go ahead and…" at bounding box center [310, 199] width 409 height 30
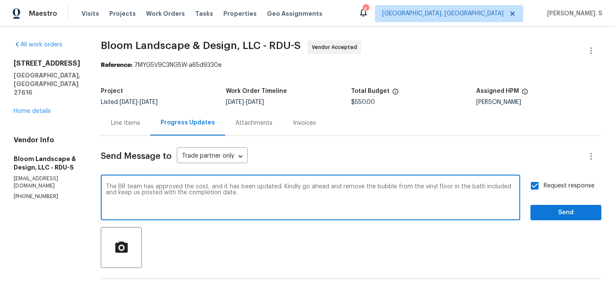
click at [330, 191] on textarea "The BR team has approved the cost, and it has been updated. Kindly go ahead and…" at bounding box center [310, 199] width 409 height 30
type textarea "The BR team has approved the cost, and it has been updated. Kindly go ahead and…"
click at [569, 205] on div "Request response Send" at bounding box center [565, 199] width 71 height 44
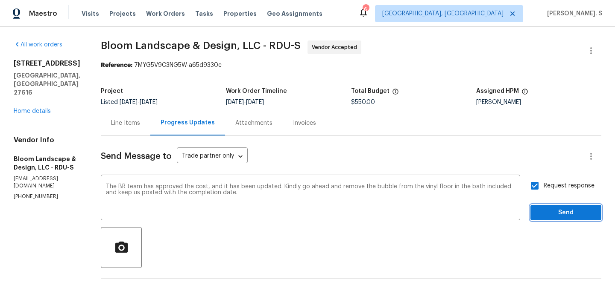
click at [568, 221] on button "Send" at bounding box center [565, 213] width 71 height 16
